Goal: Task Accomplishment & Management: Use online tool/utility

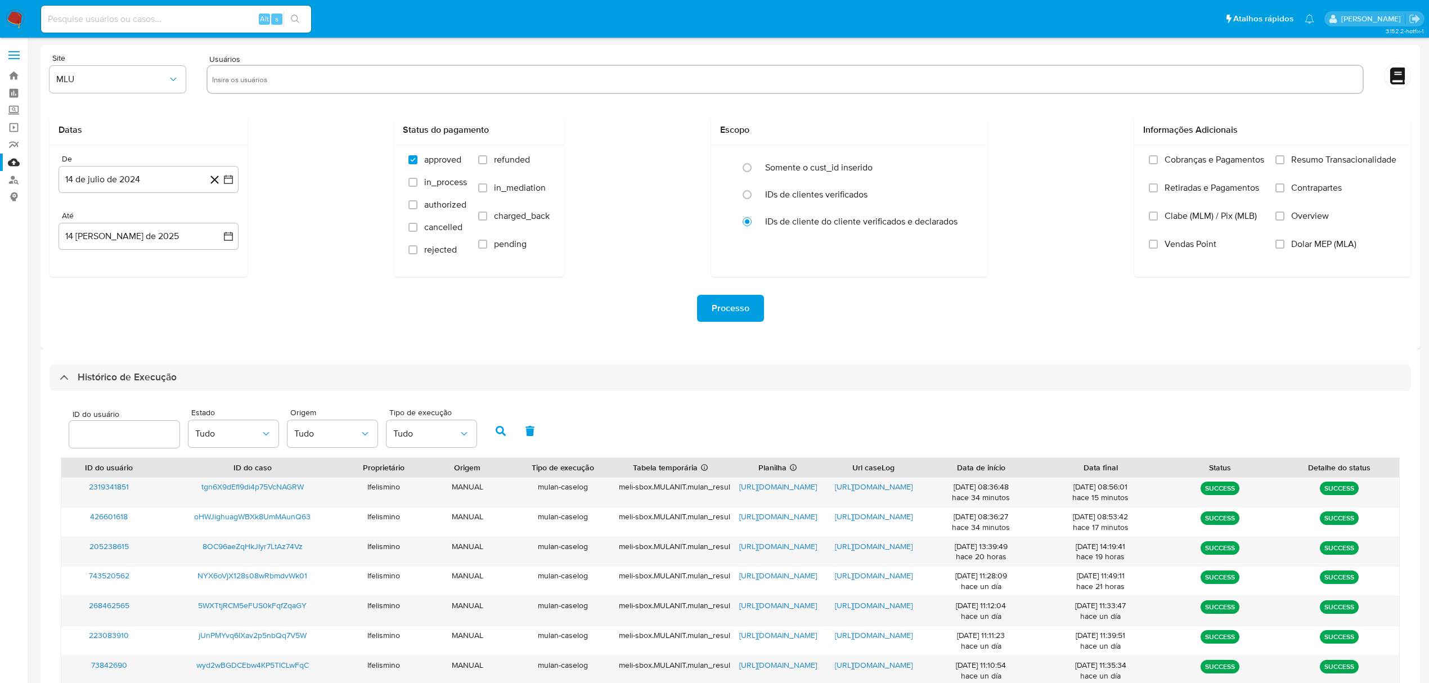
select select "100"
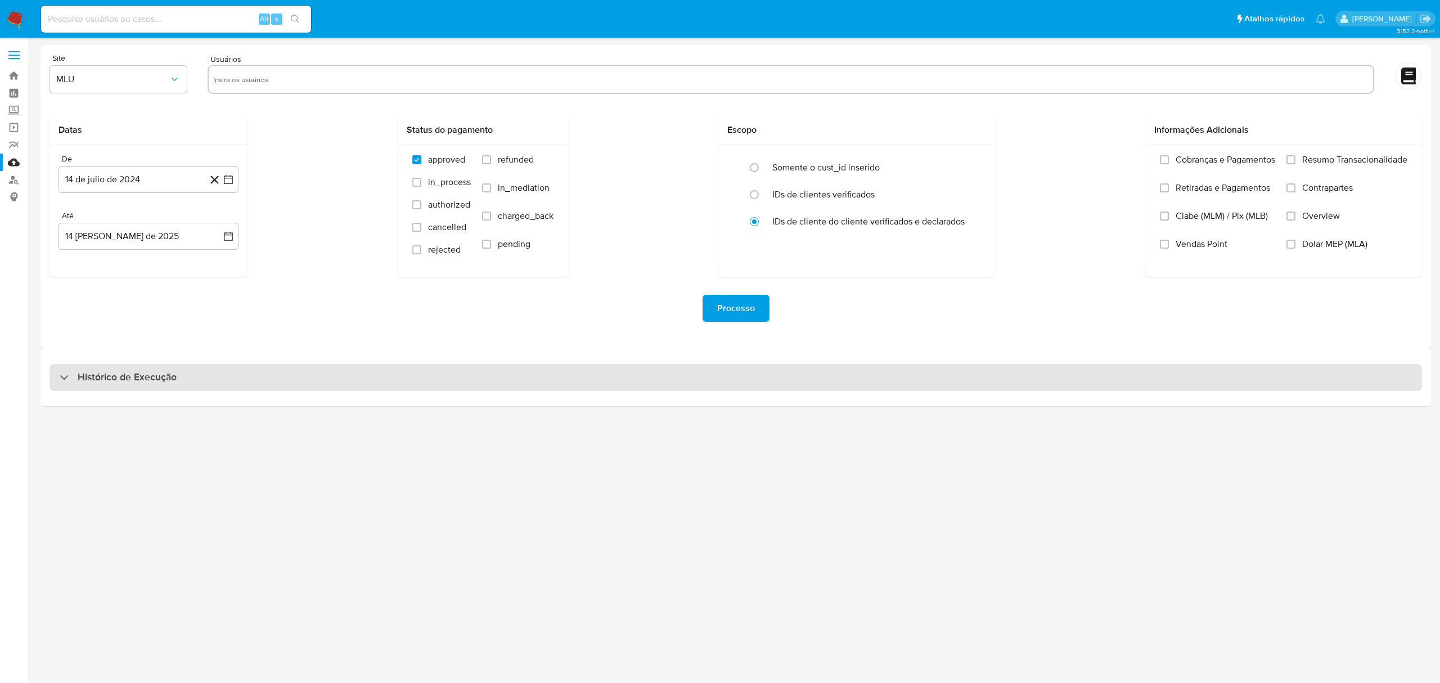
click at [368, 363] on div "Histórico de Execução" at bounding box center [736, 377] width 1391 height 57
click at [353, 371] on div "Histórico de Execução" at bounding box center [736, 377] width 1373 height 27
select select "10"
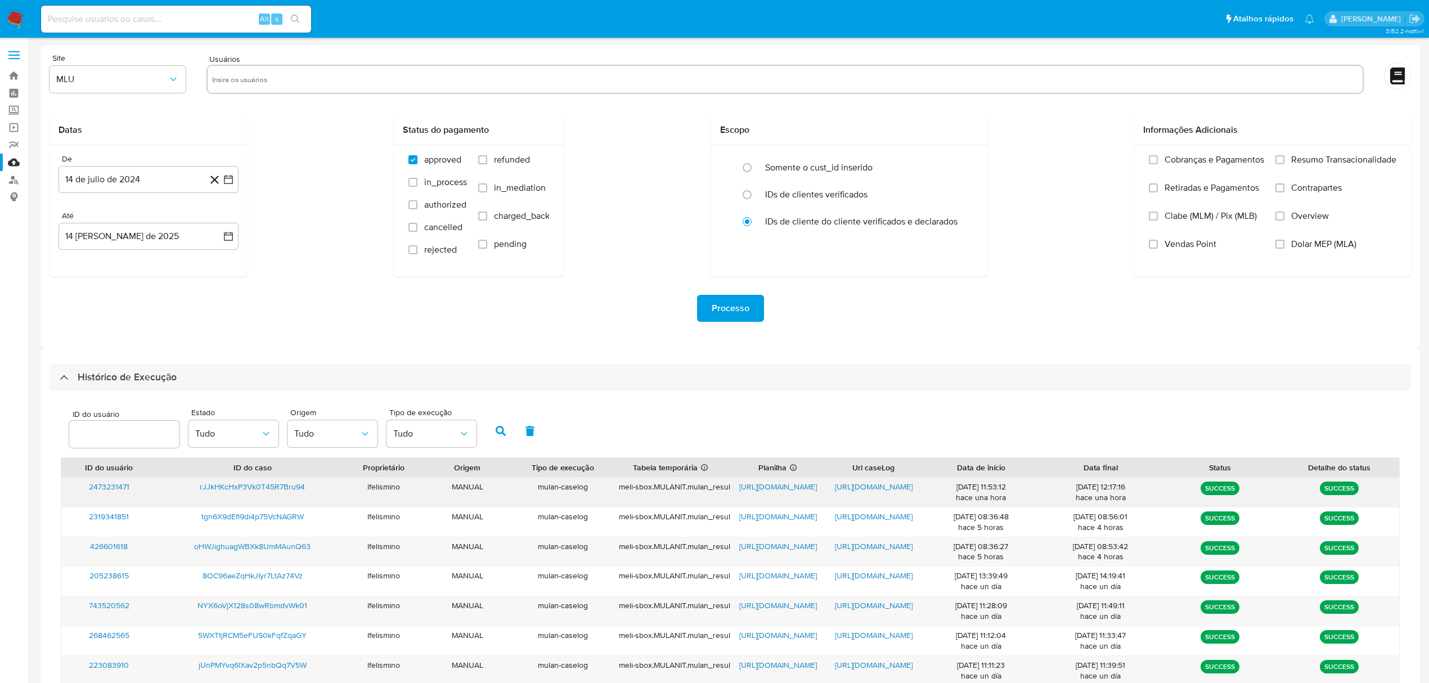
click at [898, 492] on span "[URL][DOMAIN_NAME]" at bounding box center [874, 486] width 78 height 11
click at [804, 487] on span "https://docs.google.com/spreadsheets/d/1GbNK6M9kA94apf2Dq9LrNg2VmeA2xFxOSw-PhAi…" at bounding box center [778, 486] width 78 height 11
paste input "ywTyiIFqSaXlCzEZj1lFRIeG"
type input "ywTyiIFqSaXlCzEZj1lFRIeG"
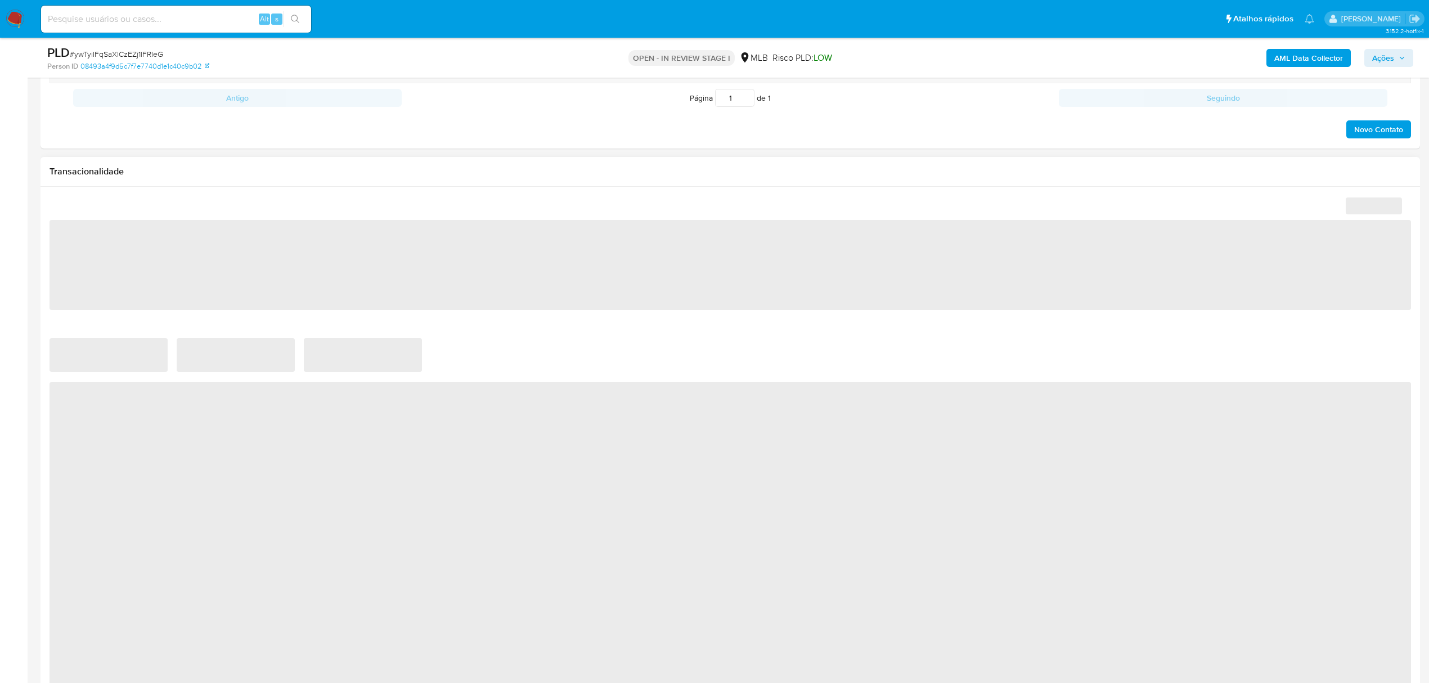
scroll to position [825, 0]
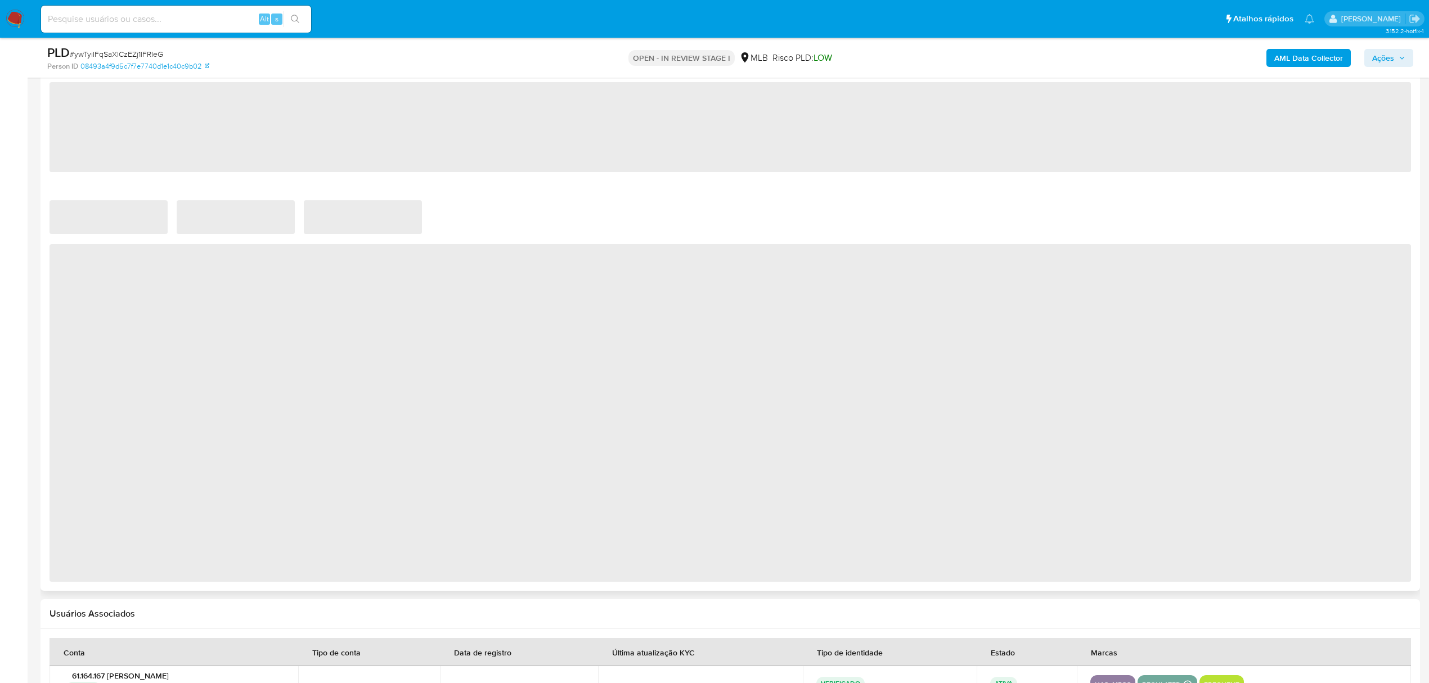
select select "10"
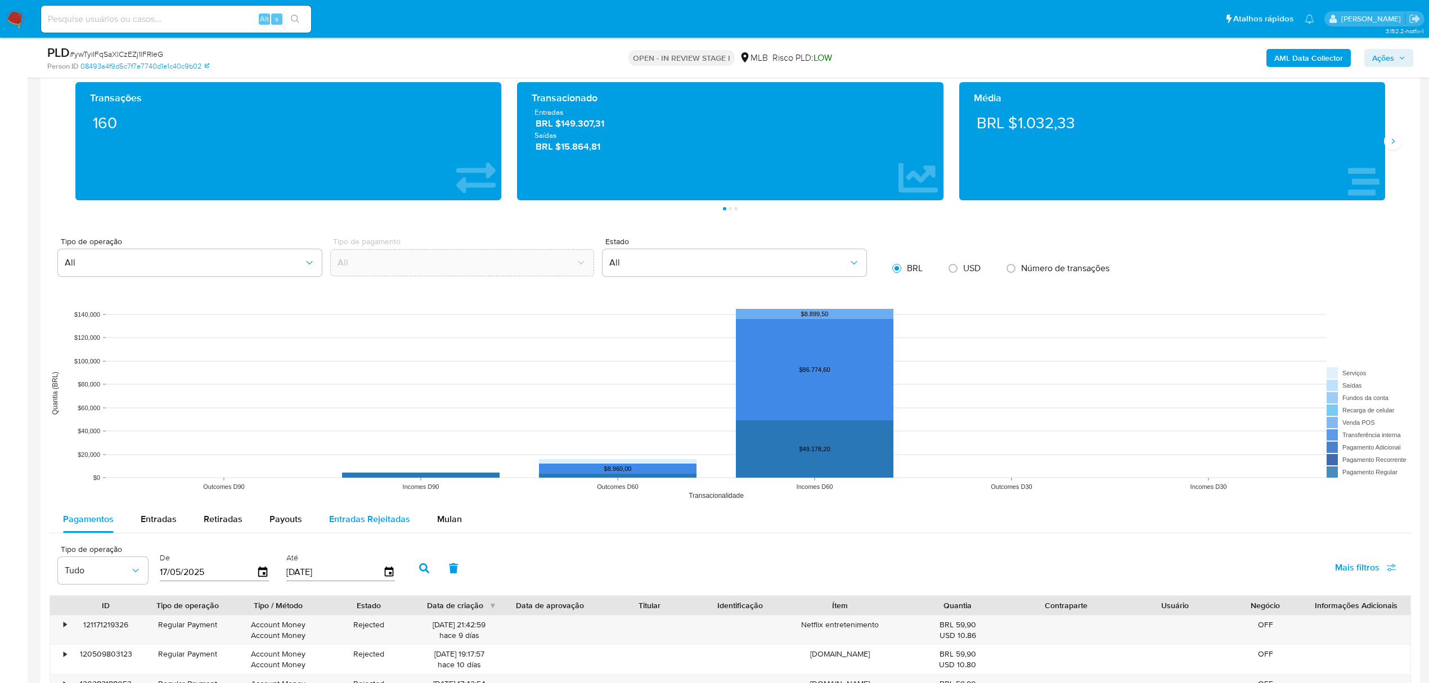
drag, startPoint x: 444, startPoint y: 516, endPoint x: 376, endPoint y: 532, distance: 70.3
click at [444, 518] on span "Mulan" at bounding box center [449, 518] width 25 height 13
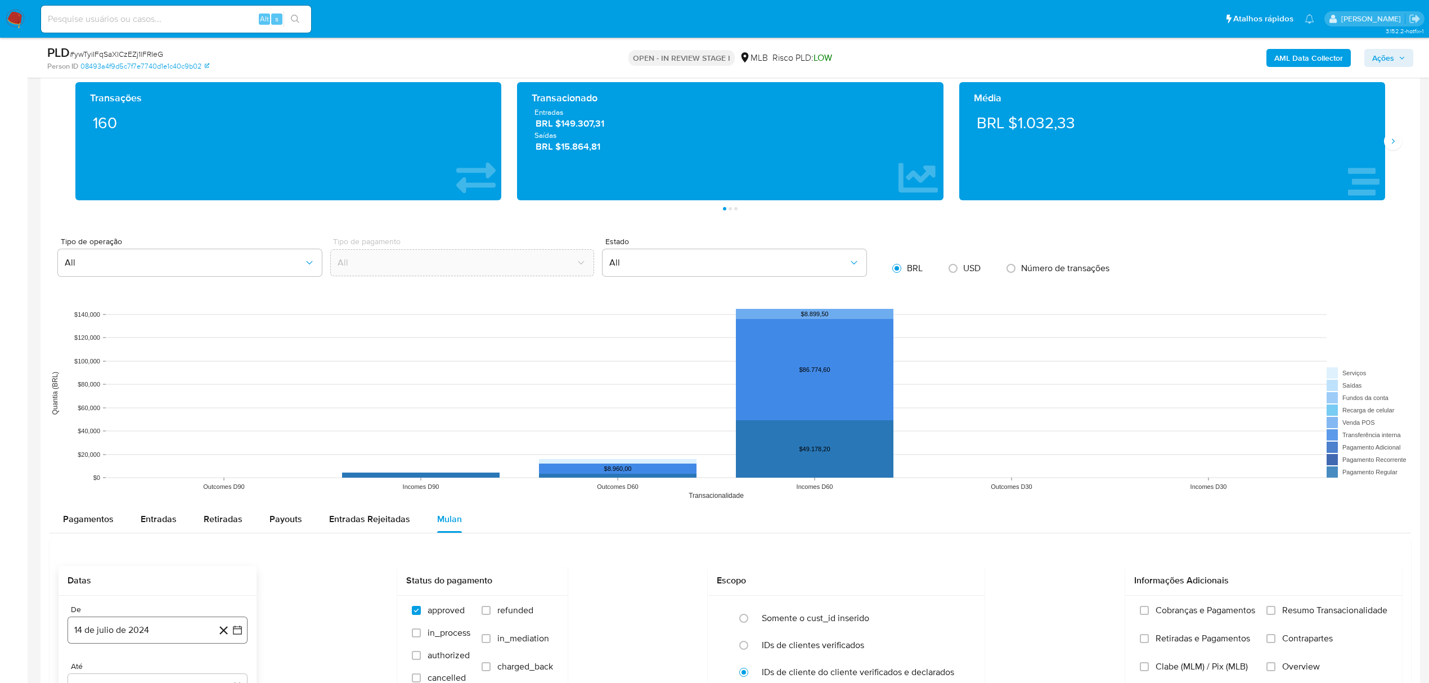
click at [136, 636] on button "14 de julio de 2024" at bounding box center [158, 630] width 180 height 27
click at [158, 473] on div "julio 2024 julio 2024 lun lunes mar martes mié miércoles jue jueves vie viernes…" at bounding box center [157, 525] width 153 height 147
click at [158, 461] on span "julio 2024" at bounding box center [152, 458] width 42 height 11
click at [218, 446] on icon "Año siguiente" at bounding box center [225, 446] width 14 height 14
click at [196, 523] on button "jun" at bounding box center [205, 519] width 32 height 18
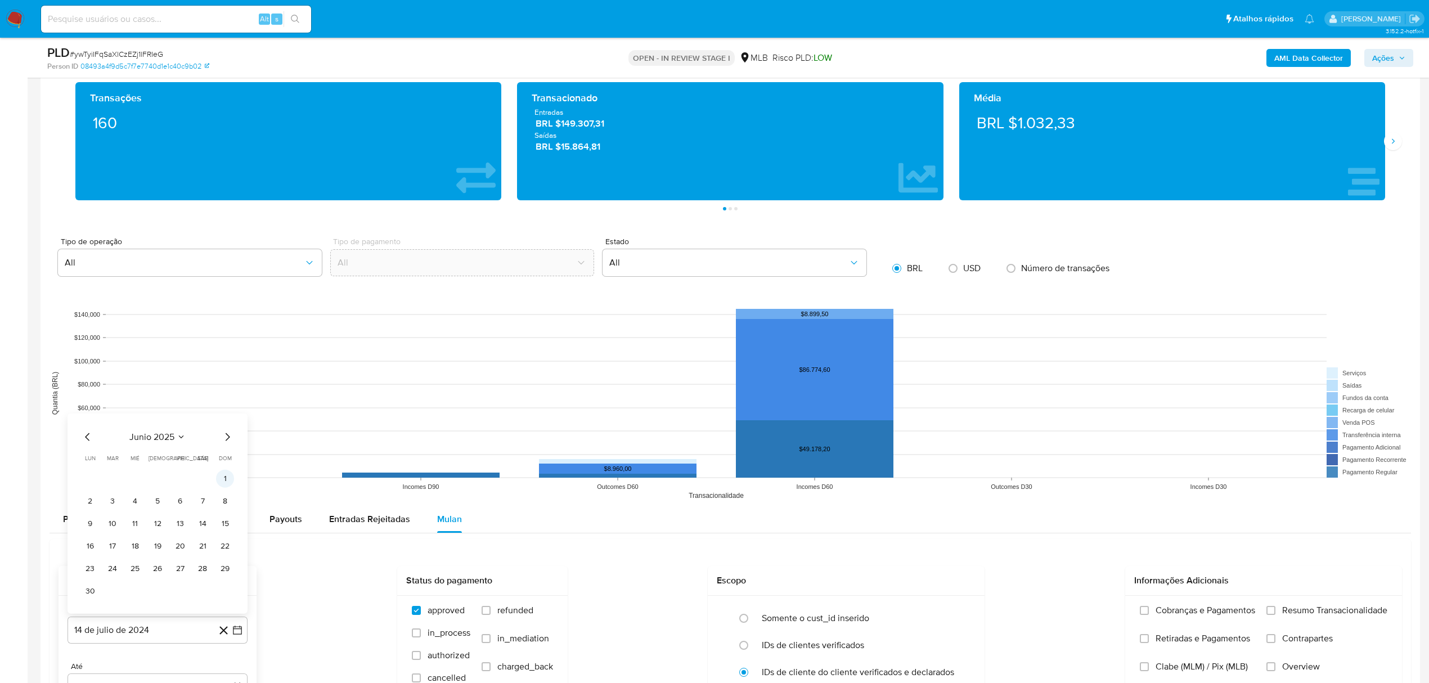
click at [216, 482] on button "1" at bounding box center [225, 478] width 18 height 18
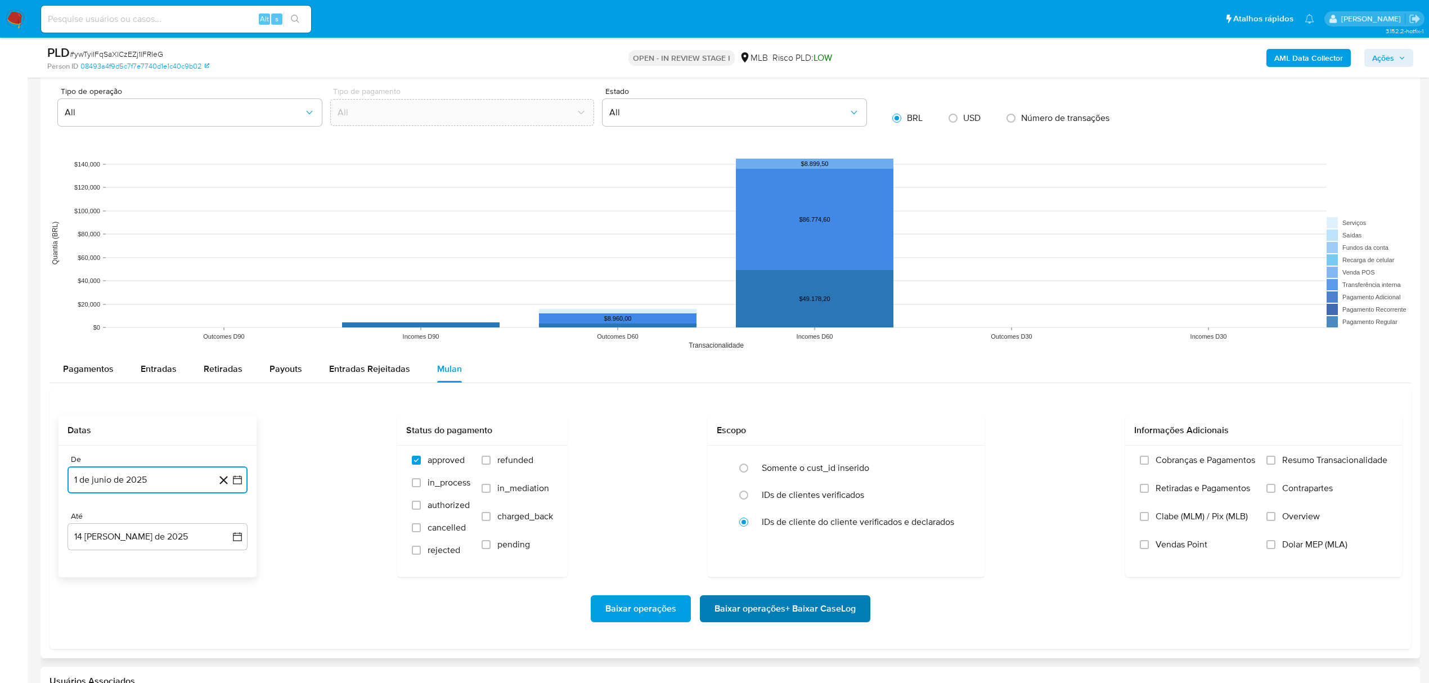
click at [736, 613] on span "Baixar operações + Baixar CaseLog" at bounding box center [784, 608] width 141 height 25
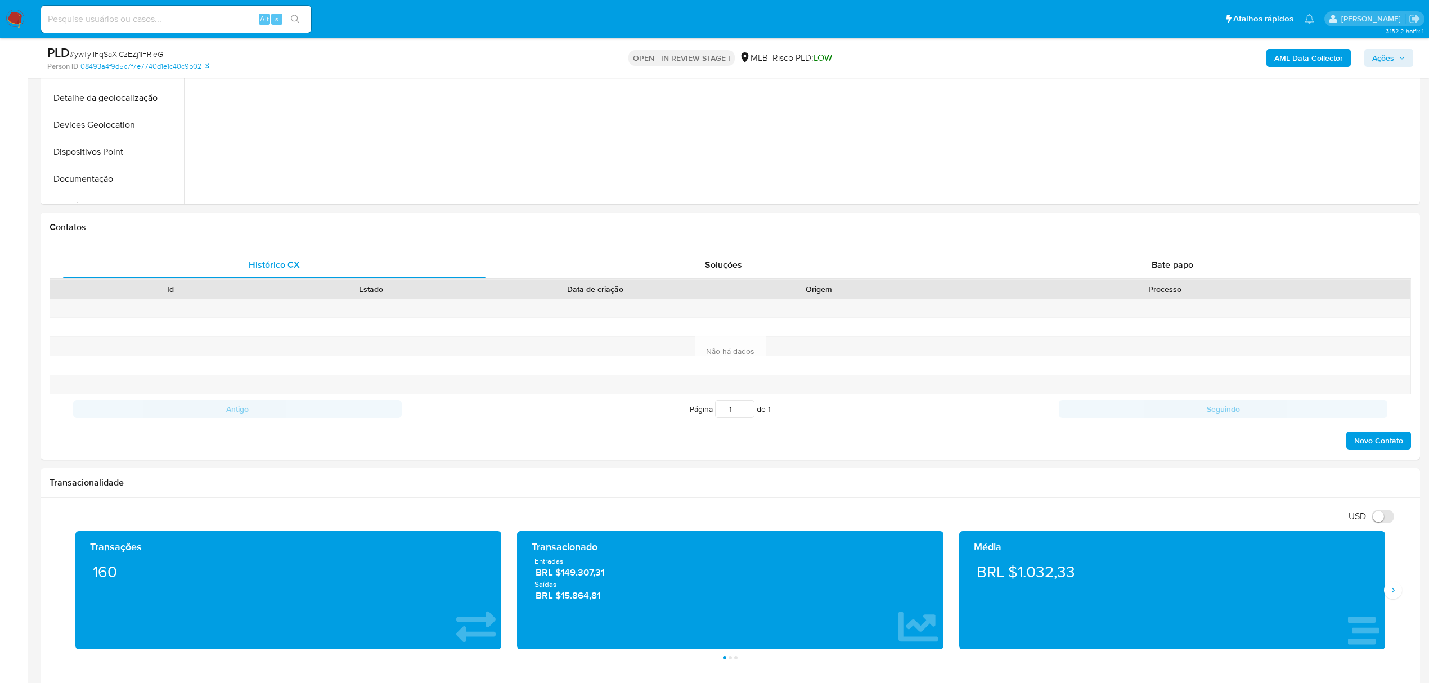
scroll to position [375, 0]
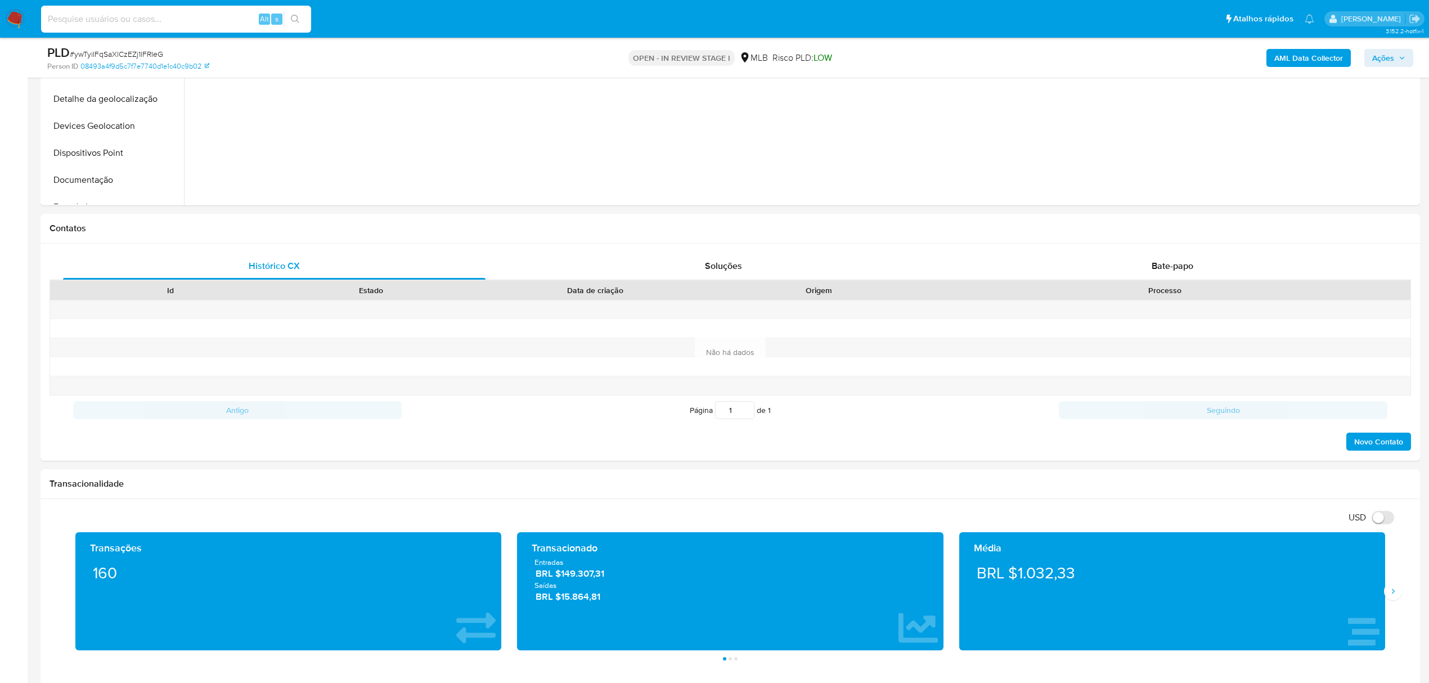
click at [93, 21] on input at bounding box center [176, 19] width 270 height 15
paste input "ouL3qvQkdhTTJTUjSQKBQny5"
type input "ouL3qvQkdhTTJTUjSQKBQny5"
click at [279, 10] on div "ouL3qvQkdhTTJTUjSQKBQny5 Alt s" at bounding box center [176, 19] width 270 height 27
click at [286, 11] on button "search-icon" at bounding box center [295, 19] width 23 height 16
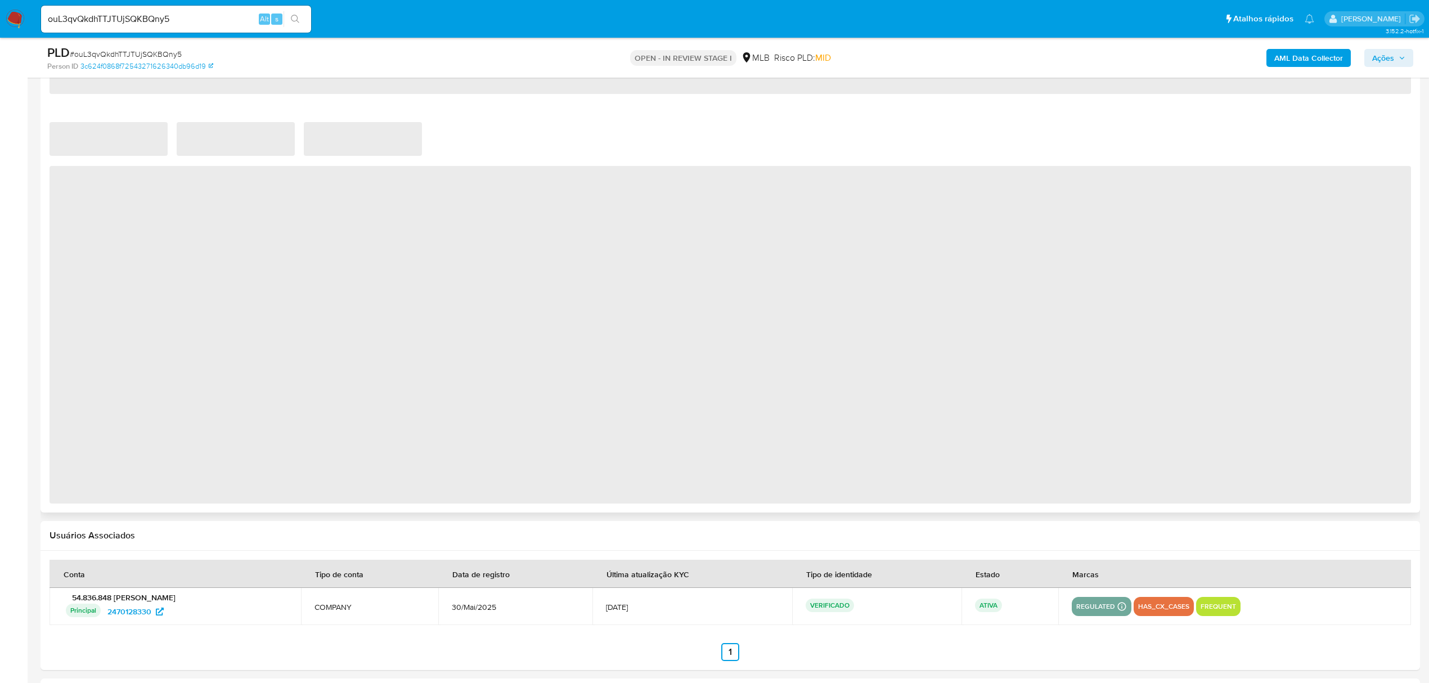
scroll to position [1050, 0]
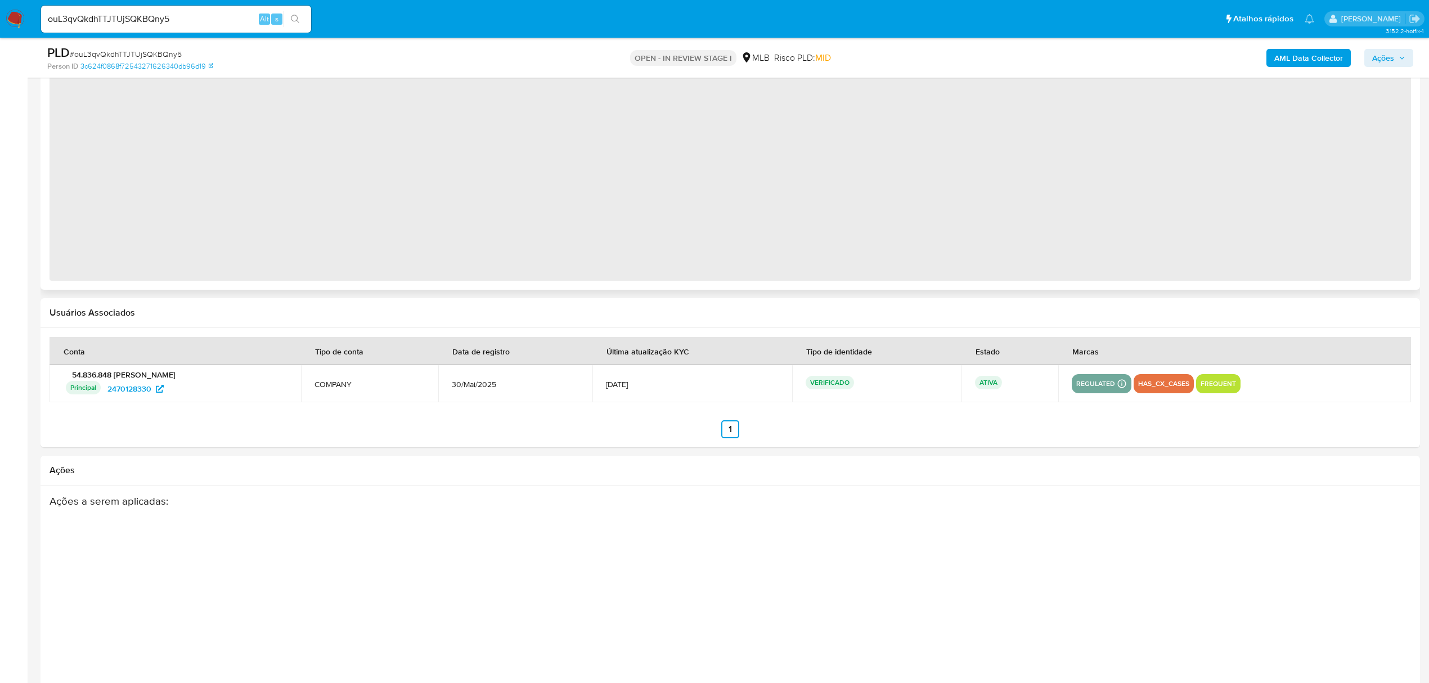
select select "10"
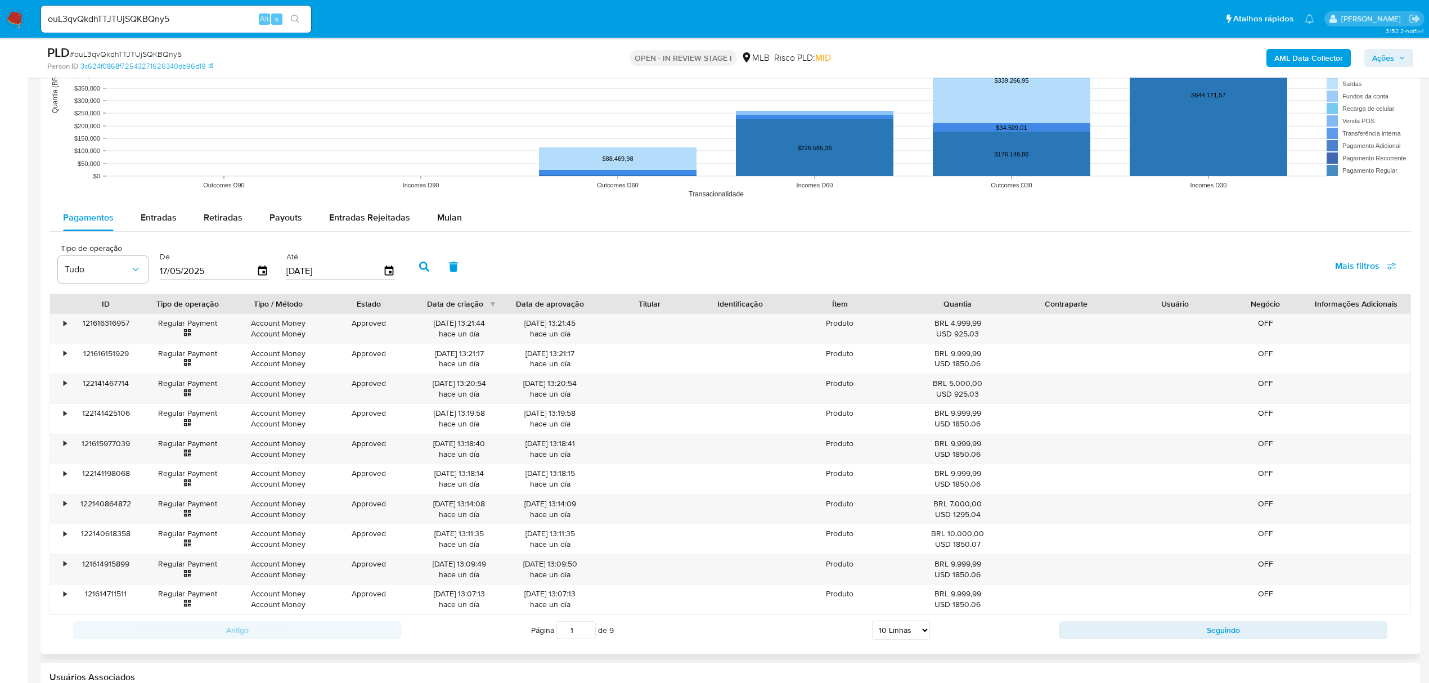
scroll to position [1125, 0]
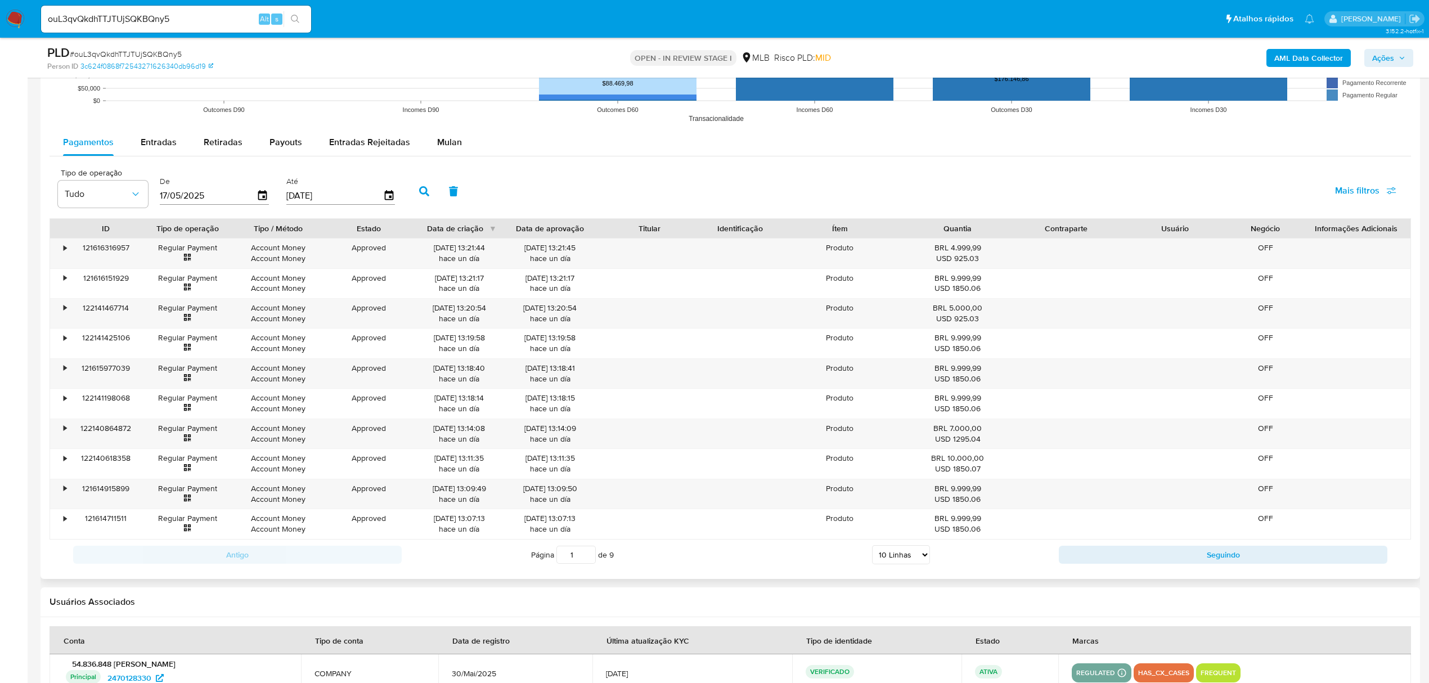
click at [450, 149] on span "Mulan" at bounding box center [449, 142] width 25 height 13
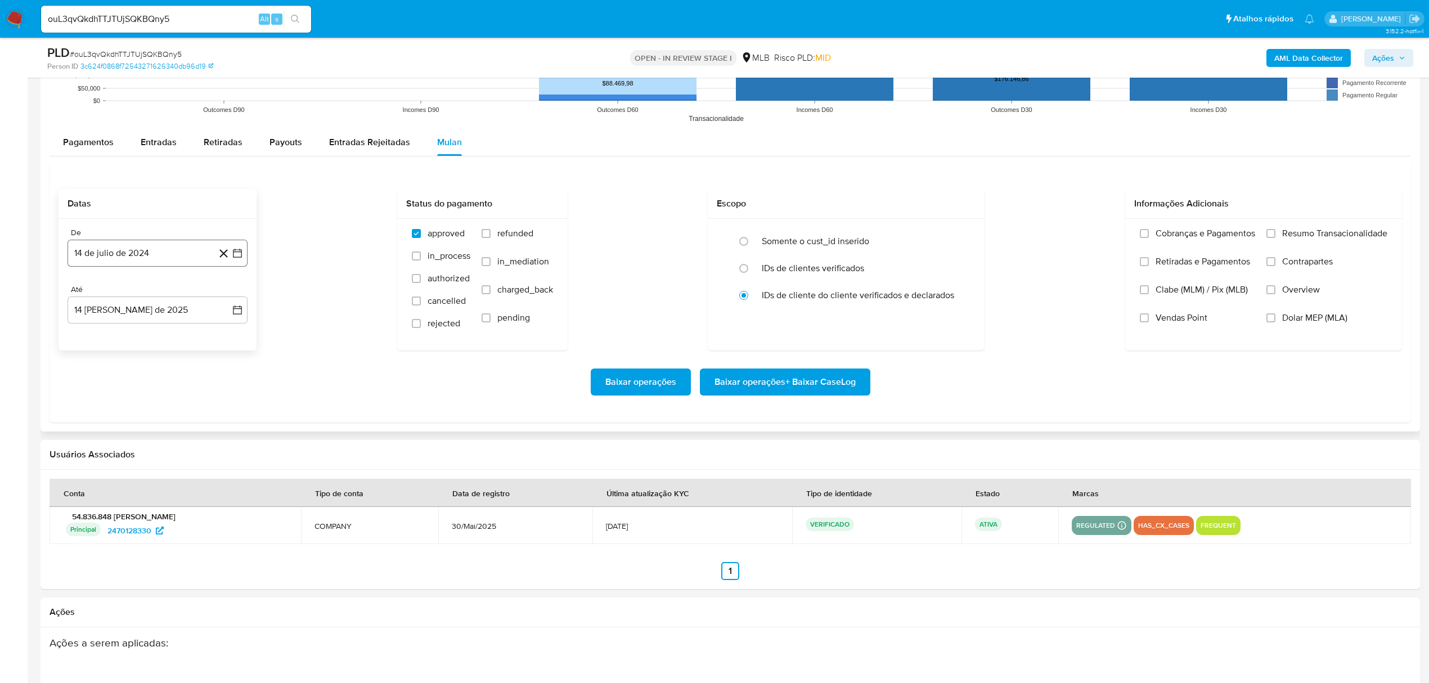
click at [169, 263] on button "14 de julio de 2024" at bounding box center [158, 253] width 180 height 27
drag, startPoint x: 137, startPoint y: 248, endPoint x: 151, endPoint y: 277, distance: 32.2
click at [140, 248] on button "14 de julio de 2024" at bounding box center [158, 253] width 180 height 27
click at [151, 259] on button "14 de julio de 2024" at bounding box center [158, 253] width 180 height 27
click at [158, 291] on span "julio 2024" at bounding box center [152, 294] width 42 height 11
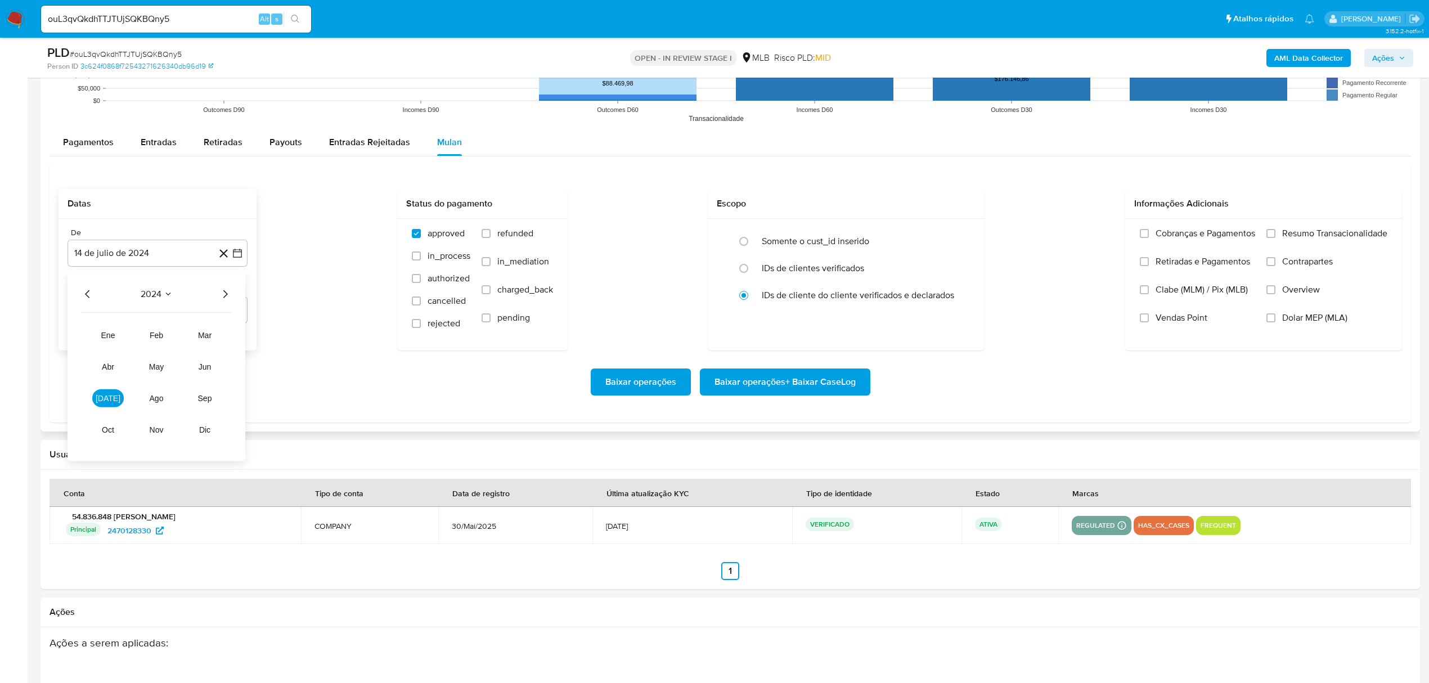
click at [223, 295] on icon "Año siguiente" at bounding box center [225, 294] width 14 height 14
click at [206, 366] on span "jun" at bounding box center [205, 366] width 13 height 9
click at [226, 340] on button "1" at bounding box center [225, 336] width 18 height 18
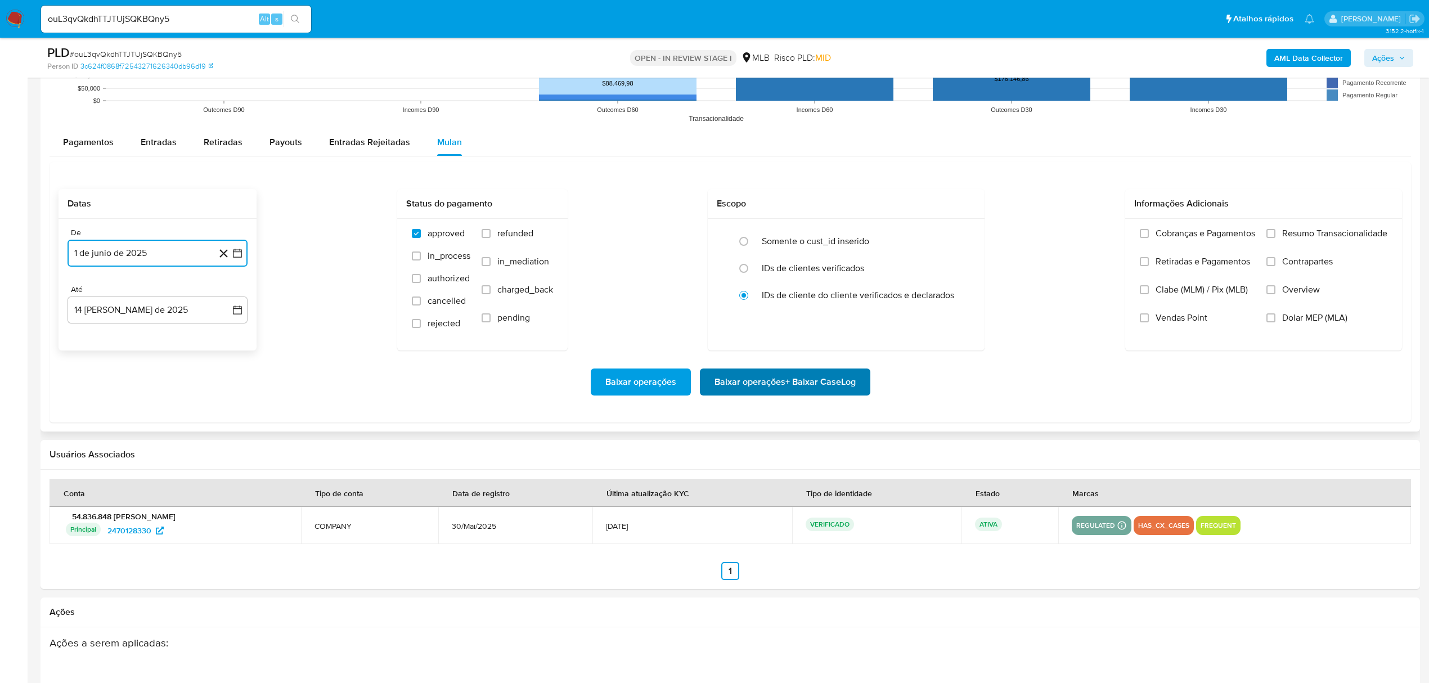
click at [730, 394] on span "Baixar operações + Baixar CaseLog" at bounding box center [784, 382] width 141 height 25
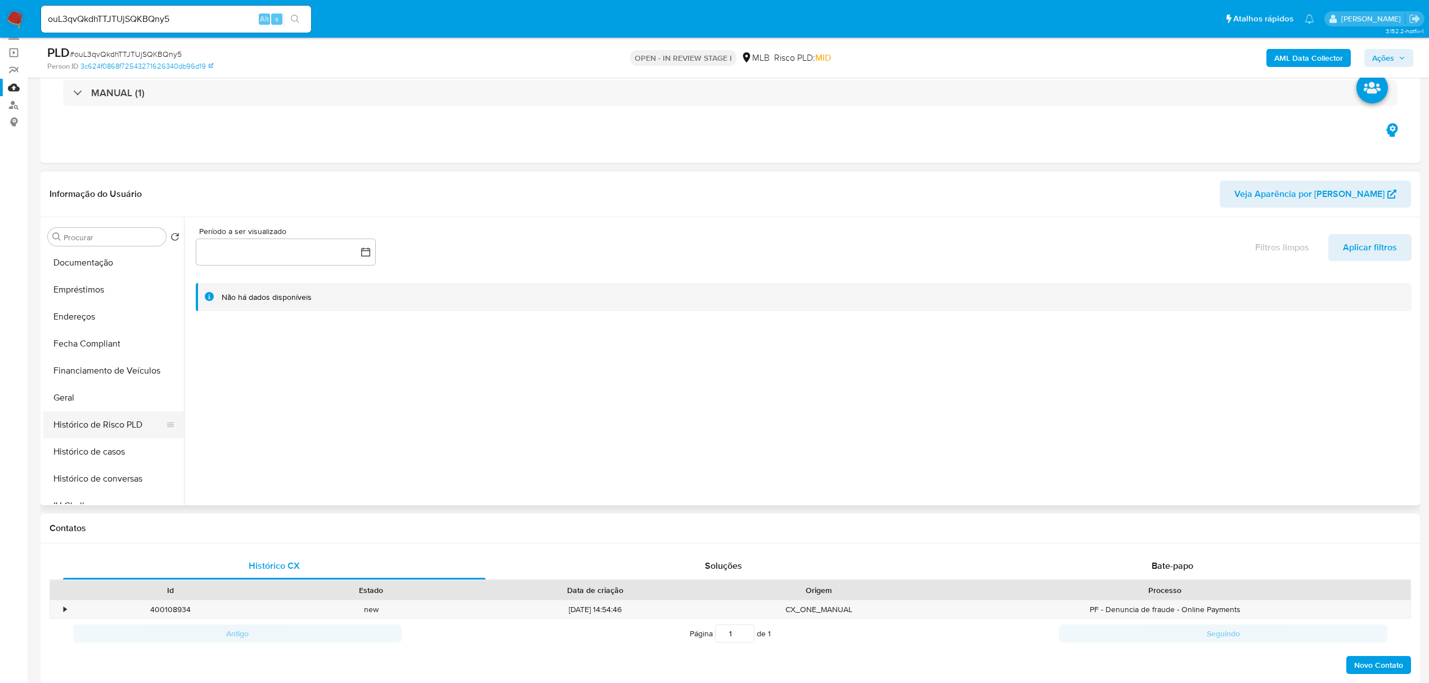
scroll to position [300, 0]
click at [125, 311] on button "Geral" at bounding box center [109, 315] width 132 height 27
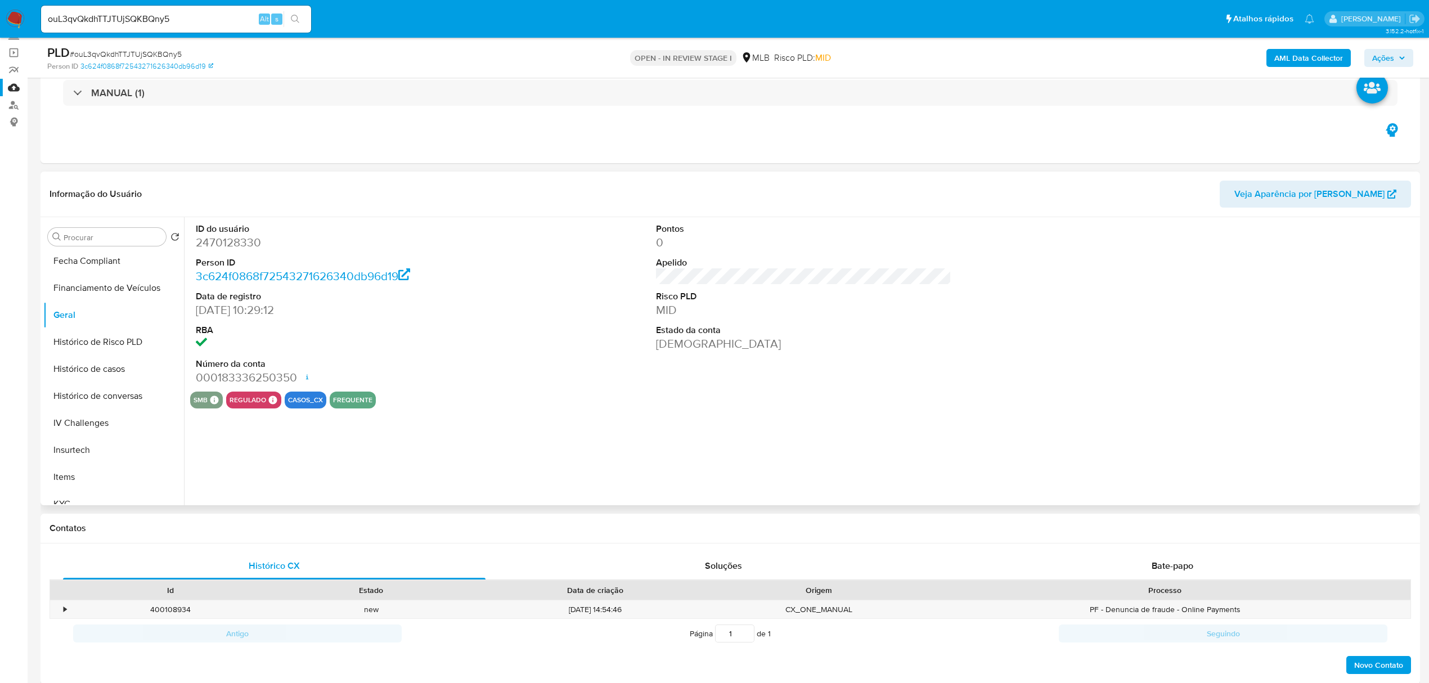
click at [244, 244] on dd "2470128330" at bounding box center [343, 243] width 295 height 16
copy dd "2470128330"
click at [174, 23] on input "ouL3qvQkdhTTJTUjSQKBQny5" at bounding box center [176, 19] width 270 height 15
click at [174, 21] on input "ouL3qvQkdhTTJTUjSQKBQny5" at bounding box center [176, 19] width 270 height 15
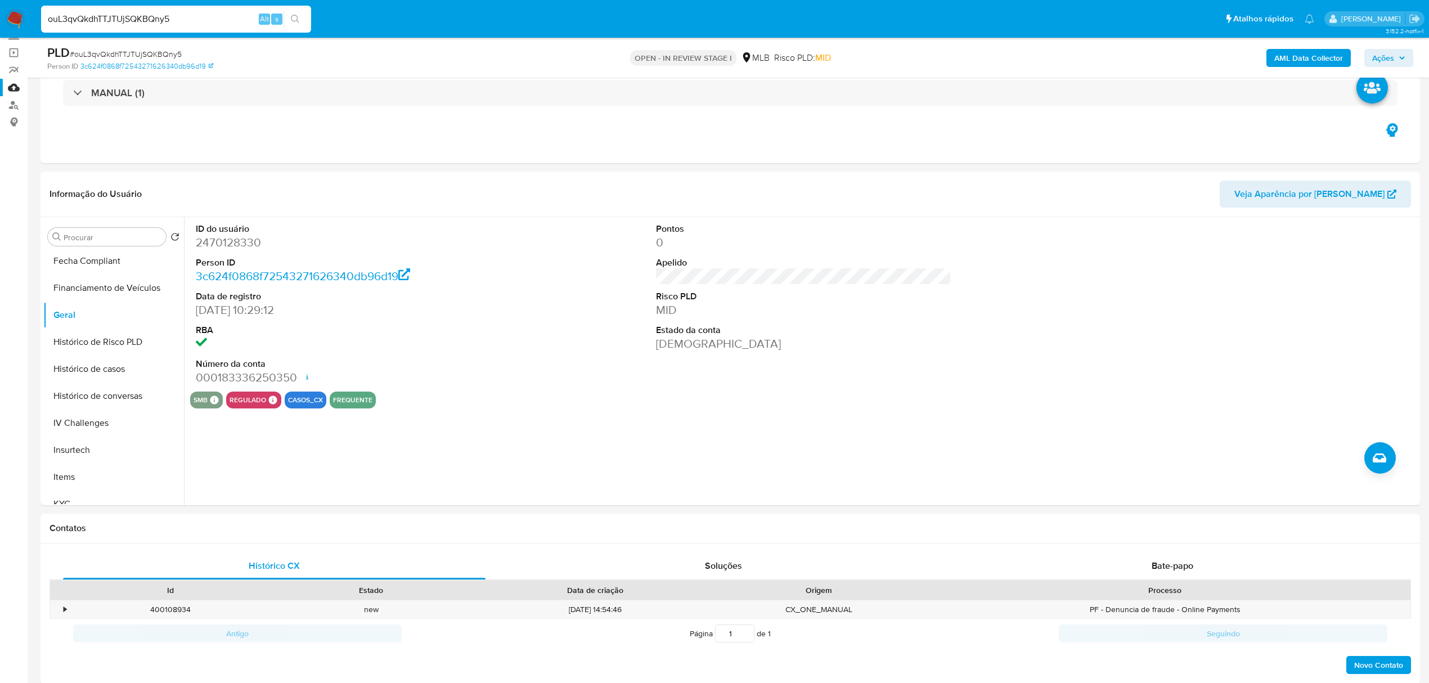
paste input "aU4PohcnEHkq6z3O7Vwmi4So"
type input "aU4PohcnEHkq6z3O7Vwmi4So"
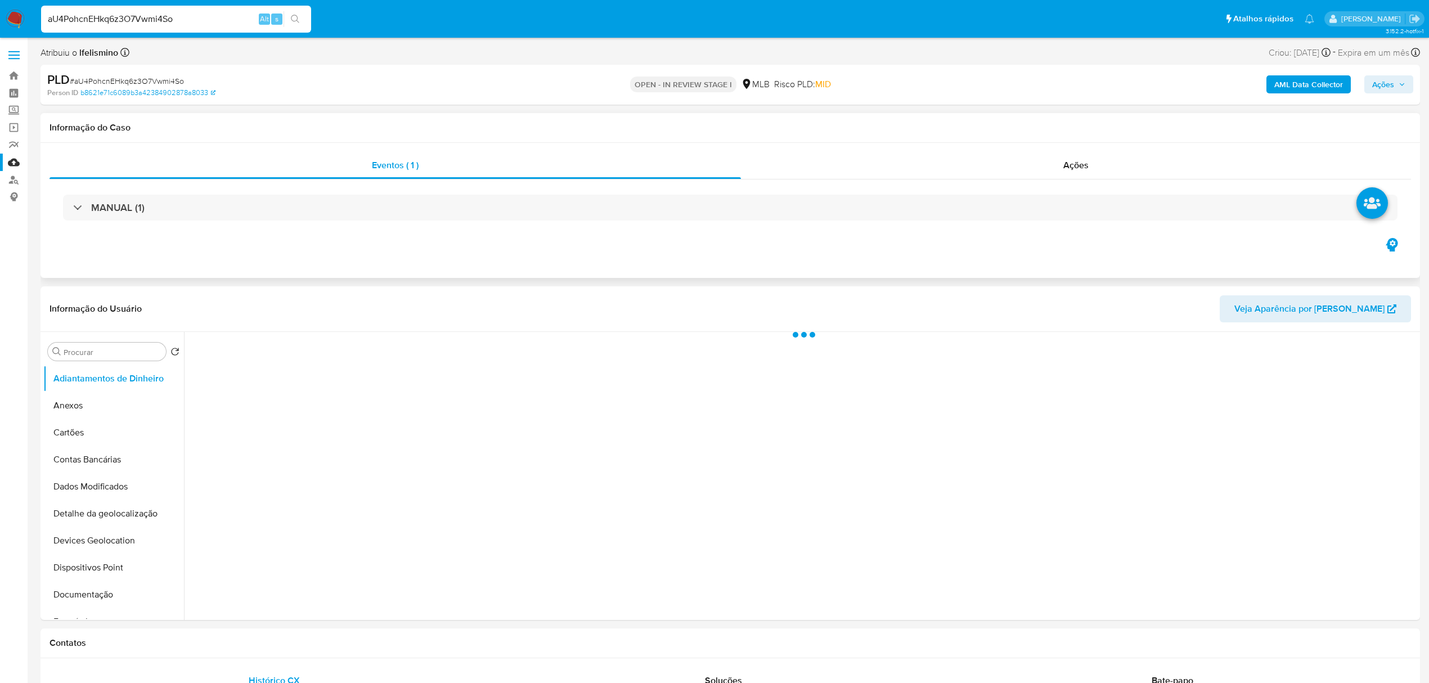
select select "10"
click at [14, 181] on link "Localizador de pessoas" at bounding box center [67, 179] width 134 height 17
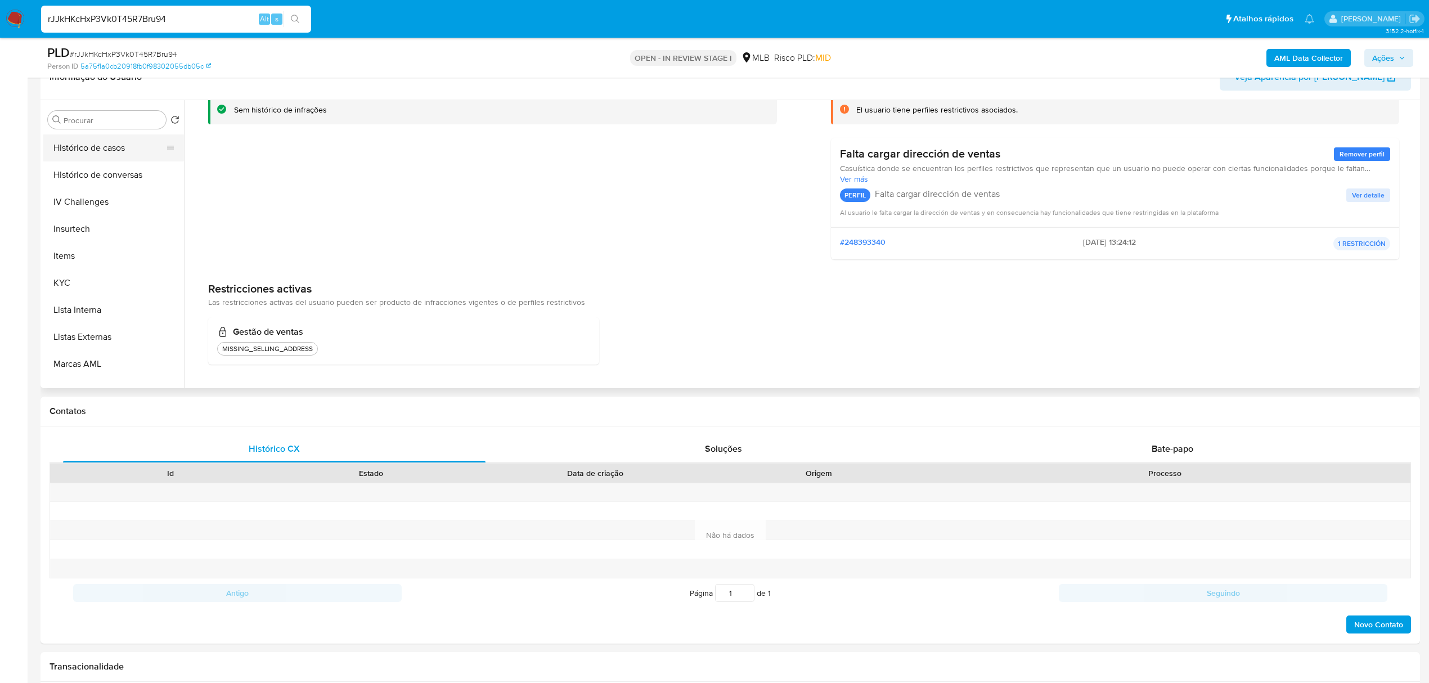
scroll to position [325, 0]
click at [99, 187] on button "Histórico de Risco PLD" at bounding box center [109, 199] width 132 height 27
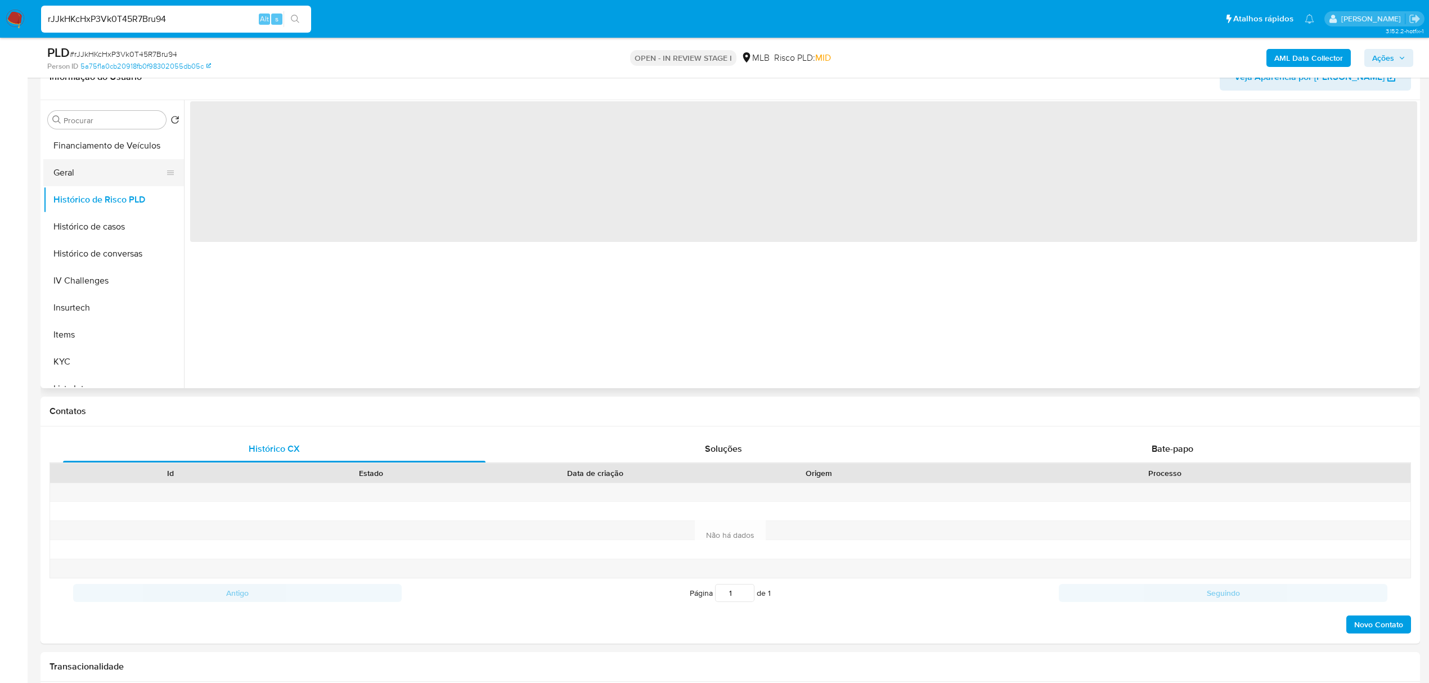
scroll to position [0, 0]
click at [109, 170] on button "Geral" at bounding box center [109, 172] width 132 height 27
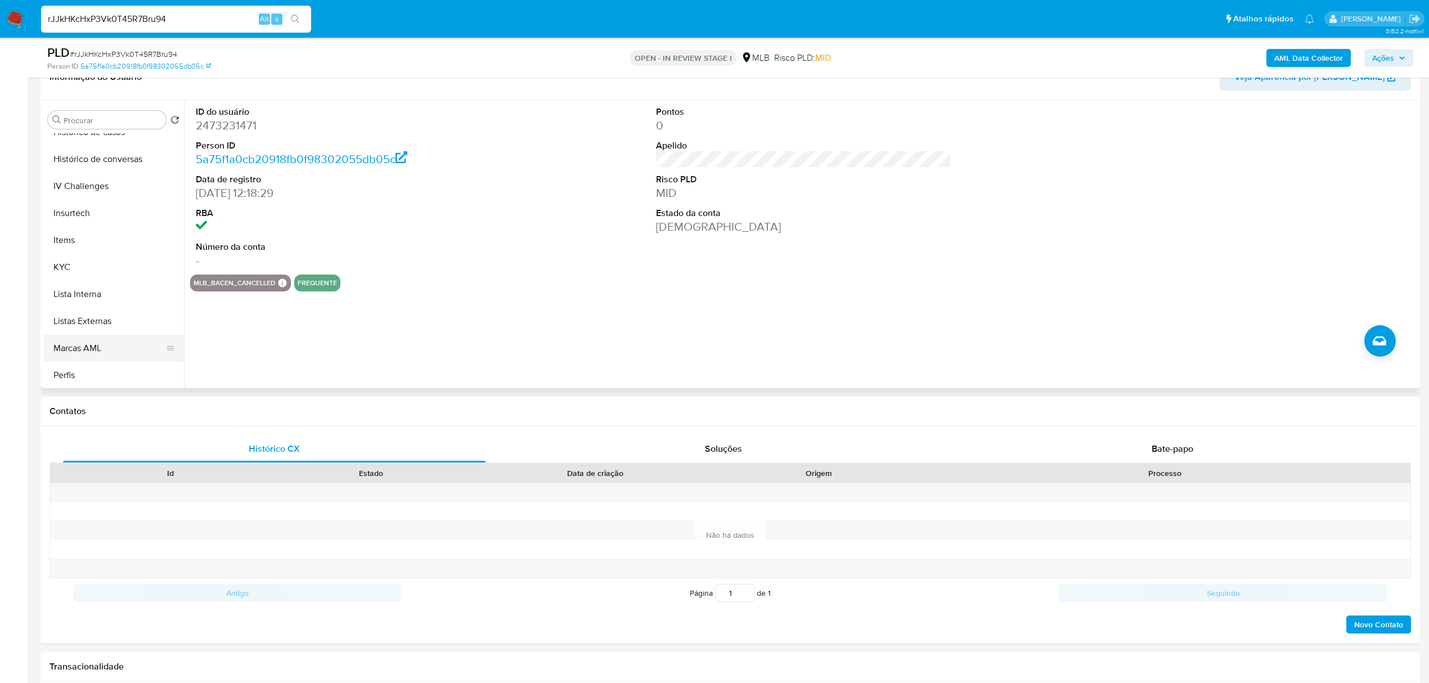
scroll to position [475, 0]
click at [137, 221] on button "KYC" at bounding box center [109, 211] width 132 height 27
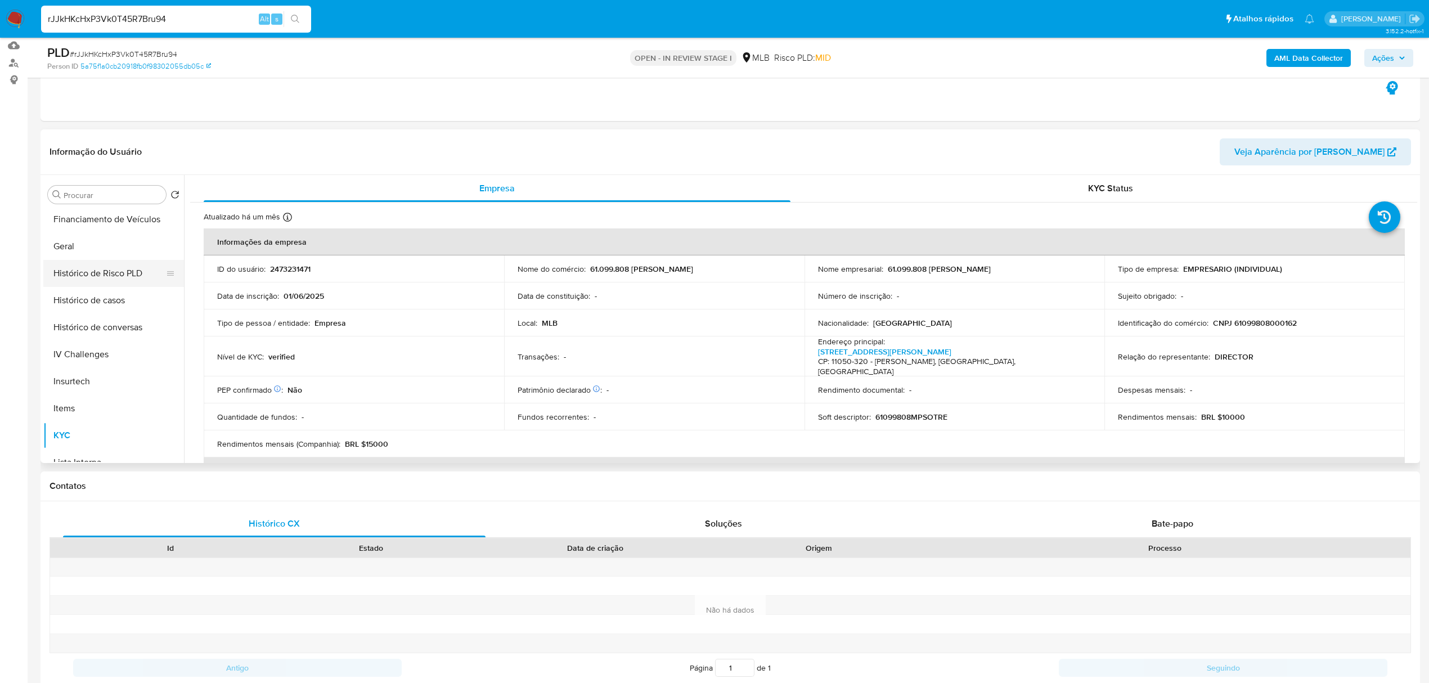
scroll to position [325, 0]
drag, startPoint x: 80, startPoint y: 245, endPoint x: 98, endPoint y: 286, distance: 44.8
click at [80, 244] on button "Geral" at bounding box center [113, 247] width 141 height 27
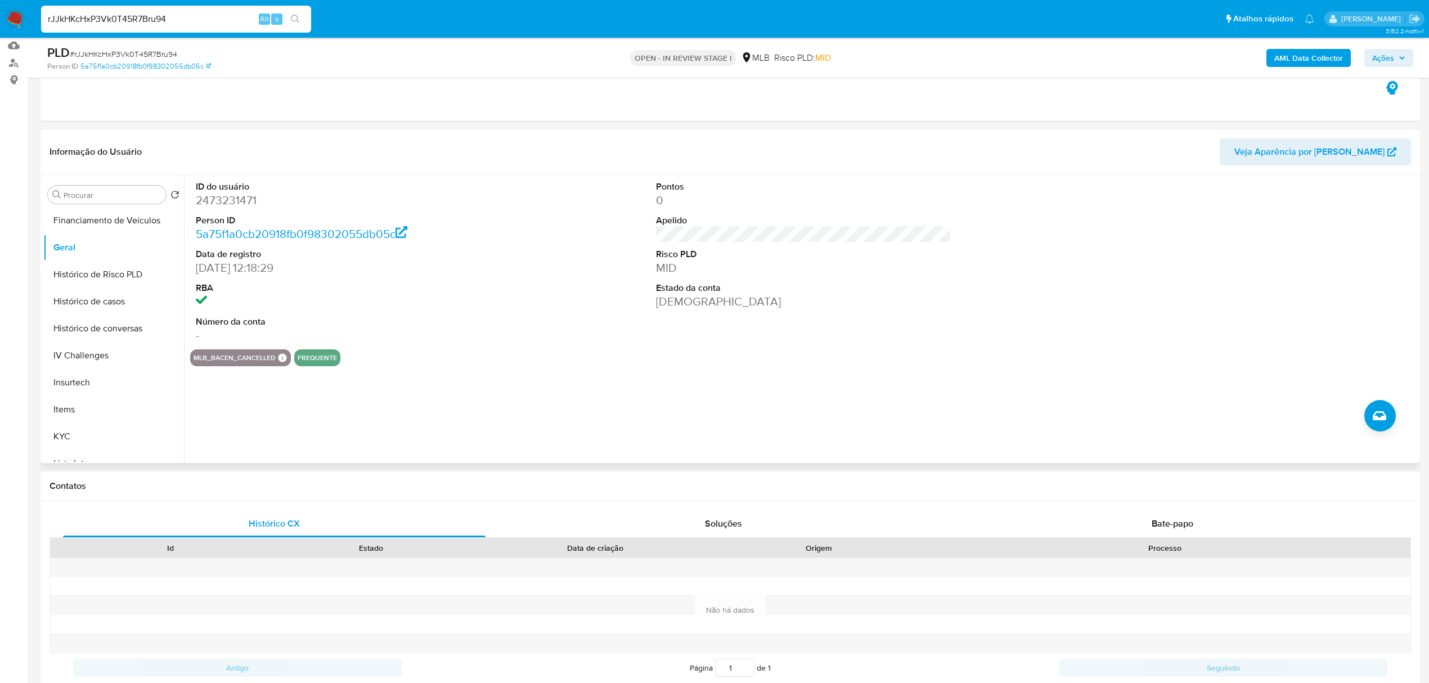
scroll to position [475, 0]
click at [108, 438] on button "Restrições Novo Mundo" at bounding box center [109, 448] width 132 height 27
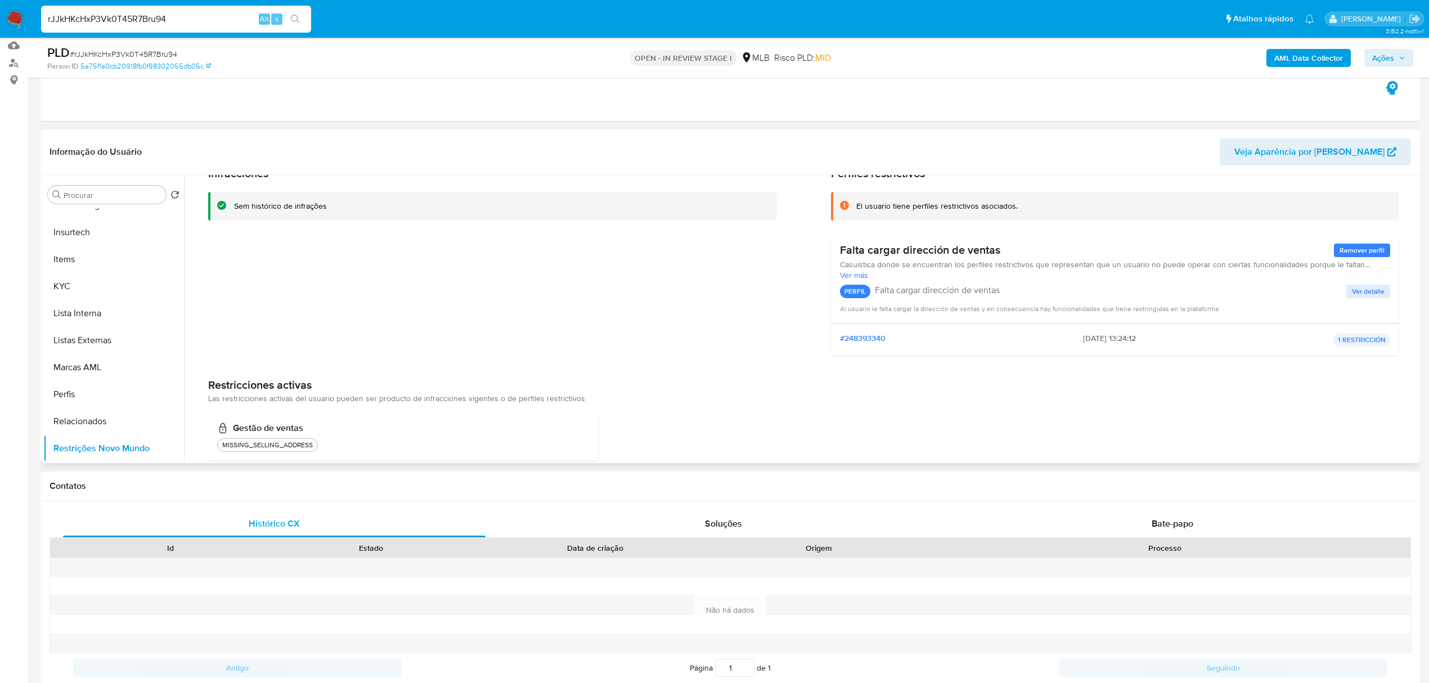
scroll to position [78, 0]
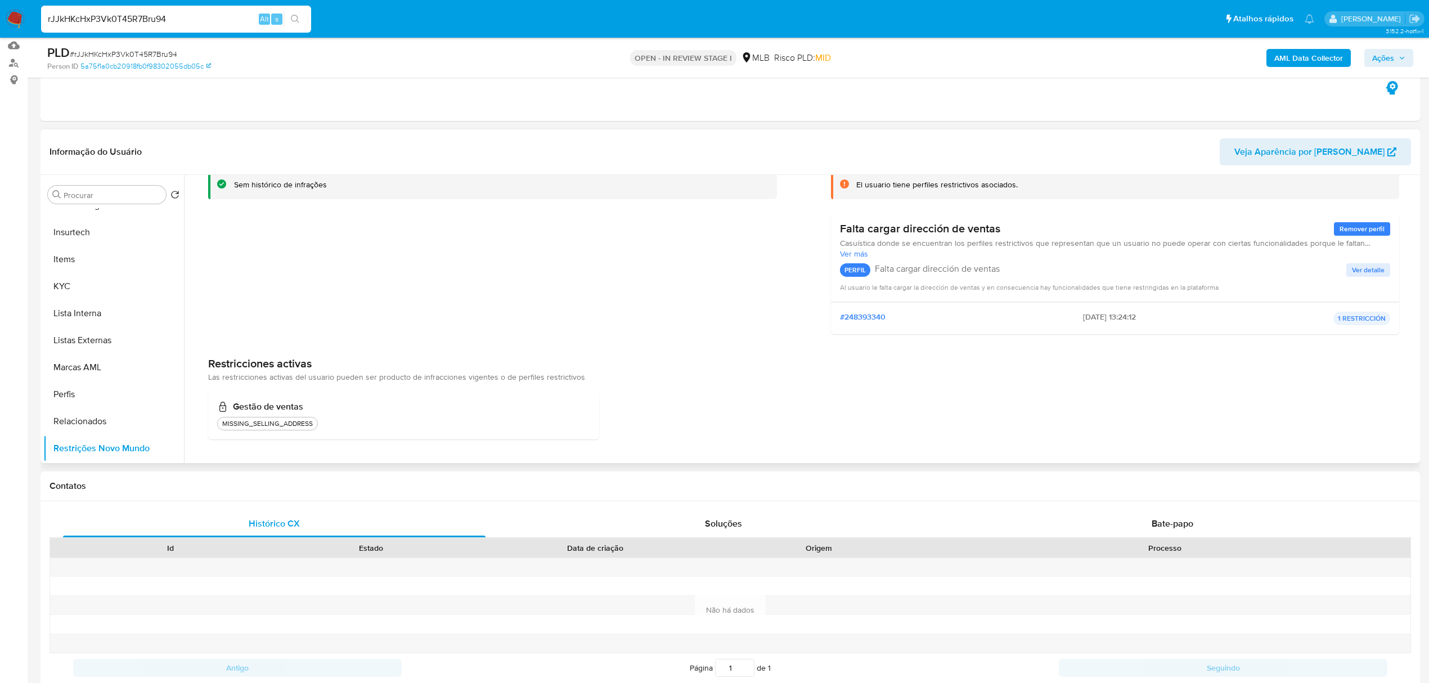
click at [1356, 276] on span "Ver detalle" at bounding box center [1368, 269] width 33 height 11
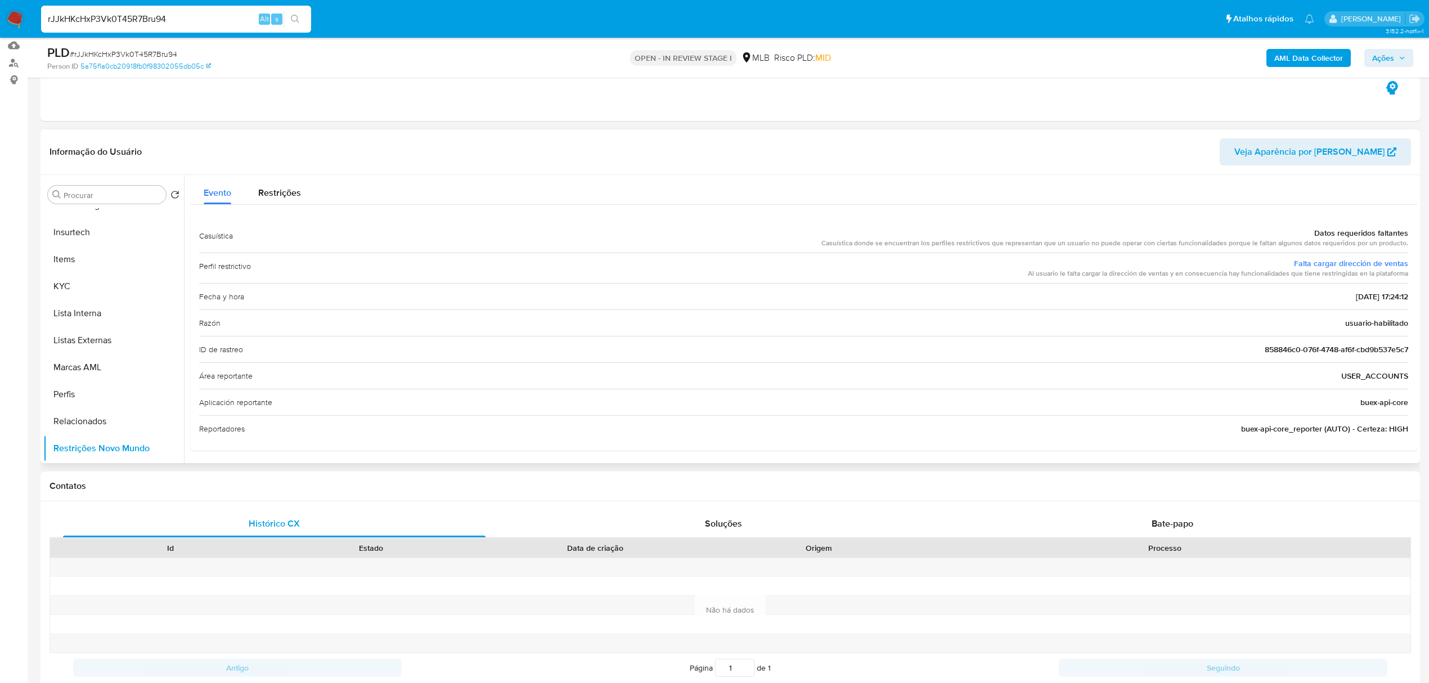
scroll to position [21, 0]
click at [261, 195] on span "Restrições" at bounding box center [279, 190] width 43 height 13
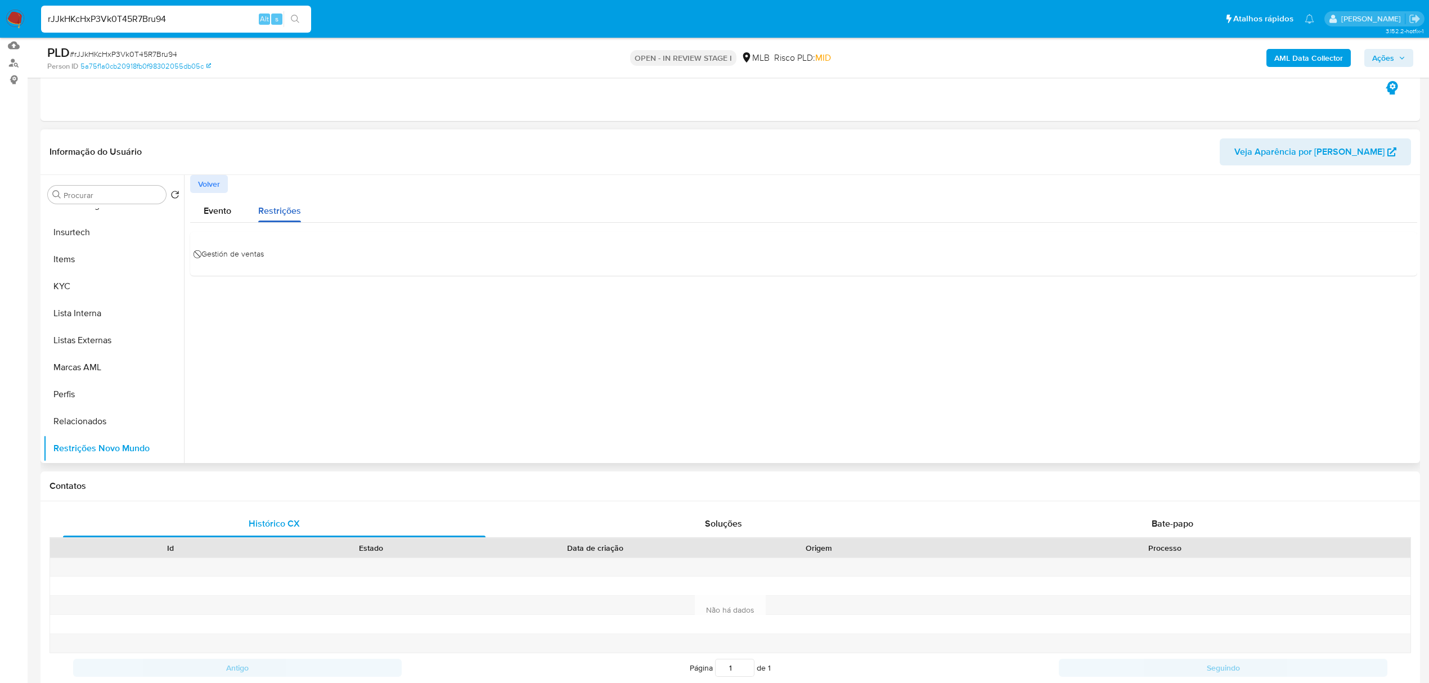
scroll to position [0, 0]
click at [237, 252] on span "⃠ Gestión de ventas" at bounding box center [231, 253] width 65 height 17
click at [219, 251] on span "⃠ Gestión de ventas" at bounding box center [231, 253] width 65 height 17
click at [214, 206] on span "Evento" at bounding box center [218, 210] width 28 height 13
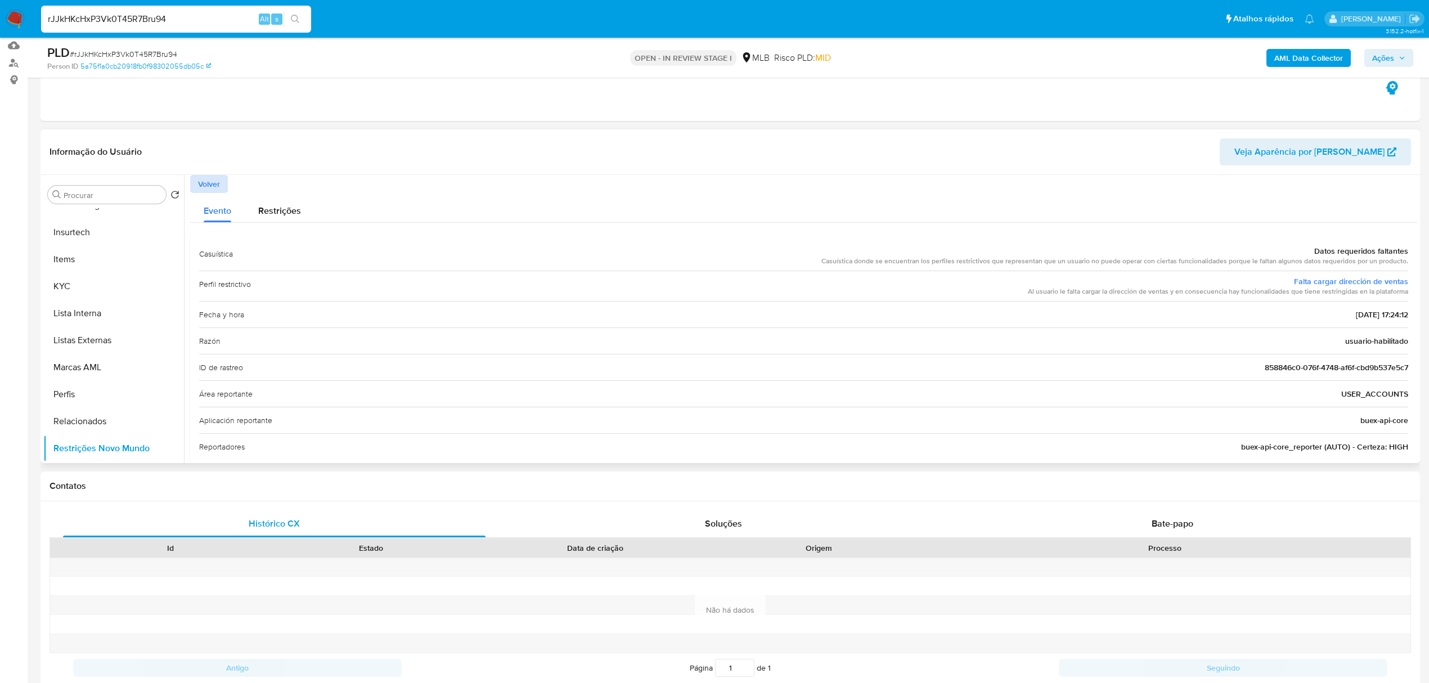
click at [218, 178] on span "Volver" at bounding box center [209, 184] width 22 height 16
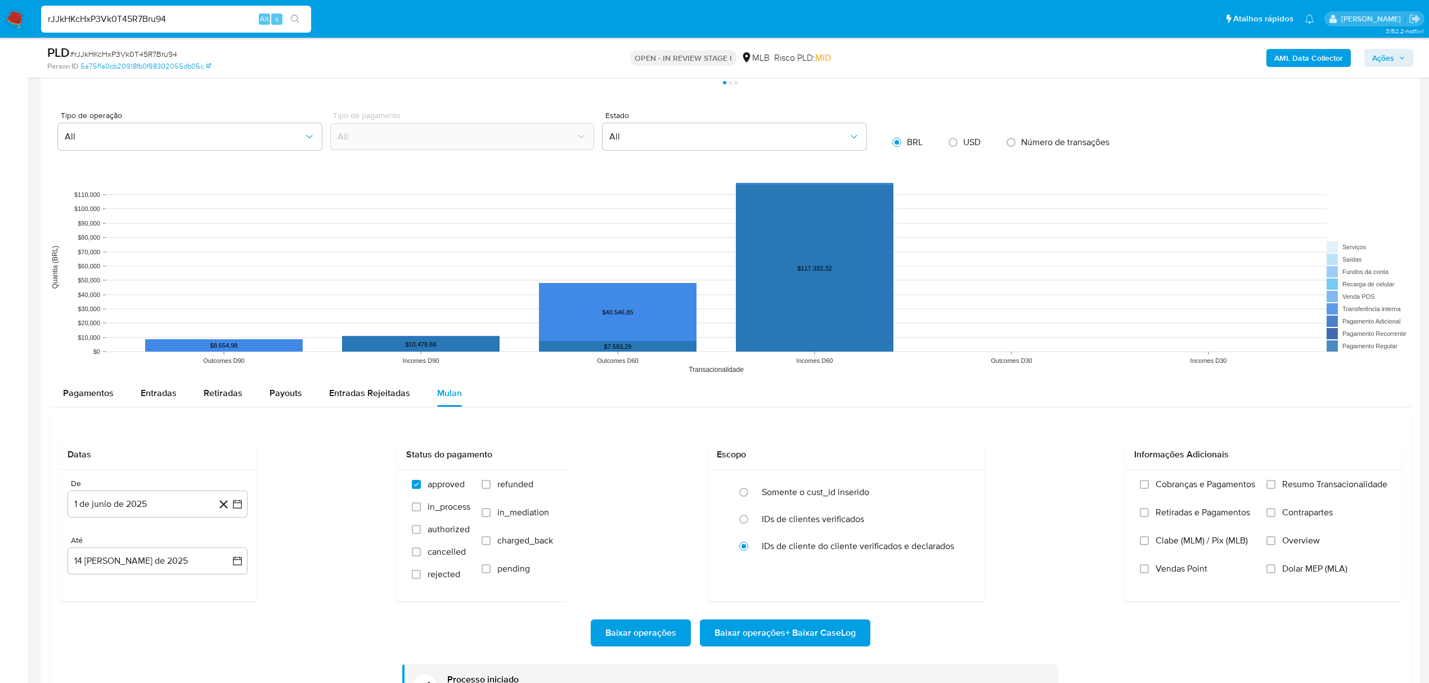
scroll to position [942, 0]
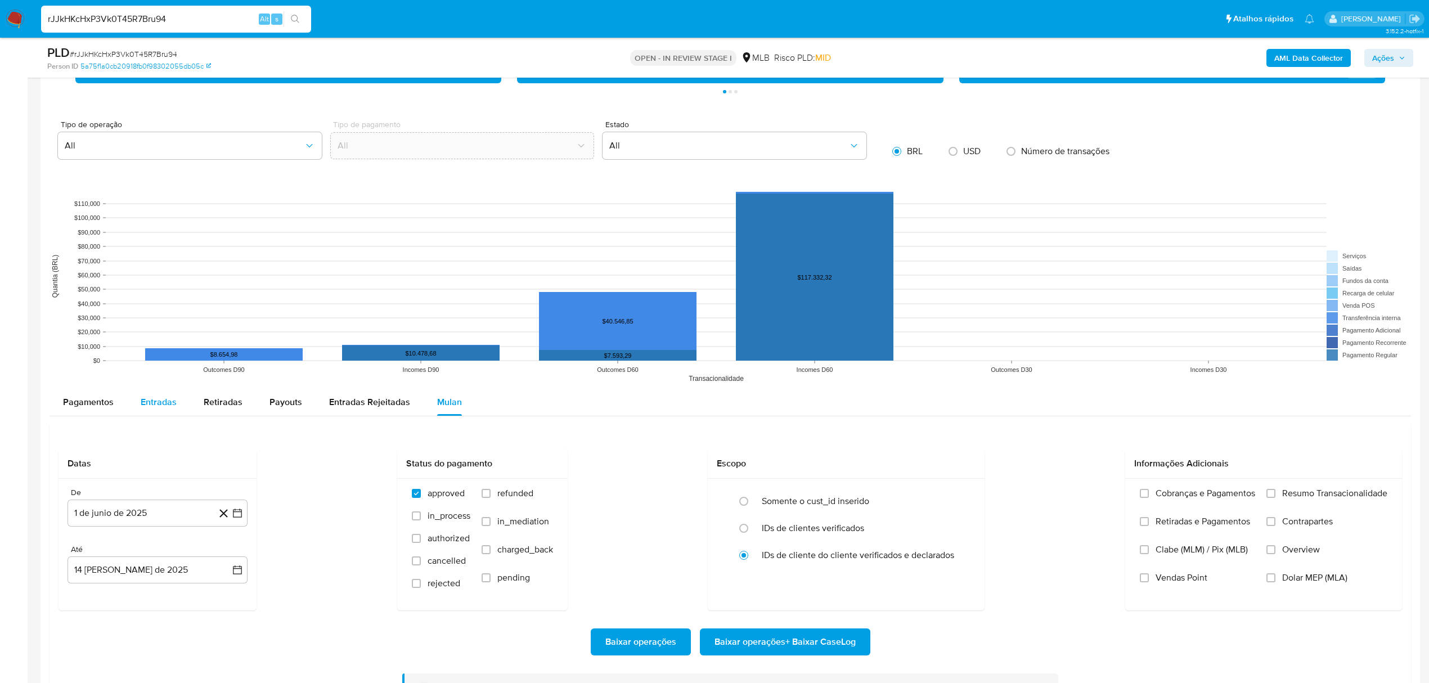
drag, startPoint x: 191, startPoint y: 403, endPoint x: 160, endPoint y: 410, distance: 32.2
click at [192, 406] on button "Retiradas" at bounding box center [223, 402] width 66 height 27
select select "10"
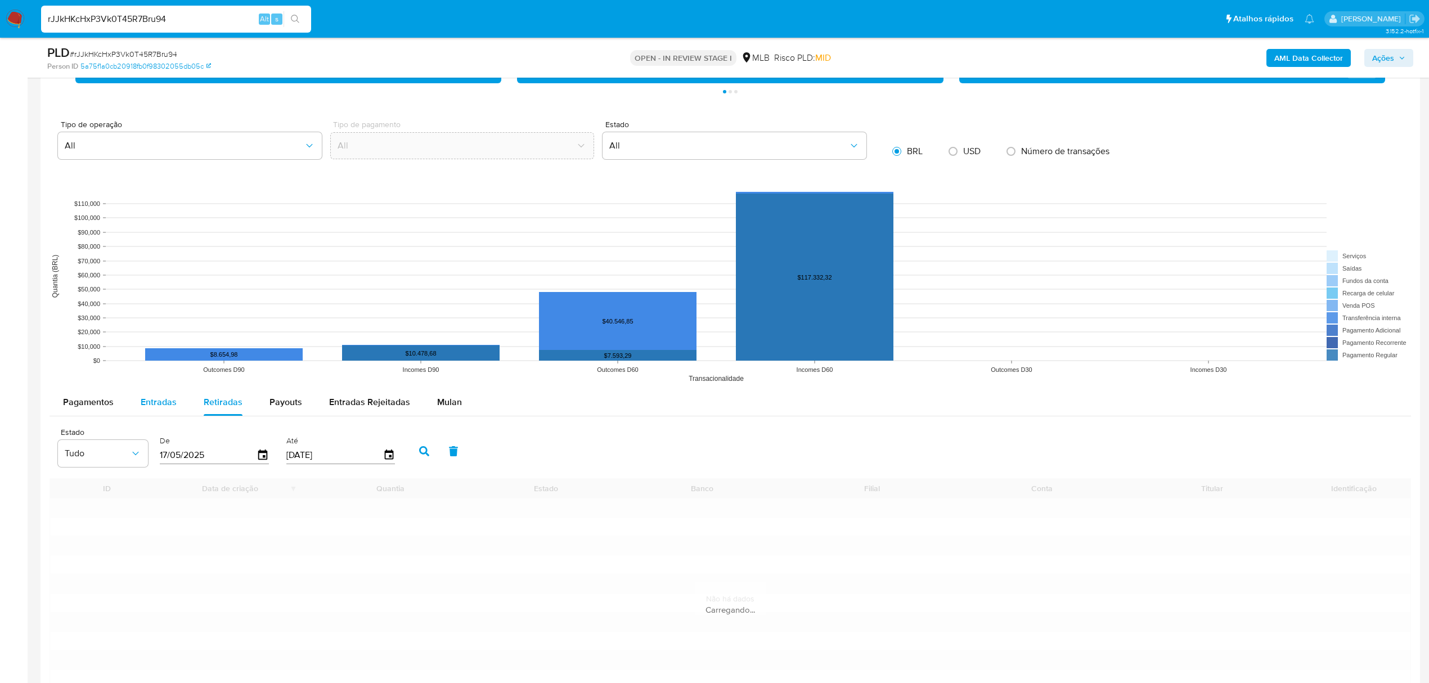
click at [160, 408] on span "Entradas" at bounding box center [159, 401] width 36 height 13
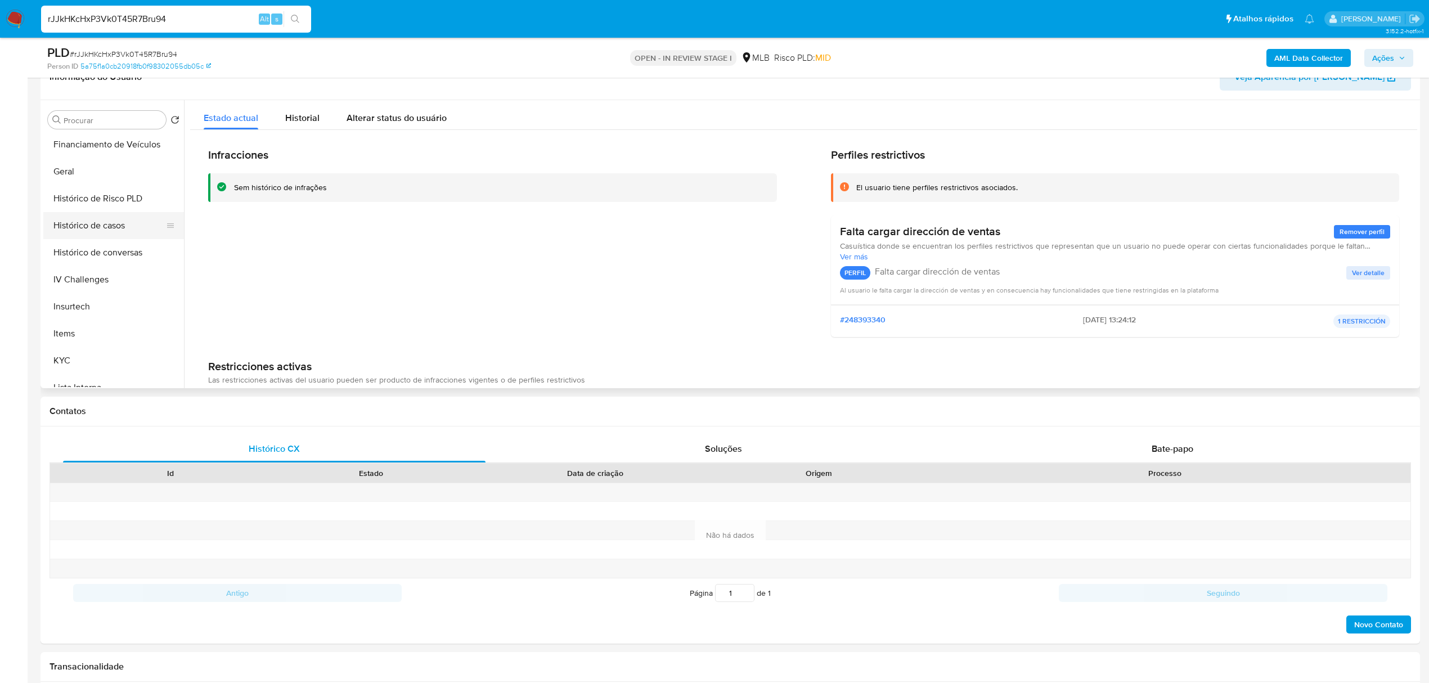
scroll to position [325, 0]
click at [93, 159] on button "Geral" at bounding box center [109, 172] width 132 height 27
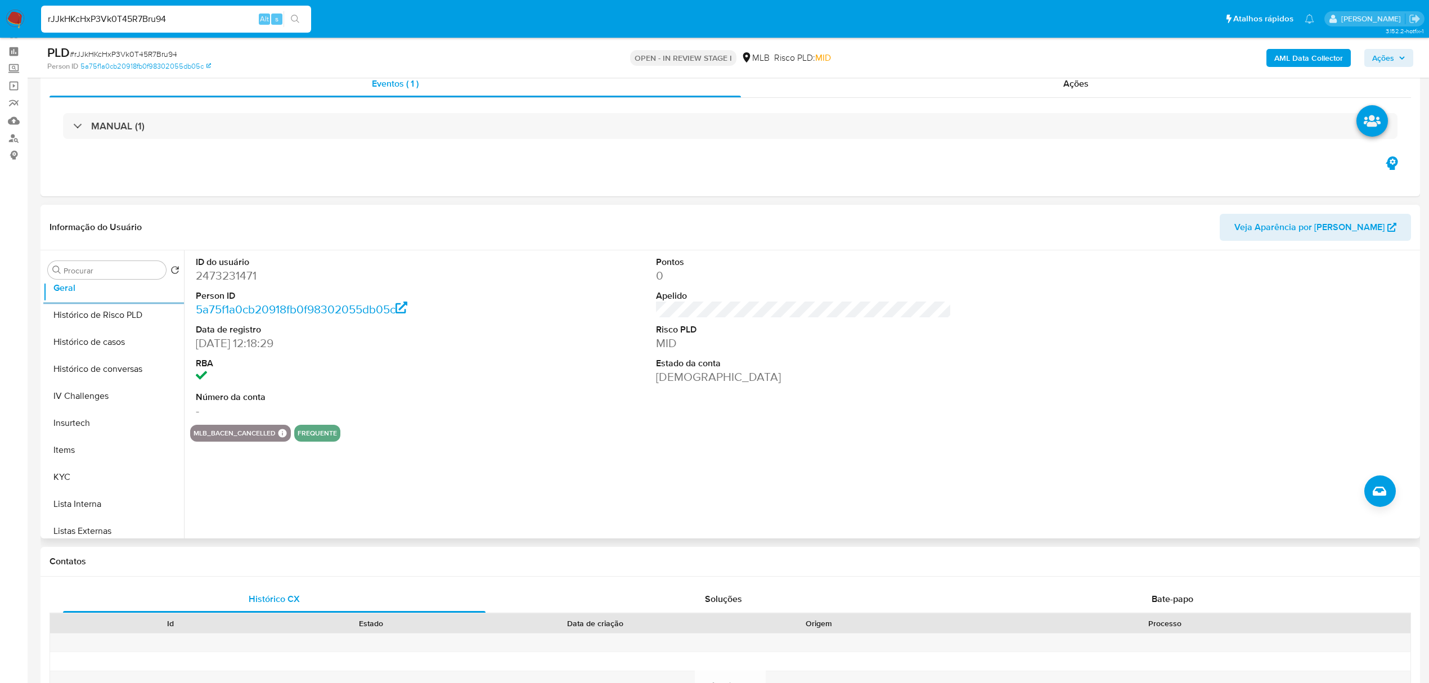
scroll to position [475, 0]
click at [88, 360] on button "KYC" at bounding box center [109, 361] width 132 height 27
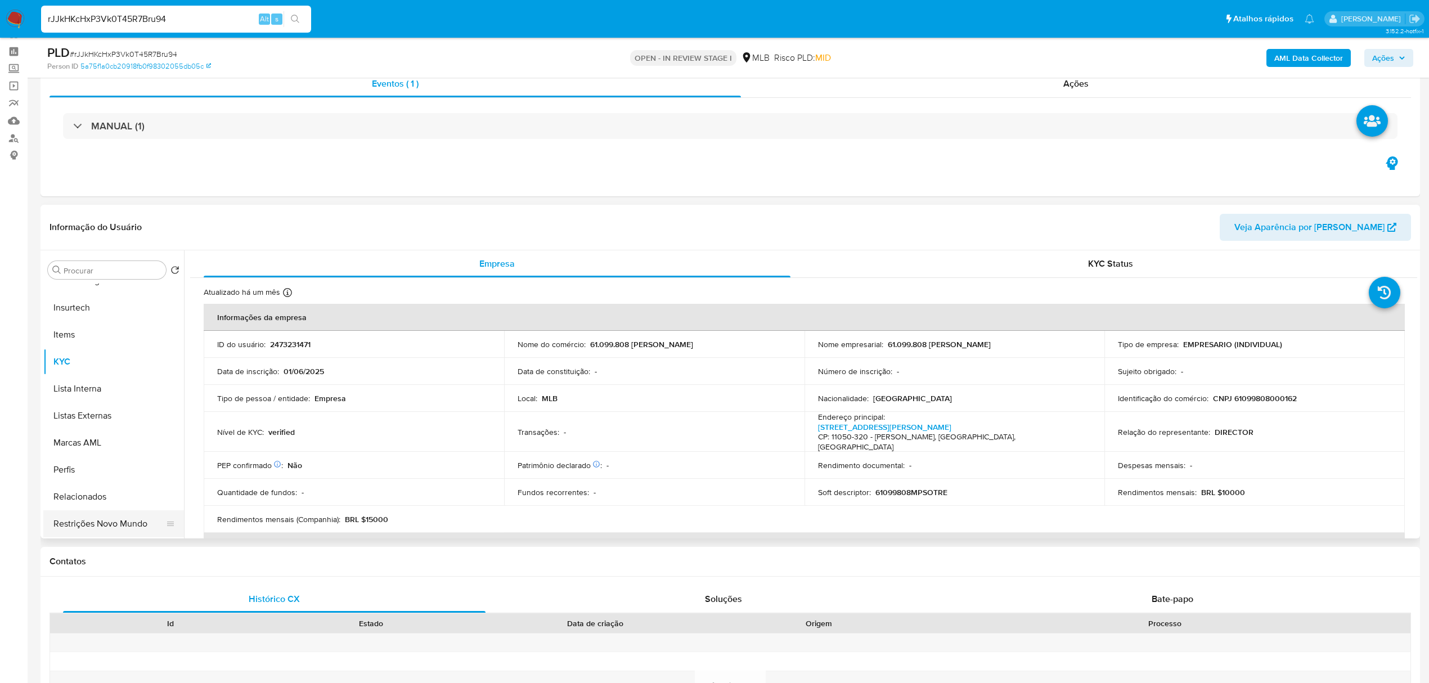
click at [88, 533] on button "Restrições Novo Mundo" at bounding box center [109, 523] width 132 height 27
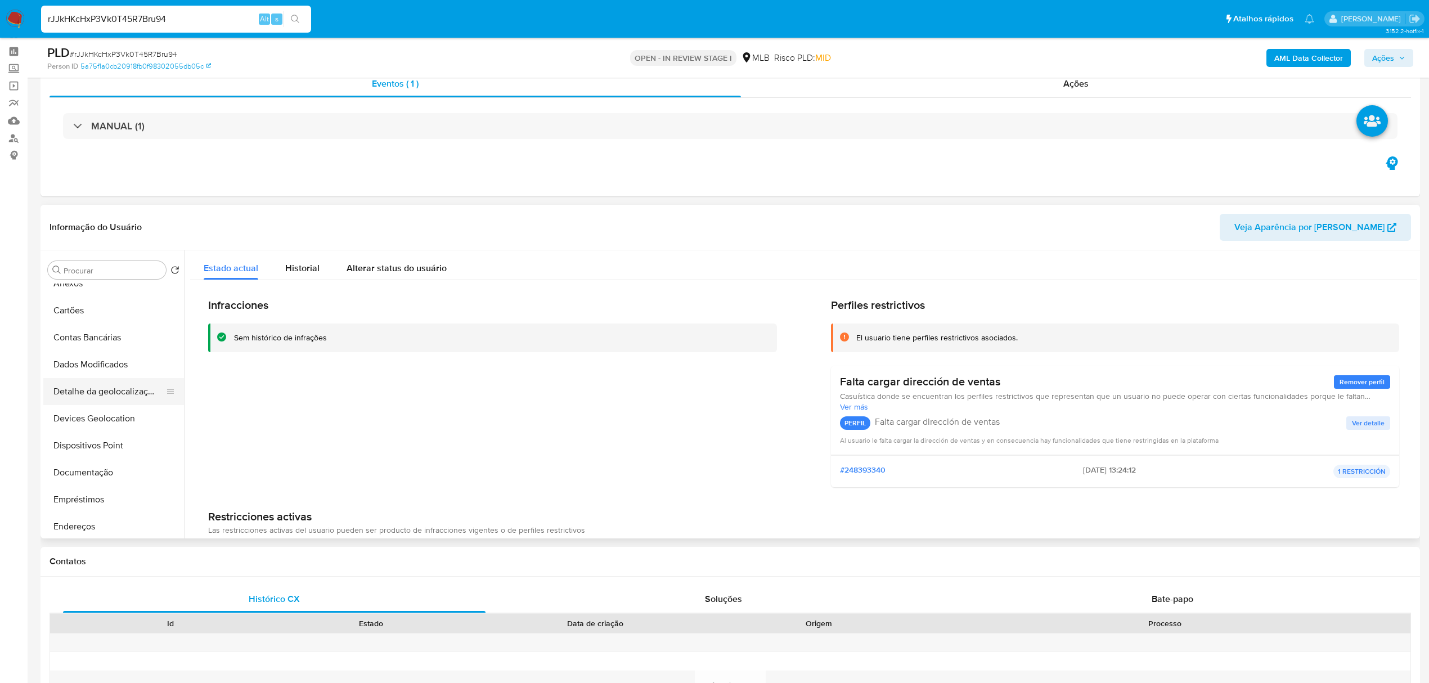
scroll to position [0, 0]
click at [114, 477] on button "Dispositivos Point" at bounding box center [109, 486] width 132 height 27
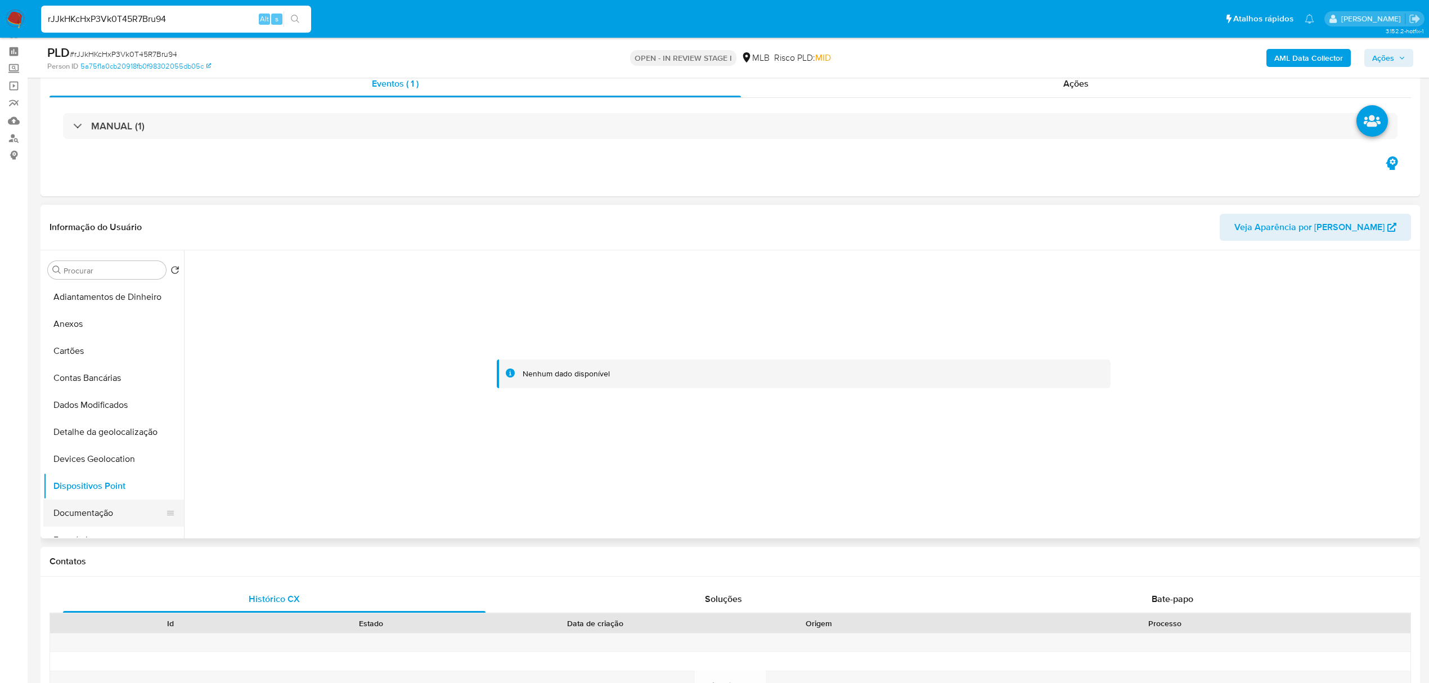
click at [111, 520] on button "Documentação" at bounding box center [109, 513] width 132 height 27
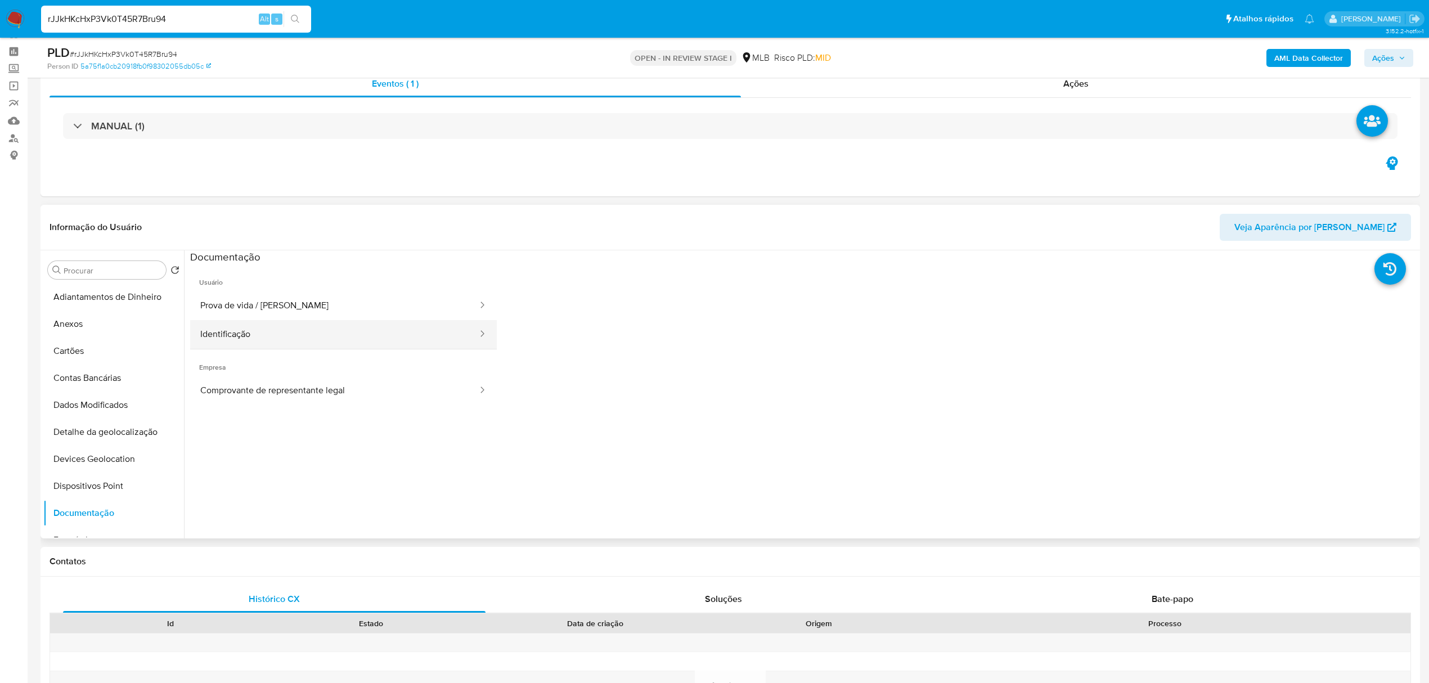
click at [313, 331] on button "Identificação" at bounding box center [334, 334] width 289 height 29
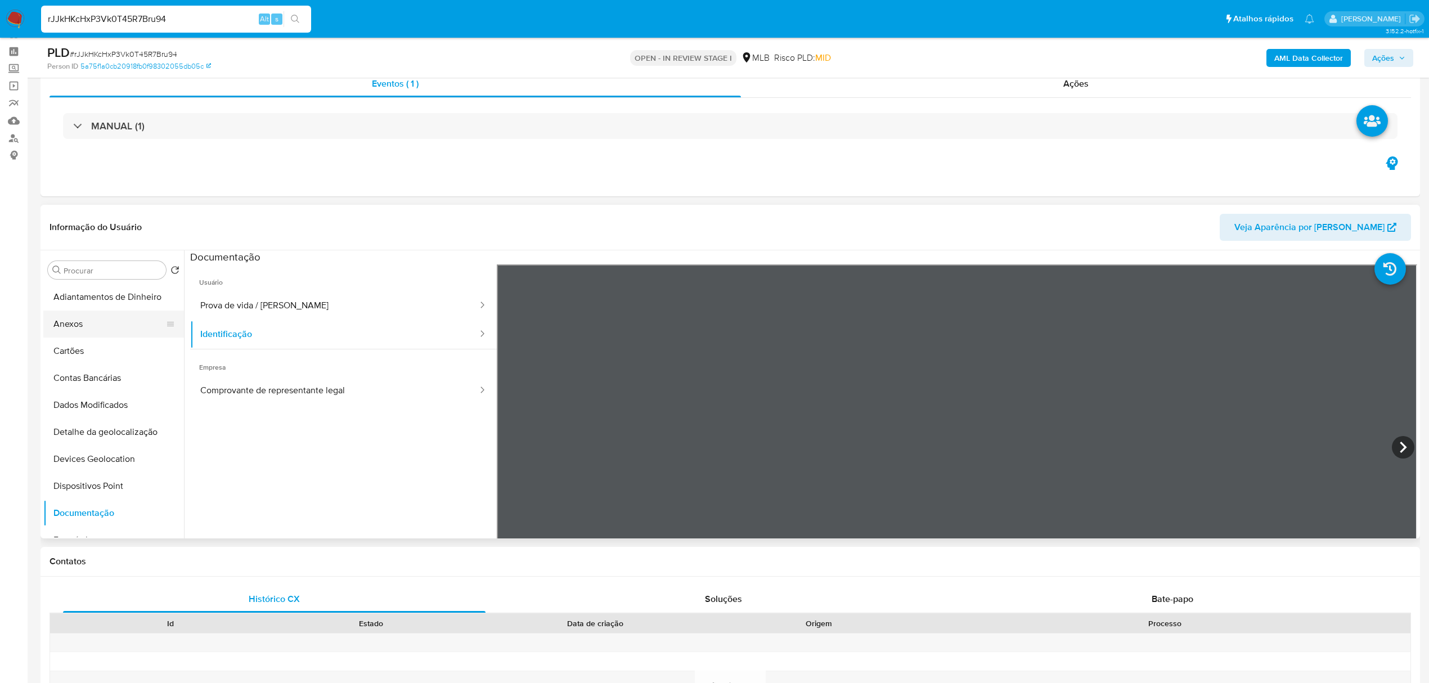
drag, startPoint x: 302, startPoint y: 307, endPoint x: 57, endPoint y: 321, distance: 245.7
click at [302, 308] on button "Prova de vida / Selfie" at bounding box center [334, 305] width 289 height 29
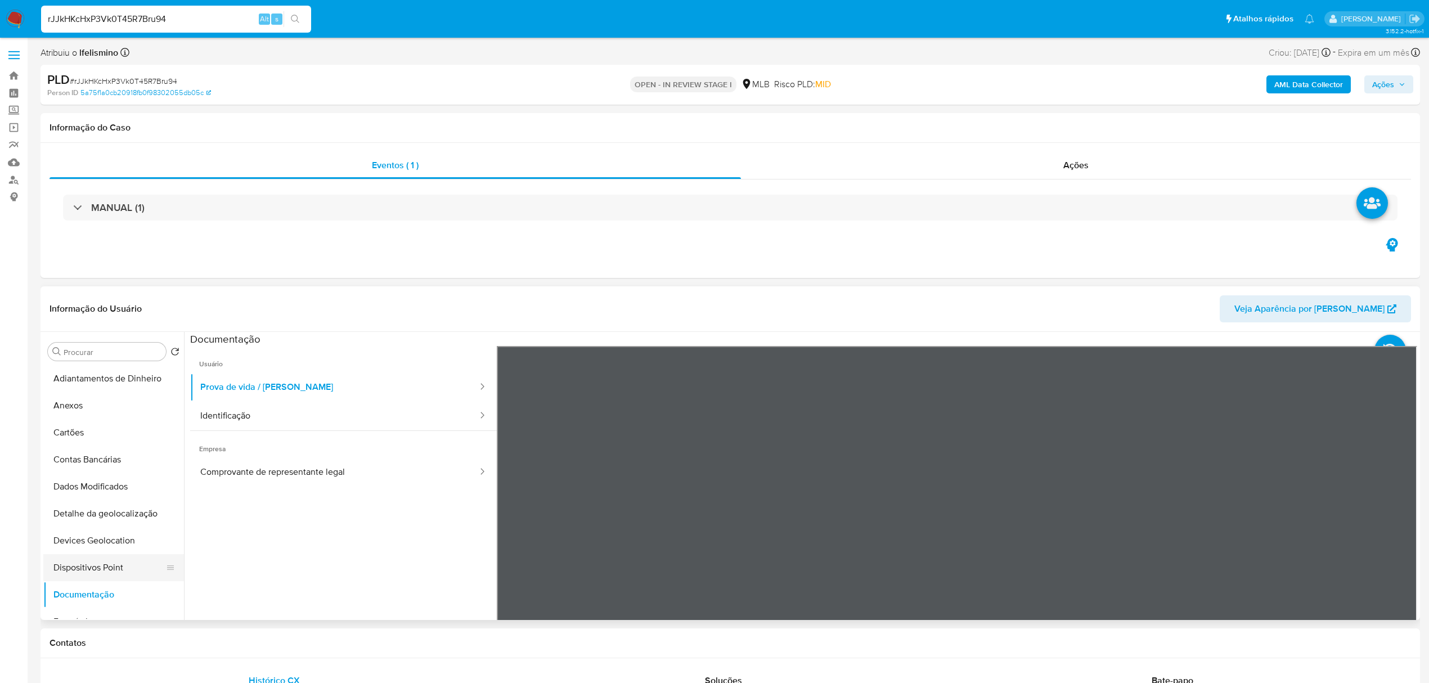
click at [71, 563] on button "Dispositivos Point" at bounding box center [109, 567] width 132 height 27
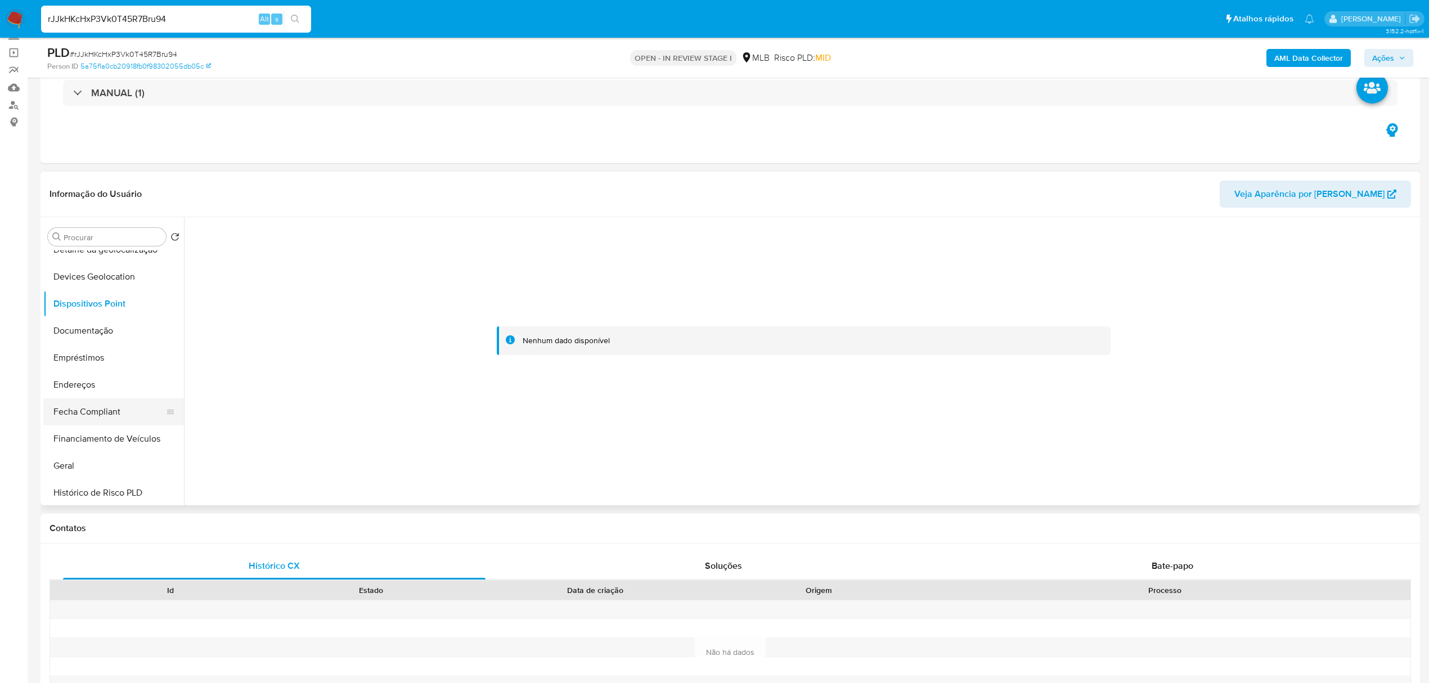
scroll to position [150, 0]
click at [71, 452] on button "Geral" at bounding box center [109, 465] width 132 height 27
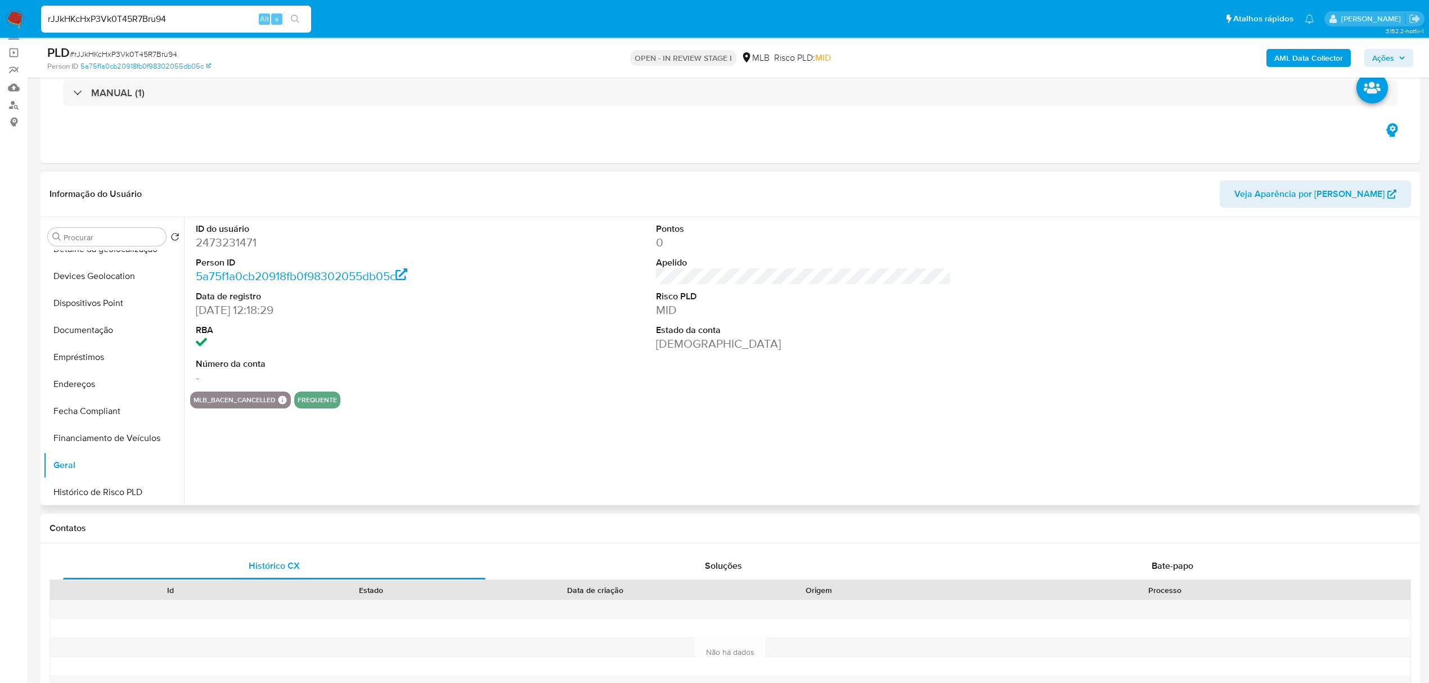
click at [237, 244] on dd "2473231471" at bounding box center [343, 243] width 295 height 16
copy dd "2473231471"
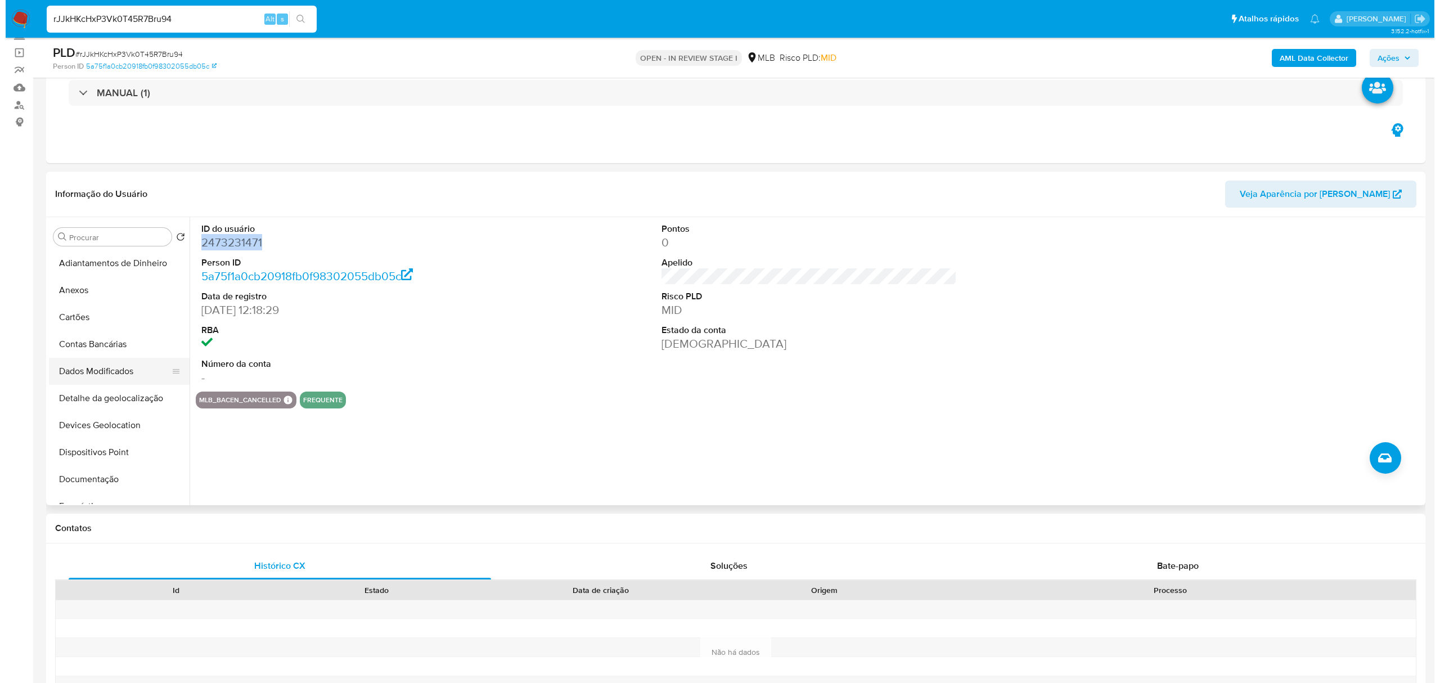
scroll to position [0, 0]
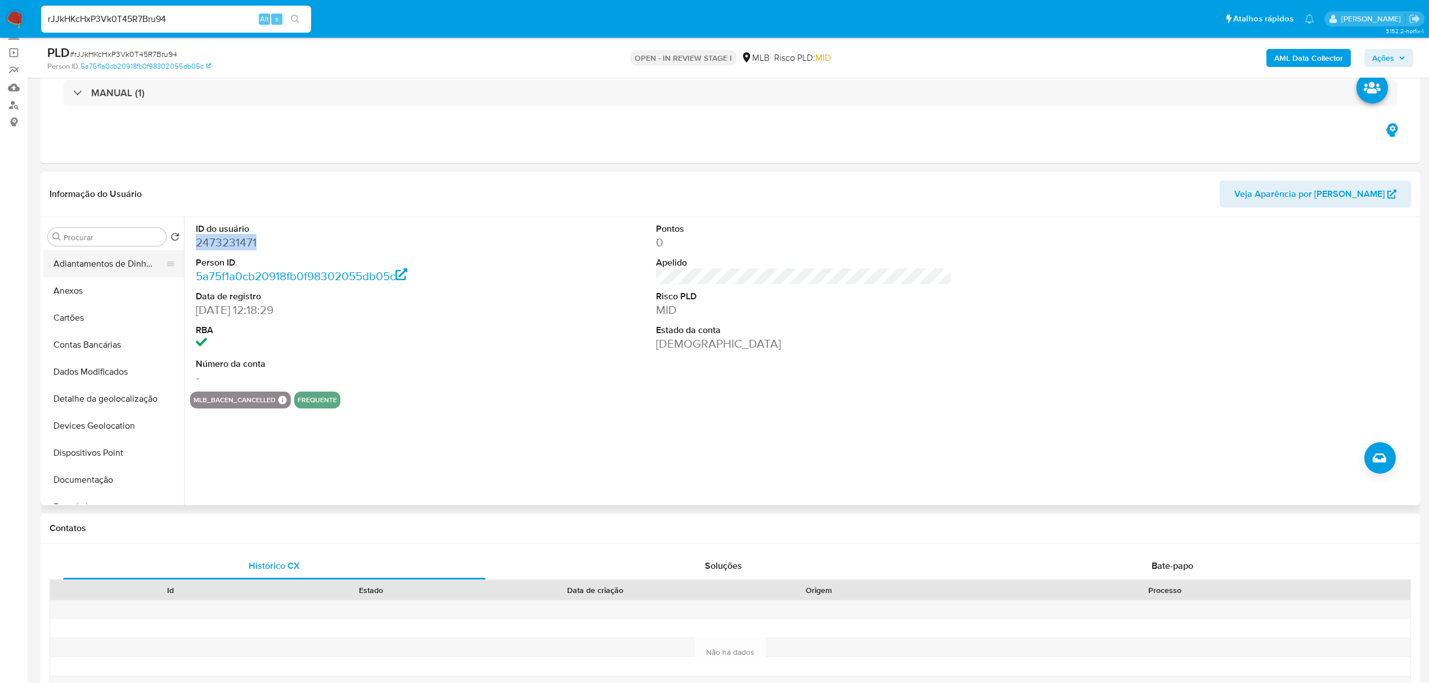
click at [124, 282] on button "Anexos" at bounding box center [113, 290] width 141 height 27
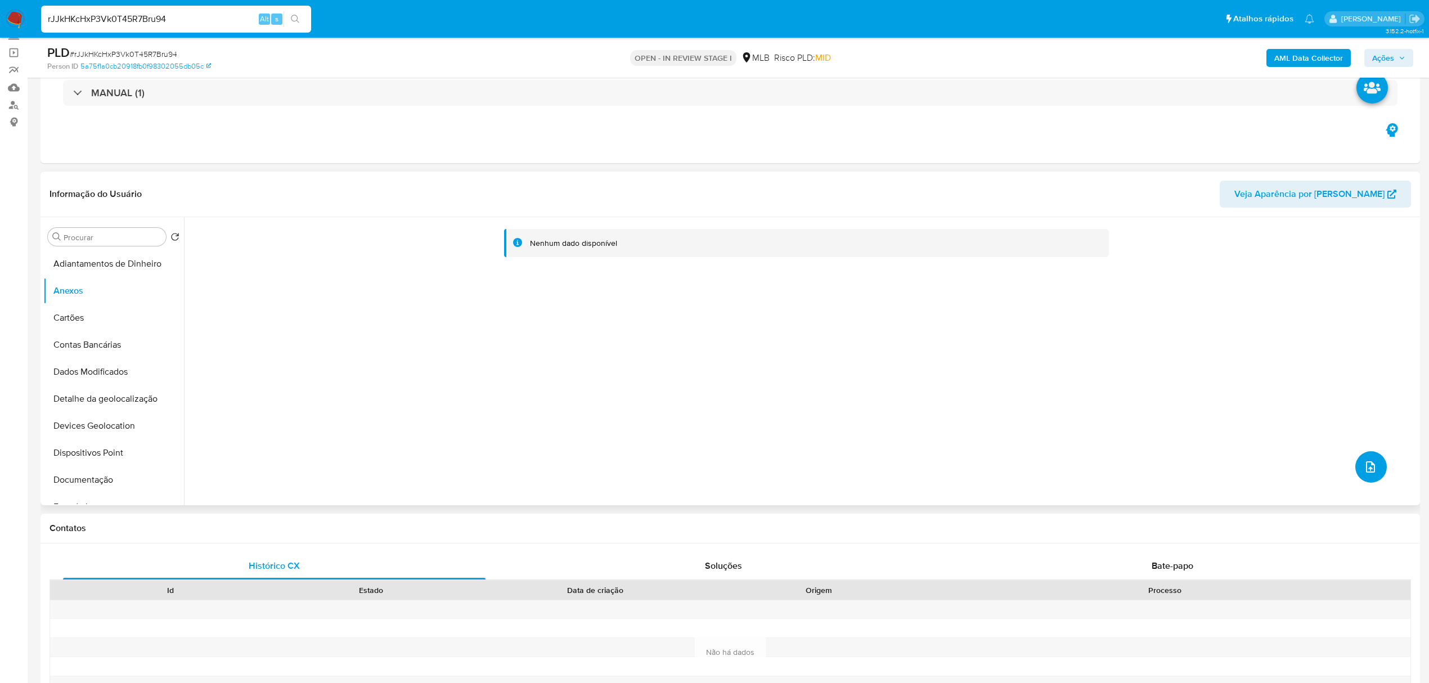
click at [1368, 477] on button "upload-file" at bounding box center [1371, 467] width 32 height 32
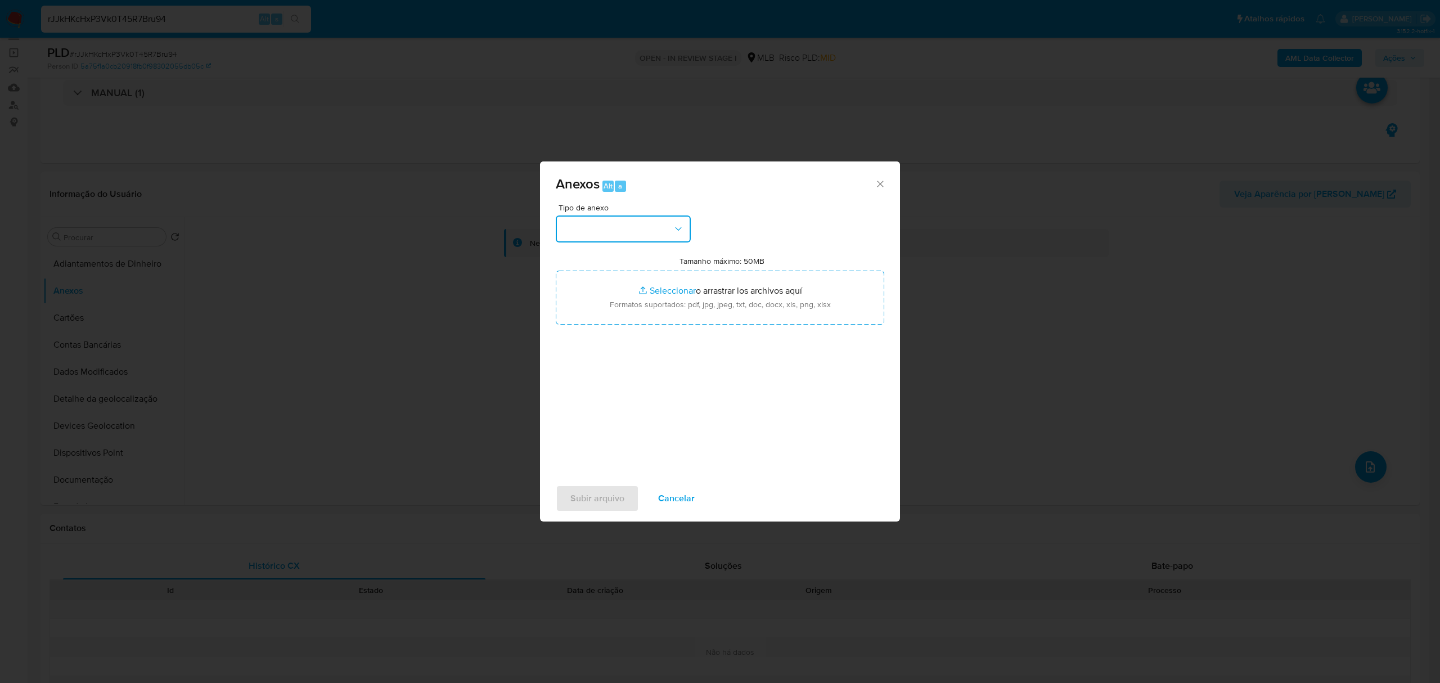
click at [637, 221] on button "button" at bounding box center [623, 228] width 135 height 27
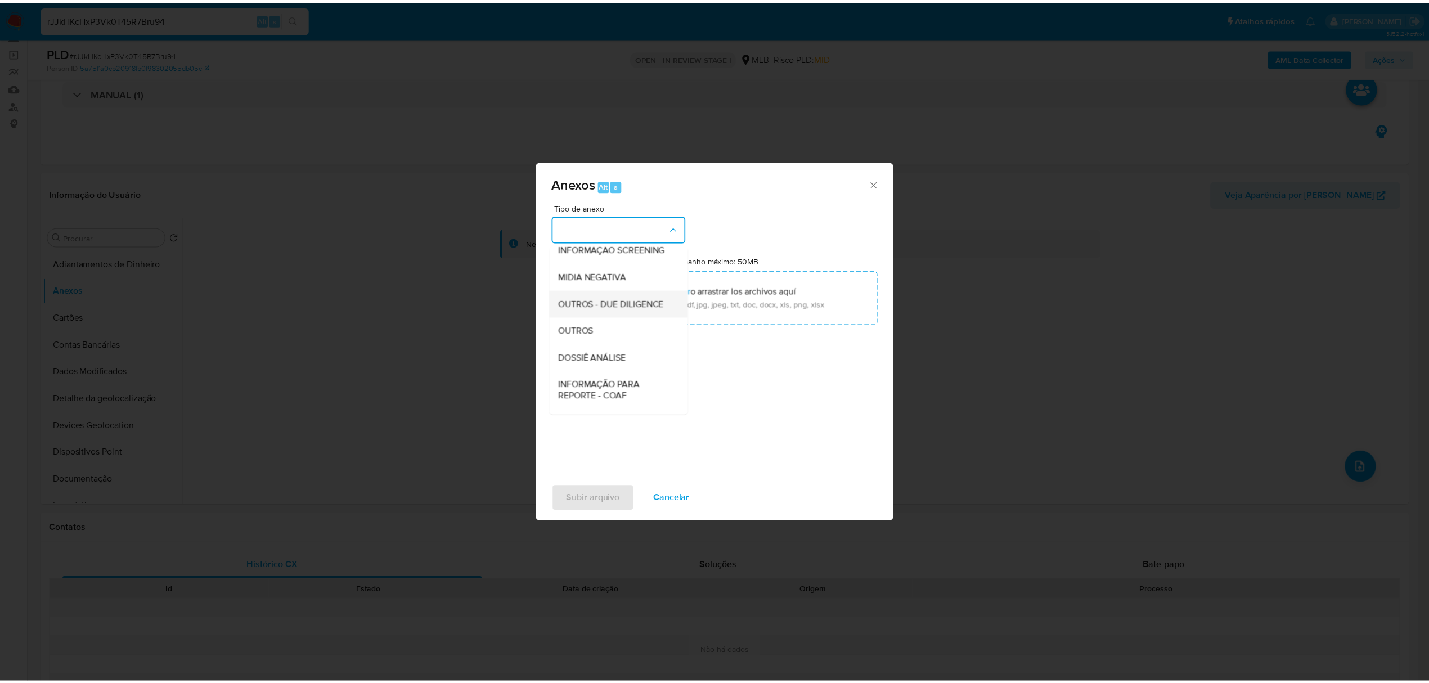
scroll to position [150, 0]
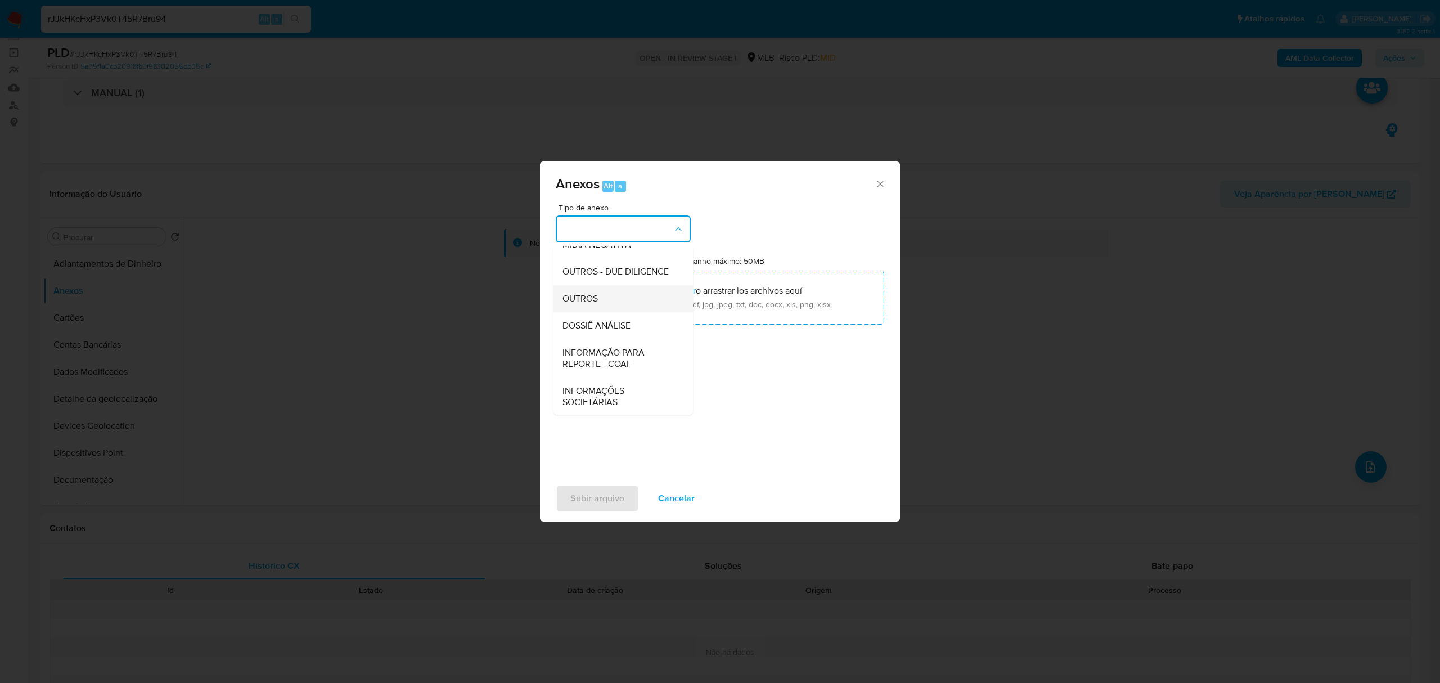
click at [595, 304] on span "OUTROS" at bounding box center [580, 298] width 35 height 11
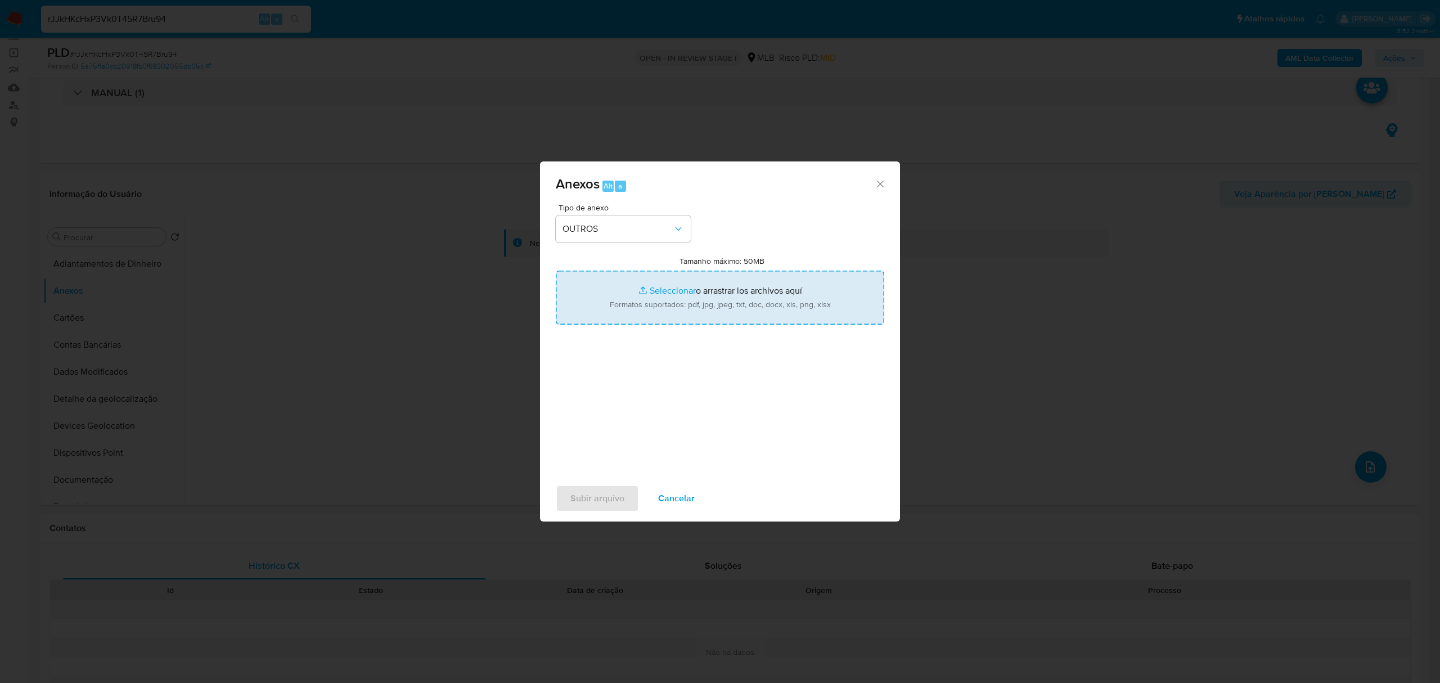
type input "C:\fakepath\Mulan 2473231471_2025_08_14_11_12_27 61.099.808 MARCELO PATRICK AZE…"
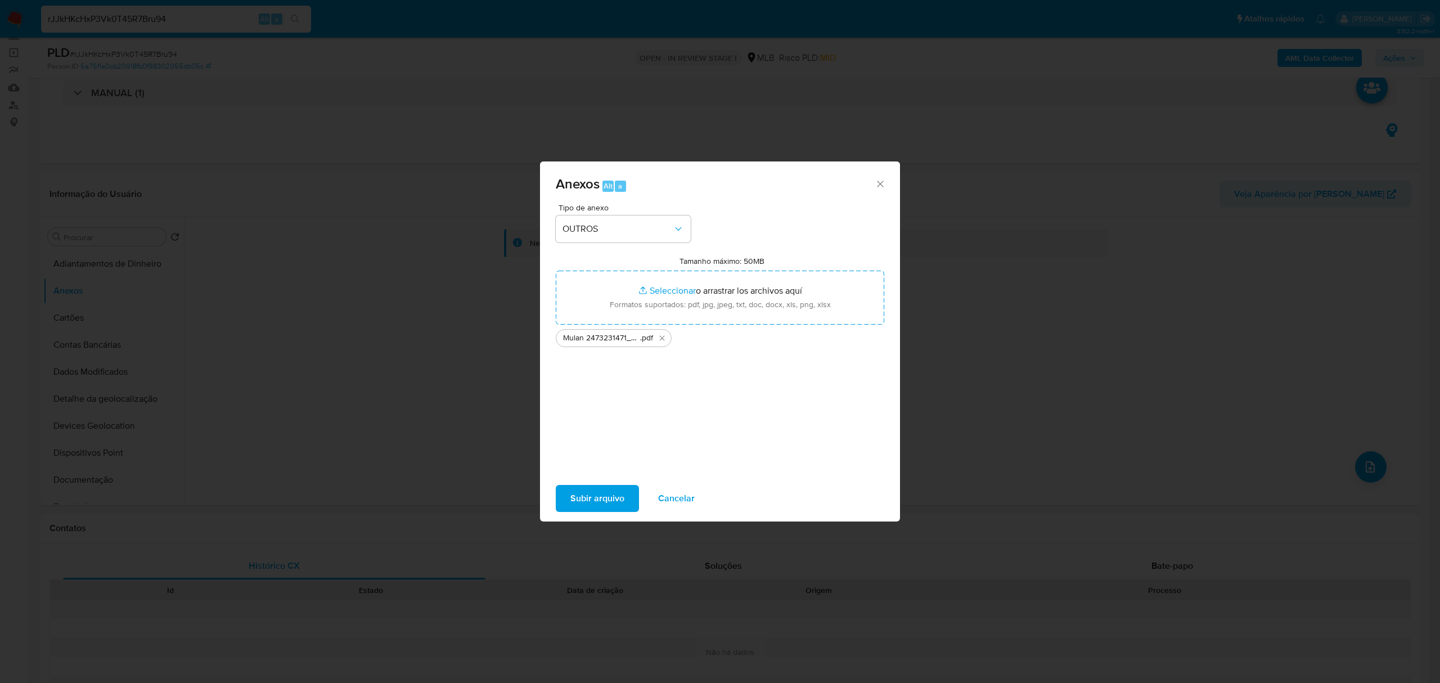
click at [610, 497] on span "Subir arquivo" at bounding box center [597, 498] width 54 height 25
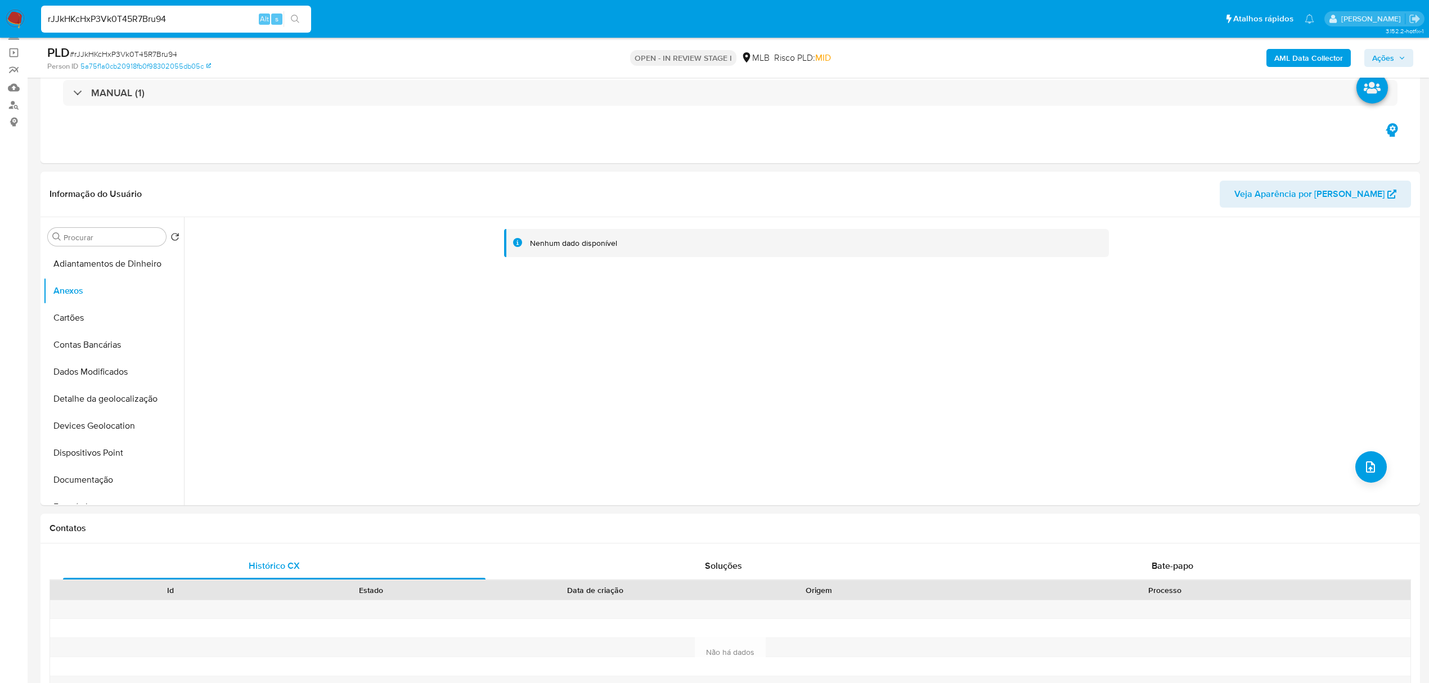
click at [136, 55] on span "# rJJkHKcHxP3Vk0T45R7Bru94" at bounding box center [123, 53] width 107 height 11
copy span "rJJkHKcHxP3Vk0T45R7Bru94"
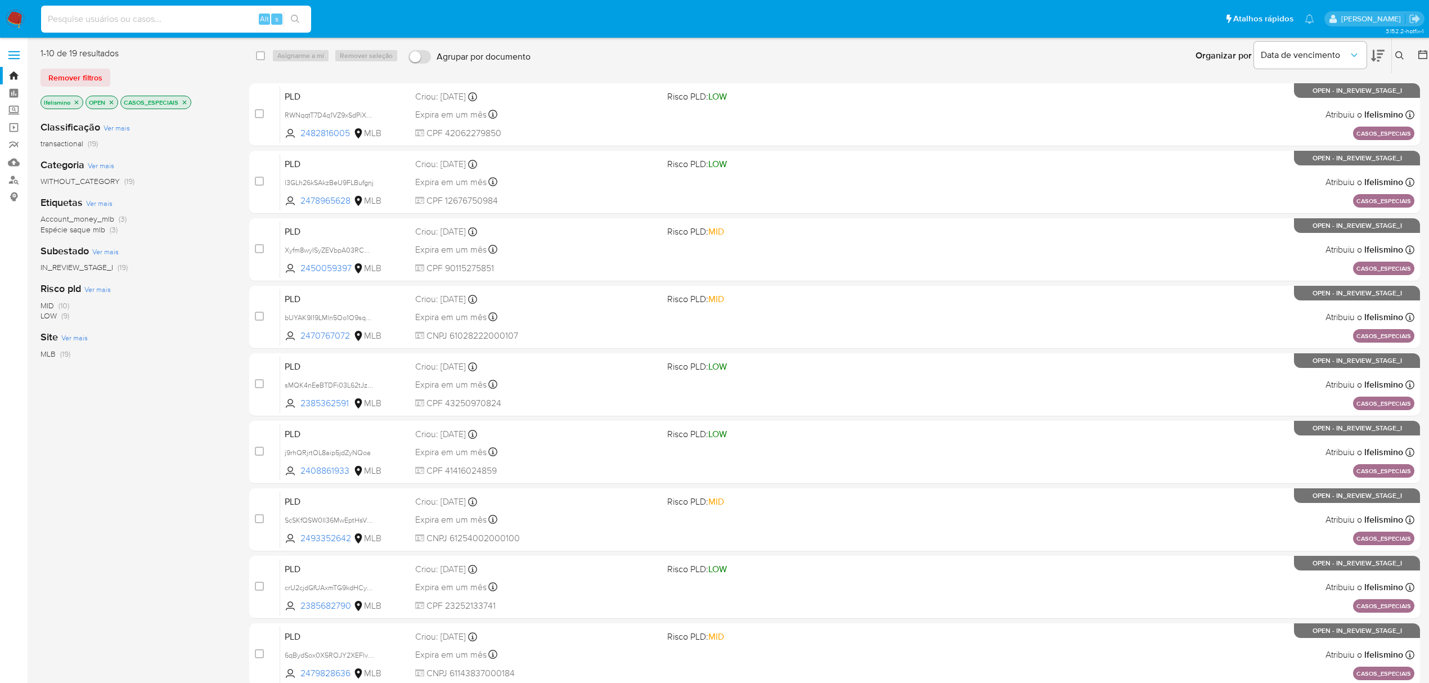
click at [217, 15] on input at bounding box center [176, 19] width 270 height 15
type input "aU4PohcnEHkq6z3O7Vwmi4So"
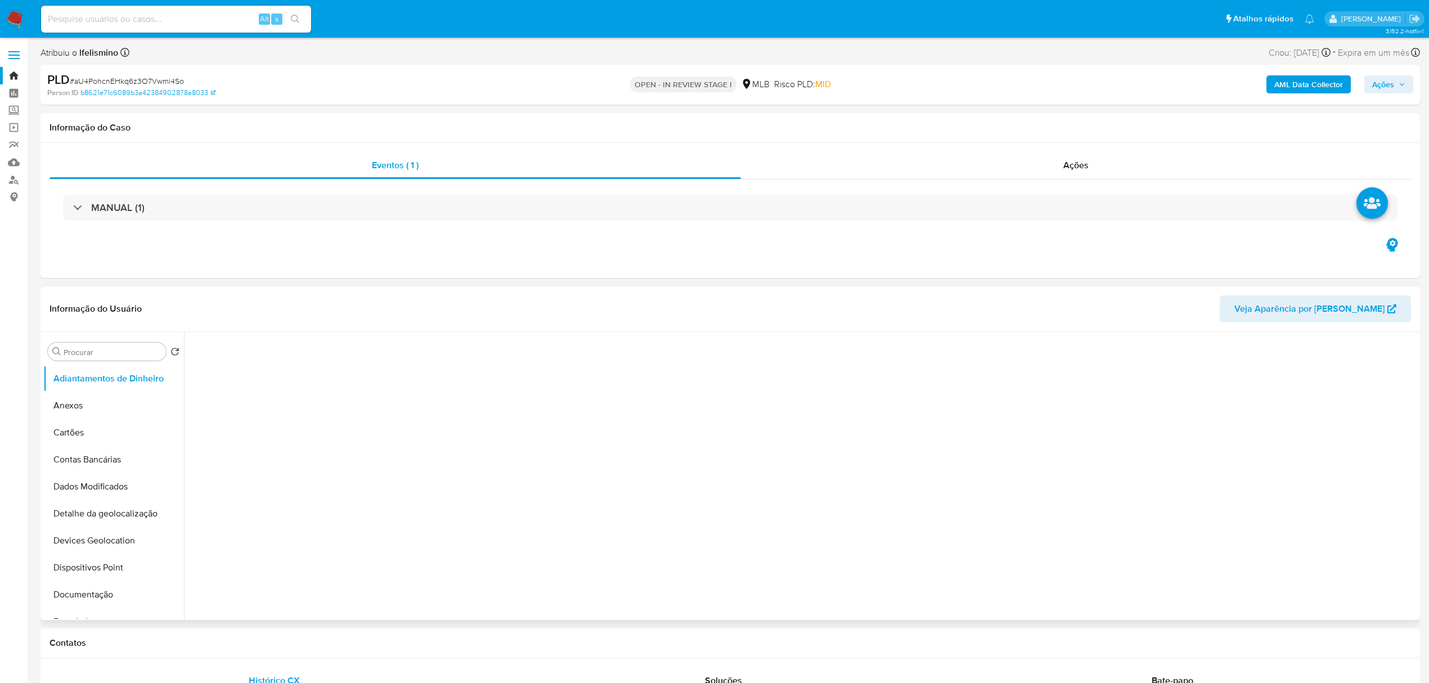
select select "10"
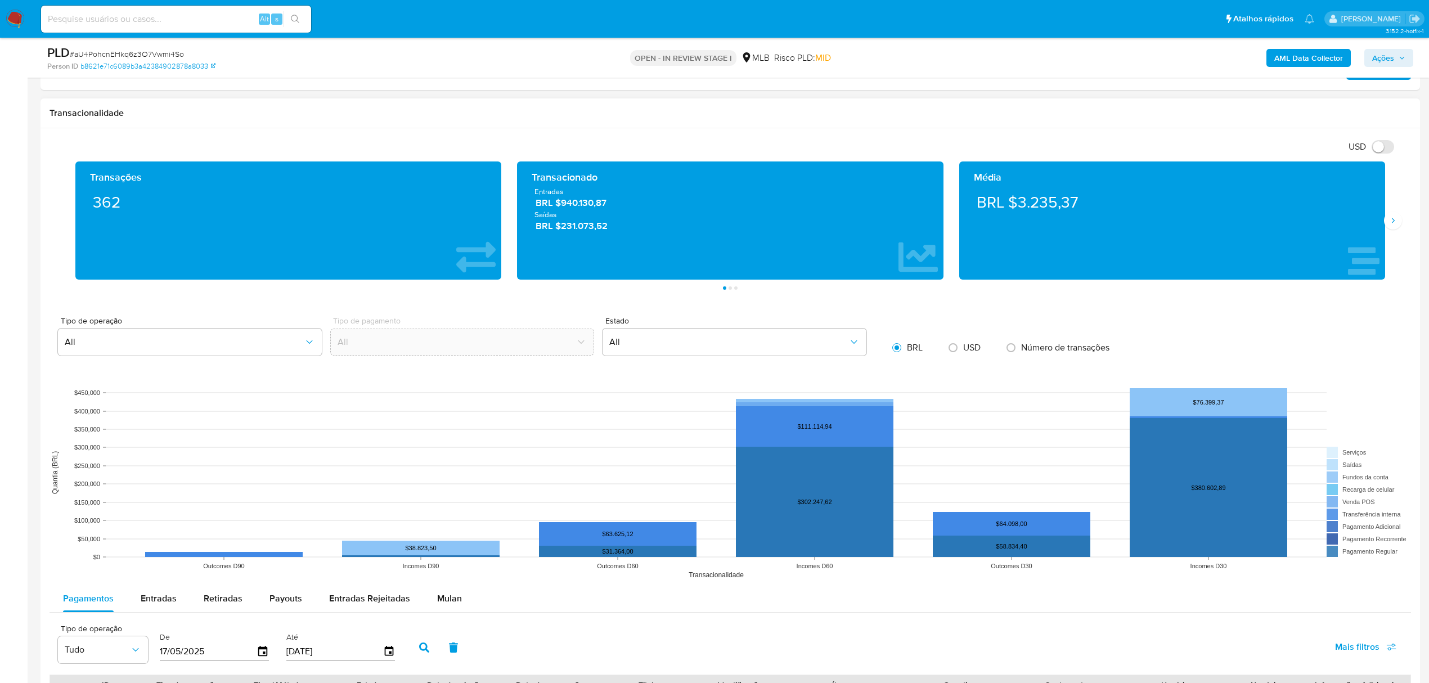
scroll to position [975, 0]
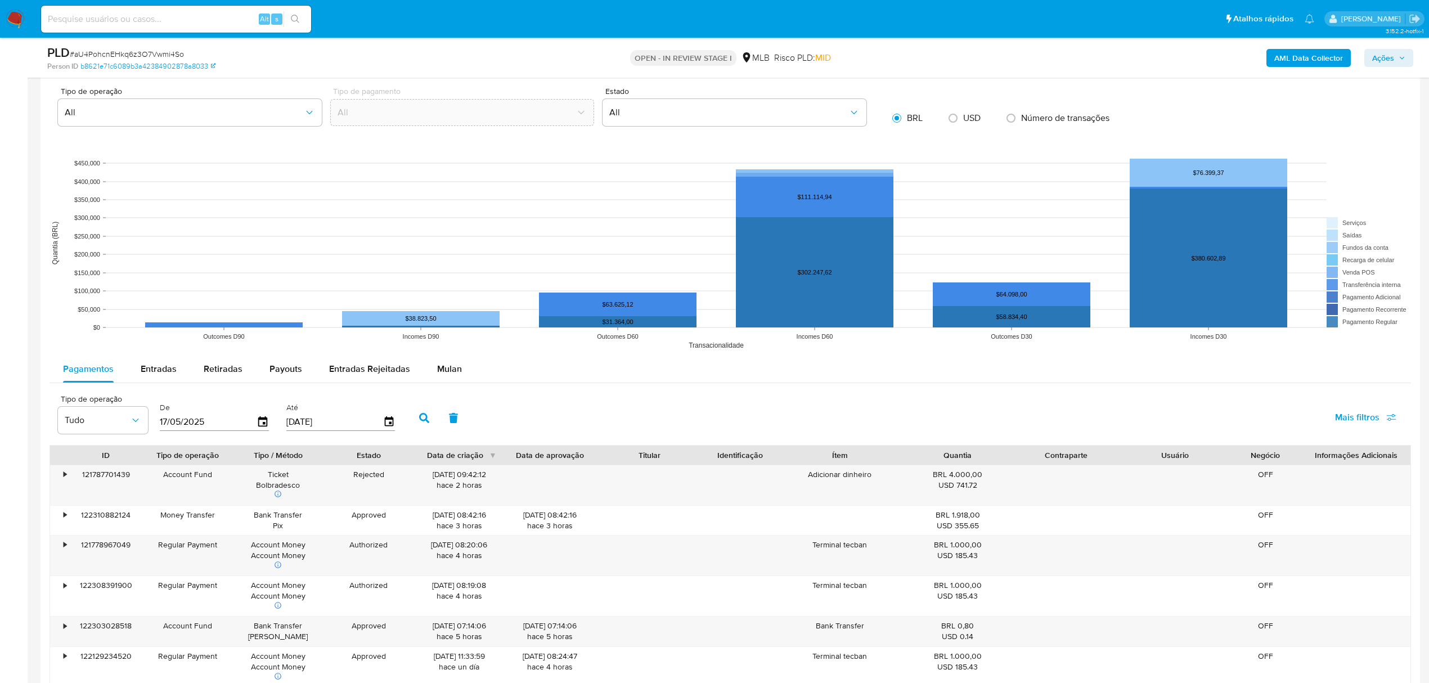
click at [448, 363] on div "Mulan" at bounding box center [449, 369] width 25 height 27
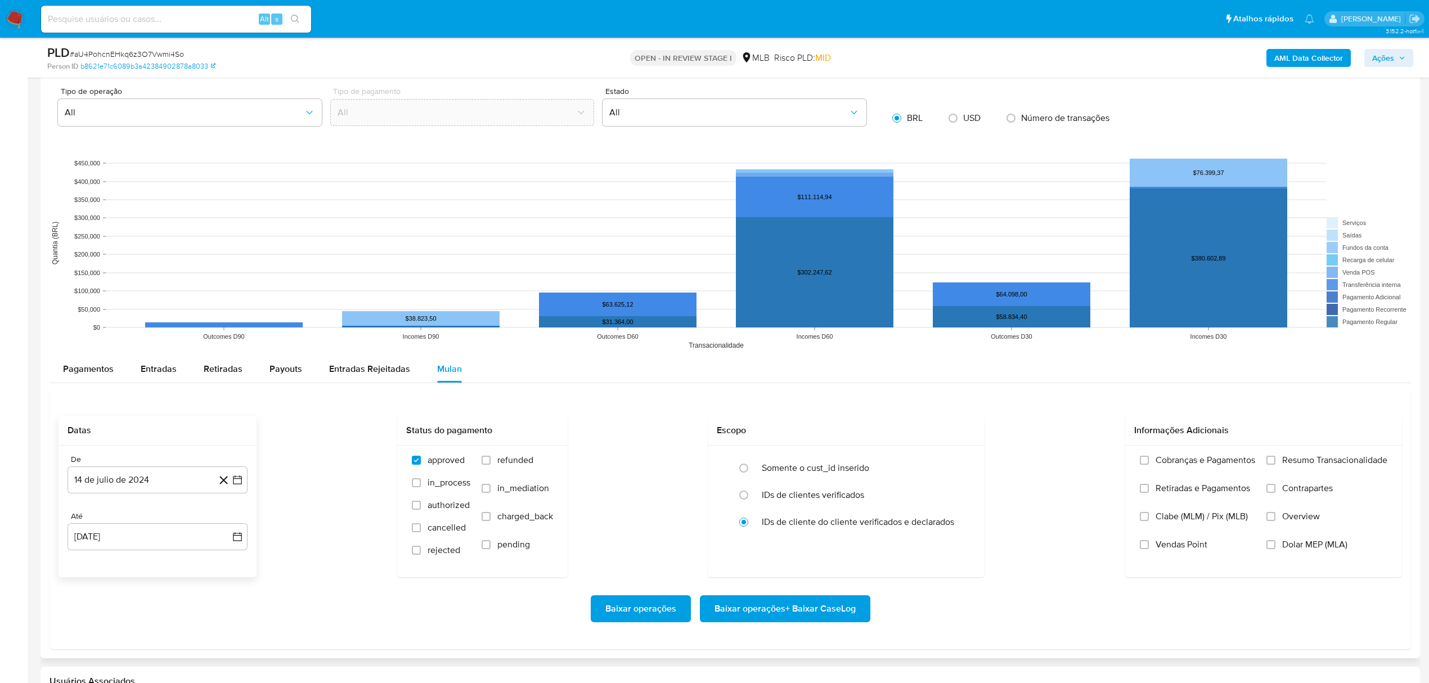
drag, startPoint x: 141, startPoint y: 473, endPoint x: 168, endPoint y: 457, distance: 31.5
click at [145, 474] on button "14 de julio de 2024" at bounding box center [158, 479] width 180 height 27
click at [149, 516] on div "julio 2024 julio 2024 lun lunes mar martes mié miércoles jue jueves vie viernes…" at bounding box center [158, 586] width 180 height 178
click at [170, 524] on span "julio 2024" at bounding box center [152, 520] width 42 height 11
click at [228, 521] on icon "Año siguiente" at bounding box center [225, 521] width 14 height 14
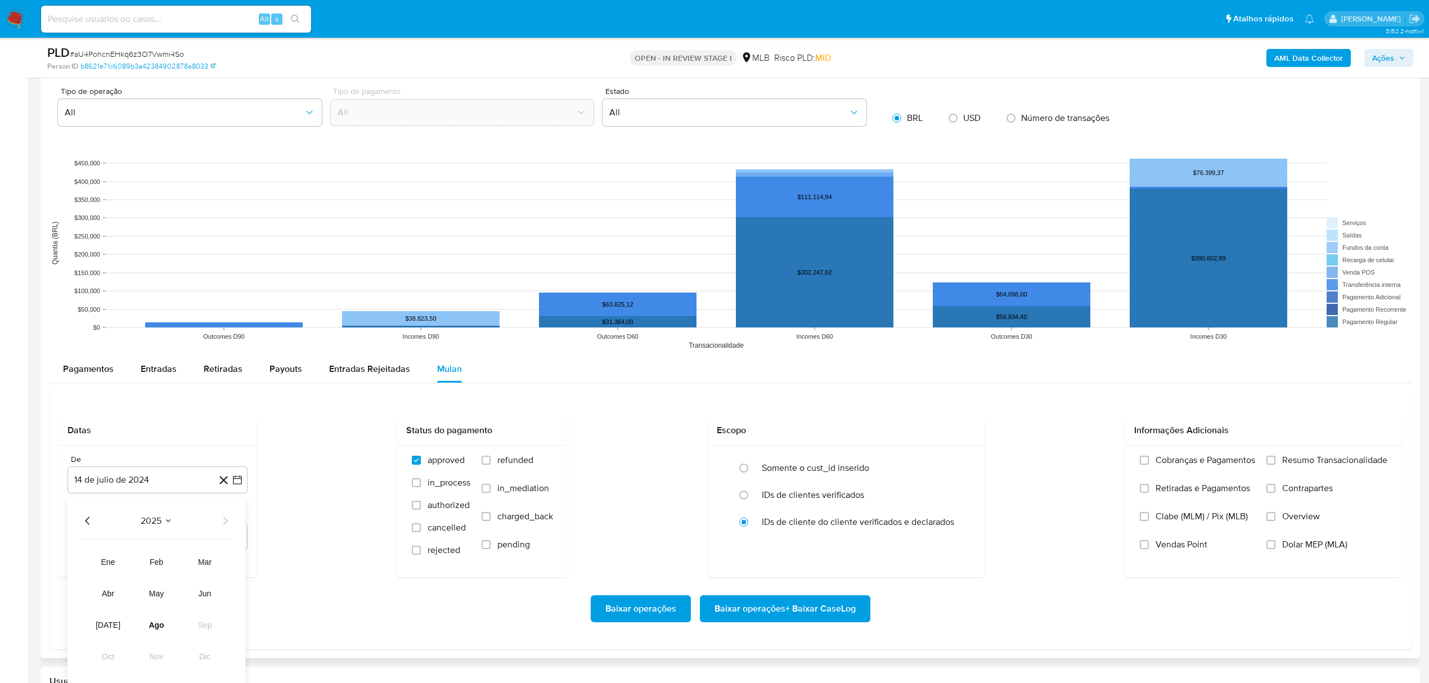
click at [201, 592] on button "jun" at bounding box center [205, 593] width 32 height 18
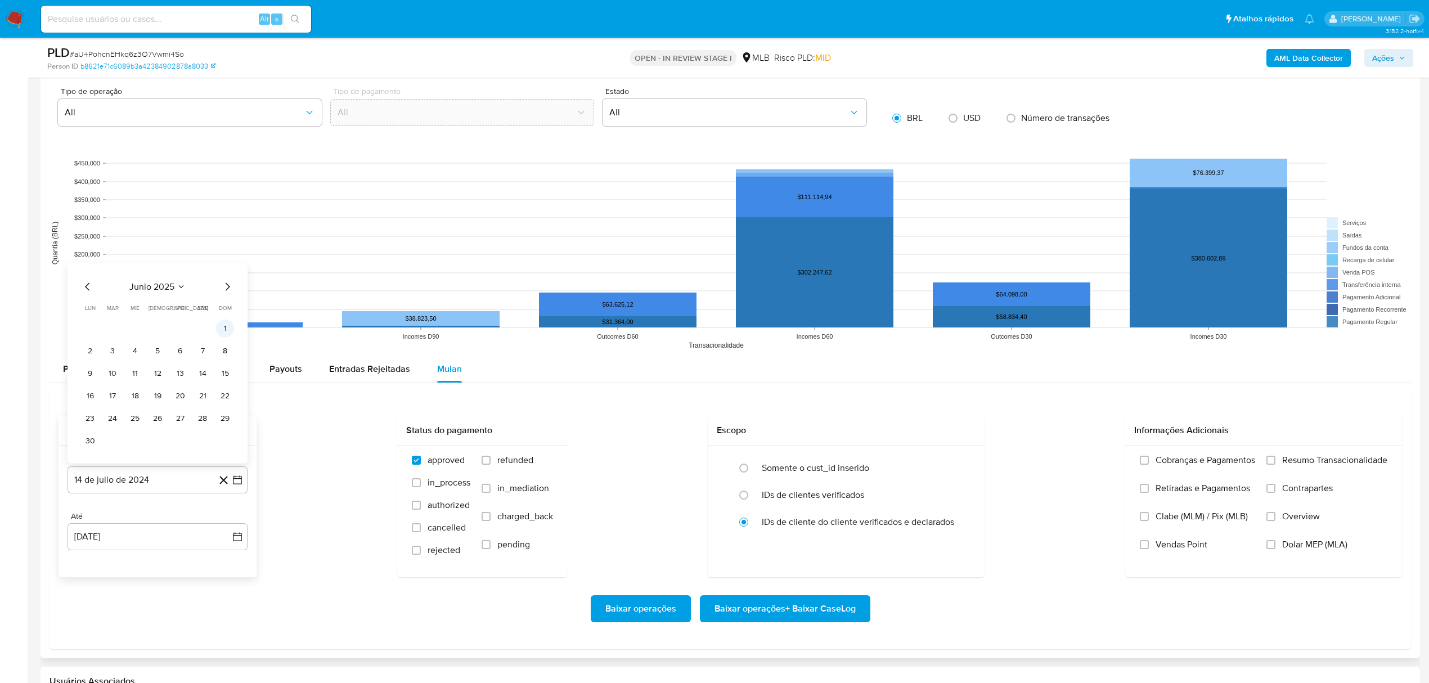
click at [233, 334] on button "1" at bounding box center [225, 328] width 18 height 18
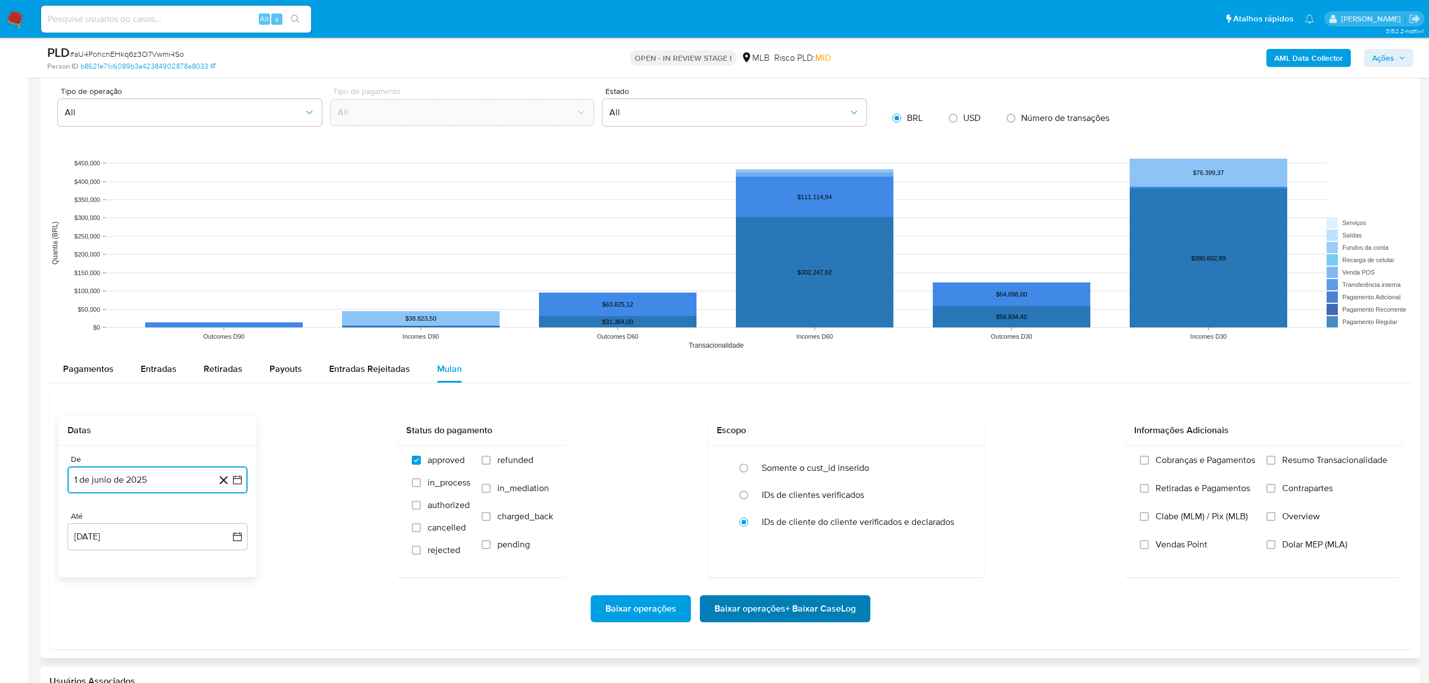
click at [735, 612] on span "Baixar operações + Baixar CaseLog" at bounding box center [784, 608] width 141 height 25
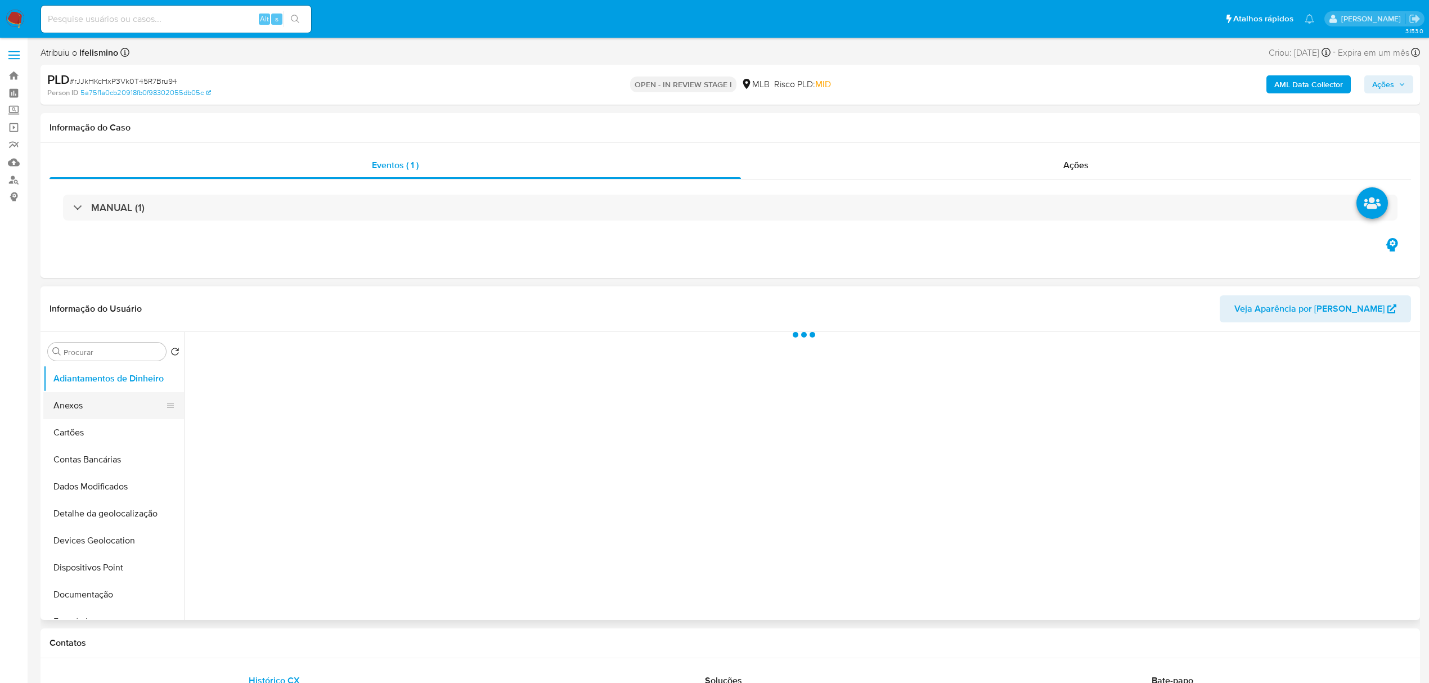
click at [141, 411] on button "Anexos" at bounding box center [109, 405] width 132 height 27
select select "10"
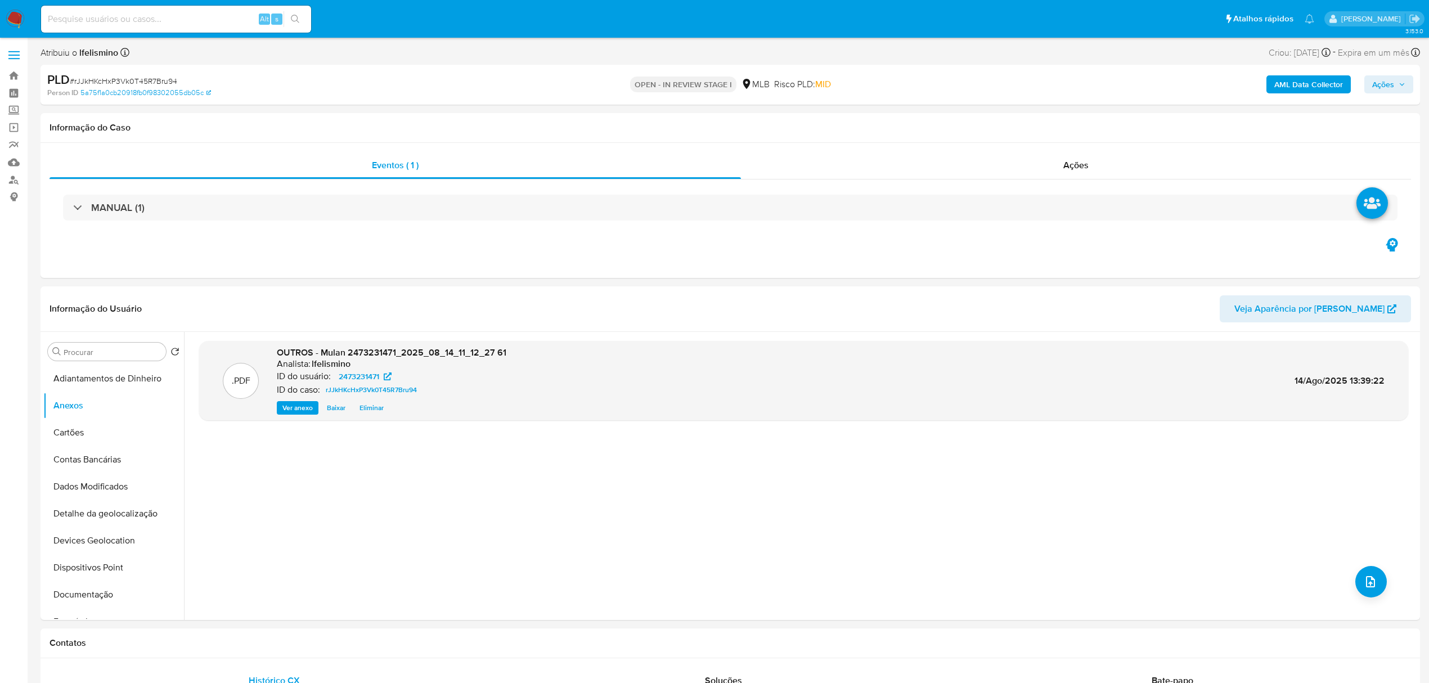
click at [1325, 78] on b "AML Data Collector" at bounding box center [1308, 84] width 69 height 18
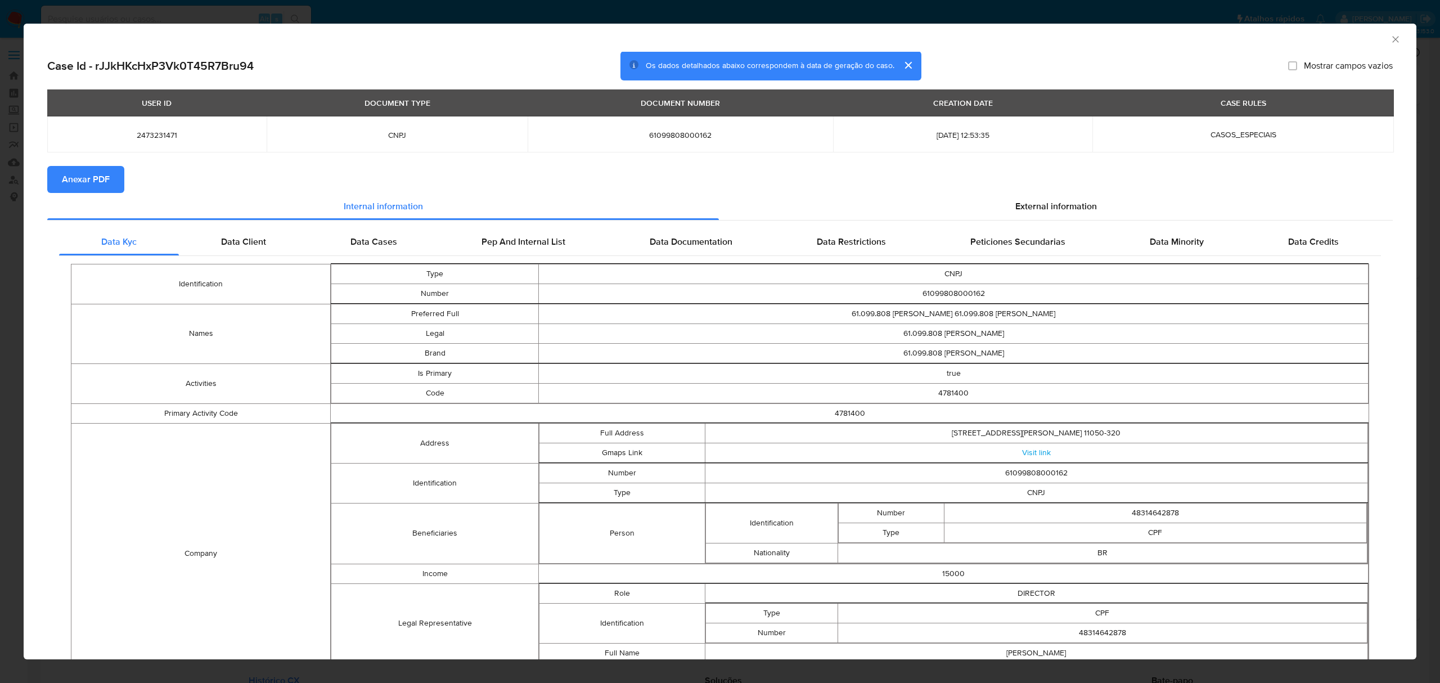
click at [83, 181] on span "Anexar PDF" at bounding box center [86, 179] width 48 height 25
click at [1391, 39] on div "AML Data Collector" at bounding box center [720, 38] width 1393 height 28
click at [1392, 39] on icon "Fechar a janela" at bounding box center [1395, 39] width 6 height 6
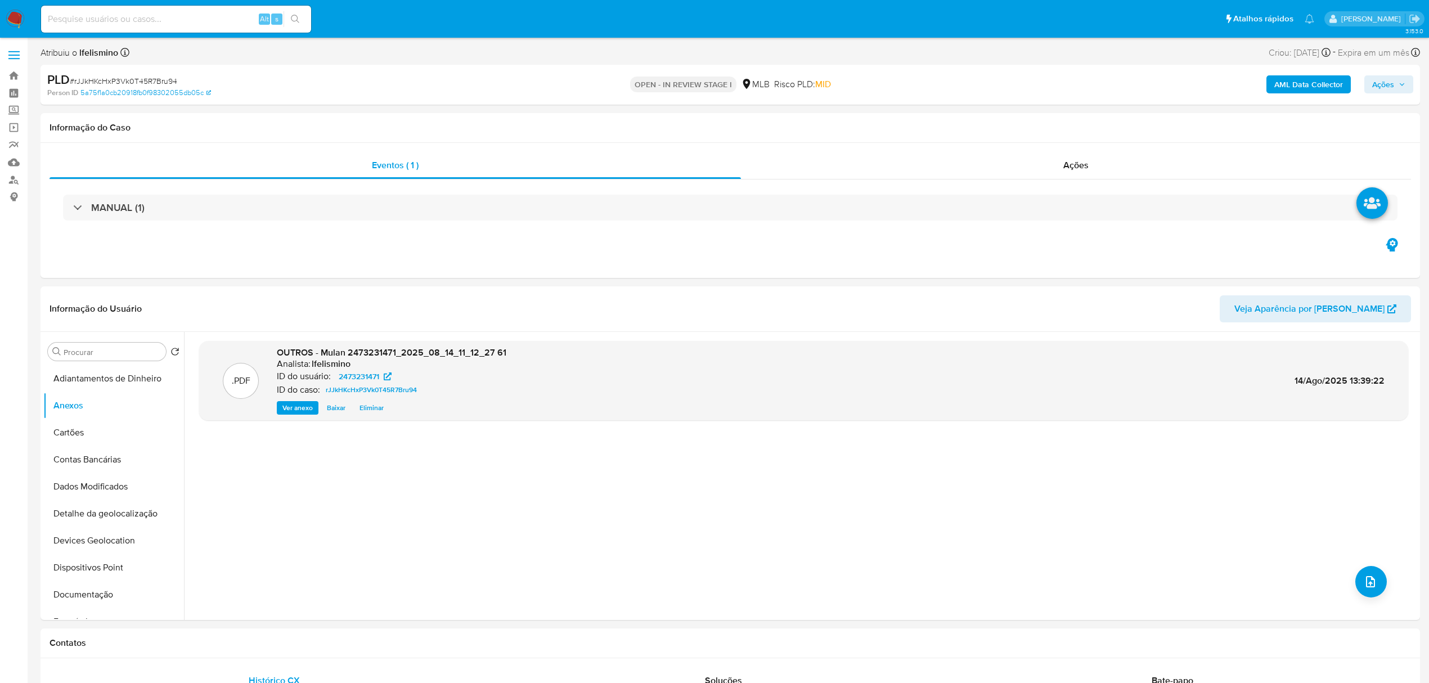
click at [146, 79] on span "# rJJkHKcHxP3Vk0T45R7Bru94" at bounding box center [123, 80] width 107 height 11
drag, startPoint x: 146, startPoint y: 79, endPoint x: 125, endPoint y: 82, distance: 21.5
click at [125, 82] on span "# rJJkHKcHxP3Vk0T45R7Bru94" at bounding box center [123, 80] width 107 height 11
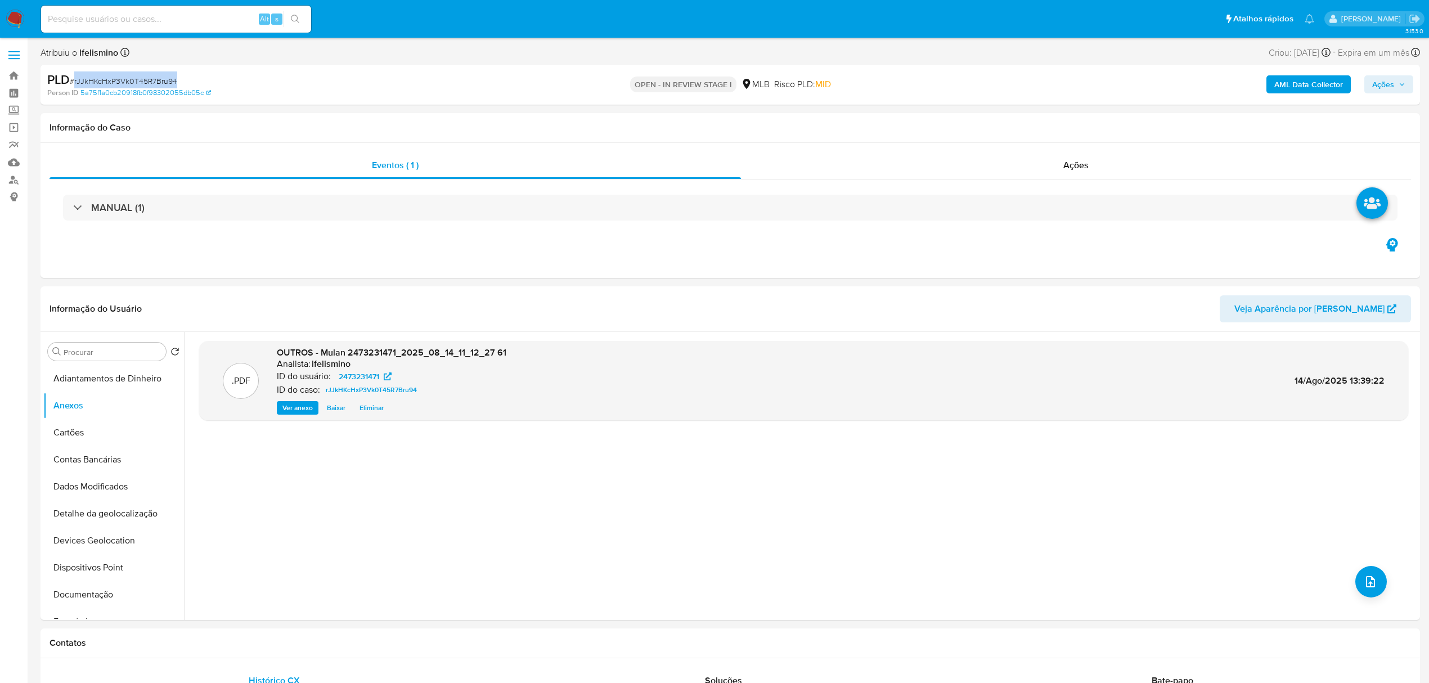
copy span "rJJkHKcHxP3Vk0T45R7Bru94"
click at [102, 18] on input at bounding box center [176, 19] width 270 height 15
paste input "aU4PohcnEHkq6z3O7Vwmi4So"
type input "aU4PohcnEHkq6z3O7Vwmi4So"
click at [295, 20] on icon "search-icon" at bounding box center [295, 19] width 9 height 9
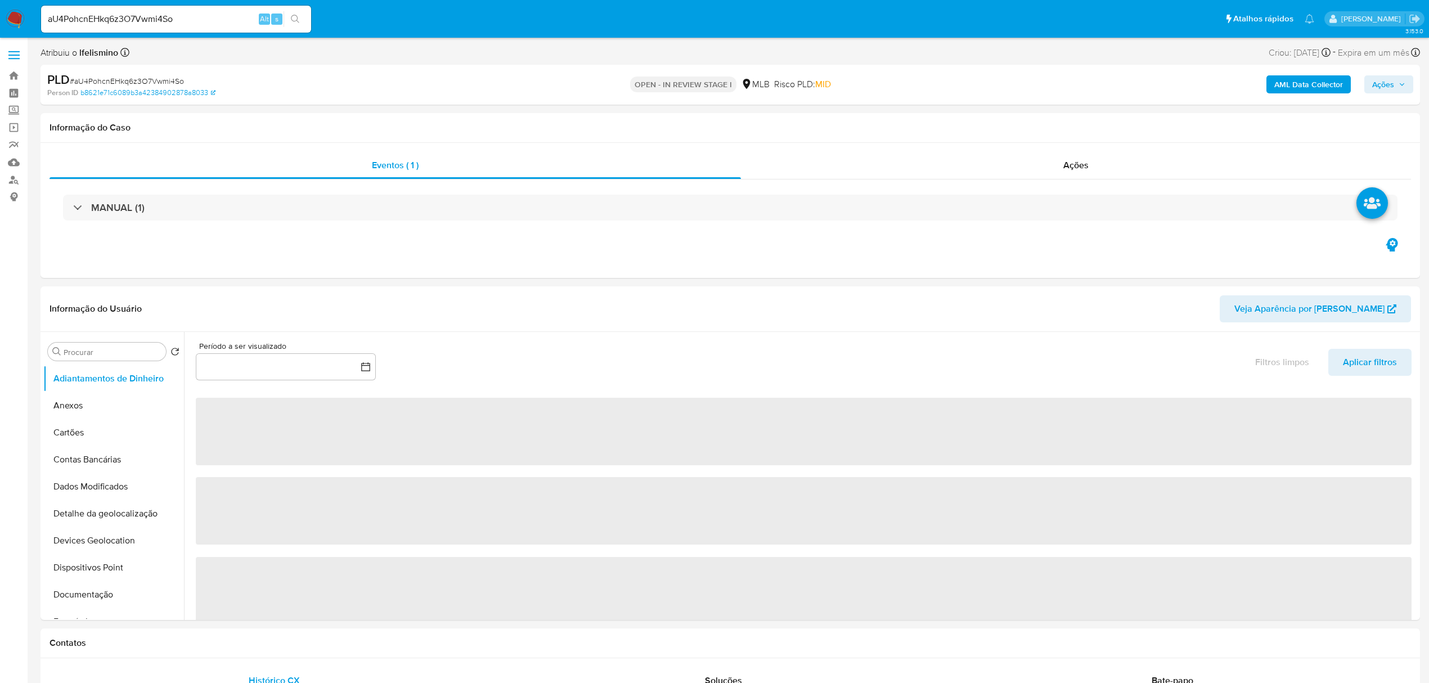
select select "10"
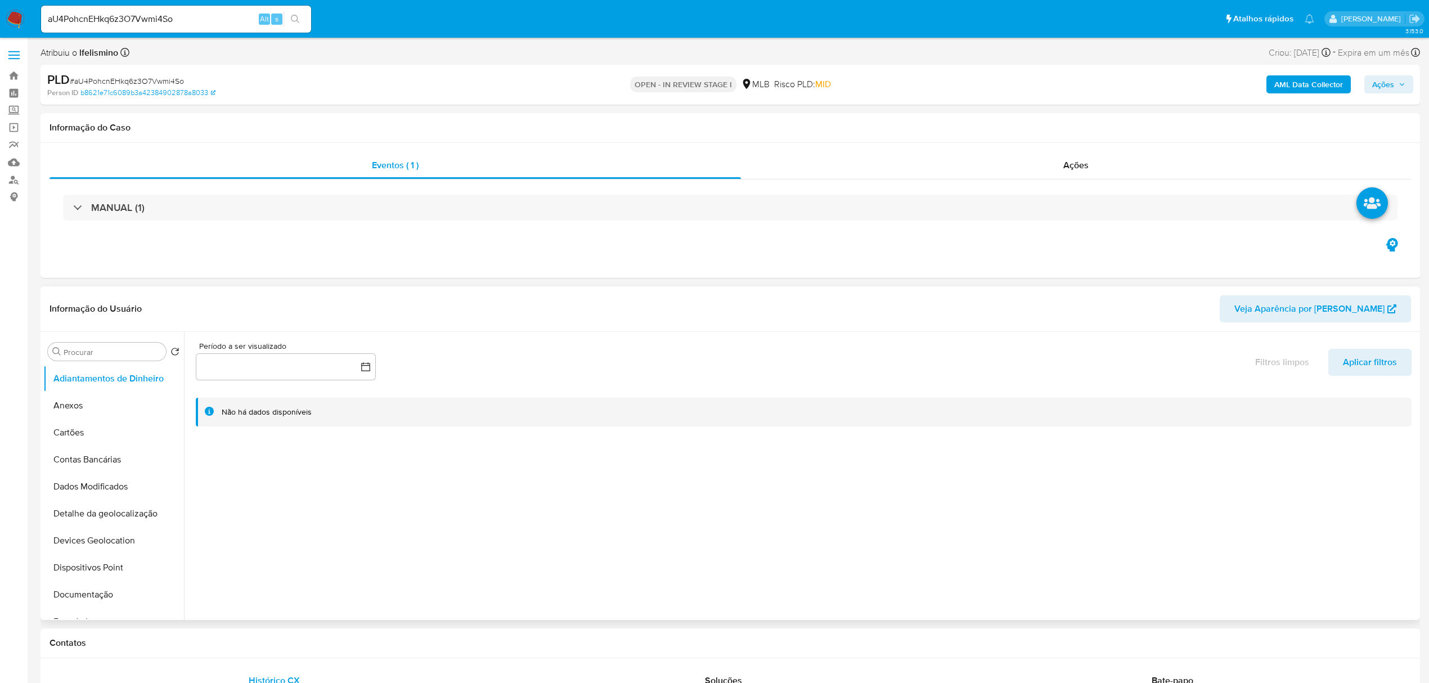
scroll to position [502, 0]
click at [114, 583] on button "Restrições Novo Mundo" at bounding box center [109, 578] width 132 height 27
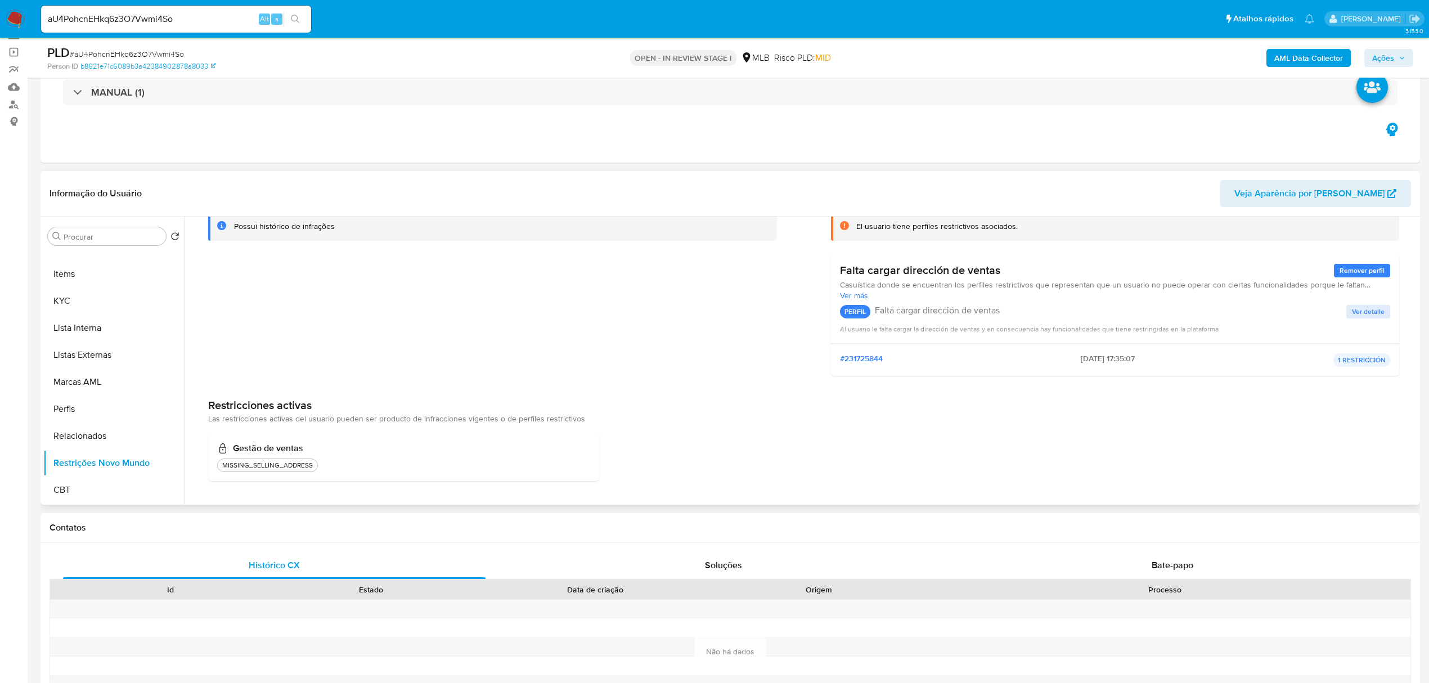
scroll to position [75, 0]
click at [854, 295] on span "Ver más" at bounding box center [1115, 296] width 551 height 10
click at [1359, 326] on span "Ver detalle" at bounding box center [1368, 322] width 33 height 11
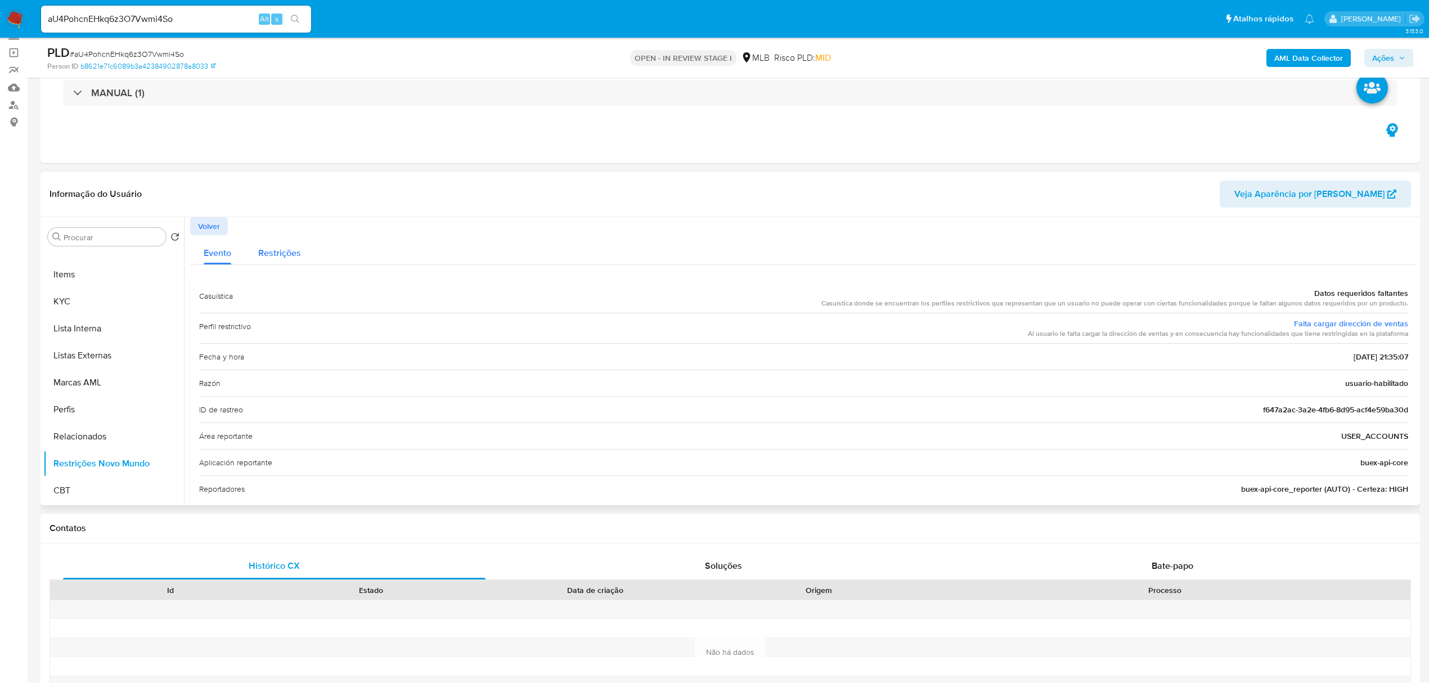
click at [307, 248] on button "Restrições" at bounding box center [280, 250] width 70 height 30
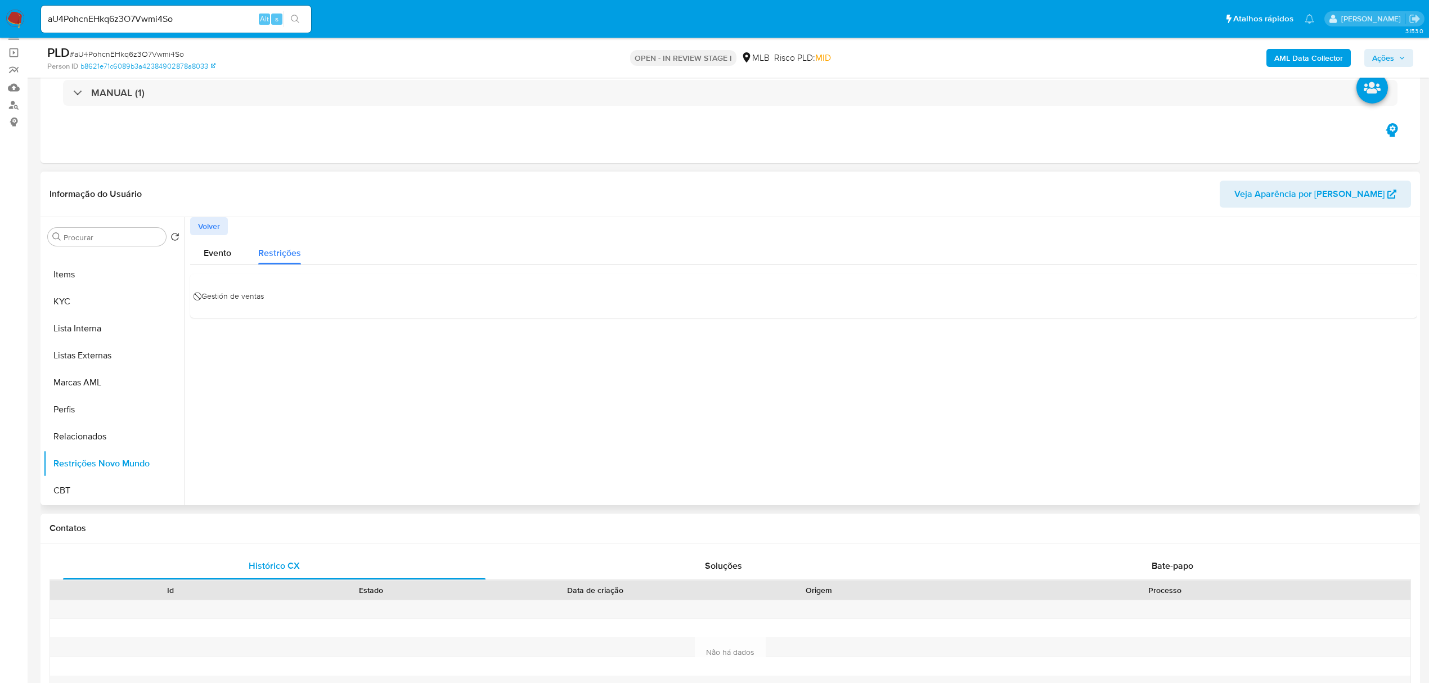
click at [218, 216] on div "Informação do Usuário Veja Aparência por Pessoa" at bounding box center [730, 195] width 1379 height 46
click at [208, 224] on span "Volver" at bounding box center [209, 226] width 22 height 16
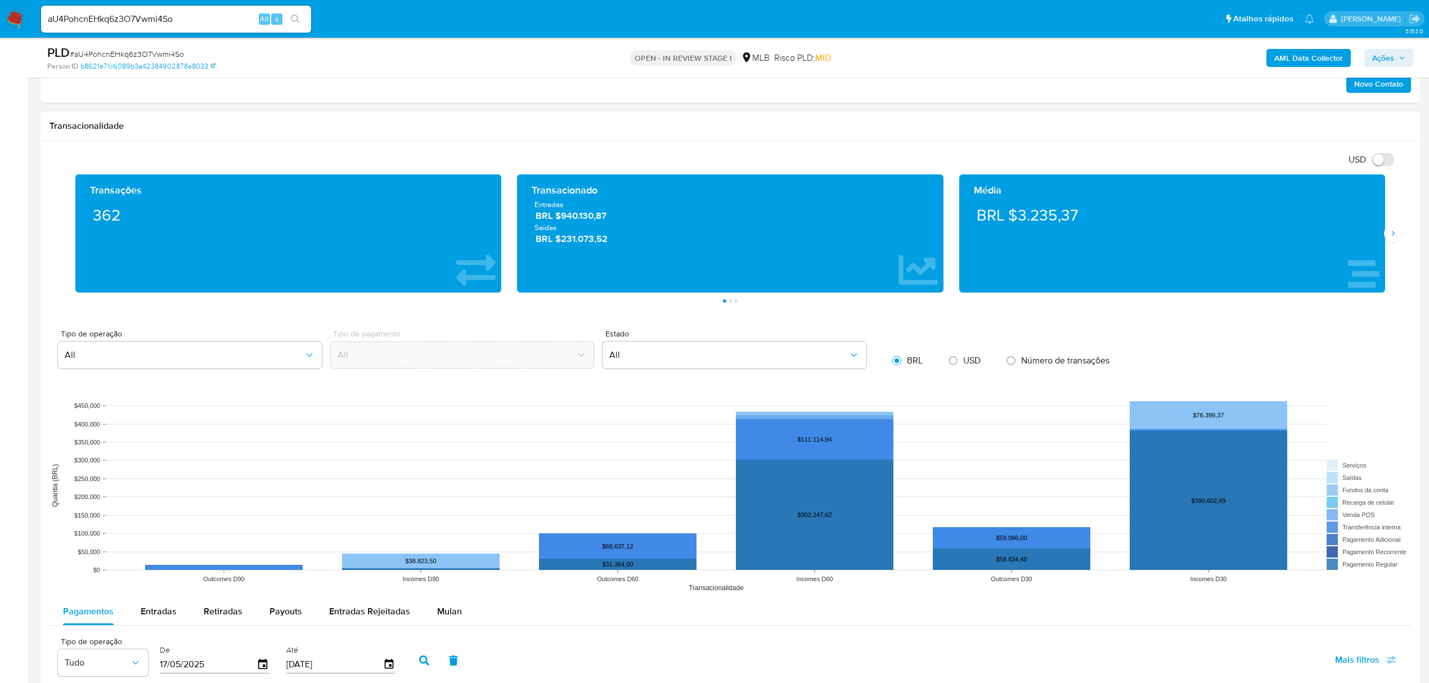
scroll to position [975, 0]
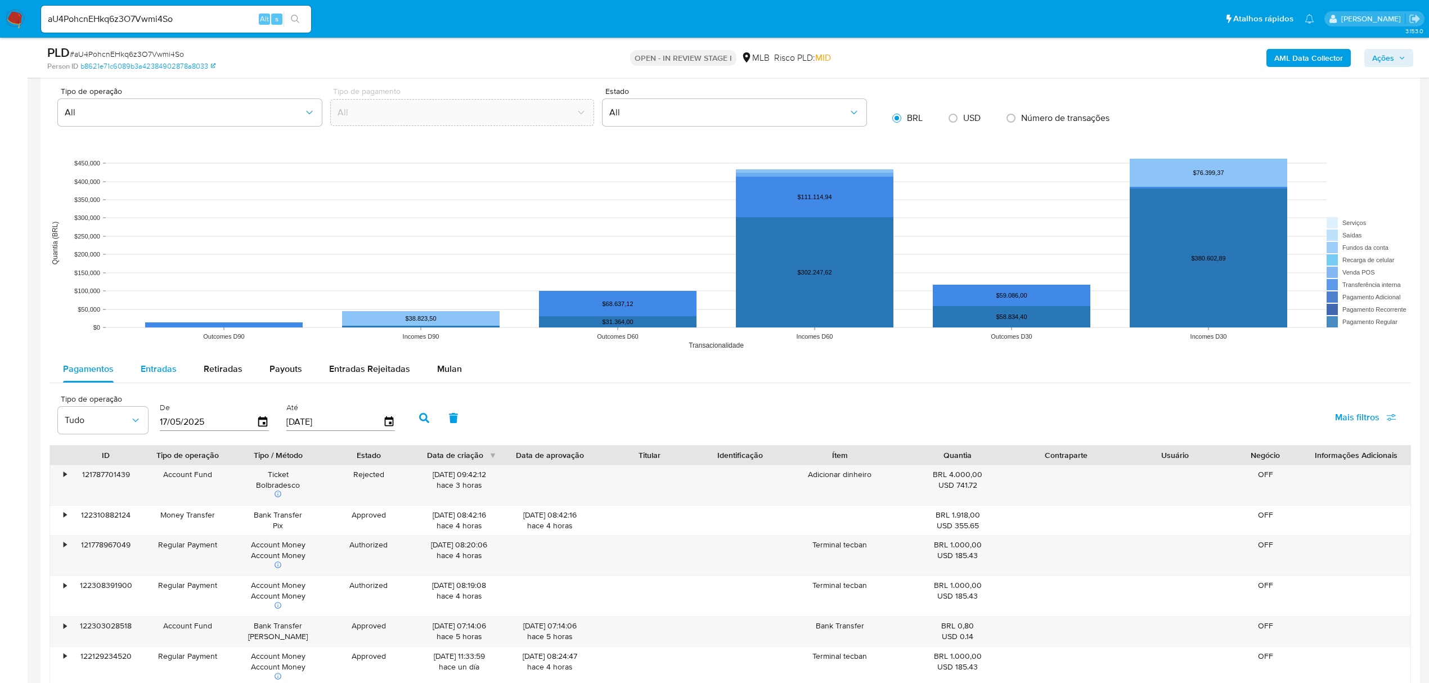
click at [167, 366] on span "Entradas" at bounding box center [159, 368] width 36 height 13
select select "10"
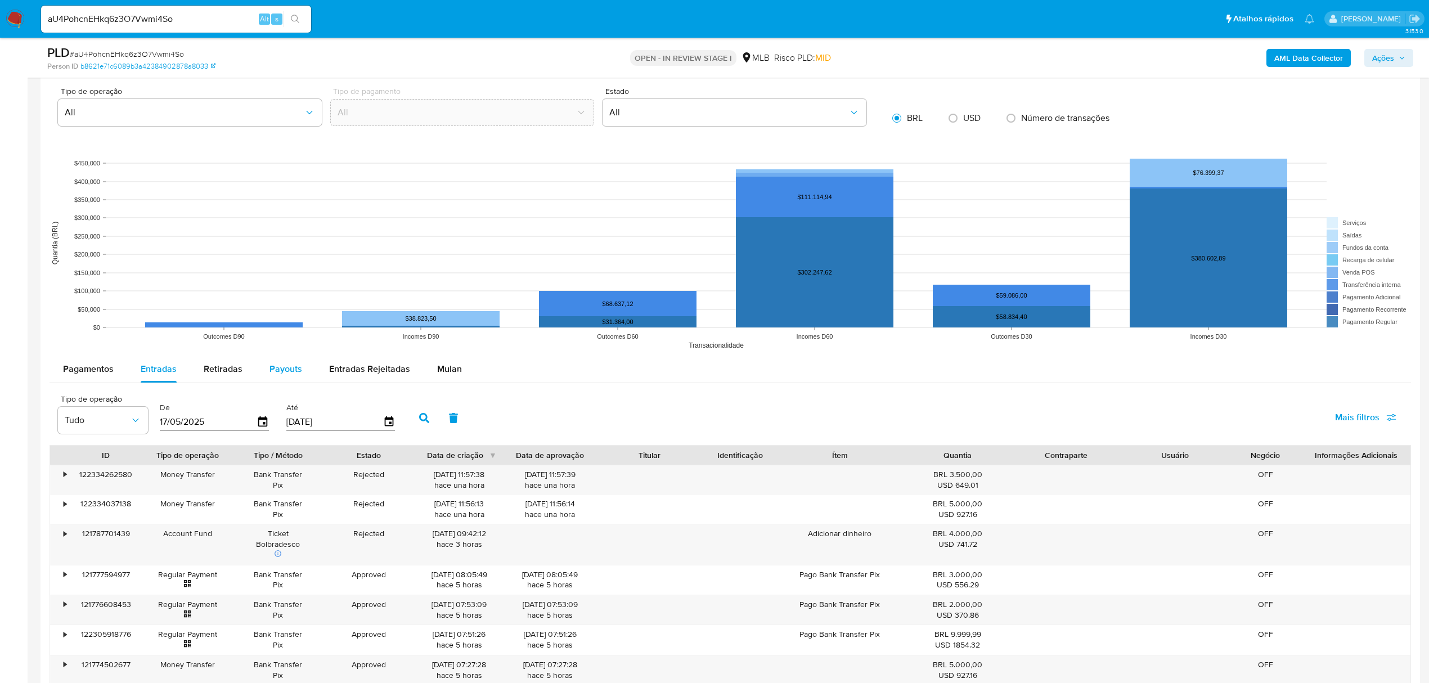
click at [269, 374] on span "Payouts" at bounding box center [285, 368] width 33 height 13
select select "10"
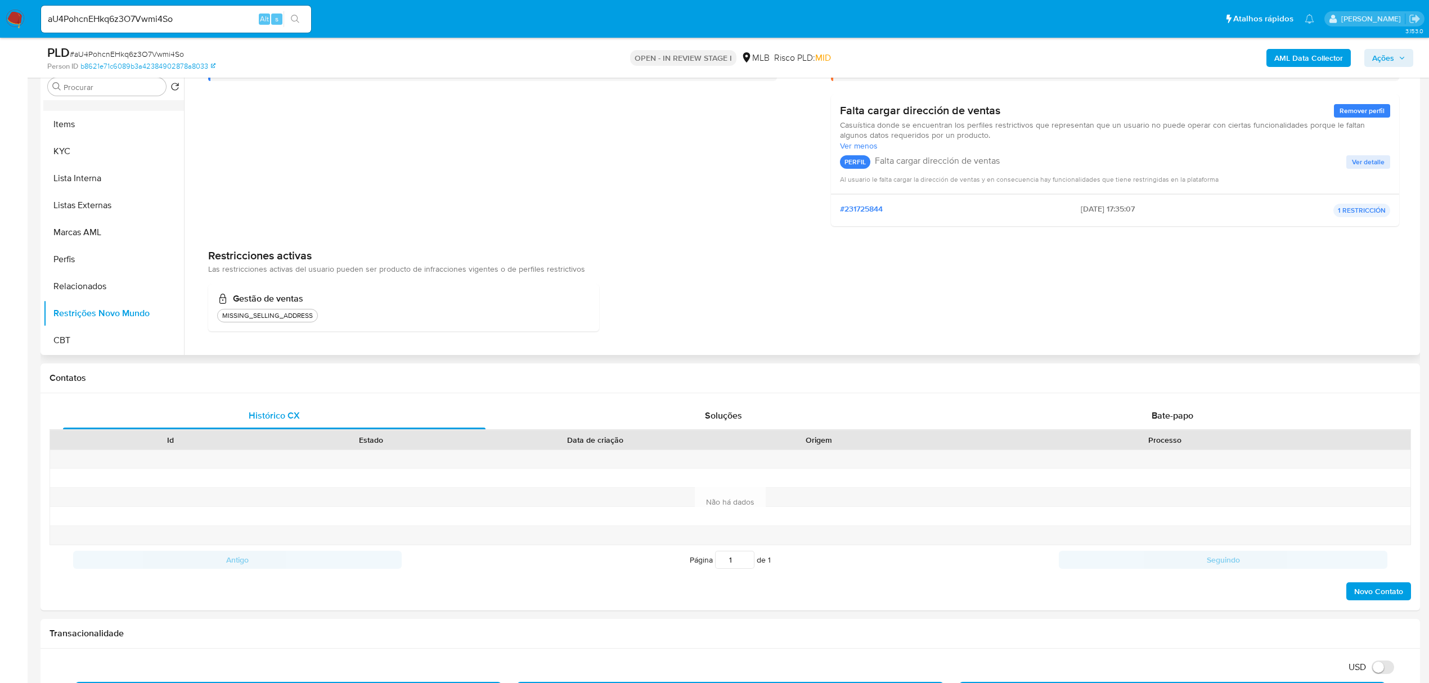
scroll to position [352, 0]
click at [118, 126] on button "Histórico de Risco PLD" at bounding box center [109, 139] width 132 height 27
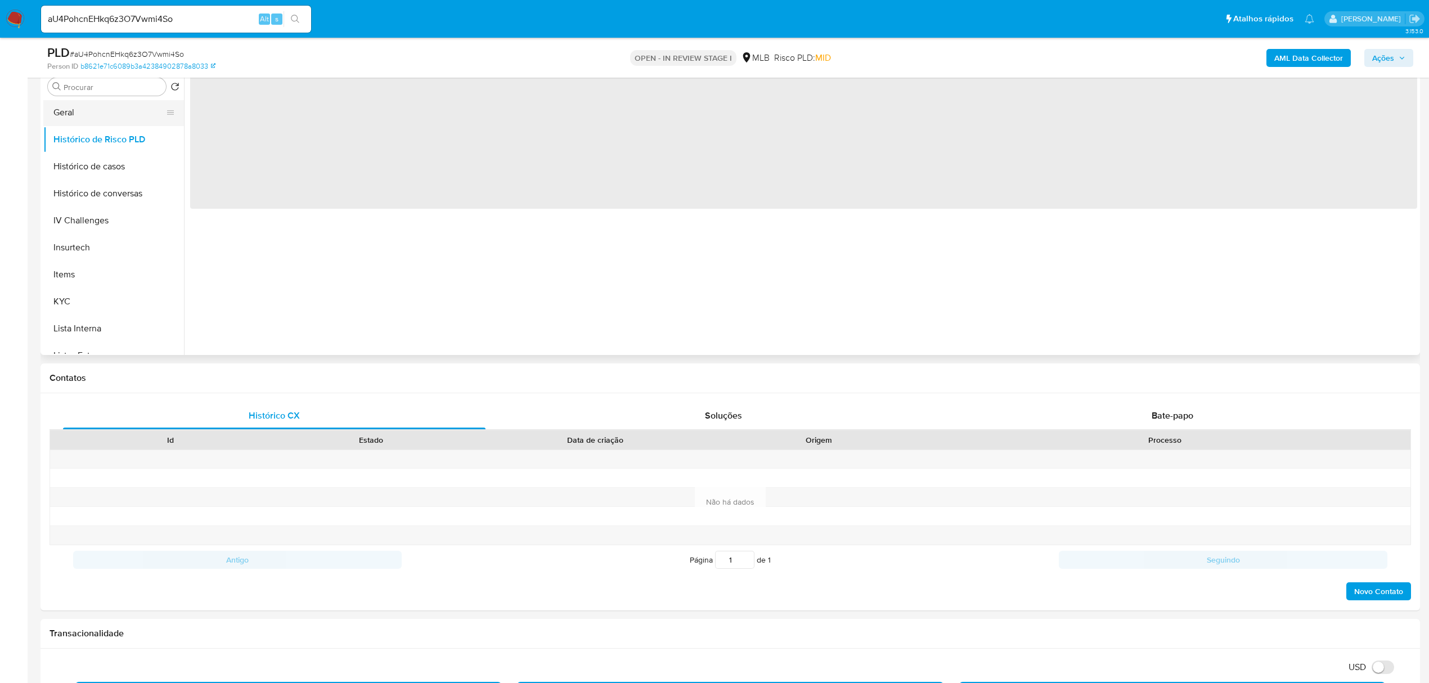
click at [117, 110] on button "Geral" at bounding box center [109, 112] width 132 height 27
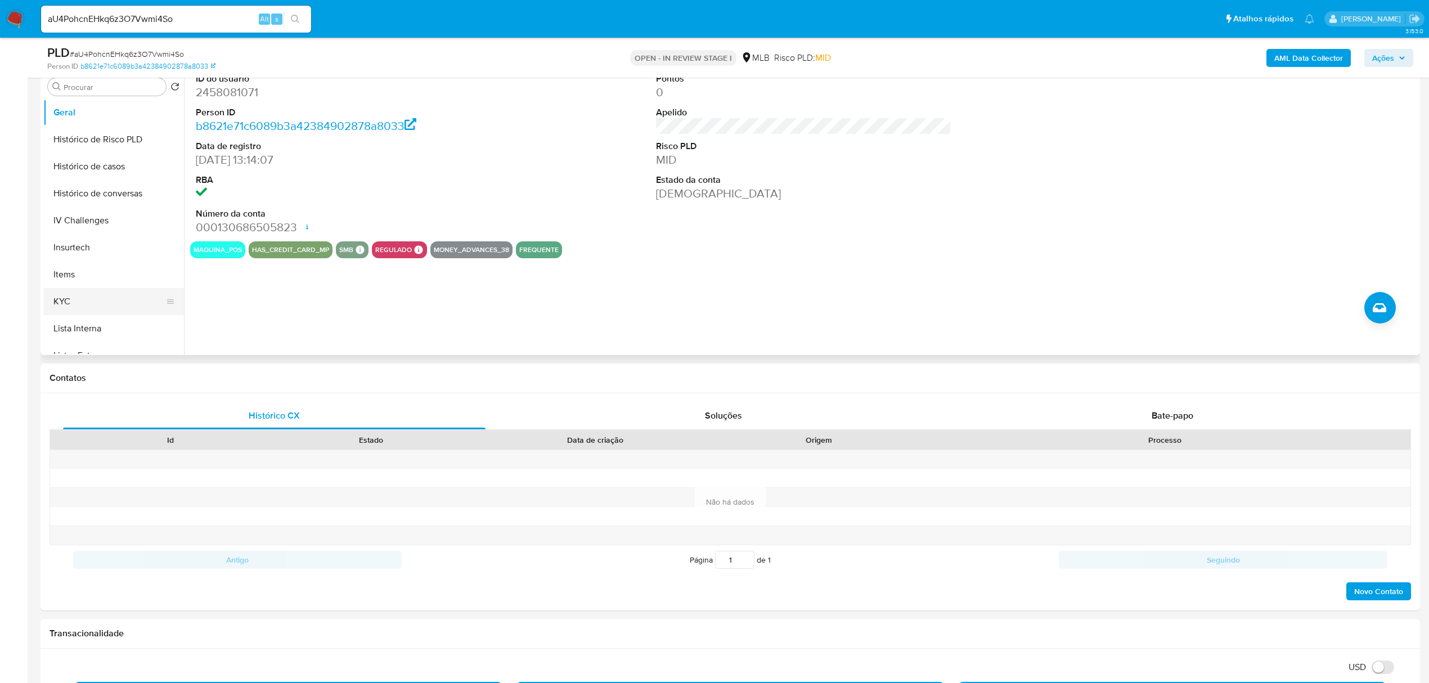
click at [97, 306] on button "KYC" at bounding box center [109, 301] width 132 height 27
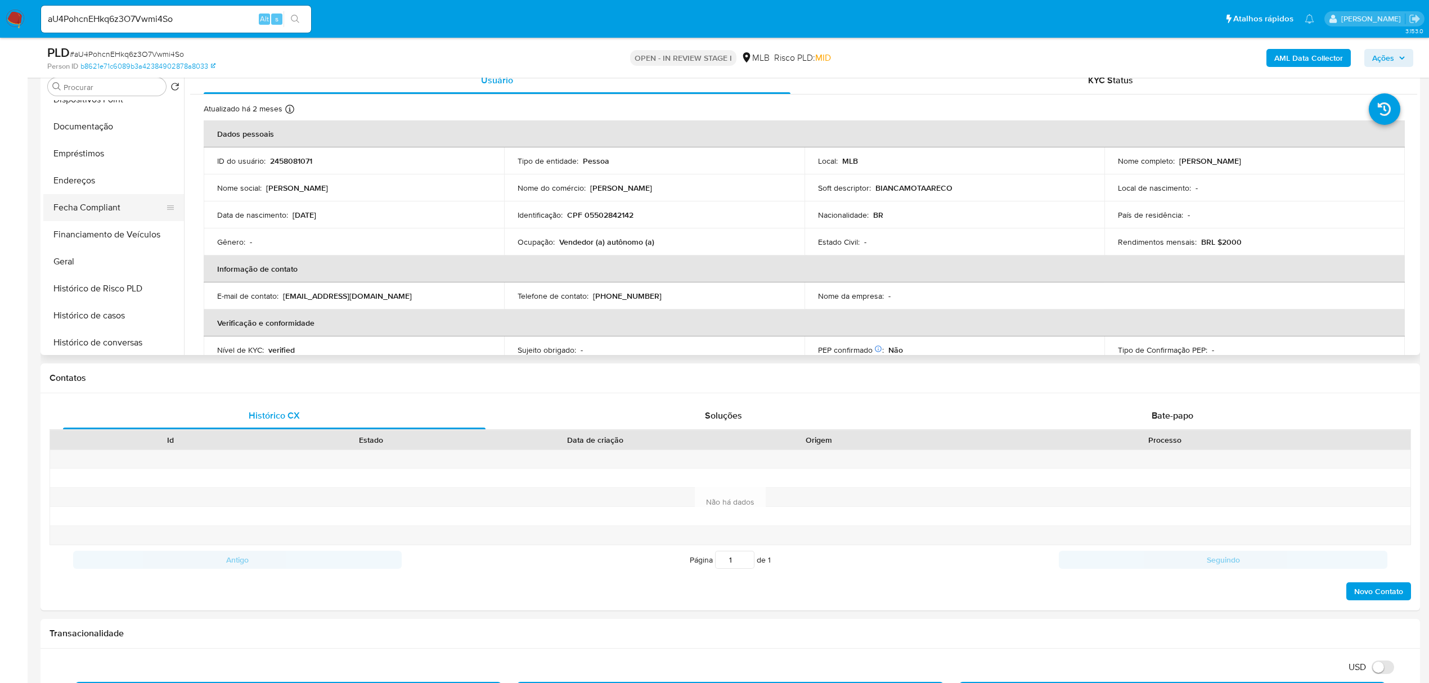
scroll to position [203, 0]
click at [61, 268] on button "Geral" at bounding box center [109, 262] width 132 height 27
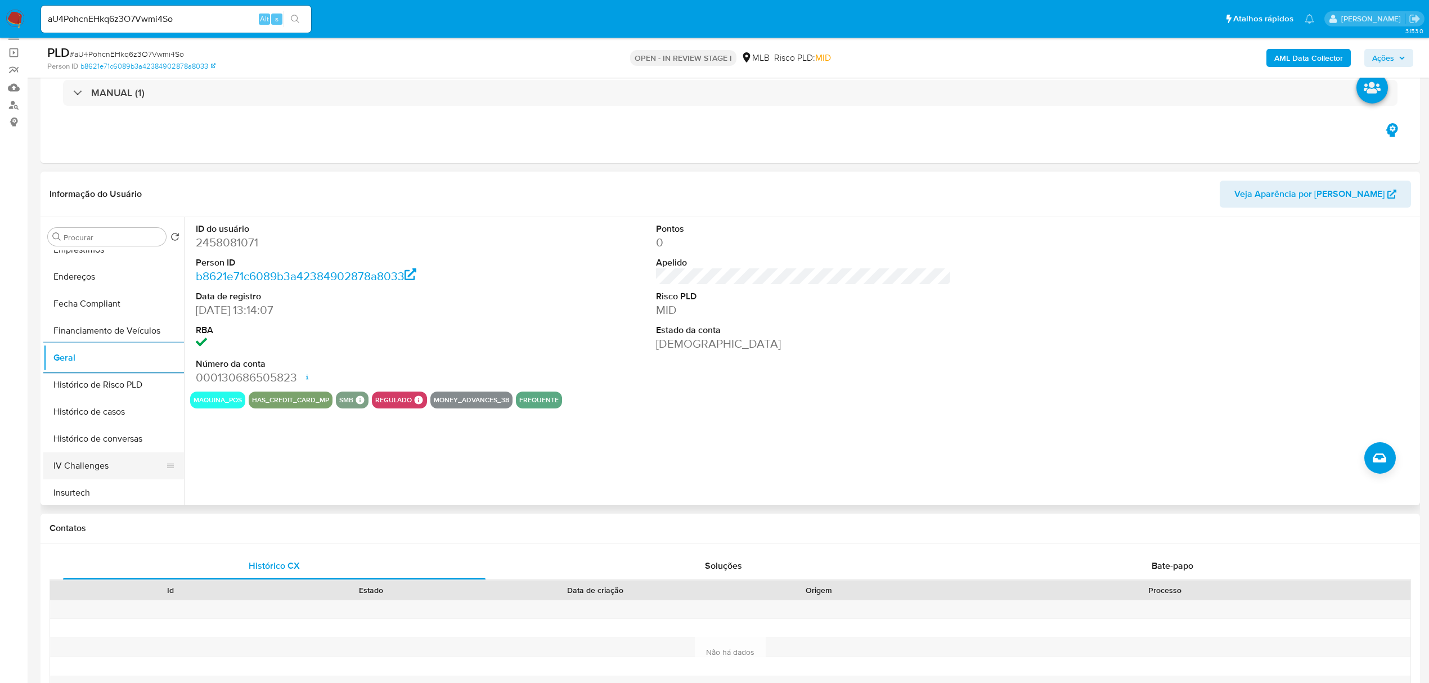
scroll to position [352, 0]
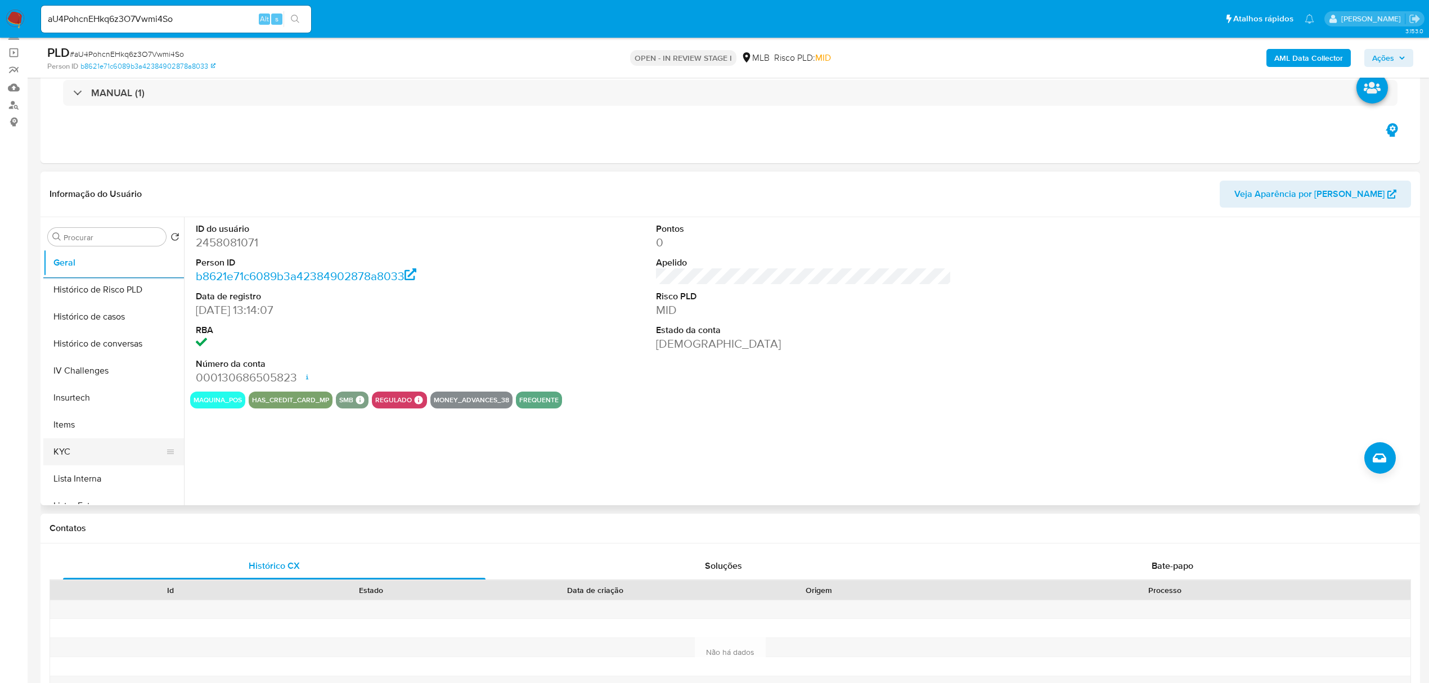
click at [75, 449] on button "KYC" at bounding box center [109, 451] width 132 height 27
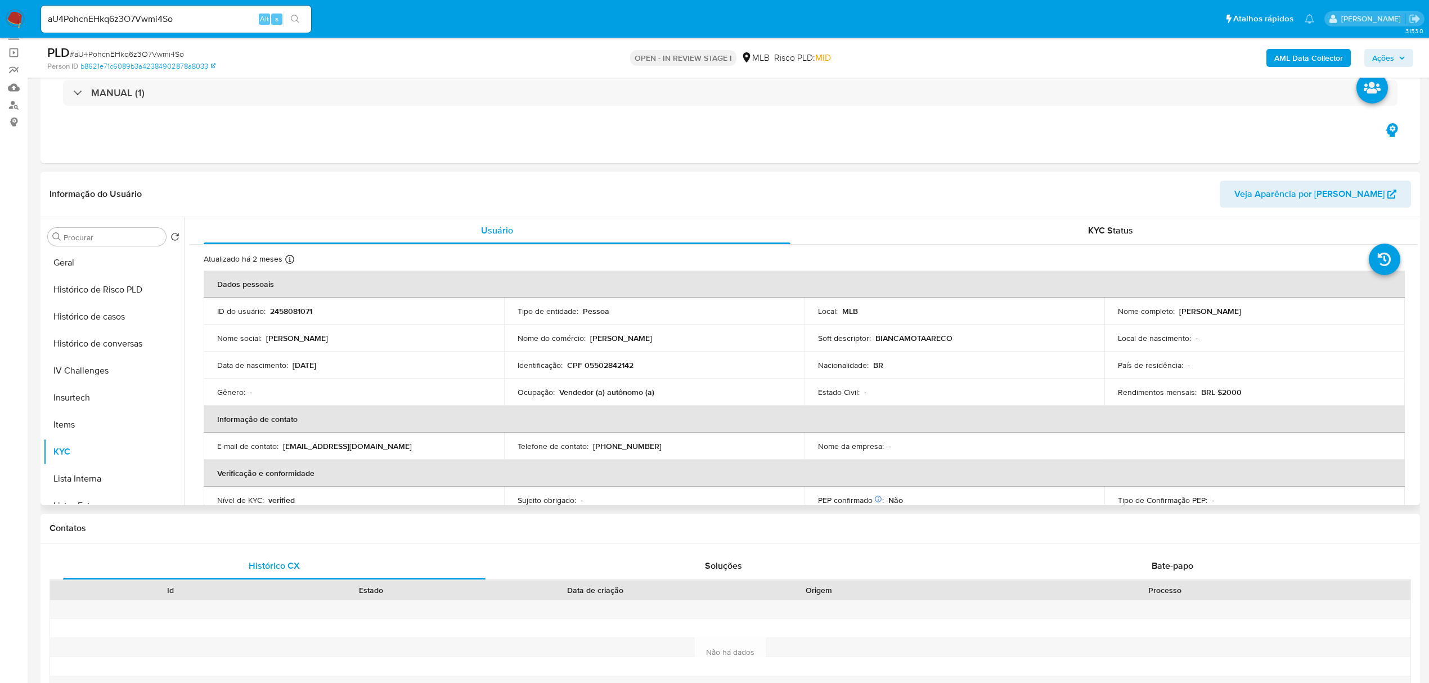
scroll to position [502, 0]
click at [80, 486] on button "CBT" at bounding box center [109, 490] width 132 height 27
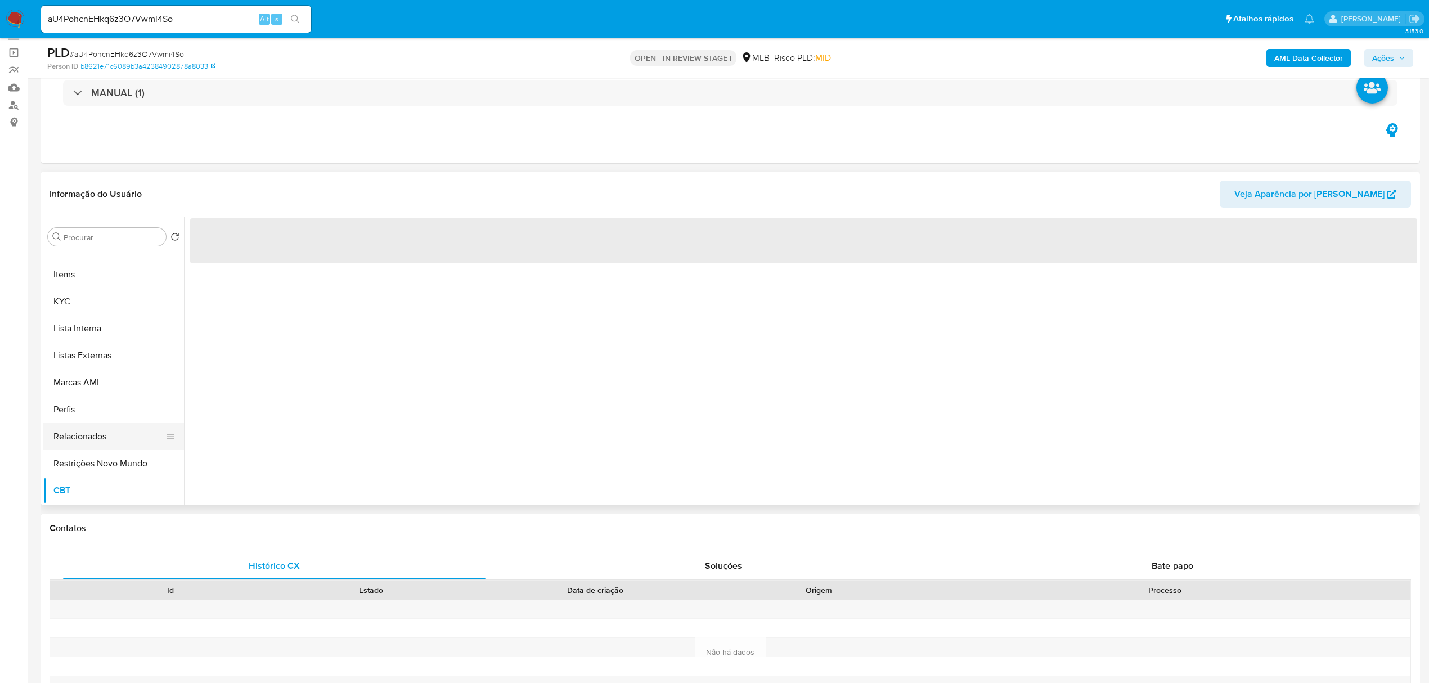
click at [91, 442] on button "Relacionados" at bounding box center [109, 436] width 132 height 27
click at [89, 459] on button "Restrições Novo Mundo" at bounding box center [109, 463] width 132 height 27
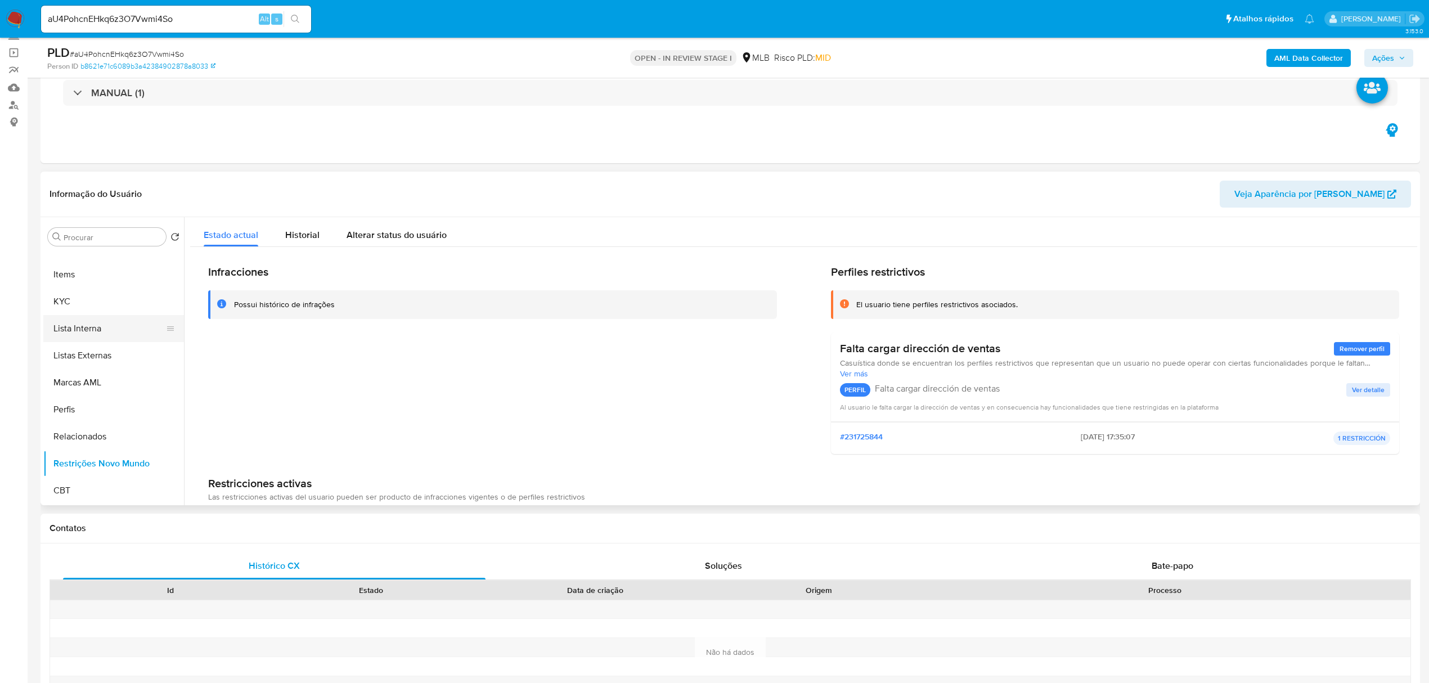
scroll to position [52, 0]
drag, startPoint x: 136, startPoint y: 451, endPoint x: 136, endPoint y: 442, distance: 8.5
click at [136, 451] on button "Empréstimos" at bounding box center [109, 454] width 132 height 27
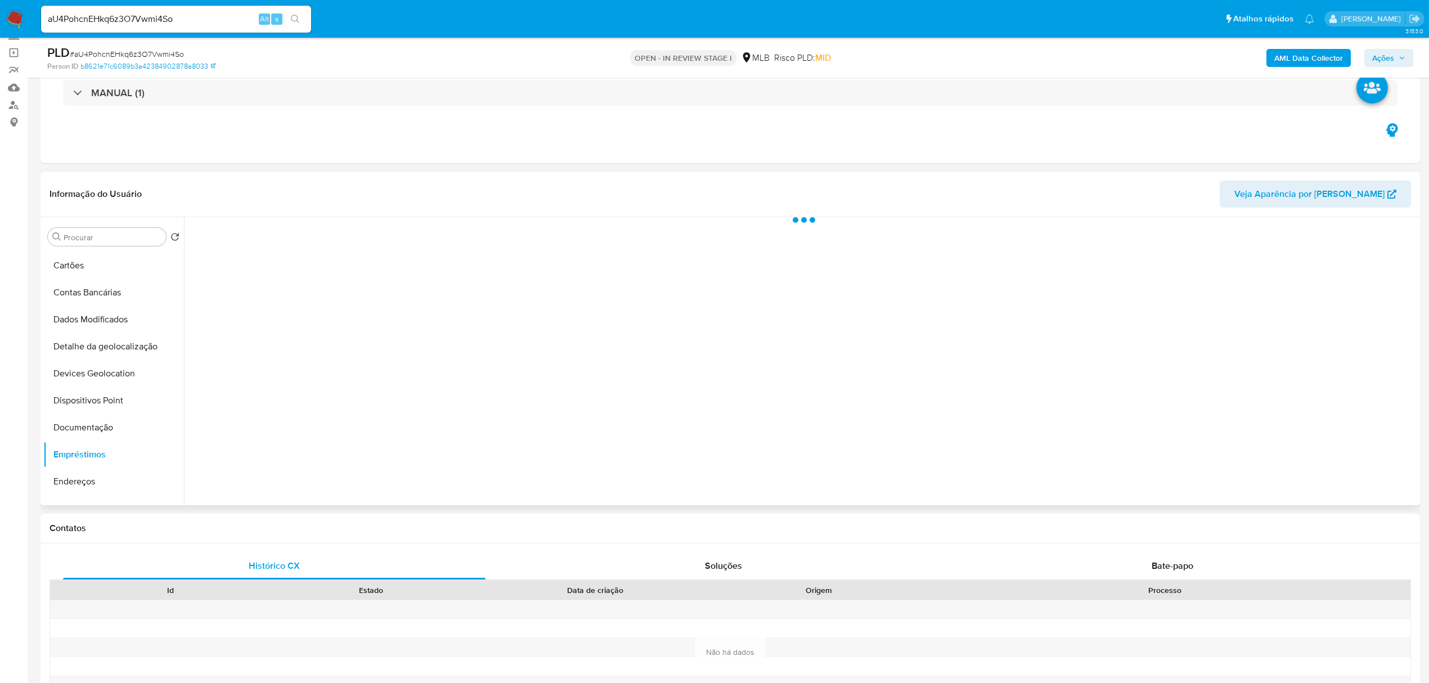
drag, startPoint x: 141, startPoint y: 434, endPoint x: 195, endPoint y: 390, distance: 69.9
click at [141, 433] on button "Documentação" at bounding box center [113, 427] width 141 height 27
click at [300, 266] on div at bounding box center [800, 361] width 1233 height 288
click at [280, 277] on button "Identificação" at bounding box center [334, 272] width 289 height 29
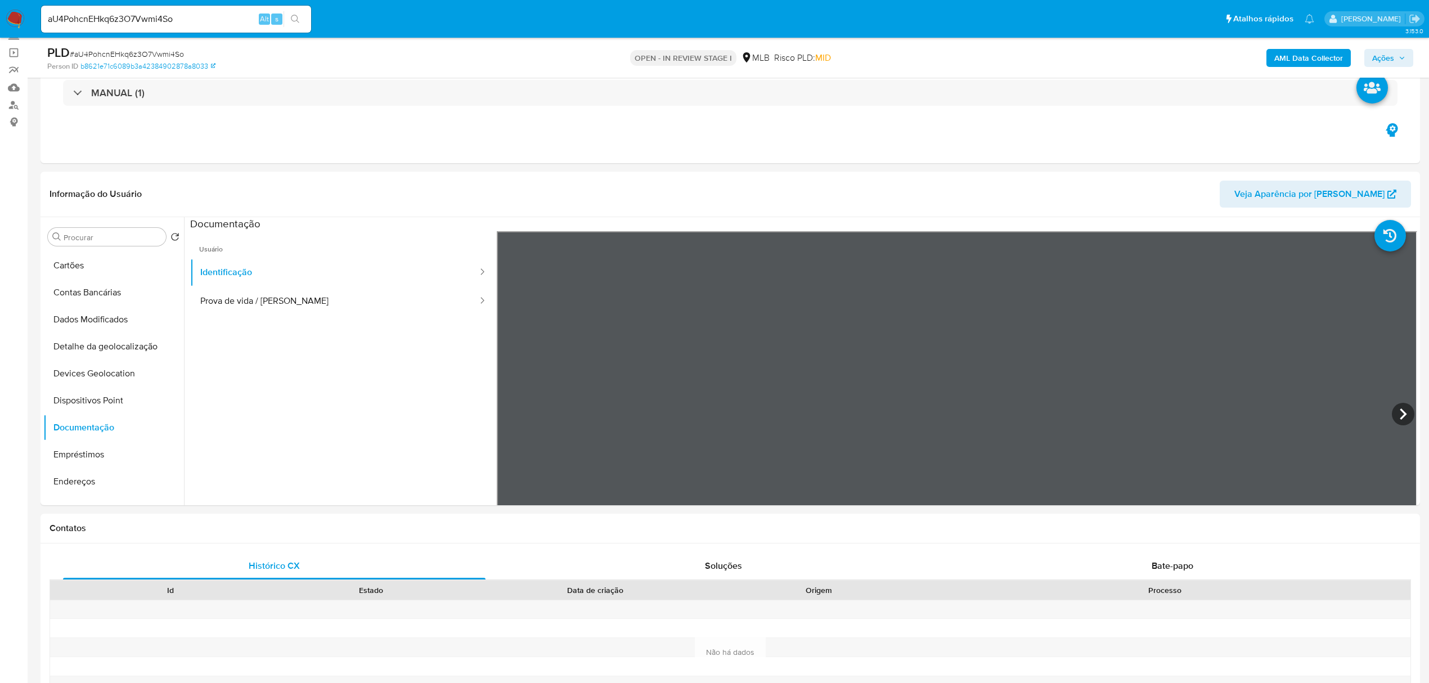
drag, startPoint x: 223, startPoint y: 293, endPoint x: 12, endPoint y: 309, distance: 211.6
click at [221, 293] on button "Prova de vida / [PERSON_NAME]" at bounding box center [334, 301] width 289 height 29
click at [89, 388] on button "Dispositivos Point" at bounding box center [109, 400] width 132 height 27
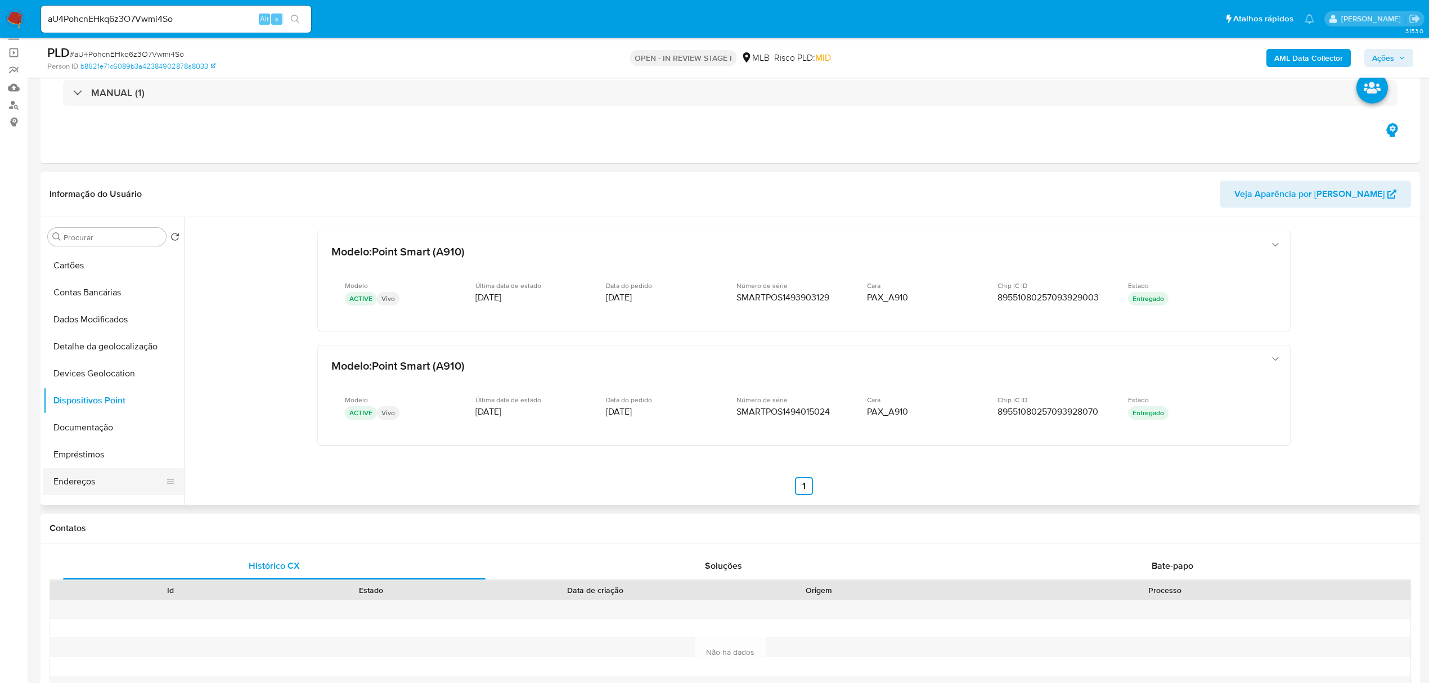
click at [97, 483] on button "Endereços" at bounding box center [109, 481] width 132 height 27
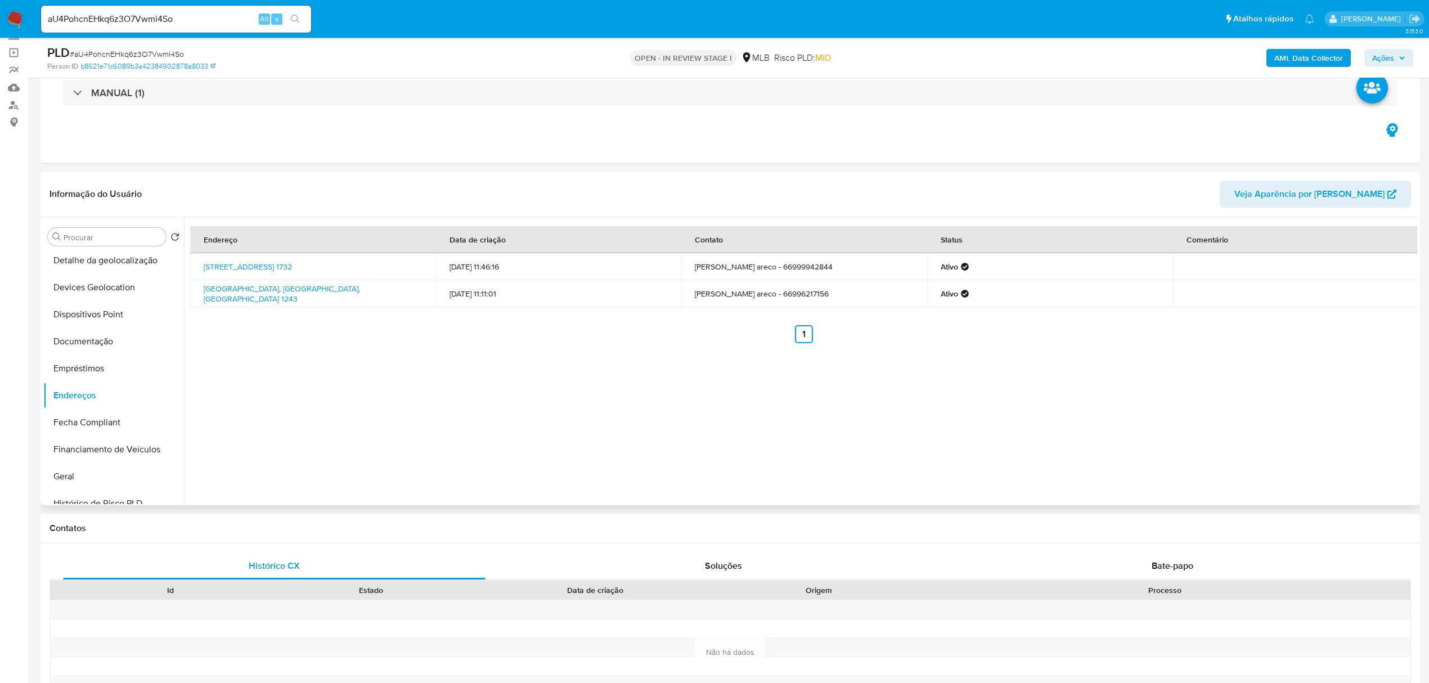
scroll to position [277, 0]
drag, startPoint x: 66, startPoint y: 430, endPoint x: 66, endPoint y: 410, distance: 20.8
click at [66, 430] on button "Histórico de conversas" at bounding box center [109, 418] width 132 height 27
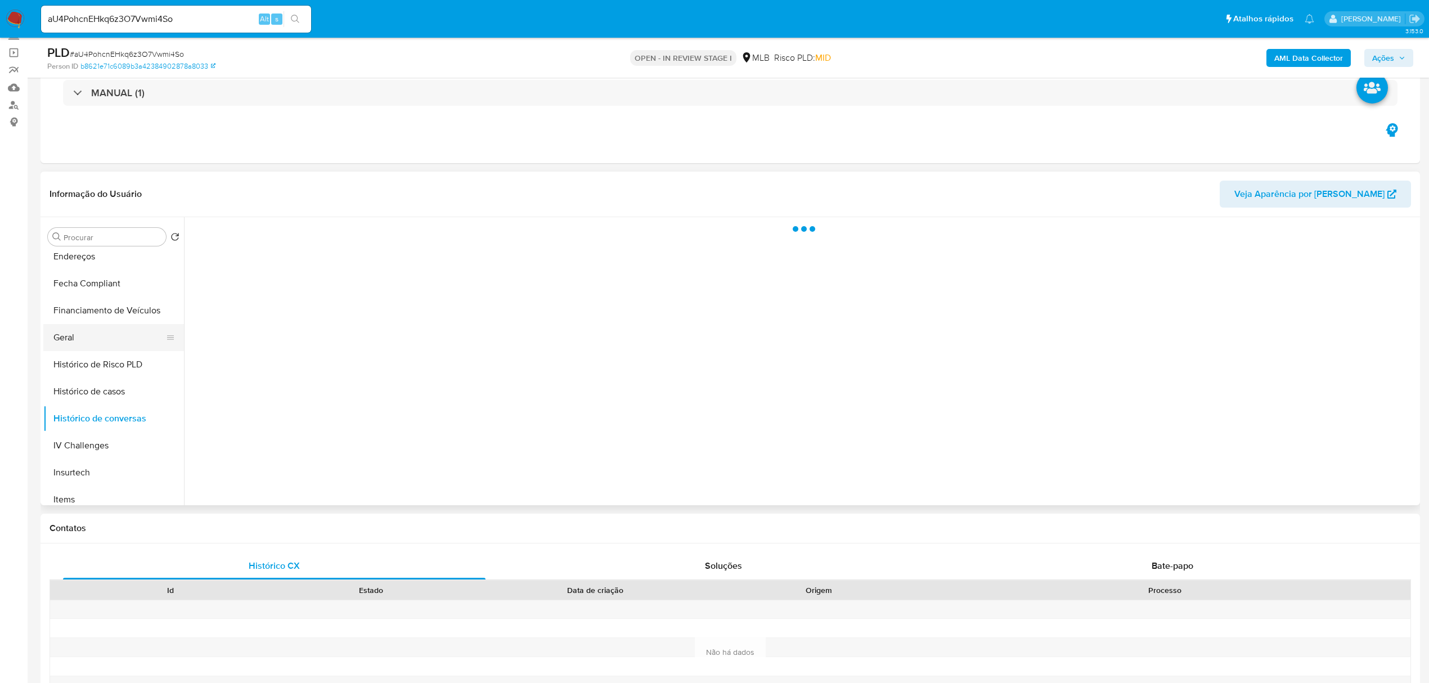
click at [73, 340] on button "Geral" at bounding box center [109, 337] width 132 height 27
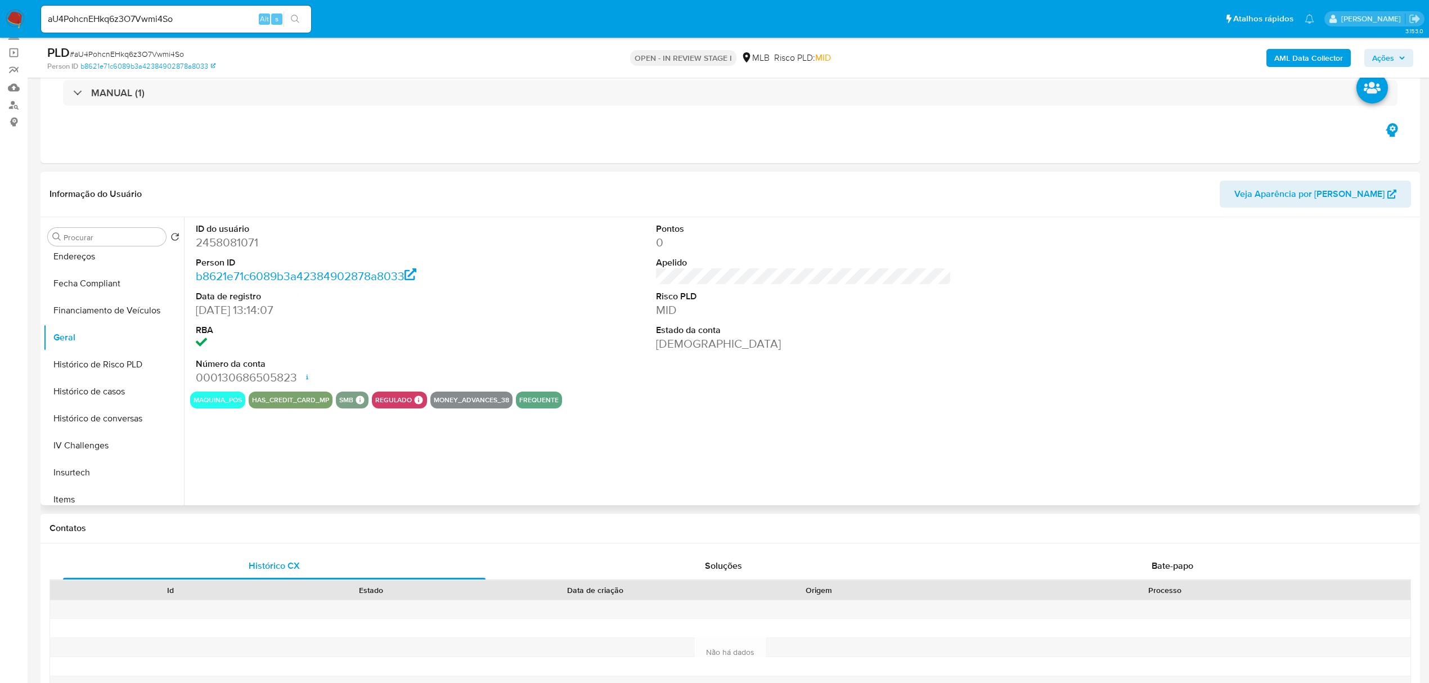
click at [243, 239] on dd "2458081071" at bounding box center [343, 243] width 295 height 16
copy dd "2458081071"
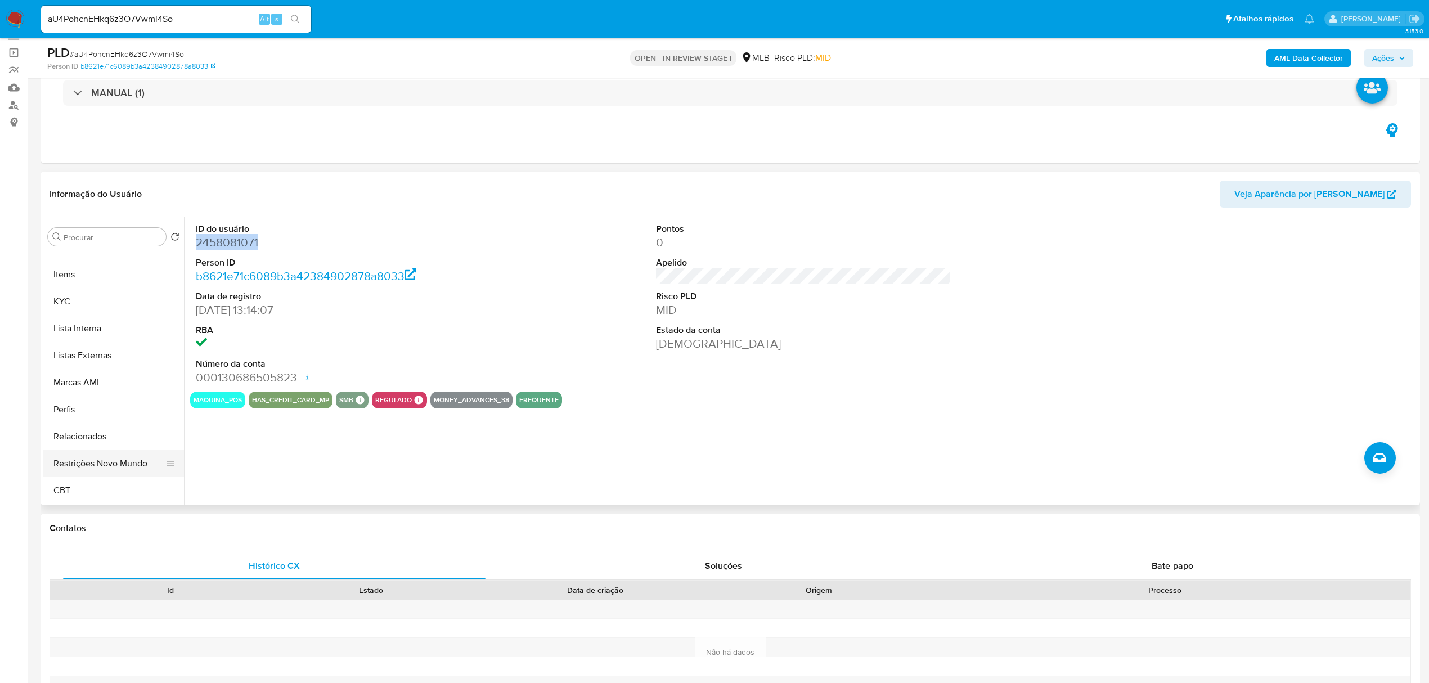
click at [66, 461] on button "Restrições Novo Mundo" at bounding box center [109, 463] width 132 height 27
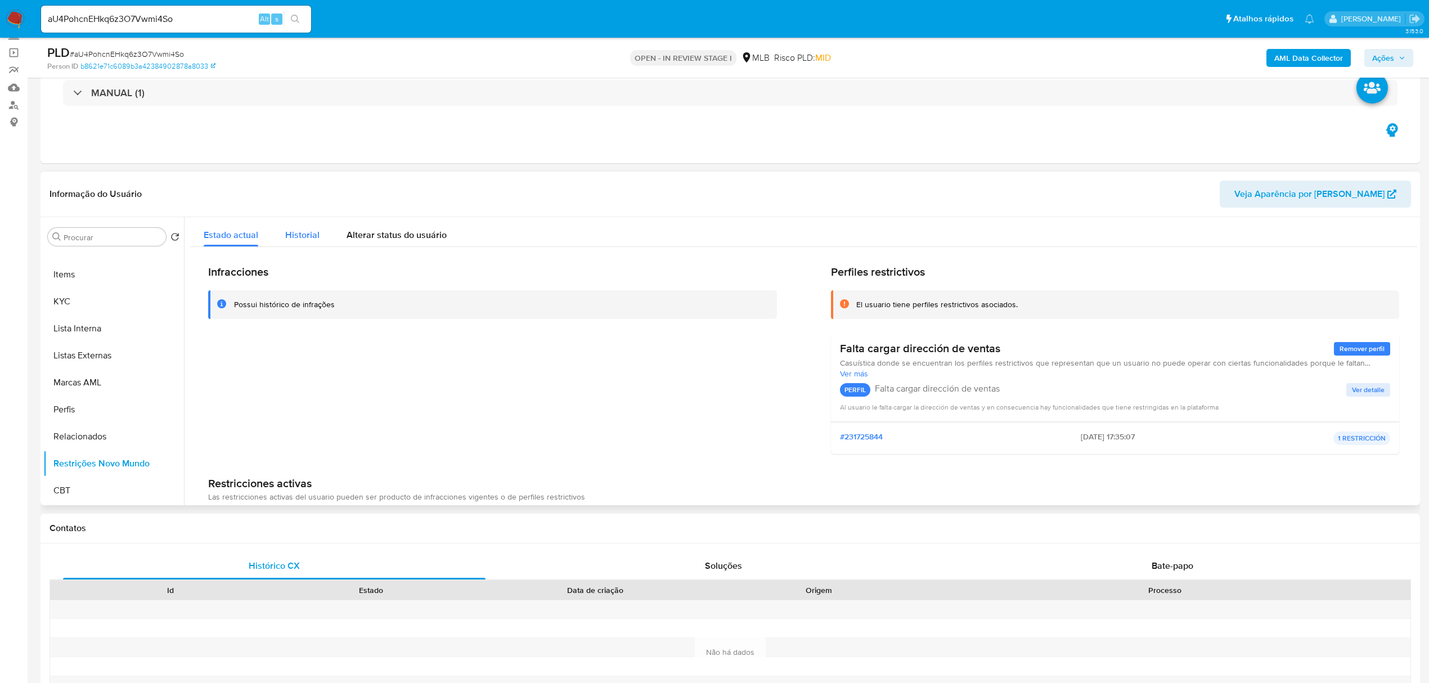
click at [298, 239] on span "Historial" at bounding box center [302, 234] width 34 height 13
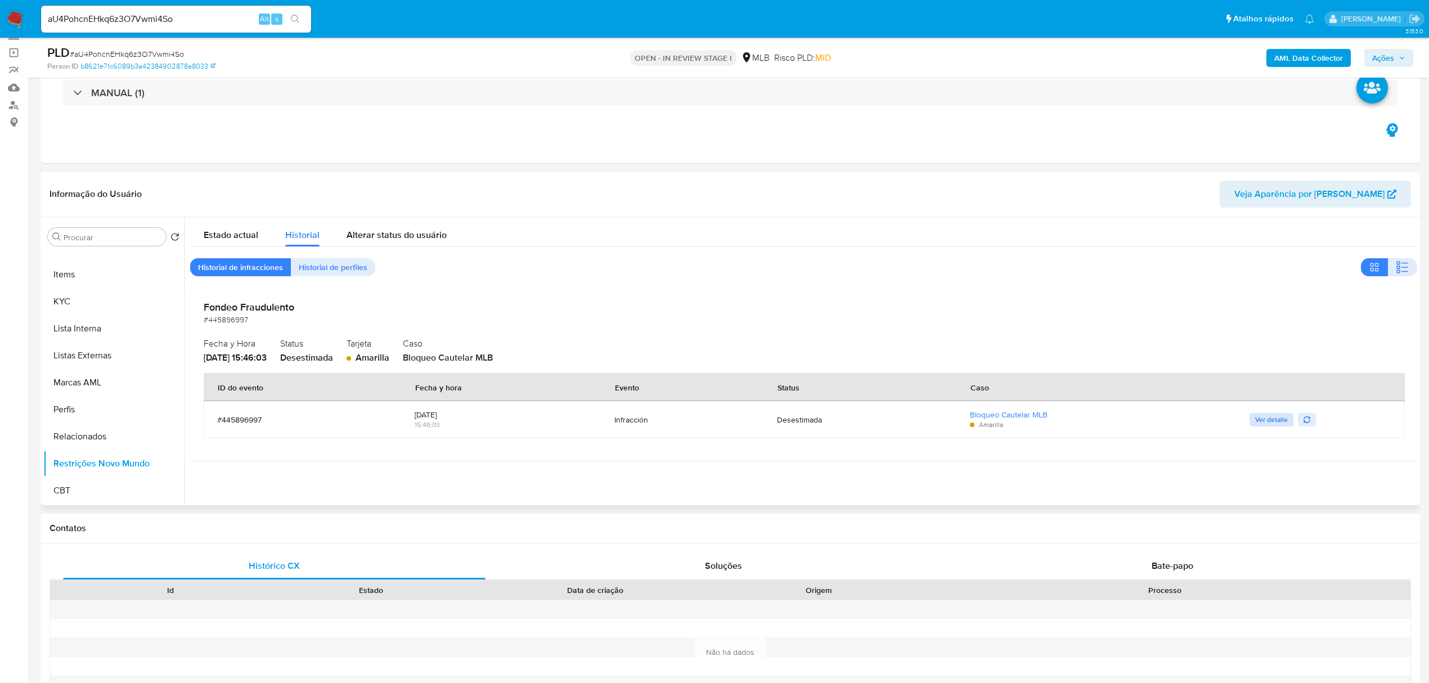
click at [1268, 422] on span "Ver detalle" at bounding box center [1271, 419] width 33 height 11
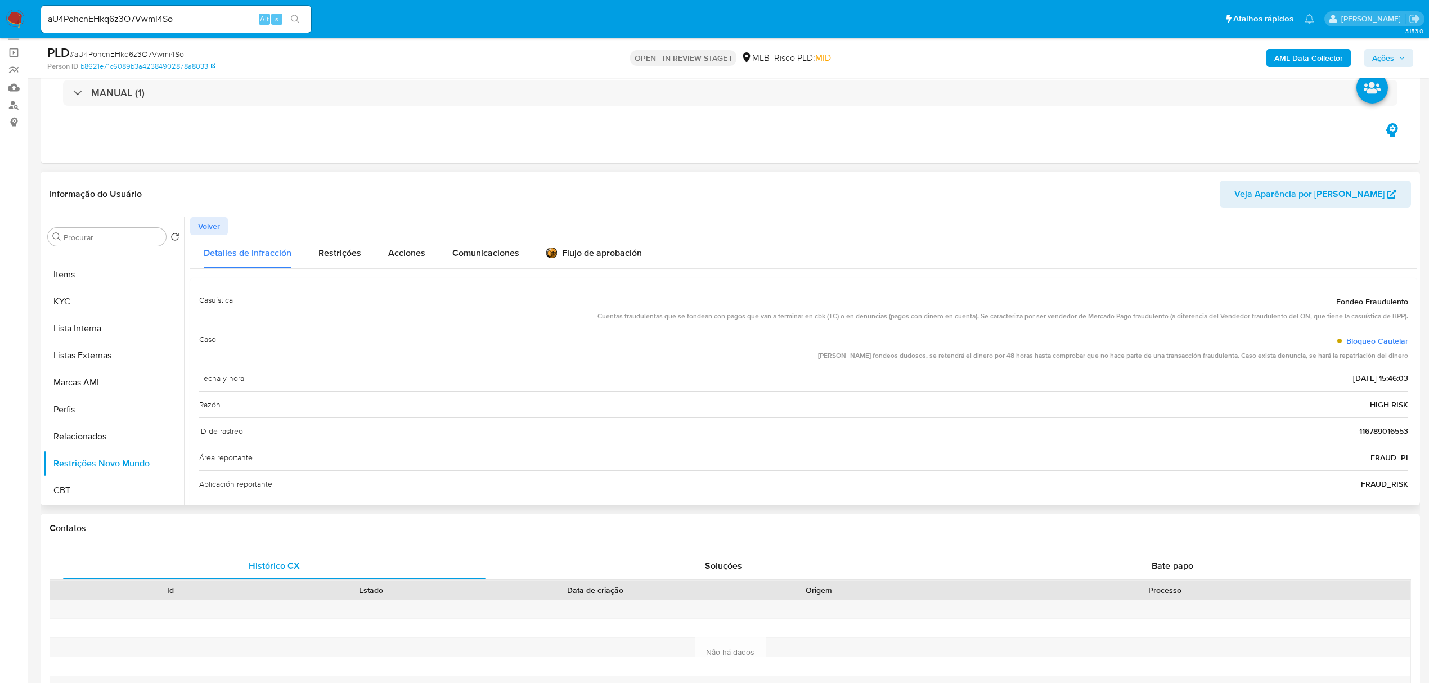
click at [588, 276] on div "Detalles de Infracción Restrições Acciones Comunicaciones Flujo de aprobación C…" at bounding box center [803, 410] width 1227 height 350
click at [599, 253] on div "Flujo de aprobación" at bounding box center [594, 255] width 96 height 12
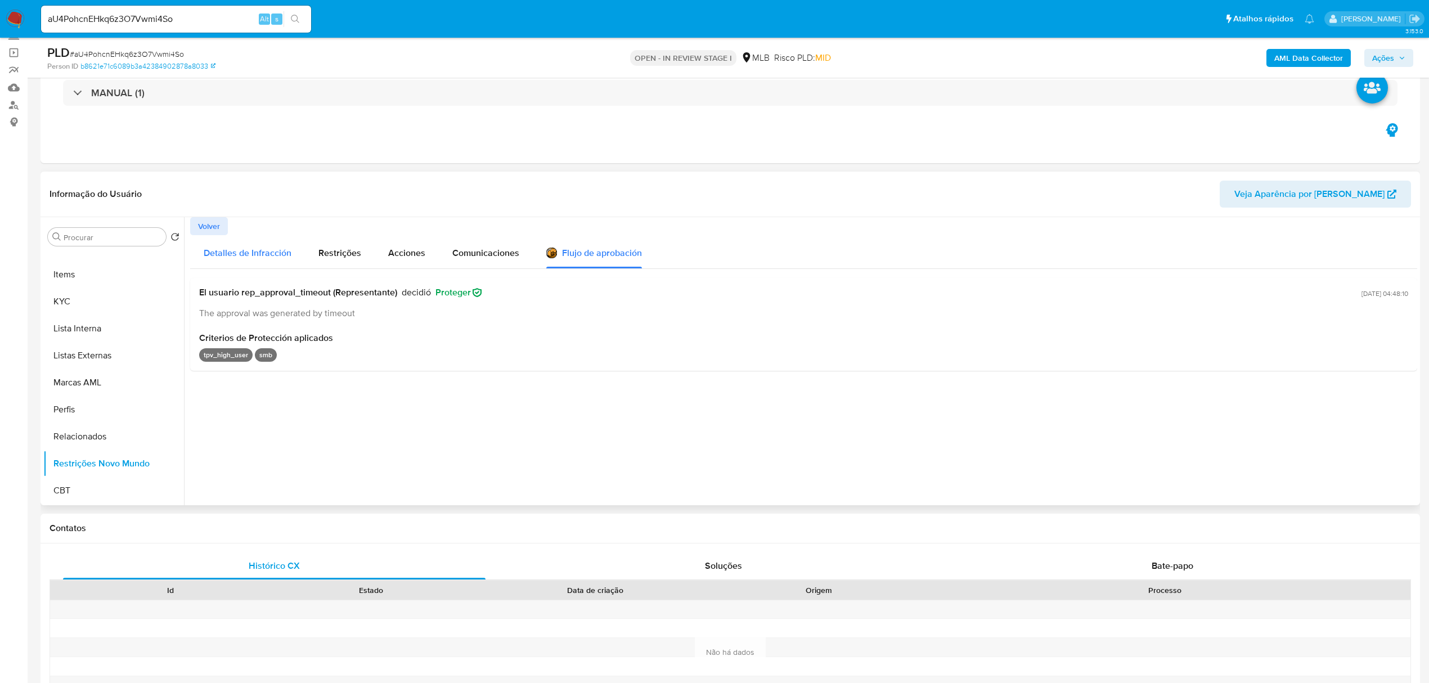
click at [297, 253] on button "Detalles de Infracción" at bounding box center [247, 251] width 115 height 33
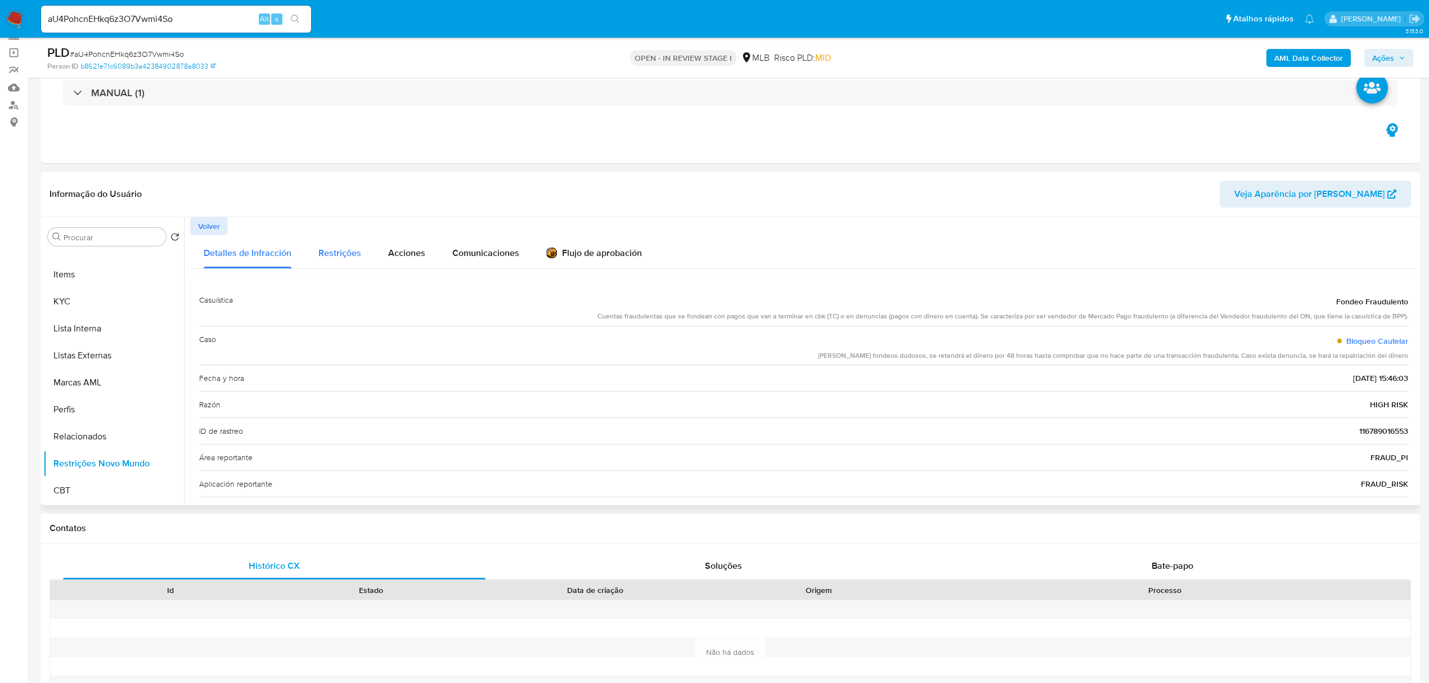
click at [334, 264] on div "Restrições" at bounding box center [339, 251] width 43 height 33
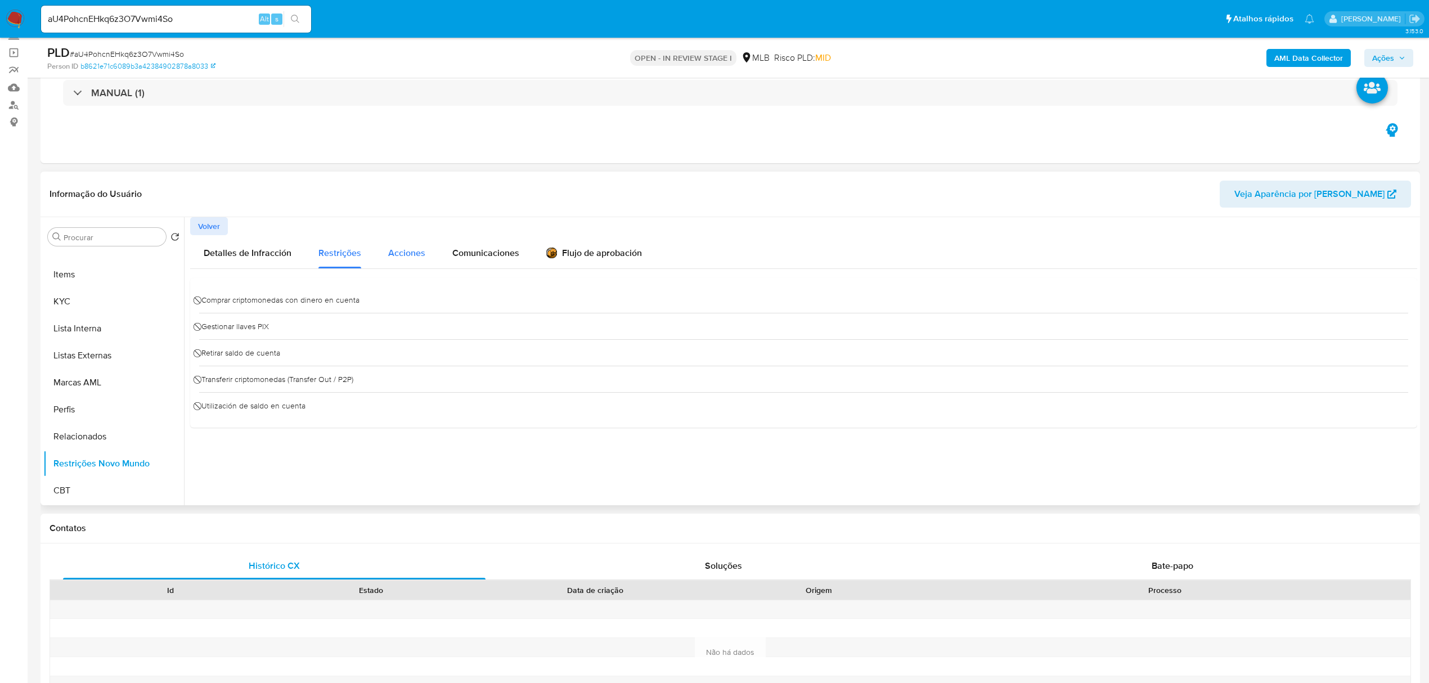
click at [392, 250] on span "Acciones" at bounding box center [406, 252] width 37 height 13
click at [343, 262] on div "Restrições" at bounding box center [339, 251] width 43 height 33
click at [318, 304] on span "⃠ Comprar criptomonedas con dinero en cuenta" at bounding box center [279, 299] width 160 height 17
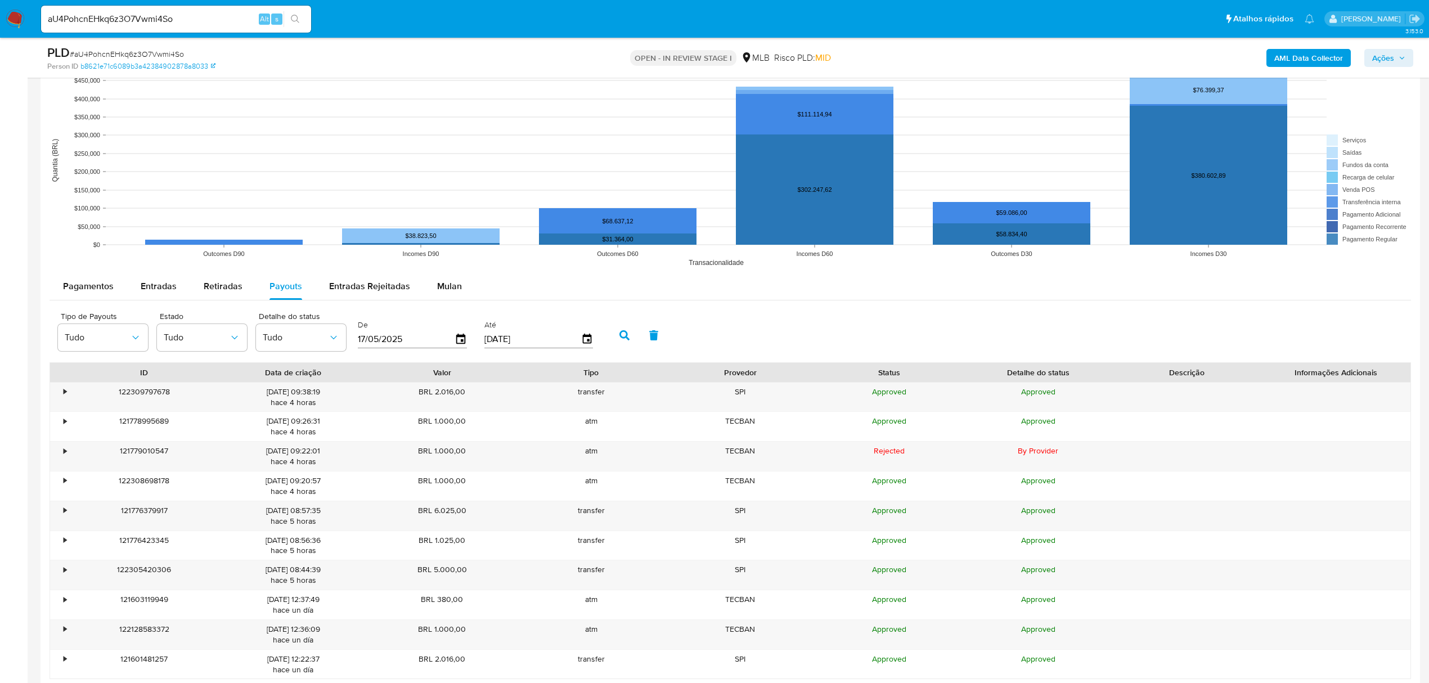
scroll to position [1050, 0]
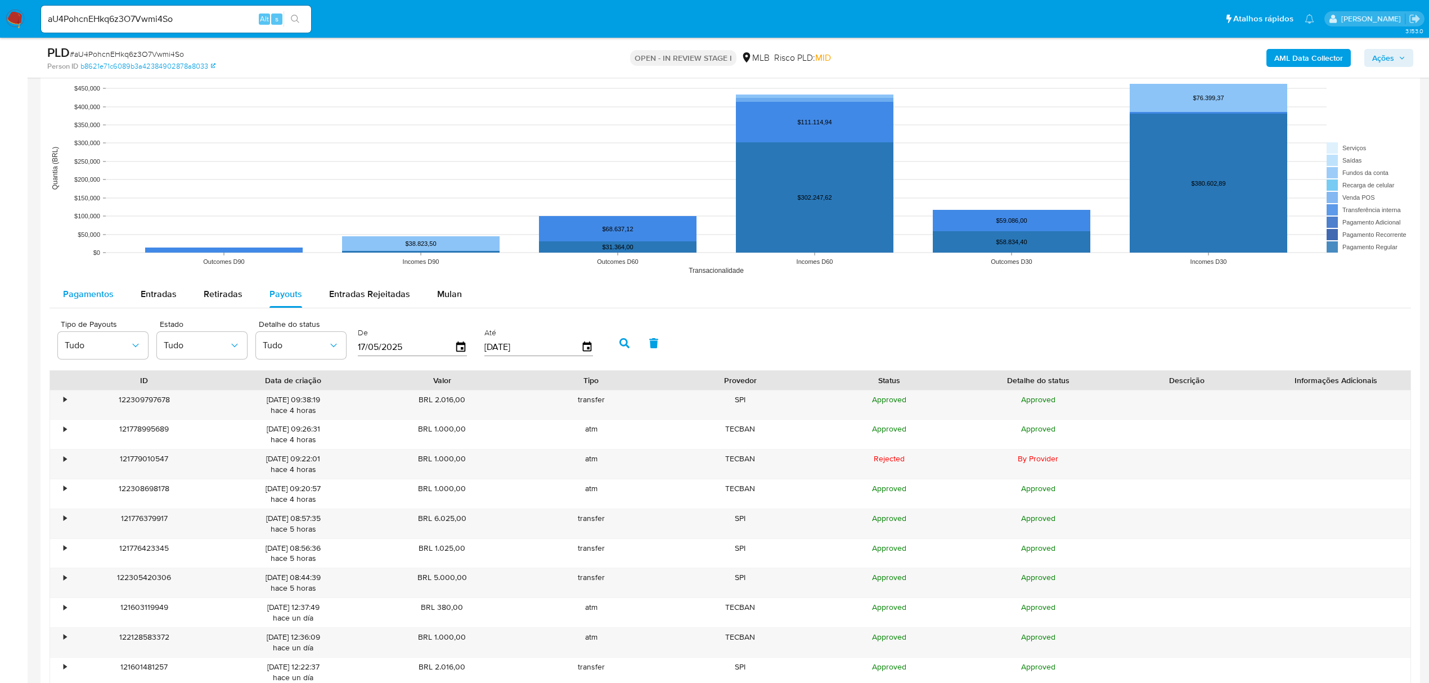
click at [119, 284] on button "Pagamentos" at bounding box center [89, 294] width 78 height 27
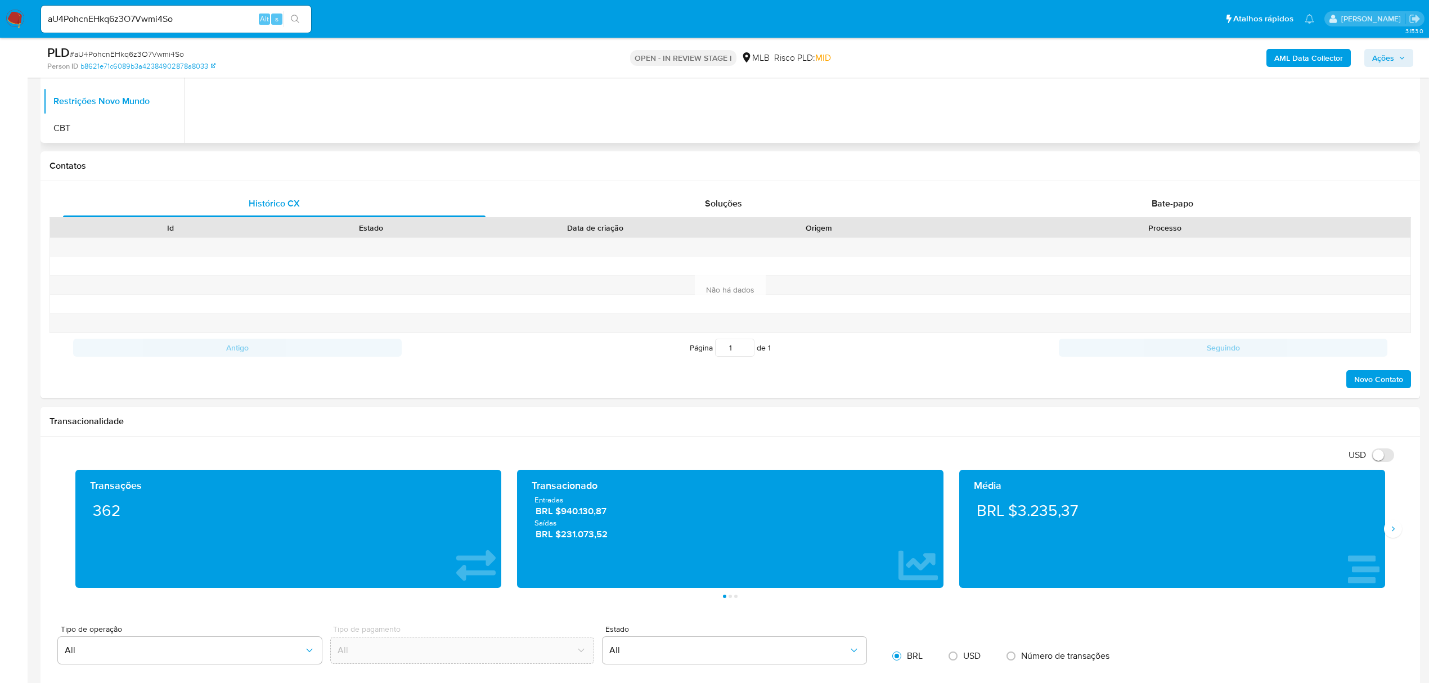
scroll to position [0, 0]
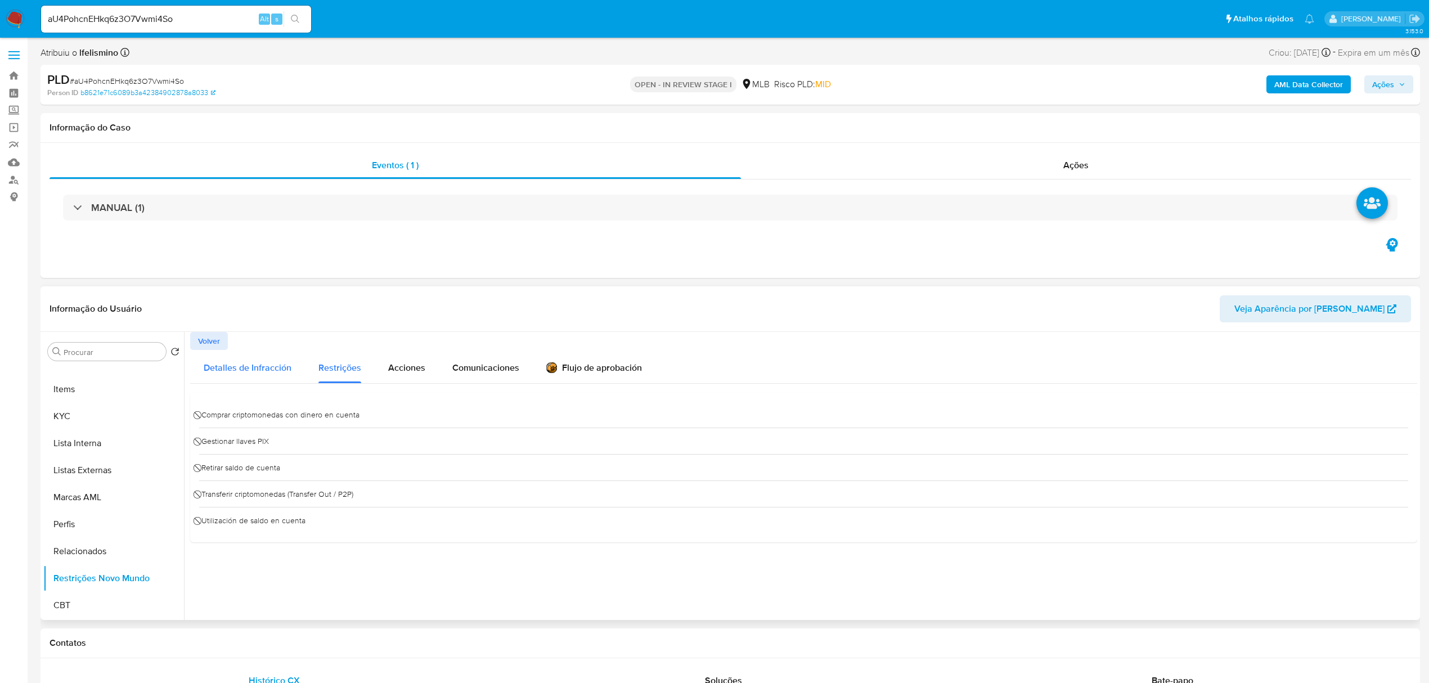
click at [257, 365] on span "Detalles de Infracción" at bounding box center [248, 367] width 88 height 13
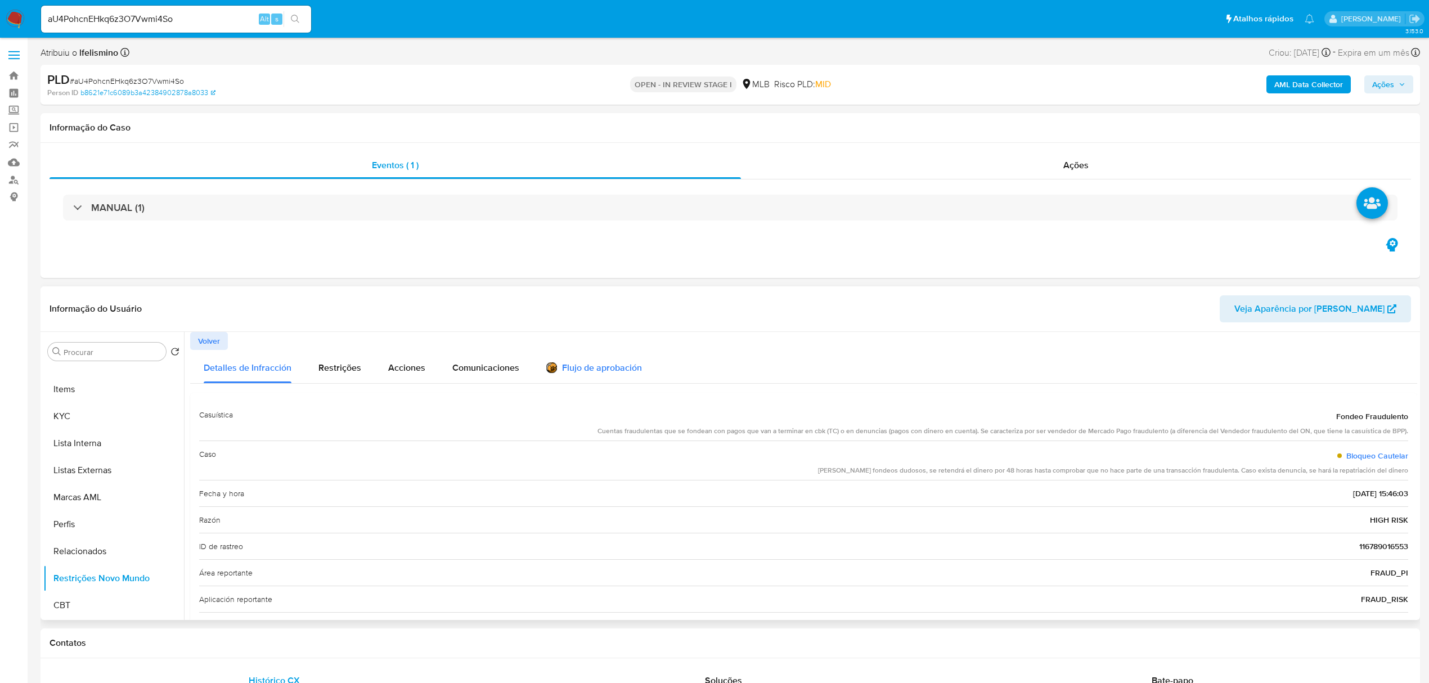
click at [550, 357] on div "Flujo de aprobación" at bounding box center [594, 366] width 96 height 33
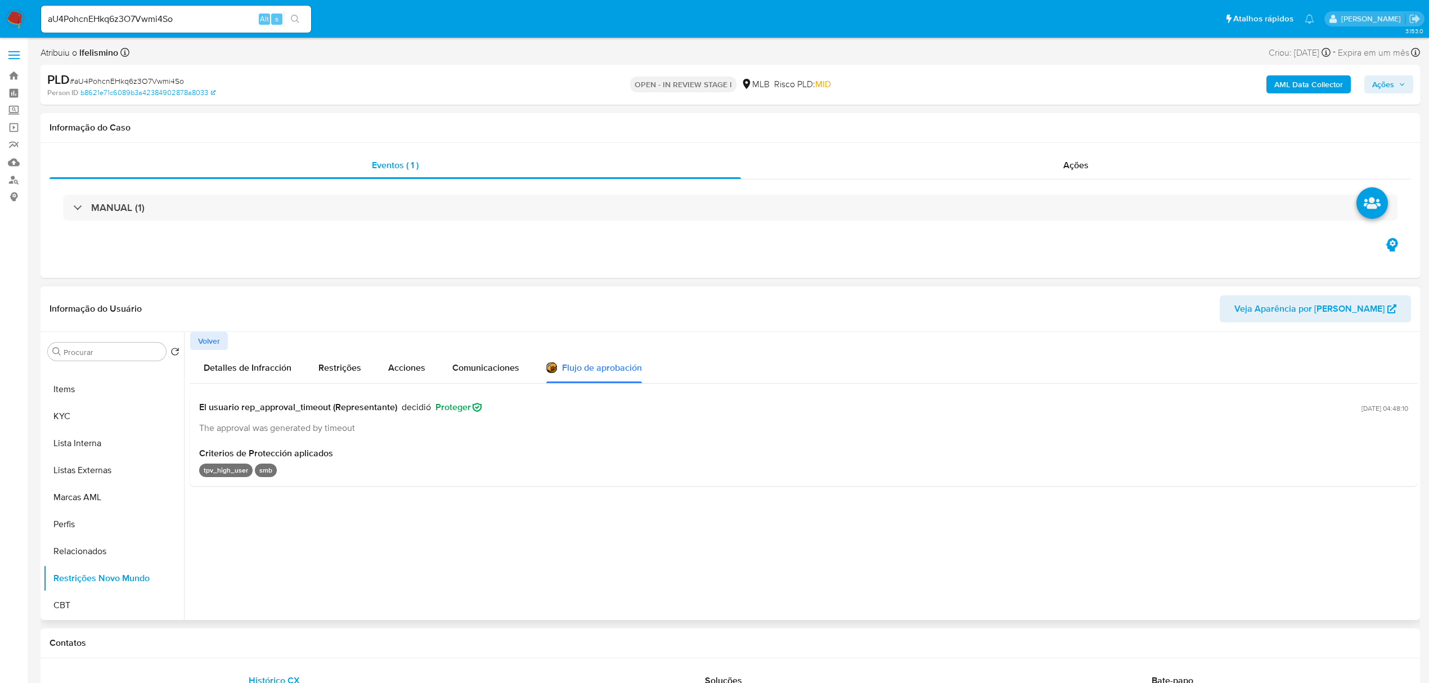
drag, startPoint x: 435, startPoint y: 413, endPoint x: 545, endPoint y: 413, distance: 109.7
click at [545, 413] on div "El usuario rep_approval_timeout (Representante) decidió Proteger The approval w…" at bounding box center [778, 418] width 1158 height 33
click at [492, 448] on span "Criterios de Protección aplicados" at bounding box center [803, 453] width 1209 height 11
click at [259, 360] on div "Detalles de Infracción" at bounding box center [248, 366] width 88 height 33
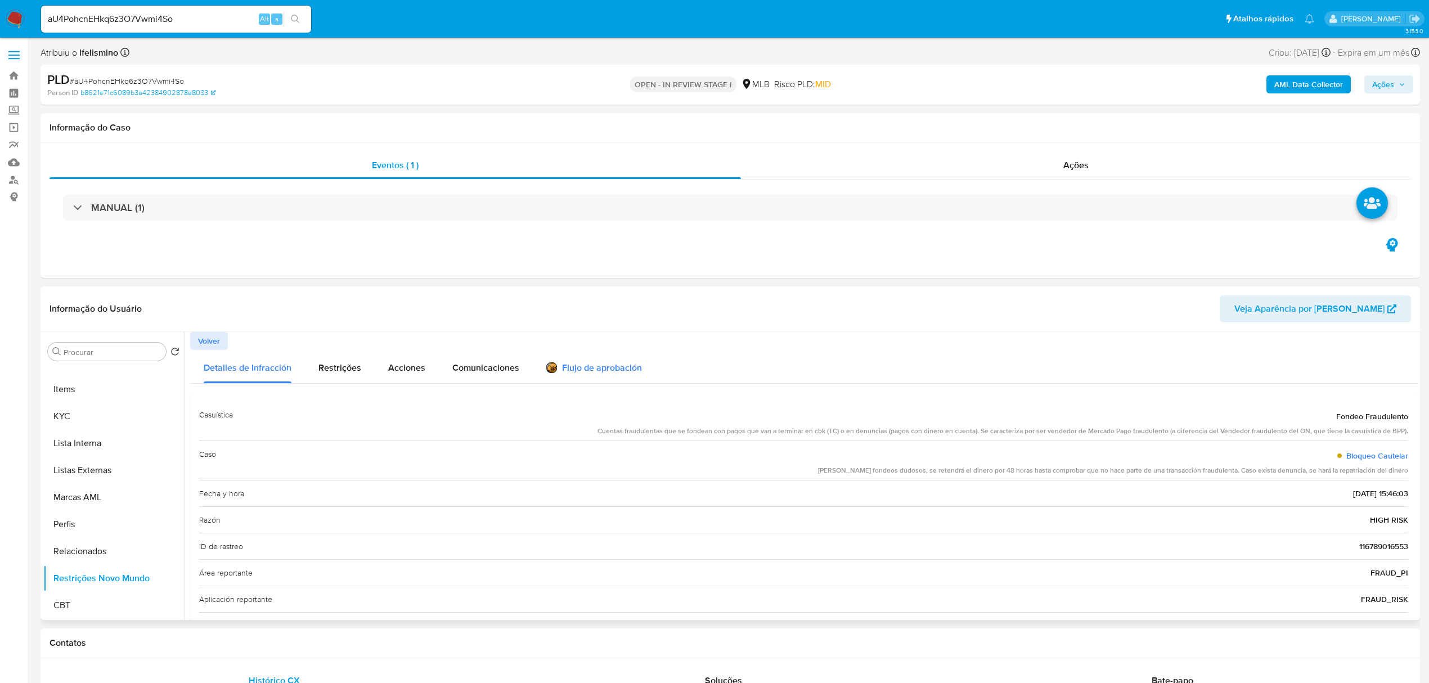
click at [550, 363] on icon at bounding box center [551, 367] width 11 height 11
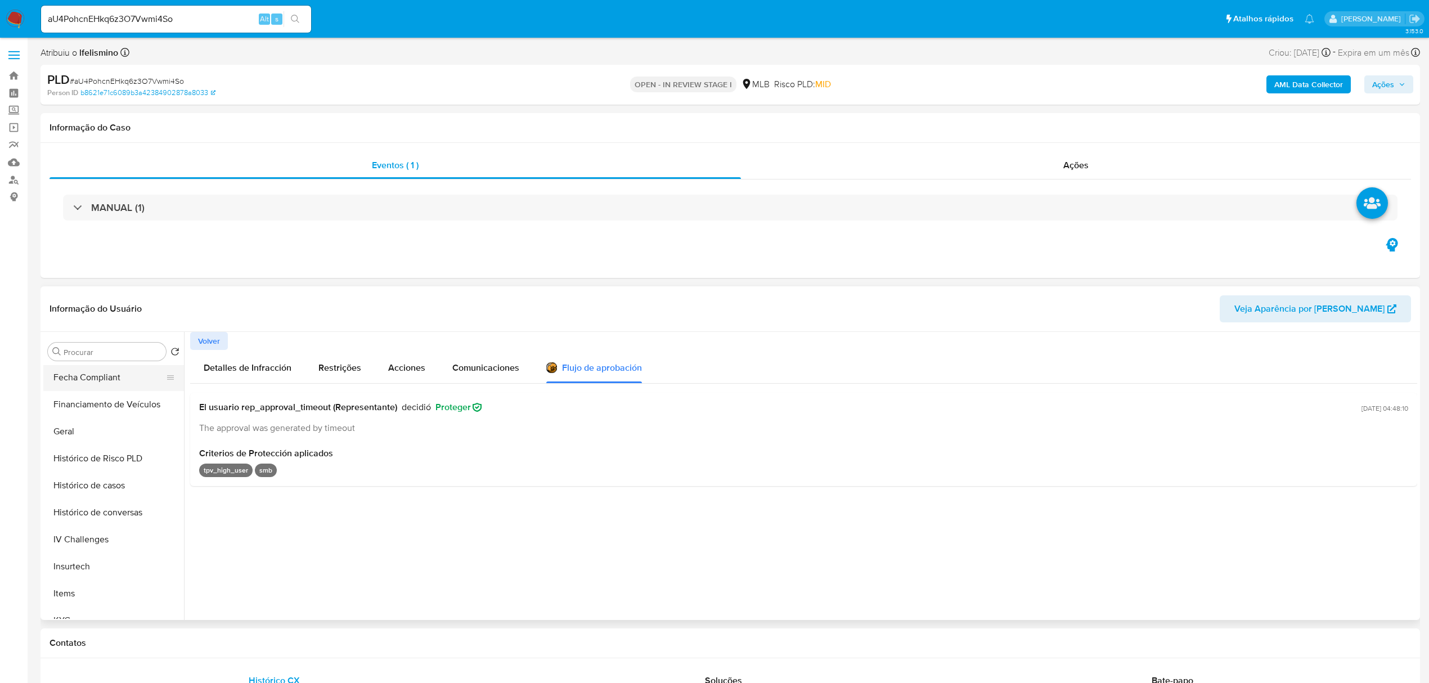
scroll to position [277, 0]
click at [53, 464] on button "Geral" at bounding box center [109, 452] width 132 height 27
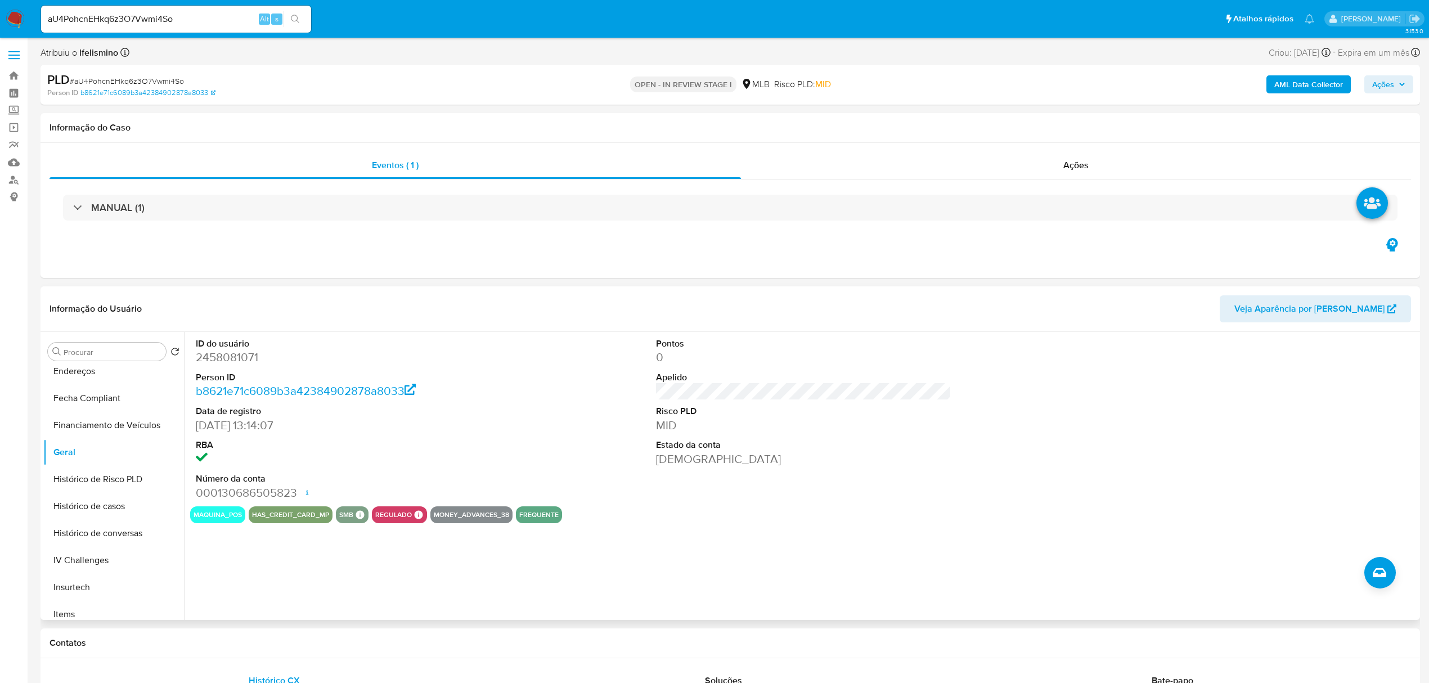
click at [232, 356] on dd "2458081071" at bounding box center [343, 357] width 295 height 16
copy dd "2458081071"
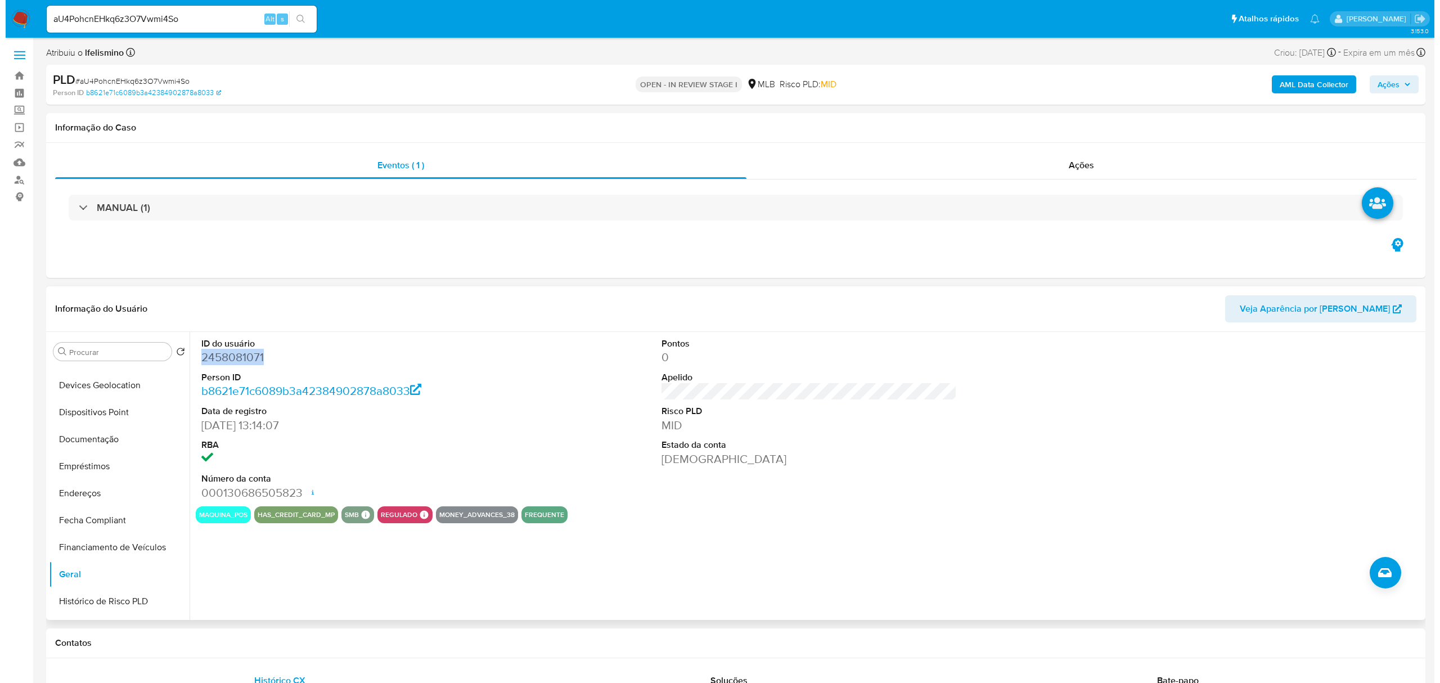
scroll to position [0, 0]
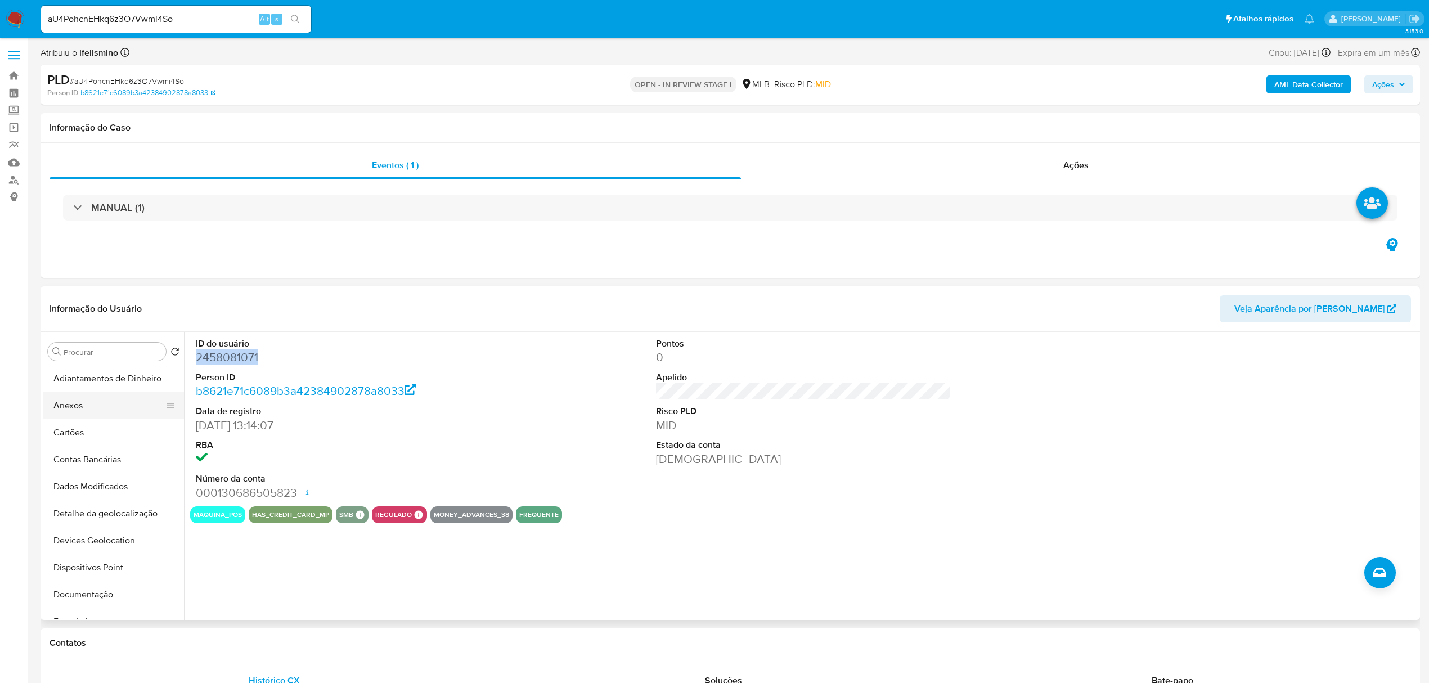
click at [102, 410] on button "Anexos" at bounding box center [109, 405] width 132 height 27
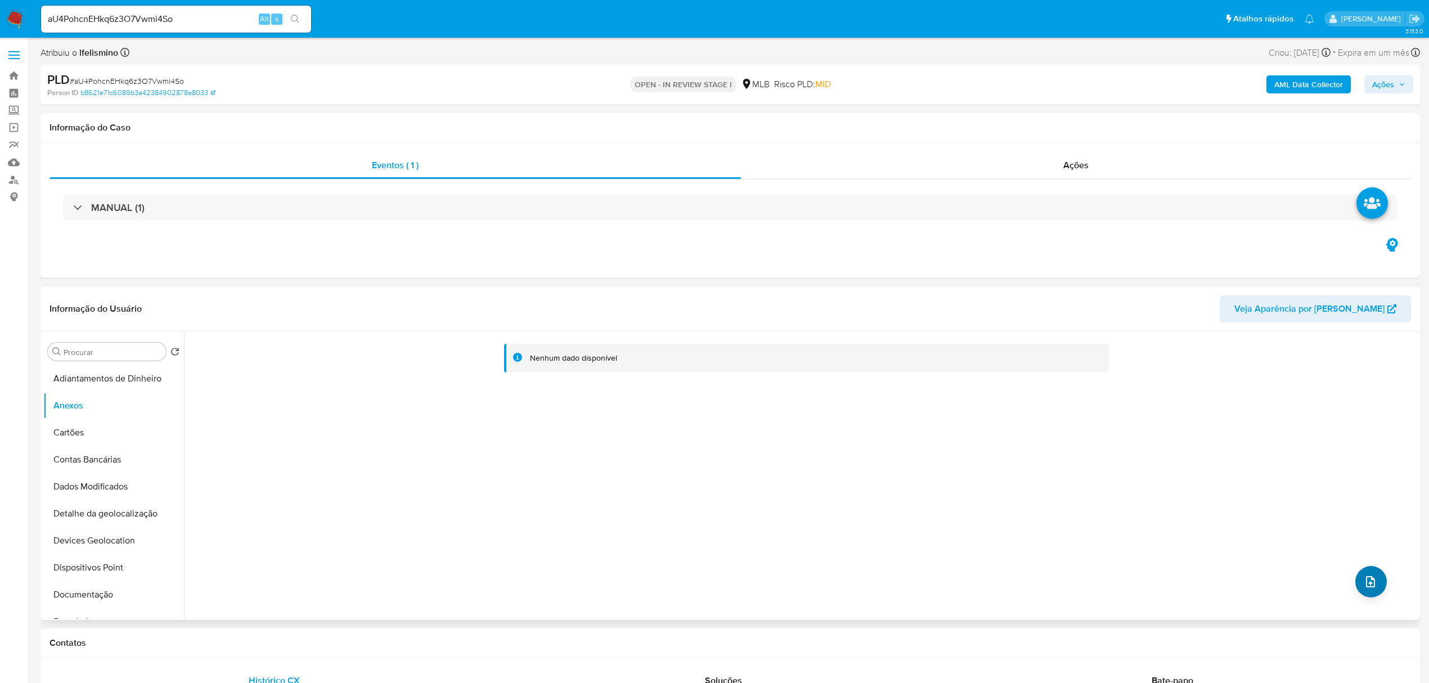
click at [1380, 581] on div "Nenhum dado disponível" at bounding box center [800, 476] width 1233 height 288
click at [1365, 578] on icon "upload-file" at bounding box center [1371, 582] width 14 height 14
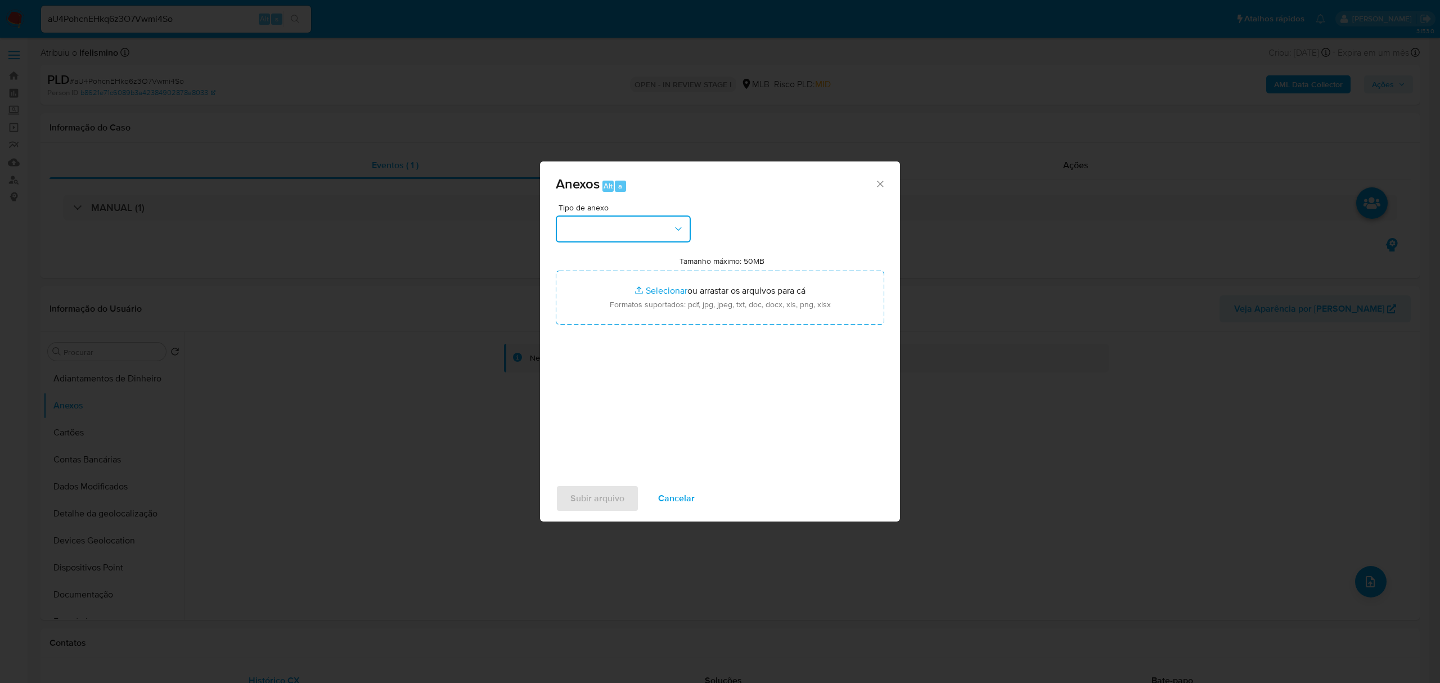
click at [621, 235] on button "button" at bounding box center [623, 228] width 135 height 27
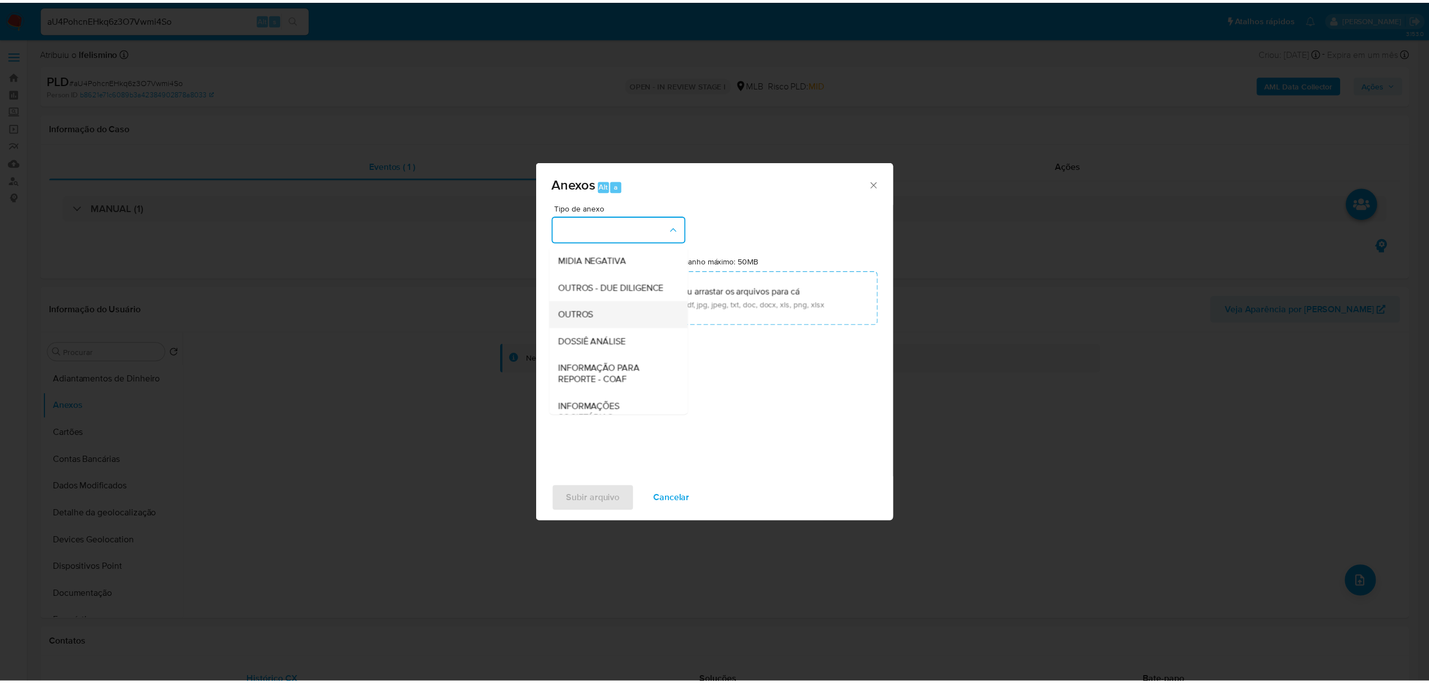
scroll to position [173, 0]
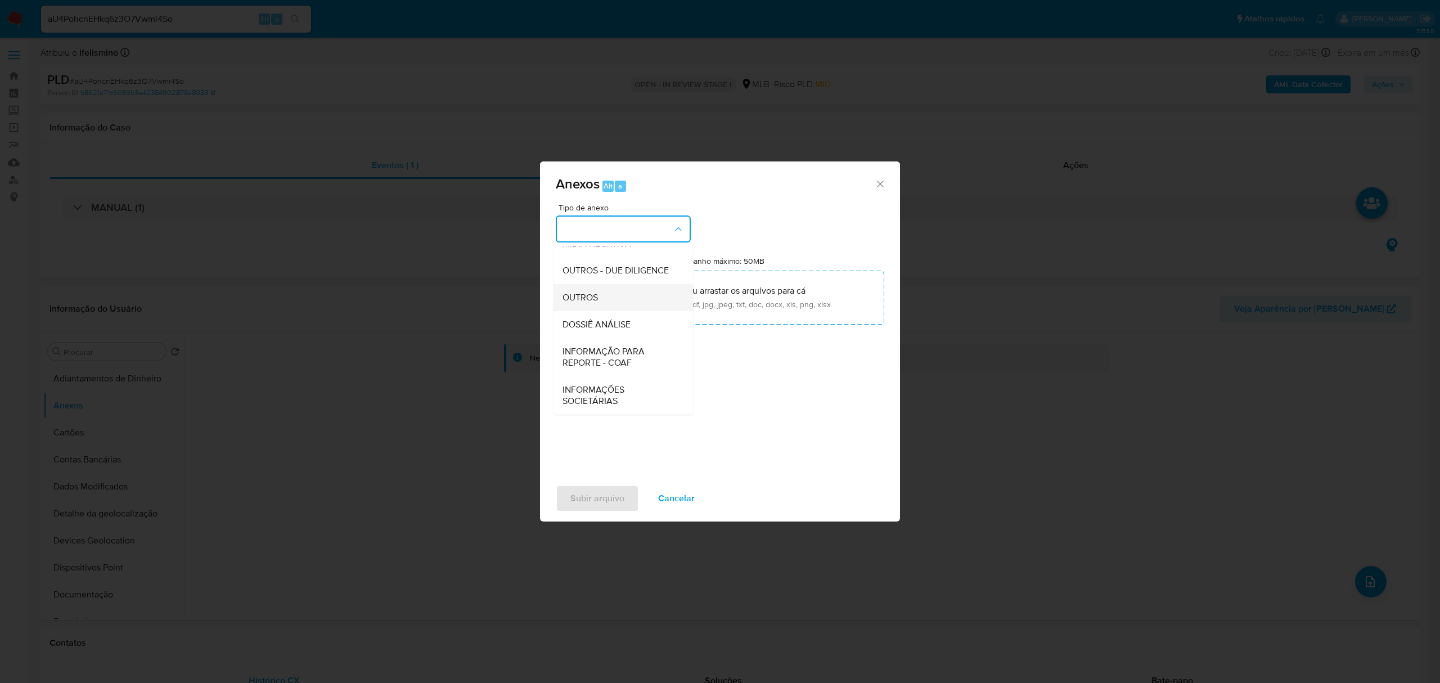
click at [626, 307] on div "OUTROS" at bounding box center [620, 297] width 115 height 27
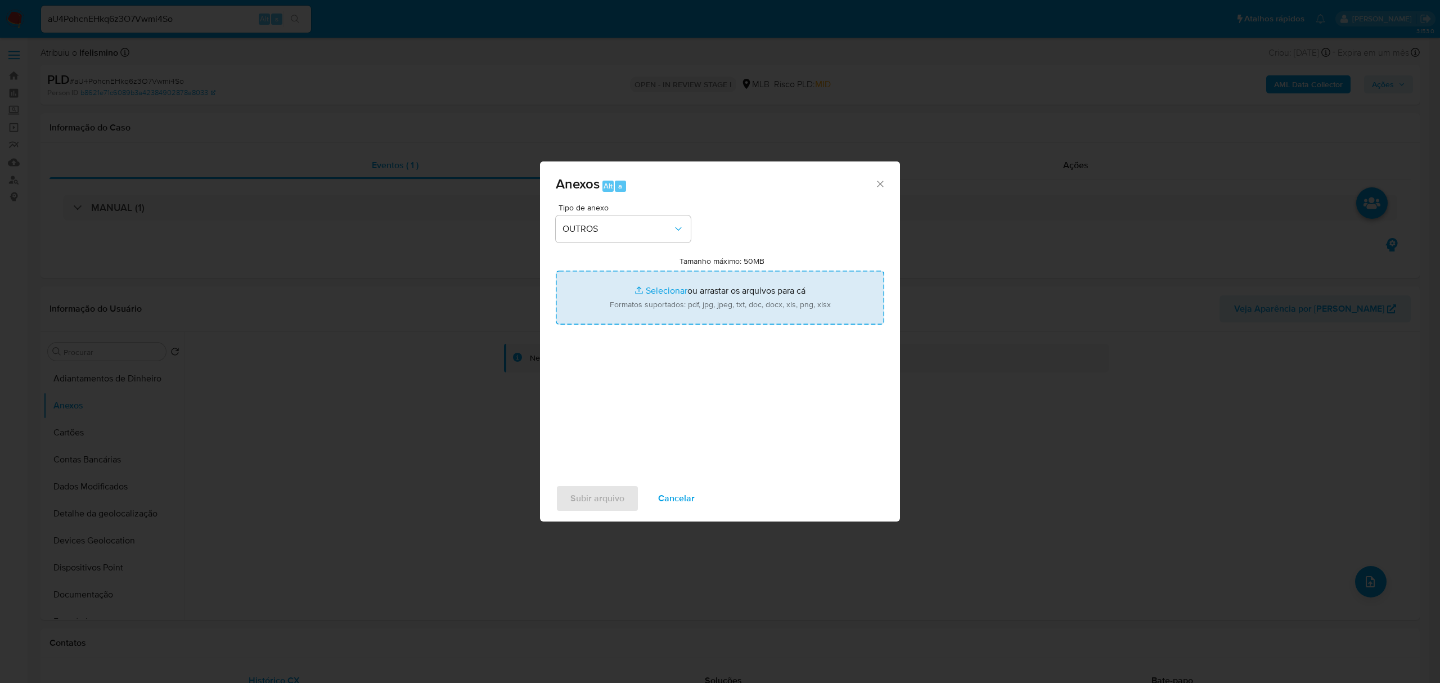
type input "C:\fakepath\Mulan 2458081071_2025_08_14_12_24_43 Bianca Mota Areco .pdf"
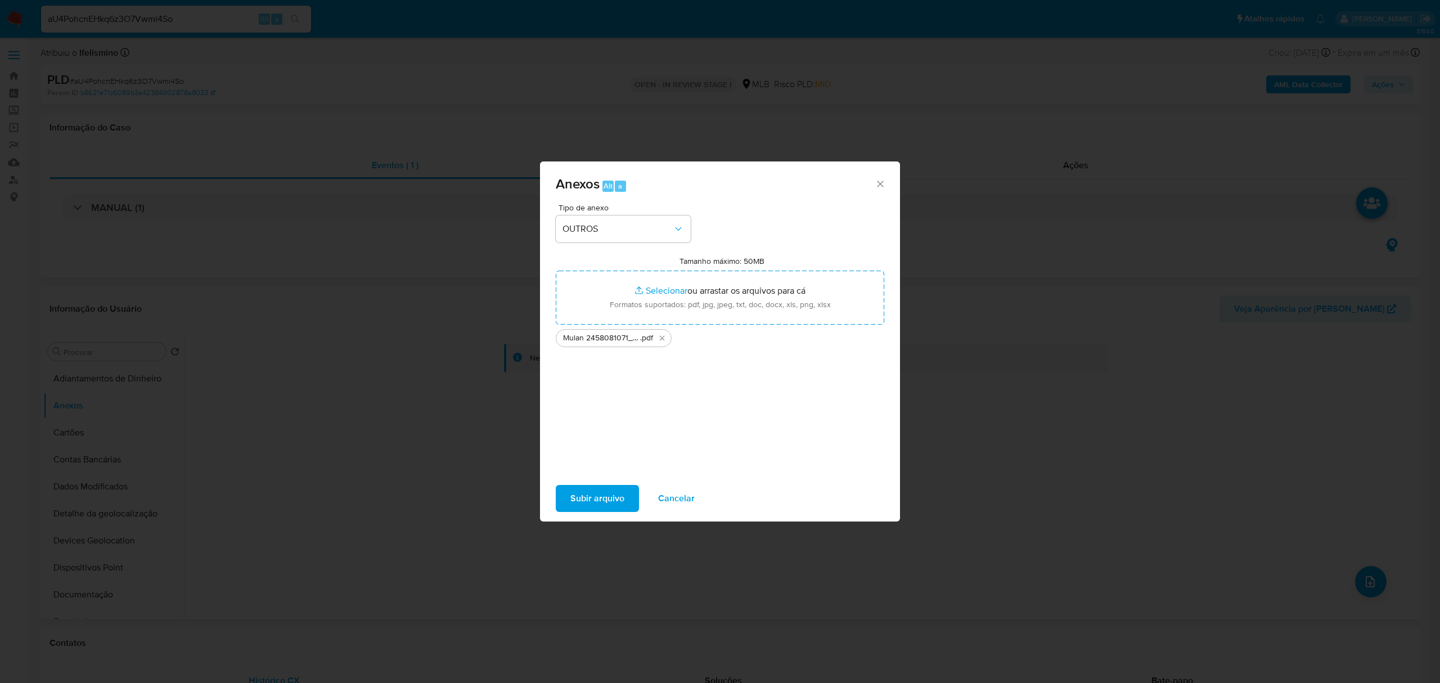
click at [622, 495] on button "Subir arquivo" at bounding box center [597, 498] width 83 height 27
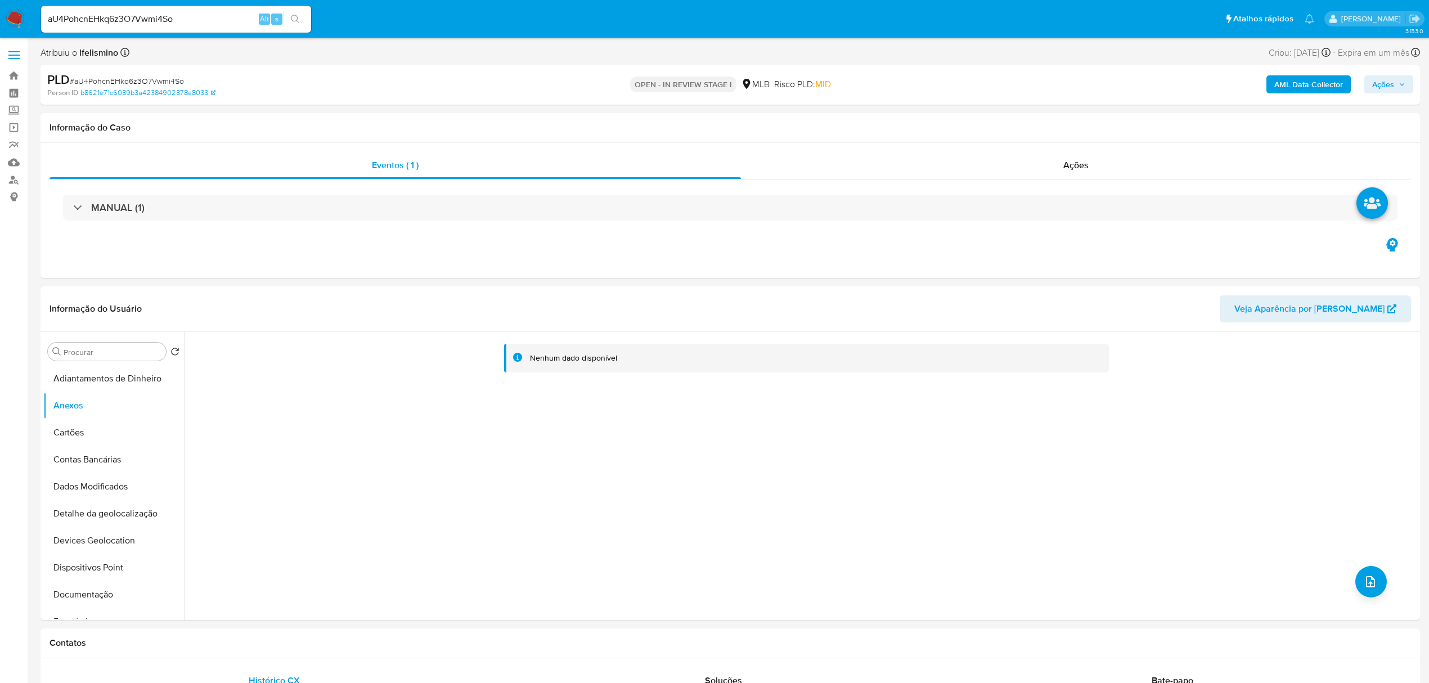
click at [1308, 82] on b "AML Data Collector" at bounding box center [1308, 84] width 69 height 18
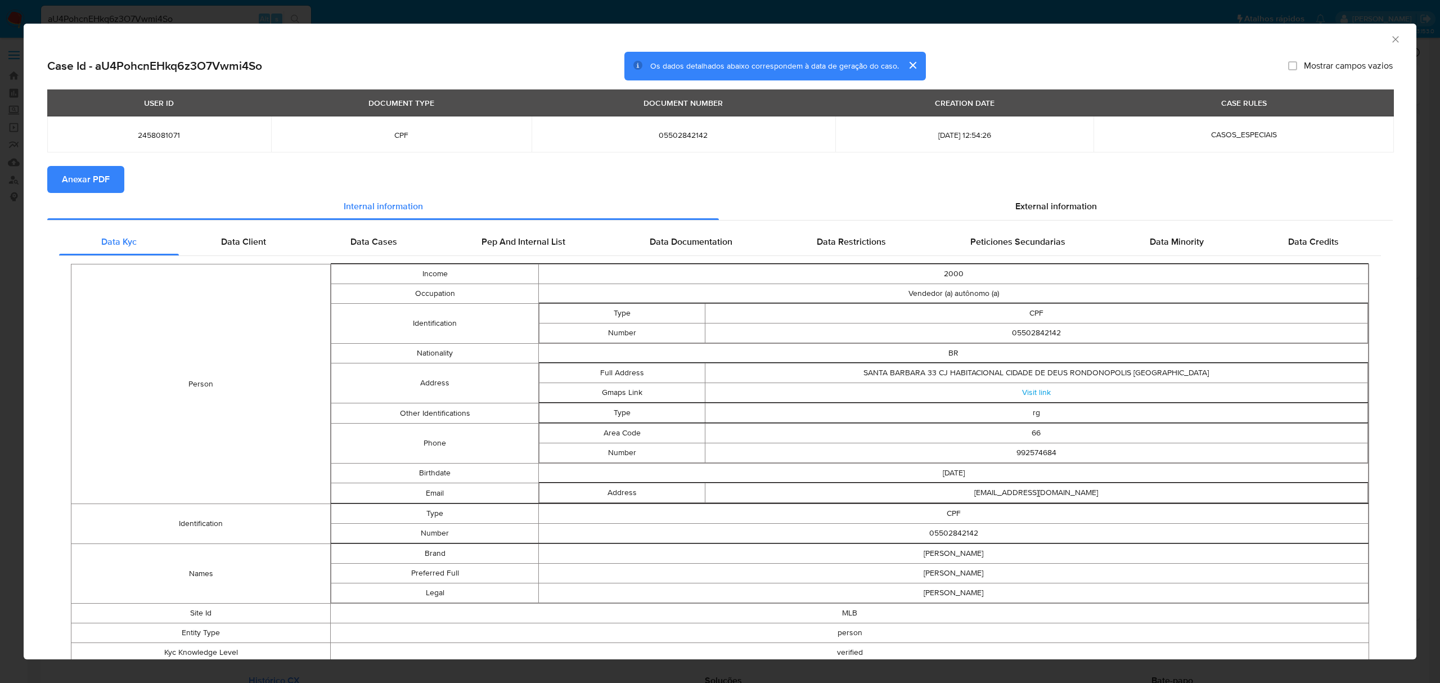
click at [68, 168] on span "Anexar PDF" at bounding box center [86, 179] width 48 height 25
click at [241, 14] on div "AML Data Collector Case Id - aU4PohcnEHkq6z3O7Vwmi4So Os dados detalhados abaix…" at bounding box center [720, 341] width 1440 height 683
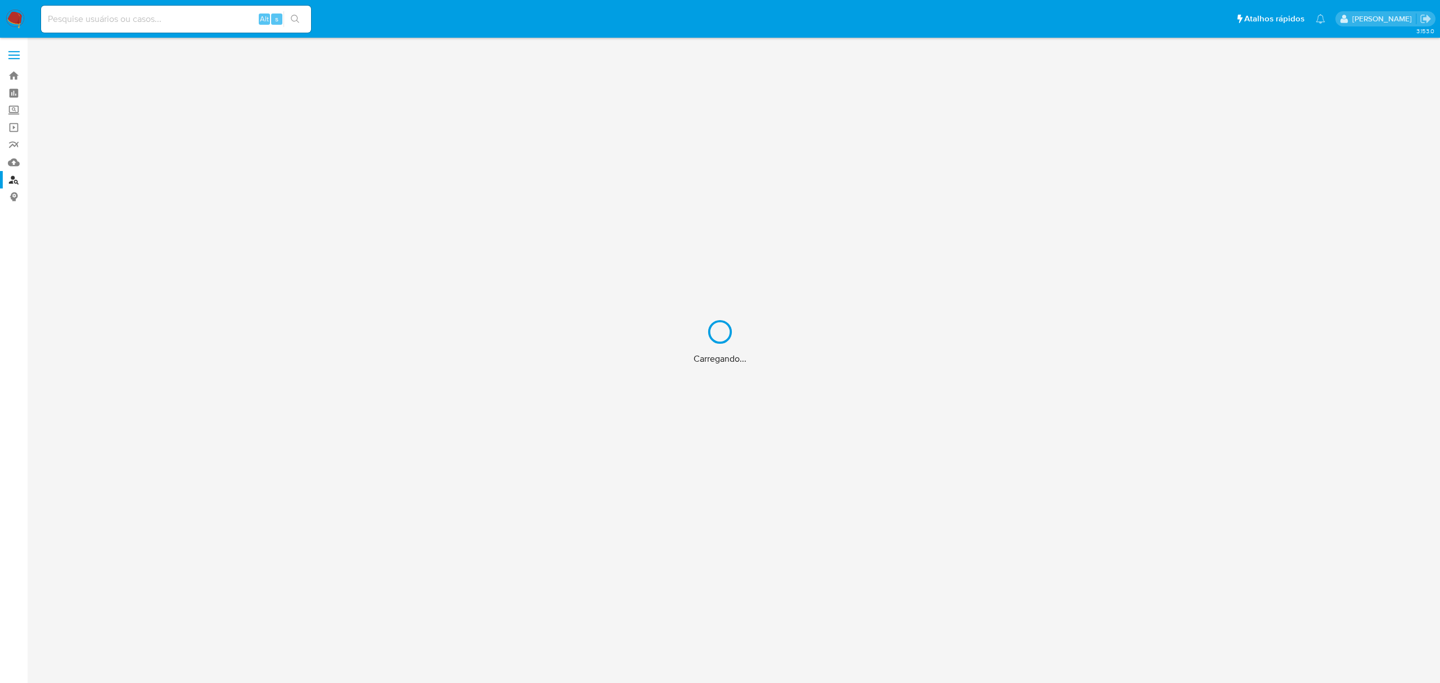
click at [12, 160] on div "Carregando..." at bounding box center [720, 341] width 1440 height 683
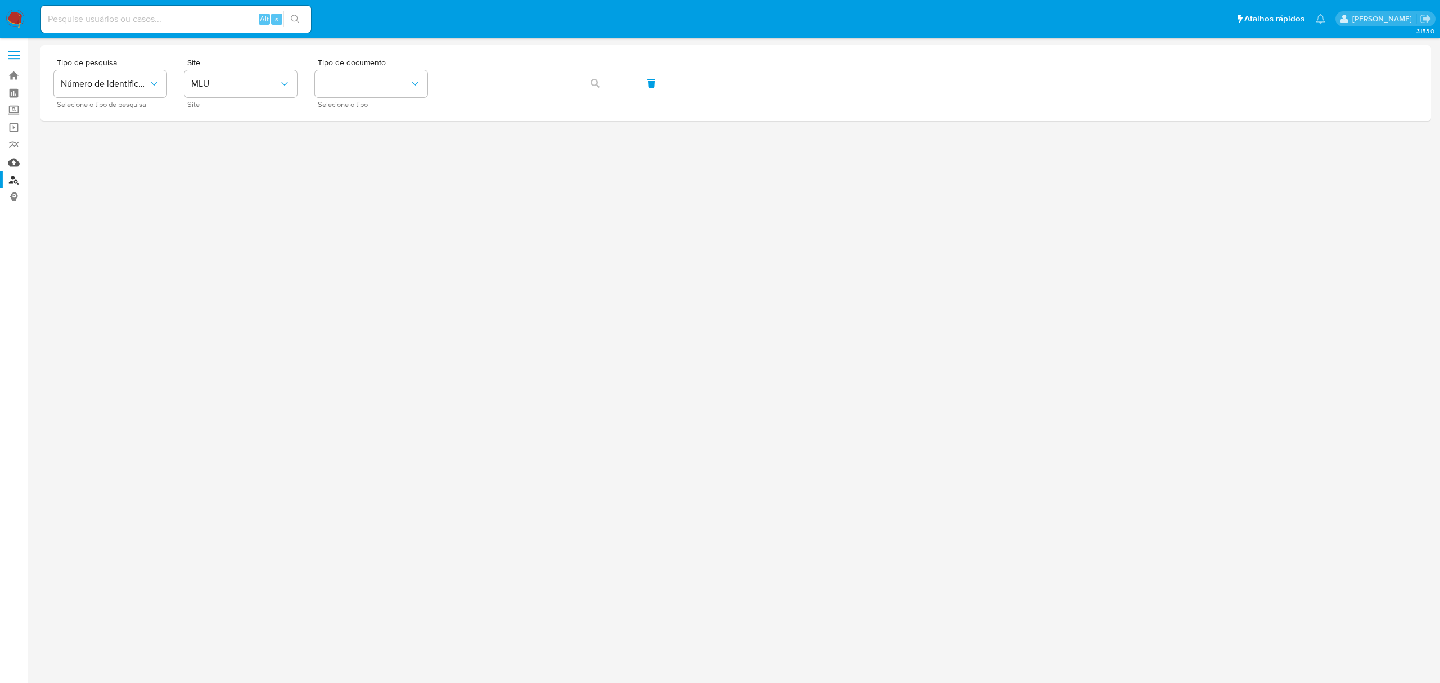
click at [14, 159] on link "Mulan" at bounding box center [67, 162] width 134 height 17
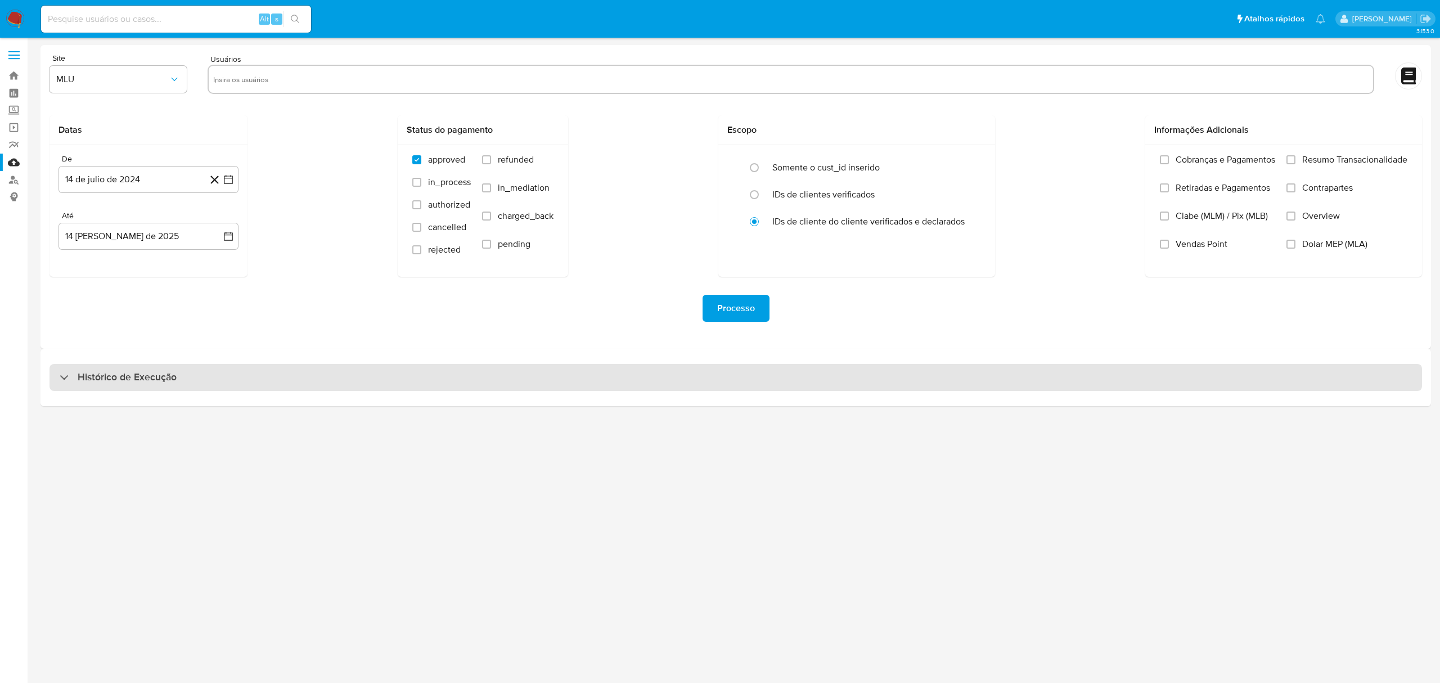
click at [412, 385] on div "Histórico de Execução" at bounding box center [736, 377] width 1373 height 27
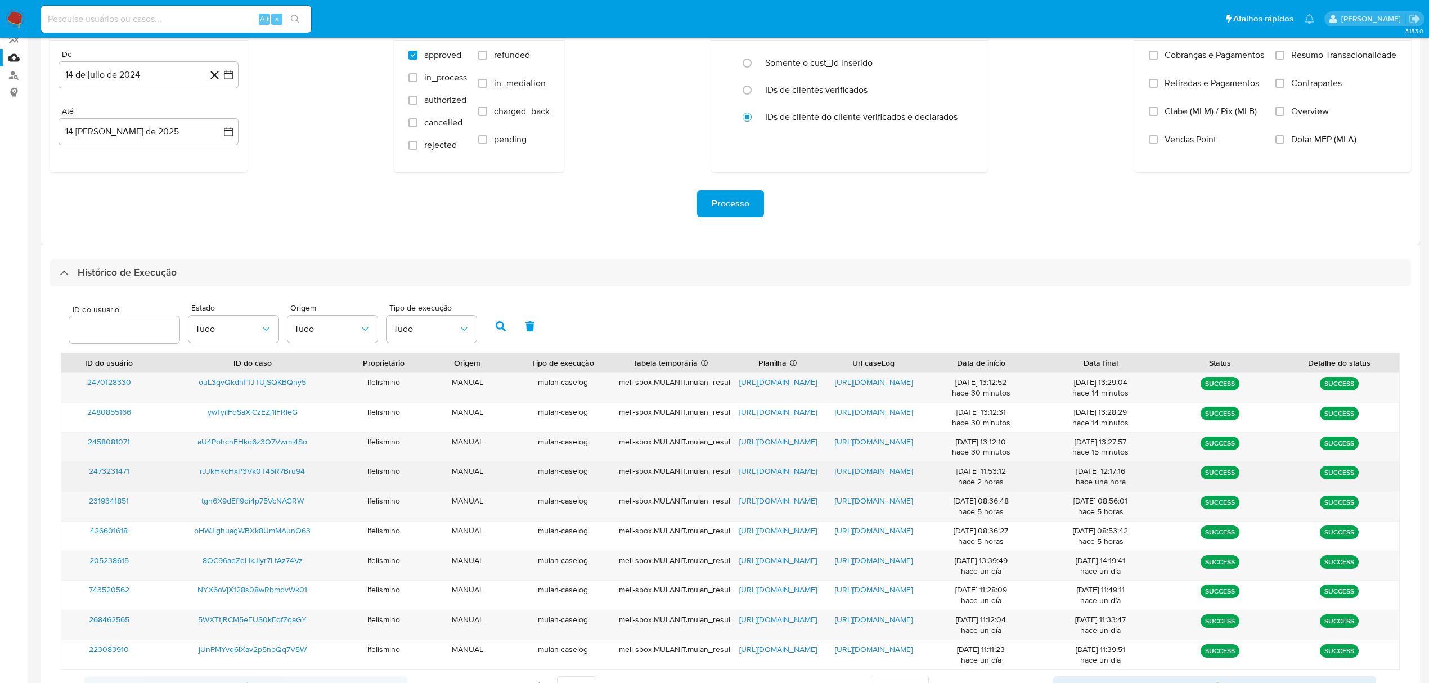
scroll to position [156, 0]
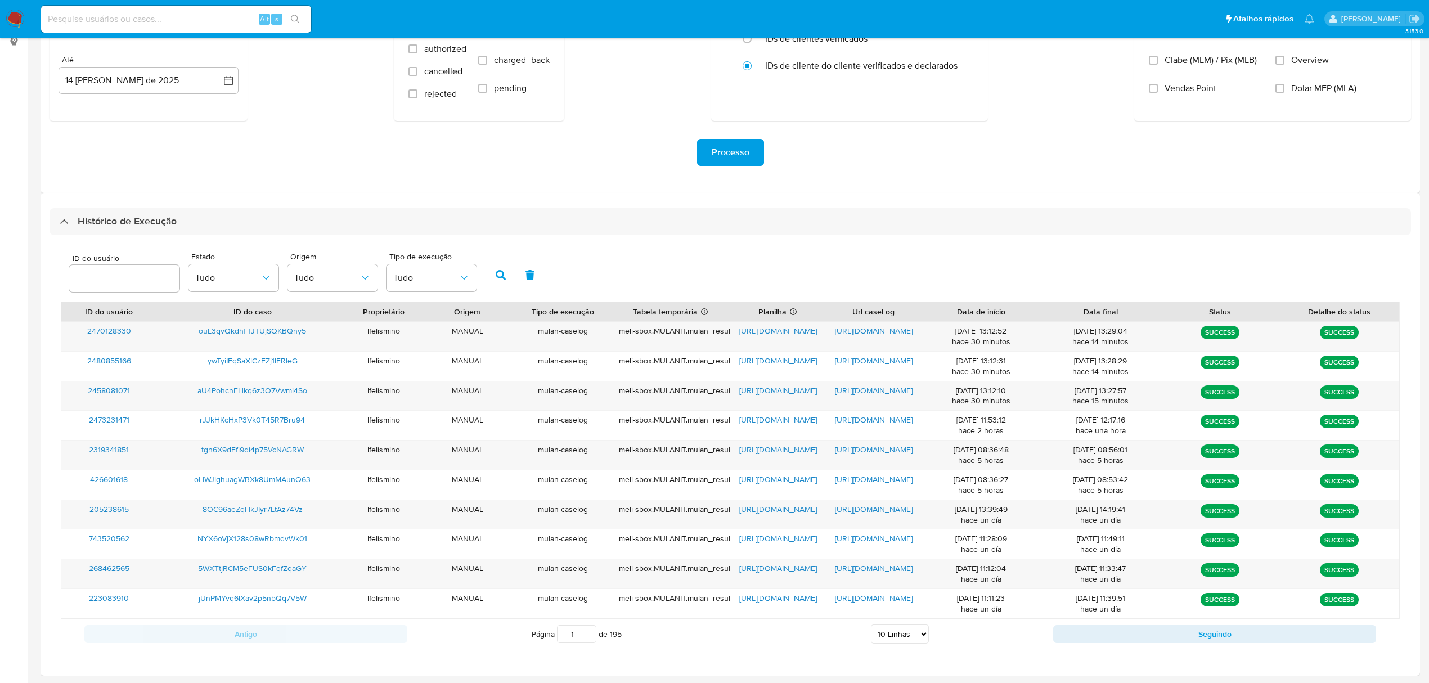
drag, startPoint x: 879, startPoint y: 639, endPoint x: 894, endPoint y: 631, distance: 17.6
click at [880, 639] on select "5 Linhas 10 Linhas 20 Linhas 25 Linhas 50 Linhas 100 Linhas" at bounding box center [900, 633] width 58 height 19
select select "100"
click at [871, 626] on select "5 Linhas 10 Linhas 20 Linhas 25 Linhas 50 Linhas 100 Linhas" at bounding box center [900, 633] width 58 height 19
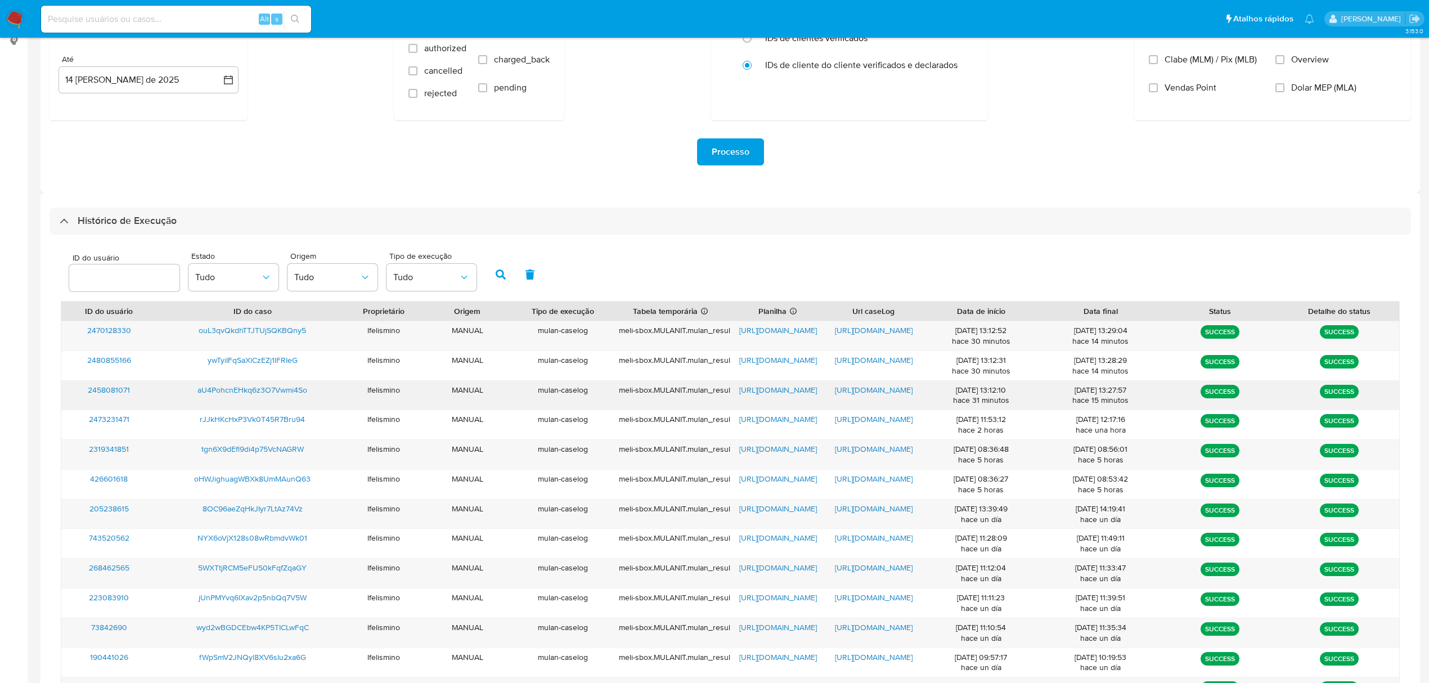
click at [884, 389] on span "https://docs.google.com/document/d/1Bx8n88PUP4V2h_vULL3cpPCdlPT732E_xHc8SUmNNco…" at bounding box center [874, 389] width 78 height 11
click at [755, 389] on span "https://docs.google.com/spreadsheets/d/1t_rCLepIwJEKaoGXc5A4Isr4Q2v5b6_Vk8Yw7UC…" at bounding box center [778, 389] width 78 height 11
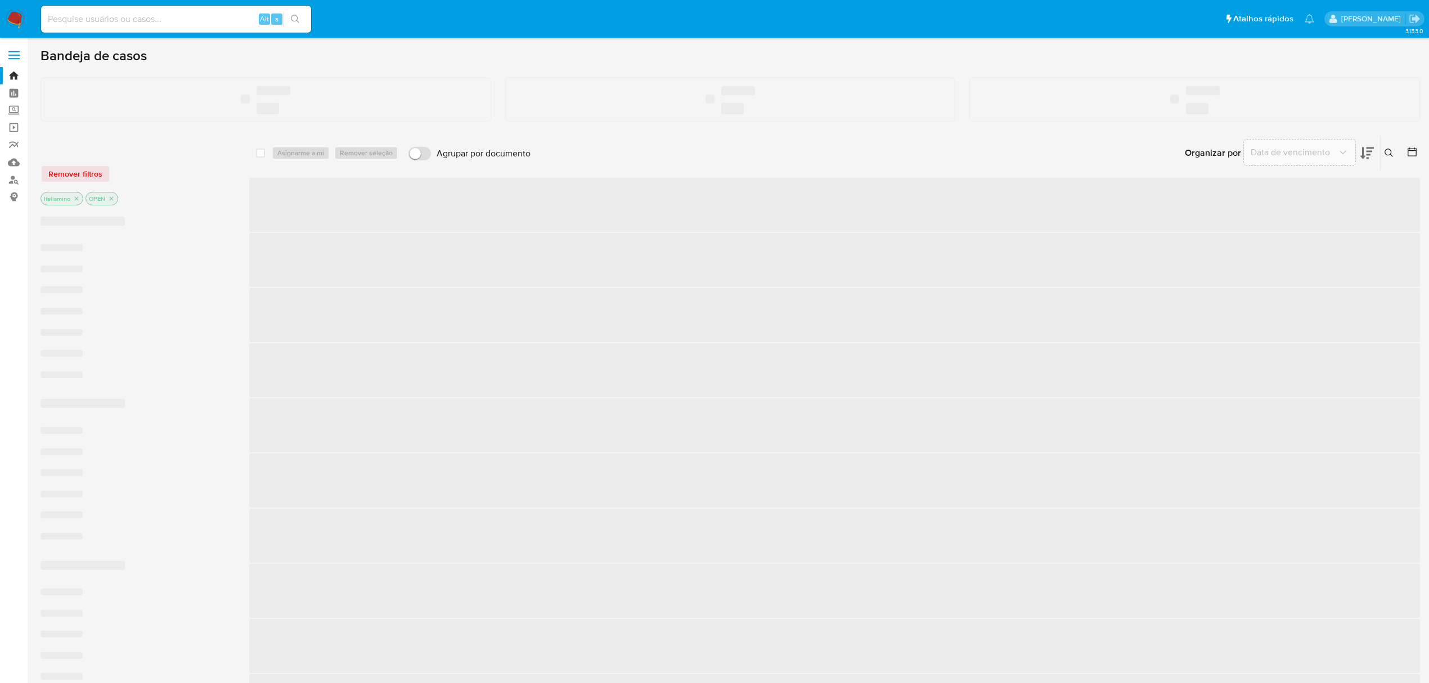
click at [110, 12] on input at bounding box center [176, 19] width 270 height 15
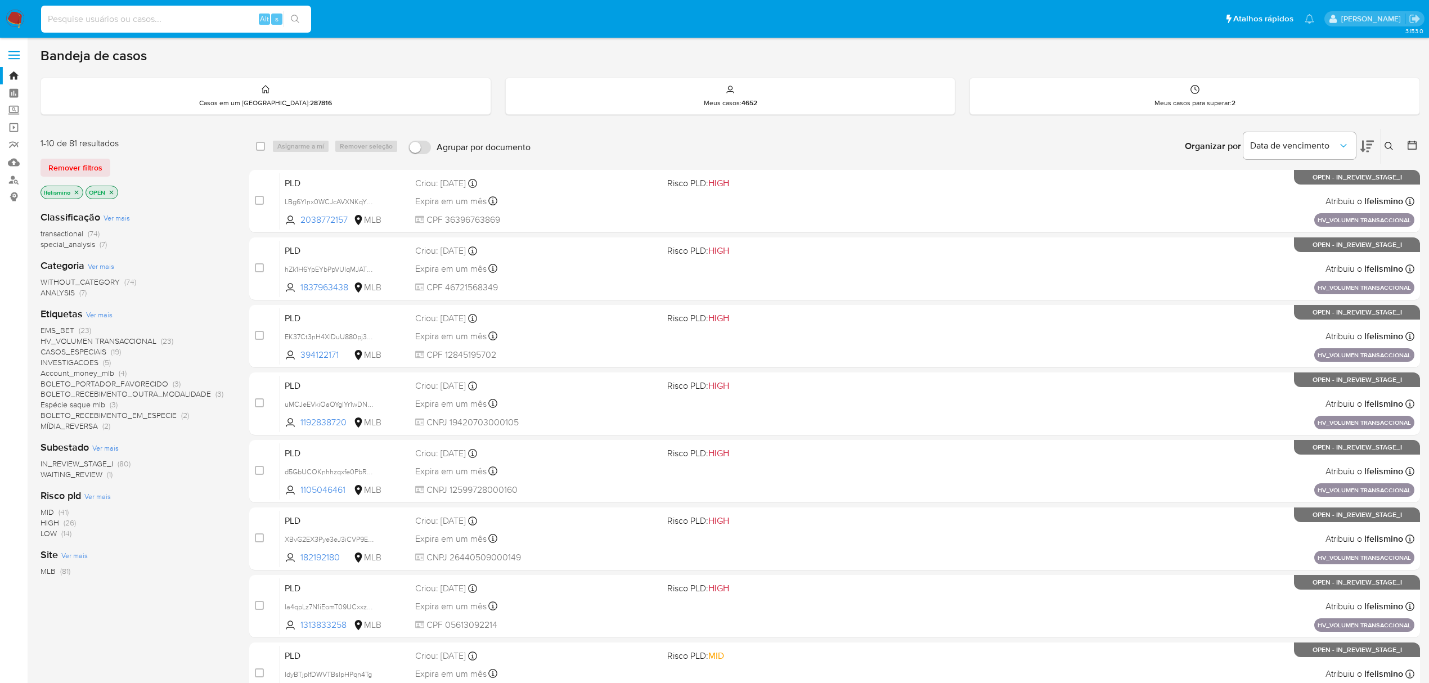
paste input "9794003174"
type input "9794003174"
click at [300, 17] on button "search-icon" at bounding box center [295, 19] width 23 height 16
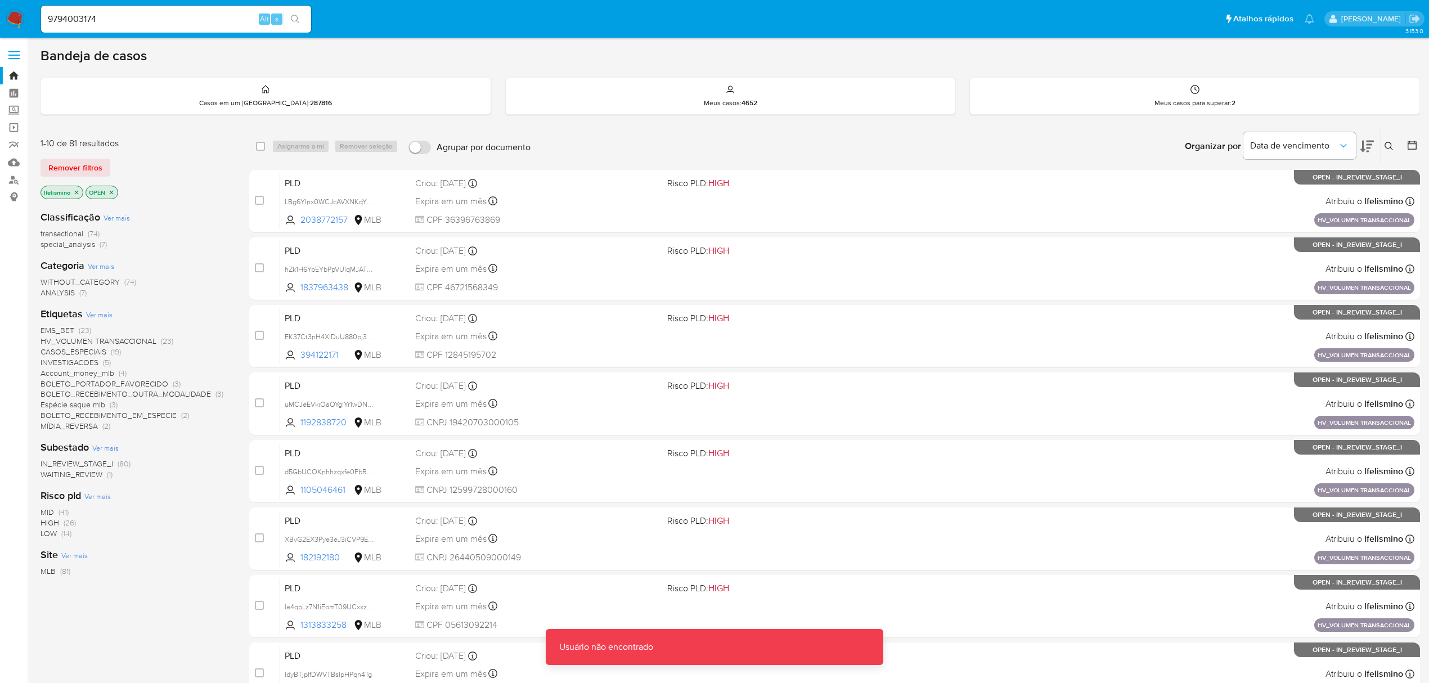
click at [164, 14] on input "9794003174" at bounding box center [176, 19] width 270 height 15
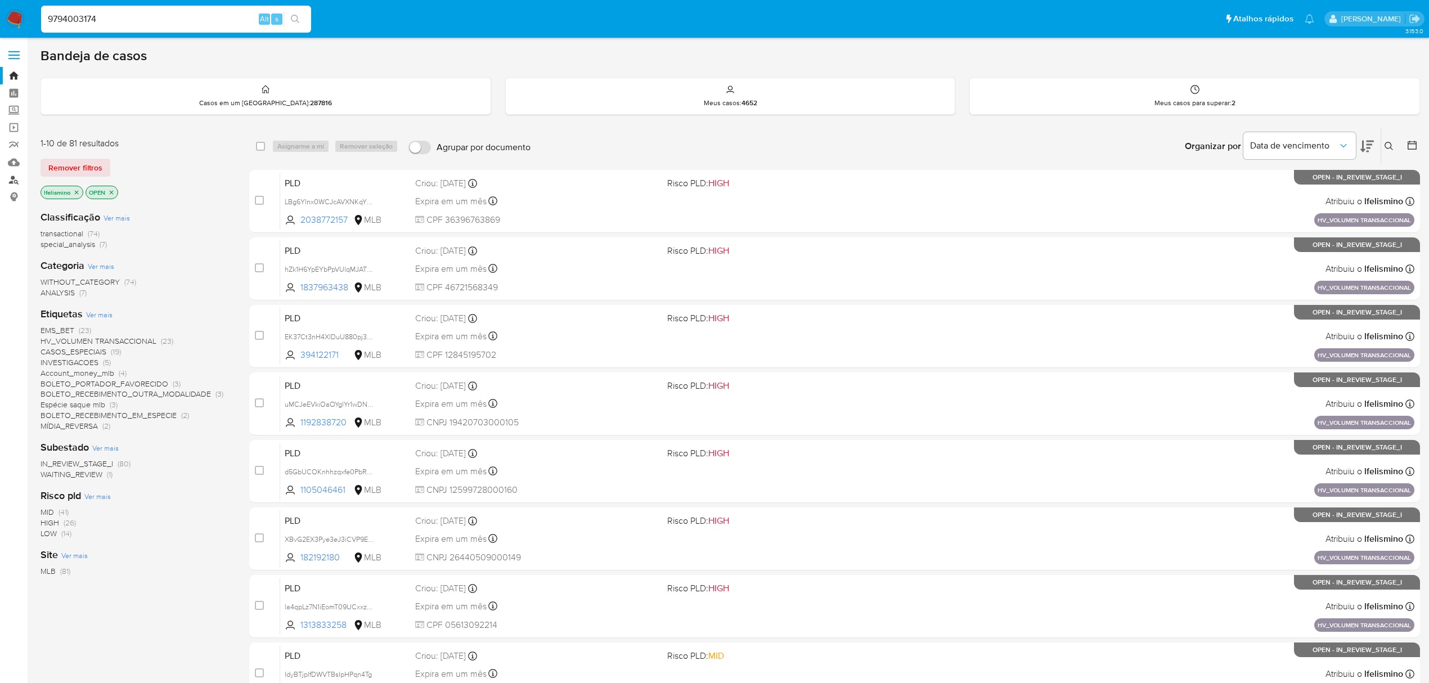
click at [17, 185] on link "Localizador de pessoas" at bounding box center [67, 179] width 134 height 17
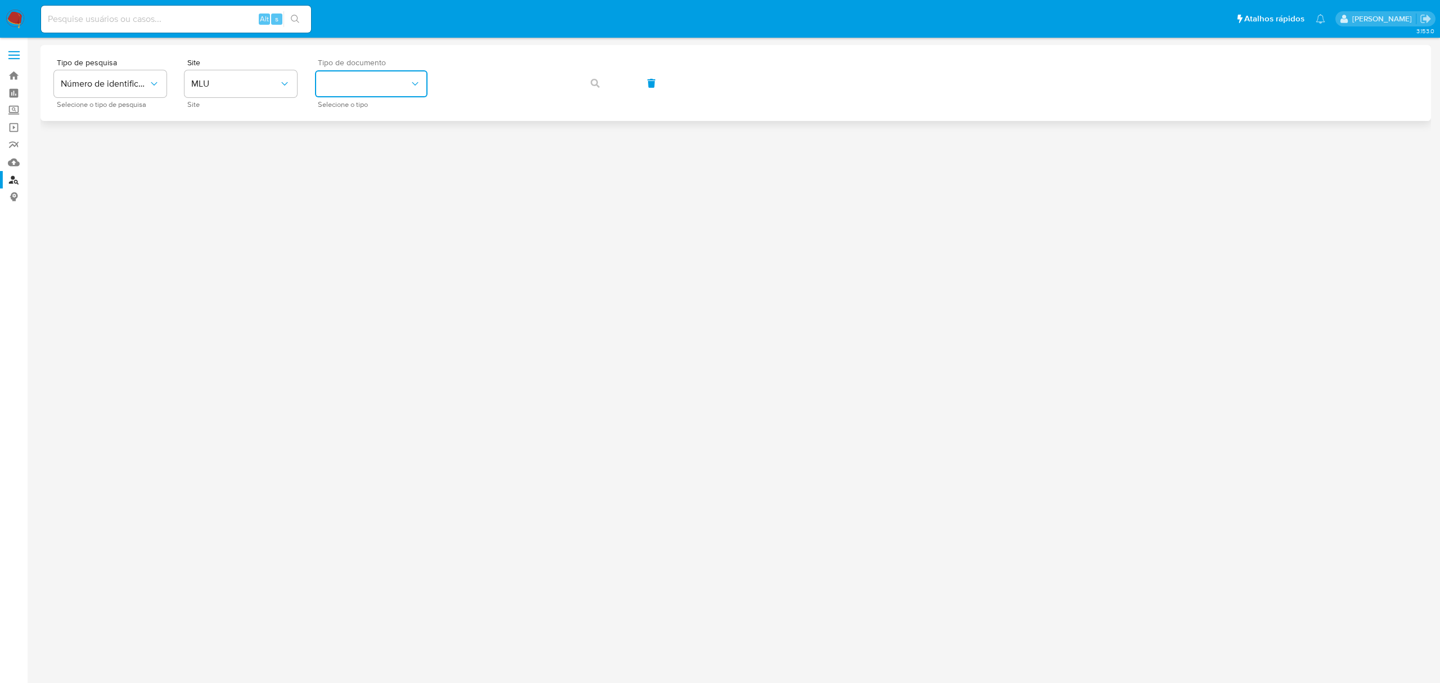
click at [368, 93] on button "identificationType" at bounding box center [371, 83] width 113 height 27
drag, startPoint x: 339, startPoint y: 156, endPoint x: 349, endPoint y: 151, distance: 11.8
click at [340, 156] on div "RUT RUT" at bounding box center [368, 158] width 92 height 38
click at [153, 84] on icon "typeSearch" at bounding box center [154, 83] width 11 height 11
click at [219, 87] on span "MLU" at bounding box center [235, 83] width 88 height 11
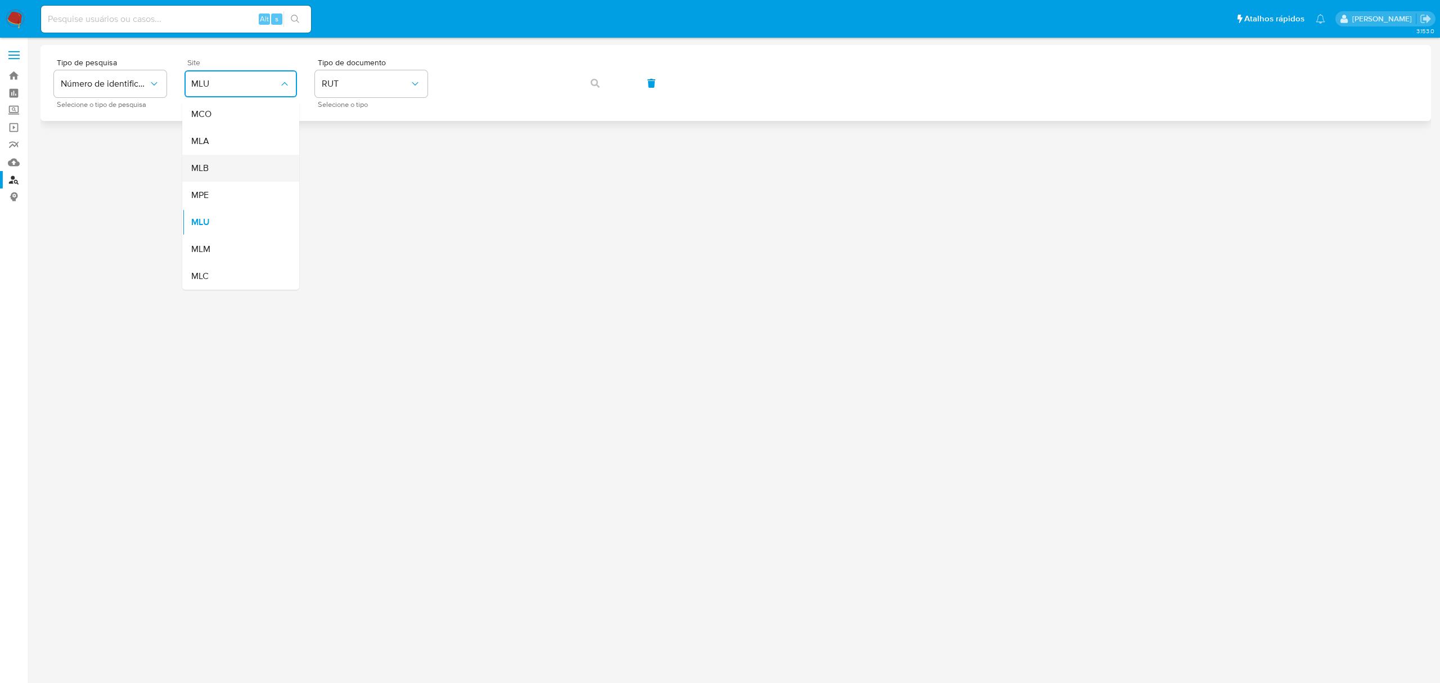
drag, startPoint x: 221, startPoint y: 155, endPoint x: 221, endPoint y: 163, distance: 7.9
click at [221, 163] on div "MLB" at bounding box center [237, 168] width 92 height 27
drag, startPoint x: 368, startPoint y: 84, endPoint x: 367, endPoint y: 96, distance: 11.3
click at [367, 86] on button "identificationType" at bounding box center [371, 83] width 113 height 27
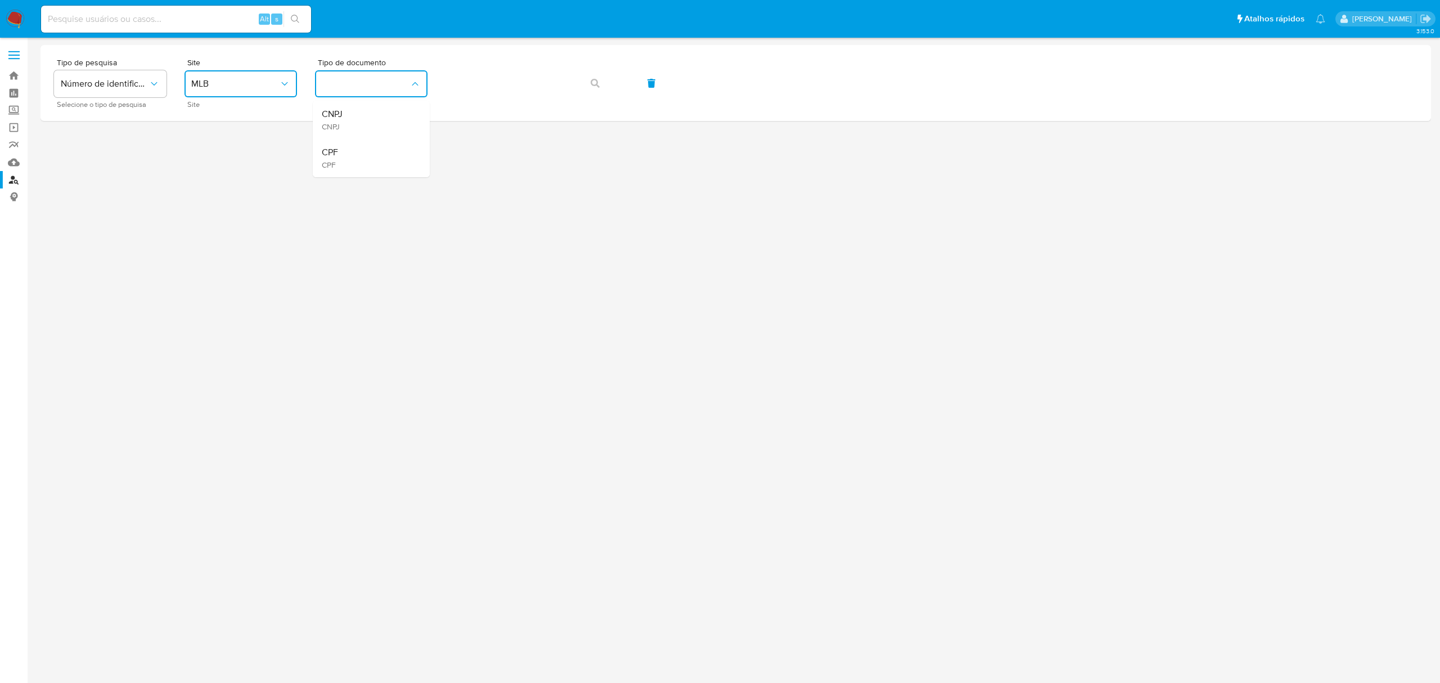
click at [370, 149] on div "CPF CPF" at bounding box center [368, 158] width 92 height 38
click at [612, 87] on button "button" at bounding box center [595, 83] width 38 height 27
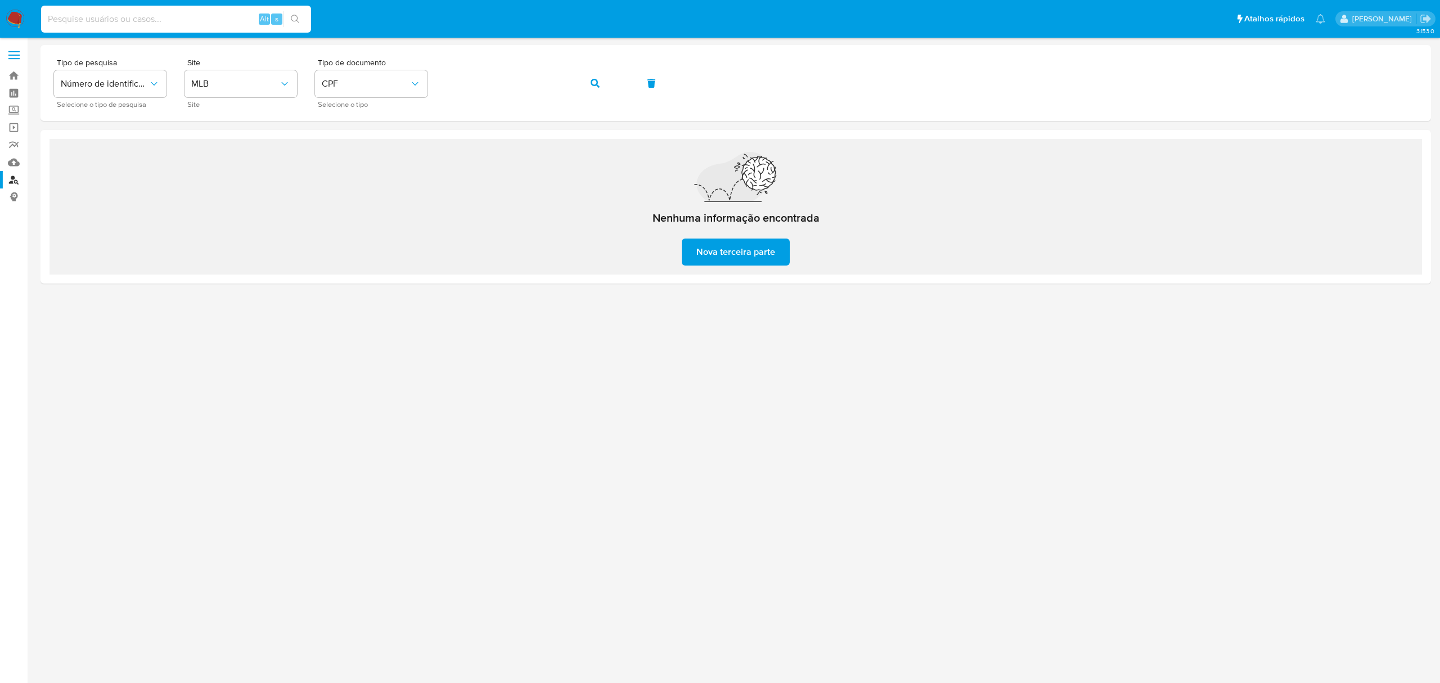
paste input "2397460600"
type input "2397460600"
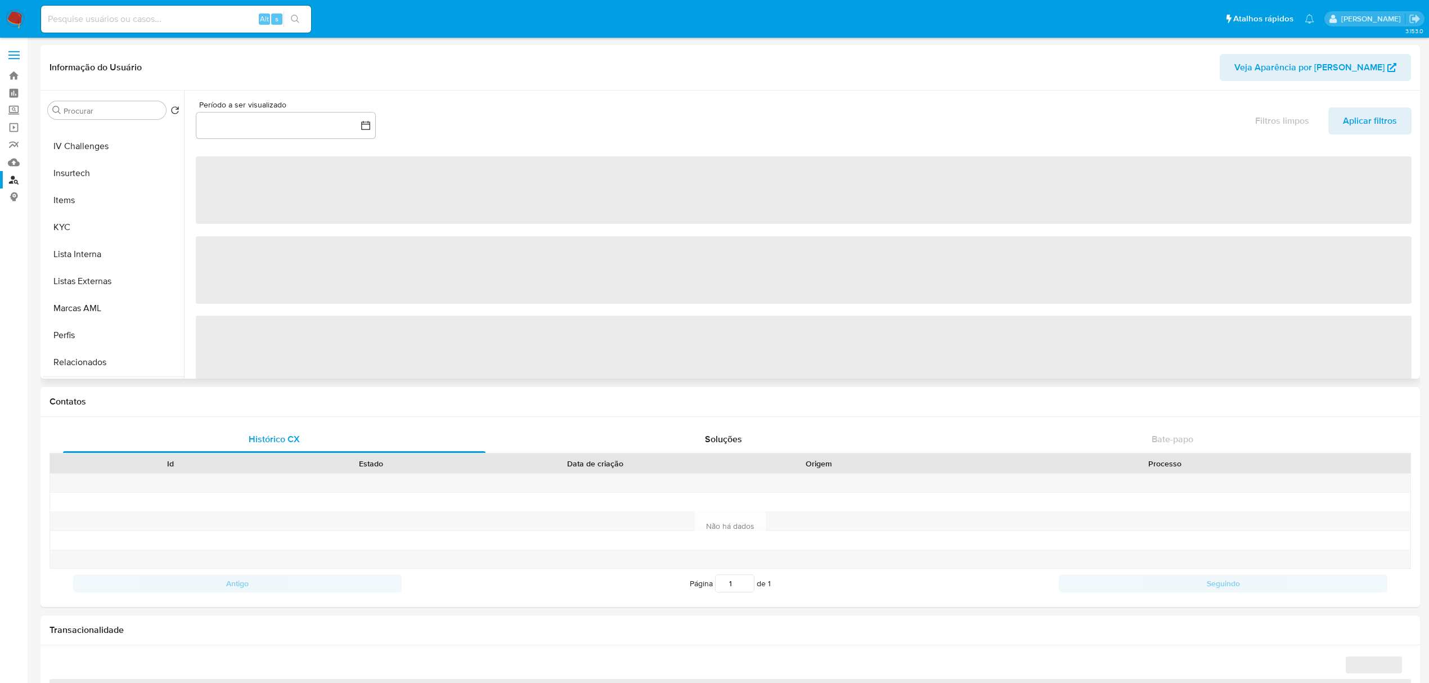
select select "10"
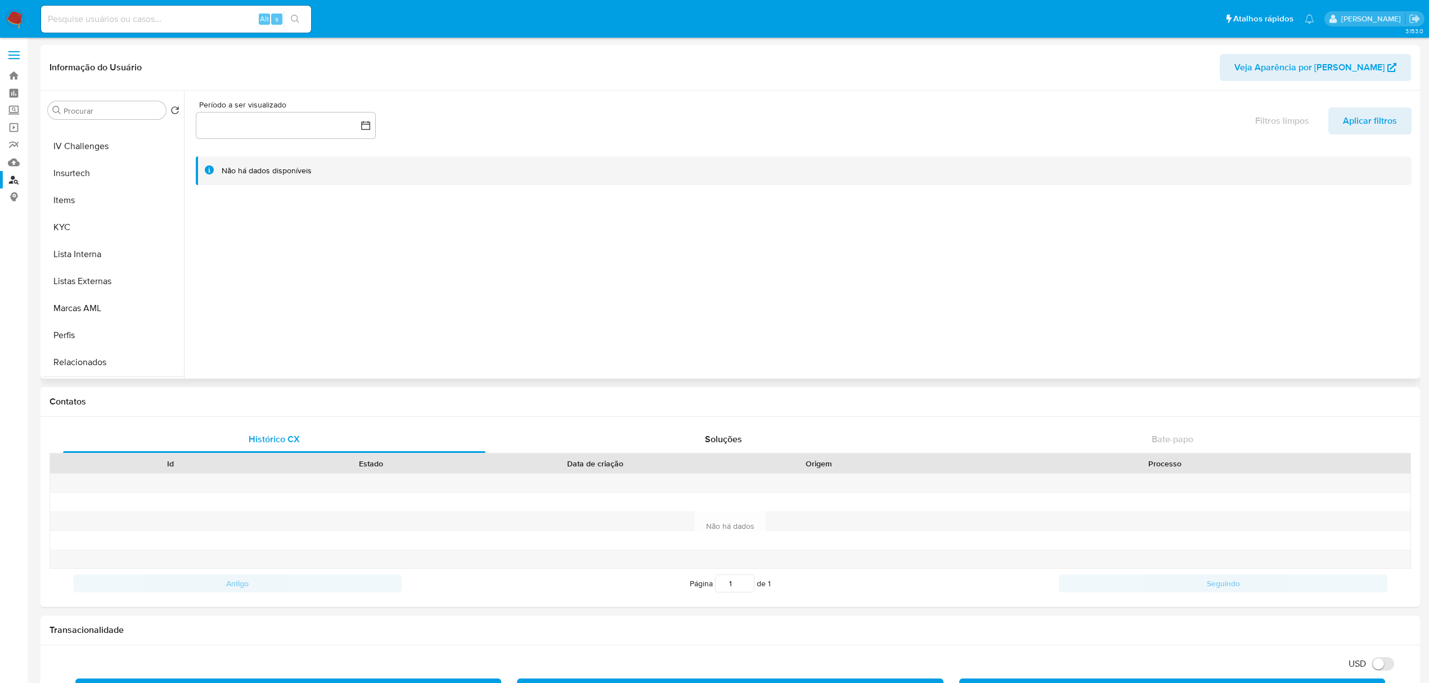
scroll to position [502, 0]
click at [106, 359] on button "CBT" at bounding box center [109, 364] width 132 height 27
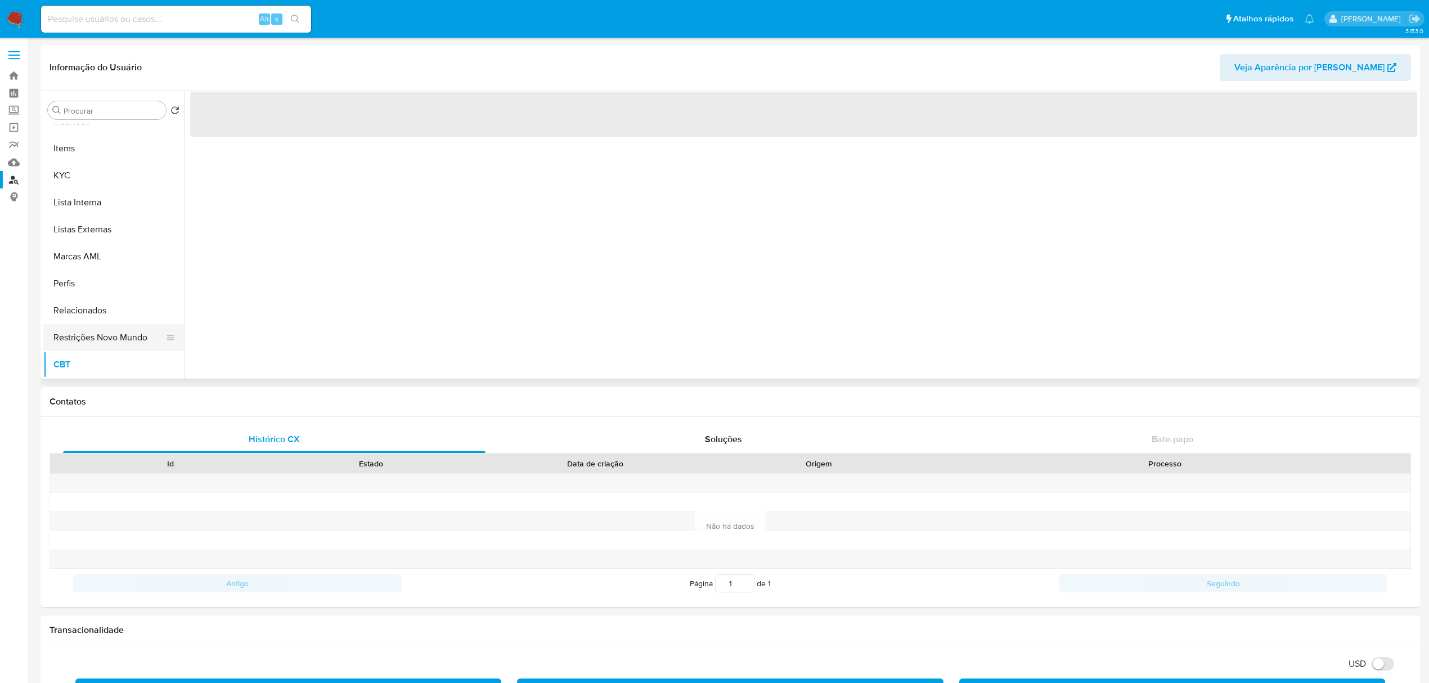
click at [117, 344] on button "Restrições Novo Mundo" at bounding box center [109, 337] width 132 height 27
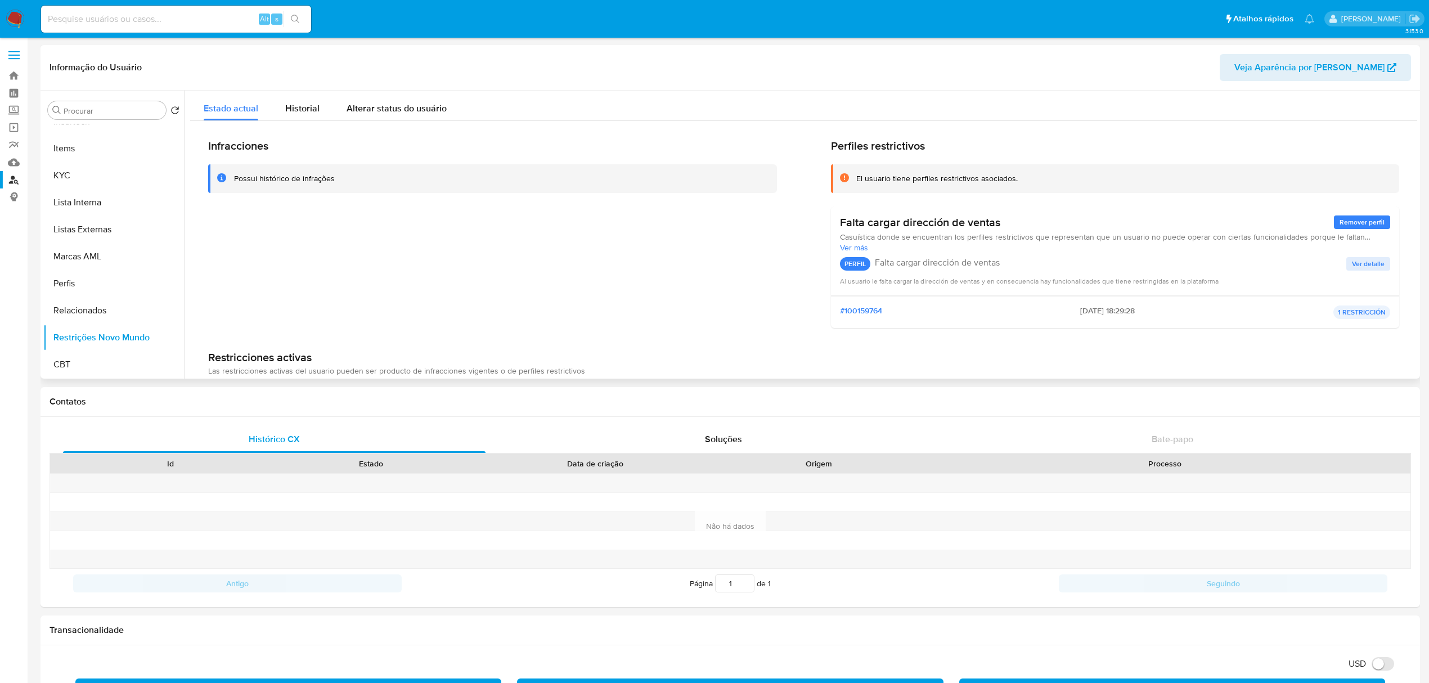
click at [305, 125] on div "Infracciones Possui histórico de infrações Perfiles restrictivos El usuario tie…" at bounding box center [803, 286] width 1227 height 330
click at [298, 117] on div "Historial" at bounding box center [302, 106] width 34 height 30
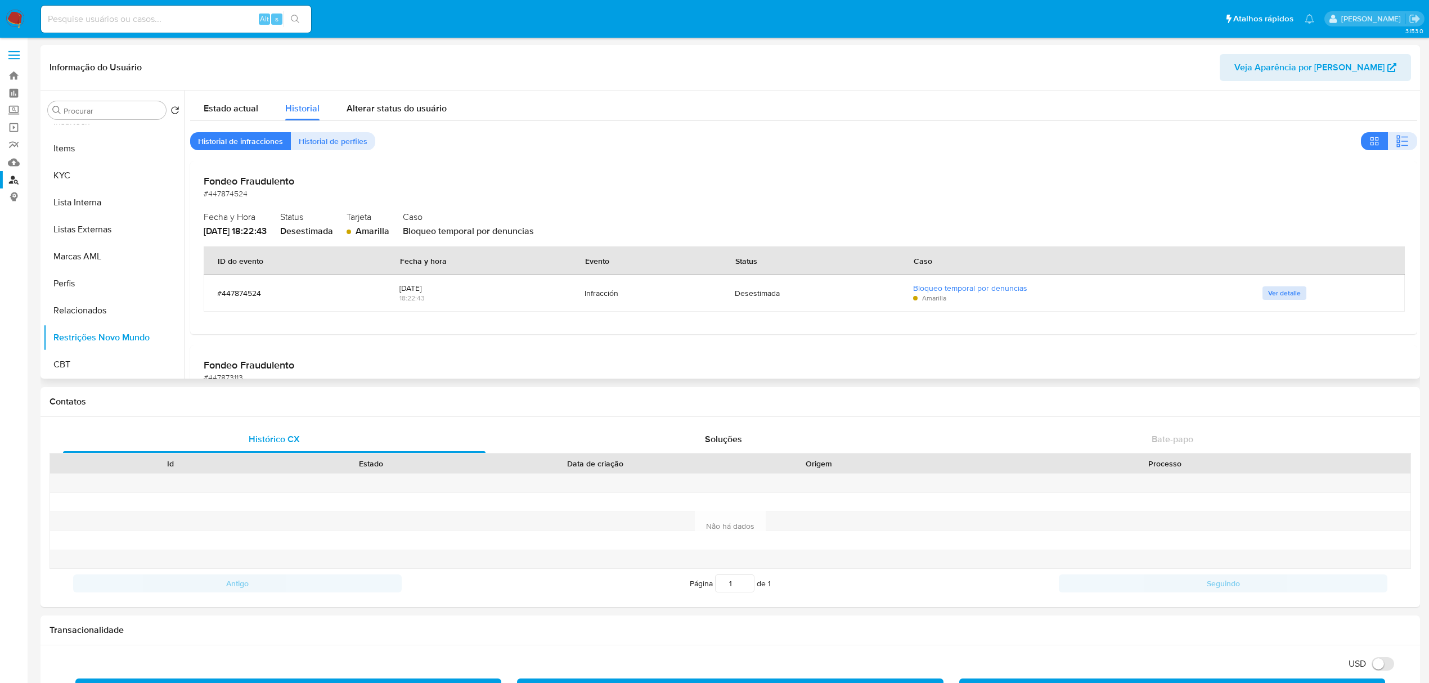
click at [1268, 288] on span "Ver detalle" at bounding box center [1284, 292] width 33 height 11
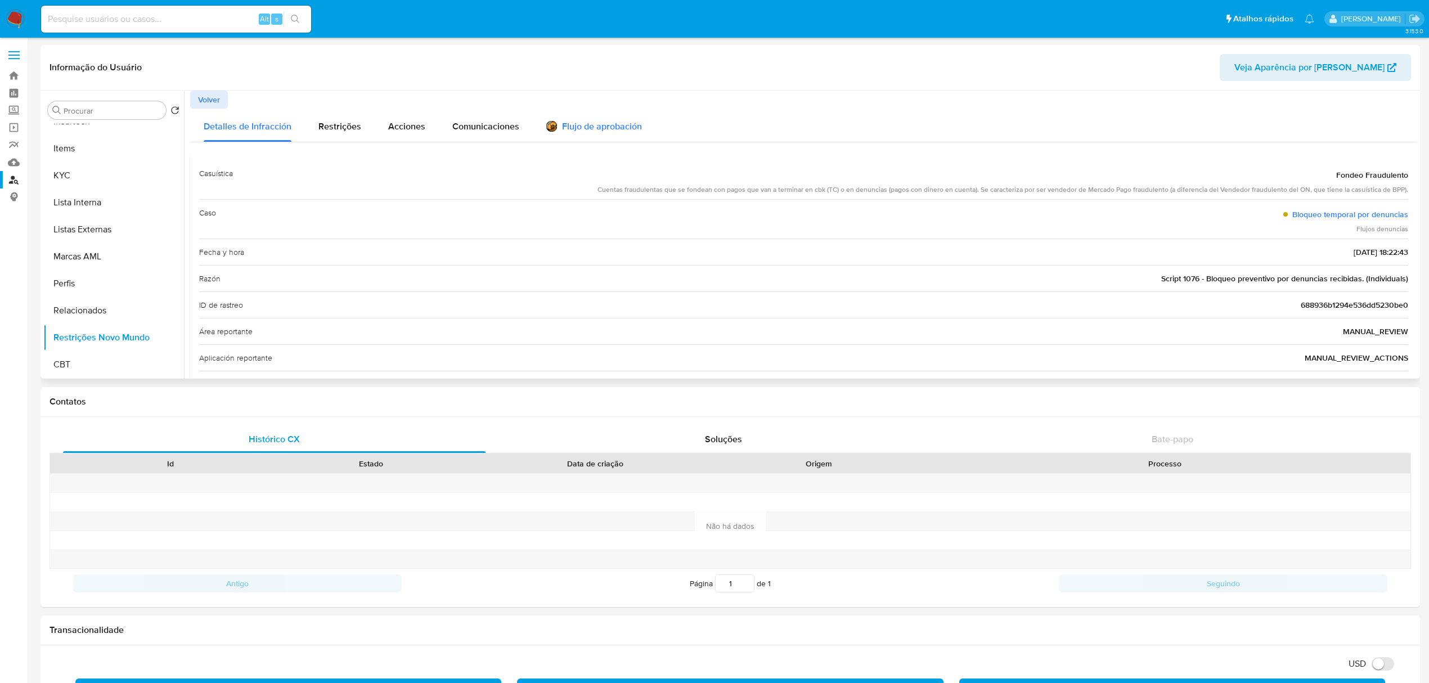
click at [615, 136] on div "Flujo de aprobación" at bounding box center [594, 125] width 96 height 33
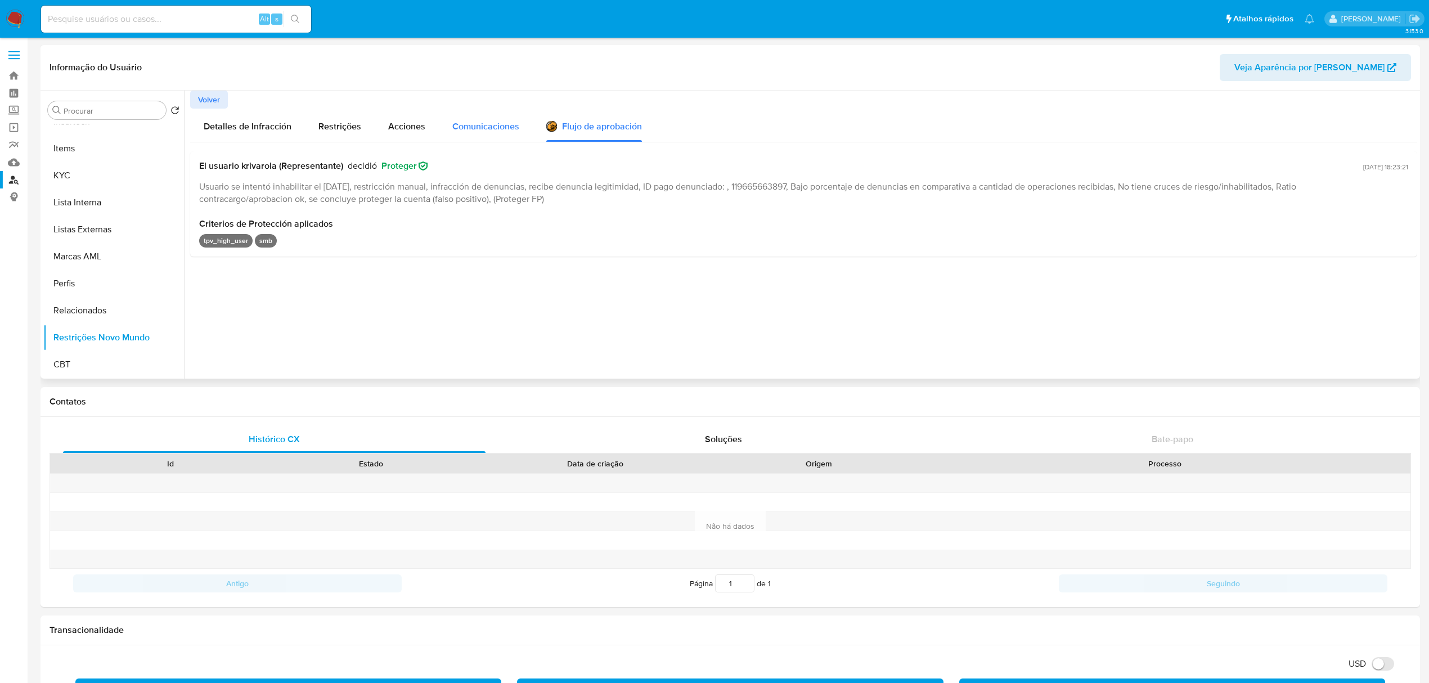
click at [518, 127] on button "Comunicaciones" at bounding box center [486, 125] width 94 height 33
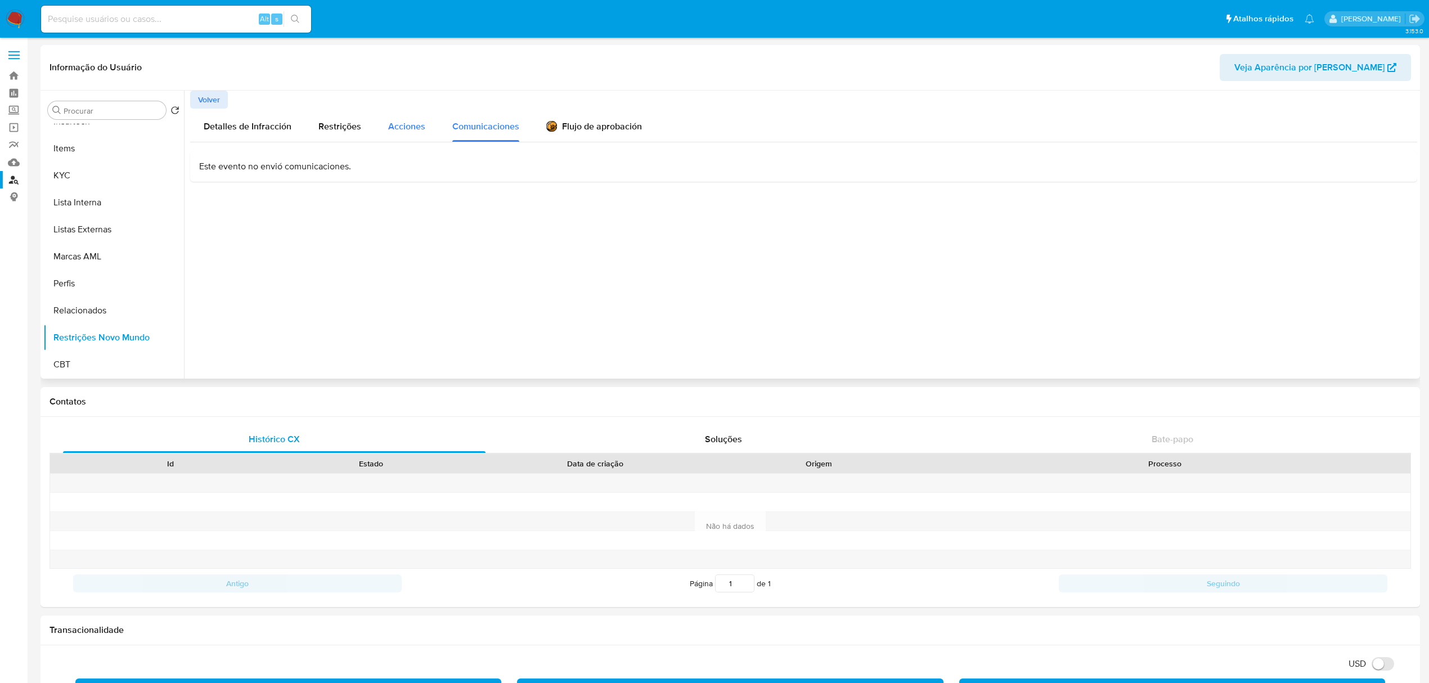
click at [410, 132] on span "Acciones" at bounding box center [406, 126] width 37 height 13
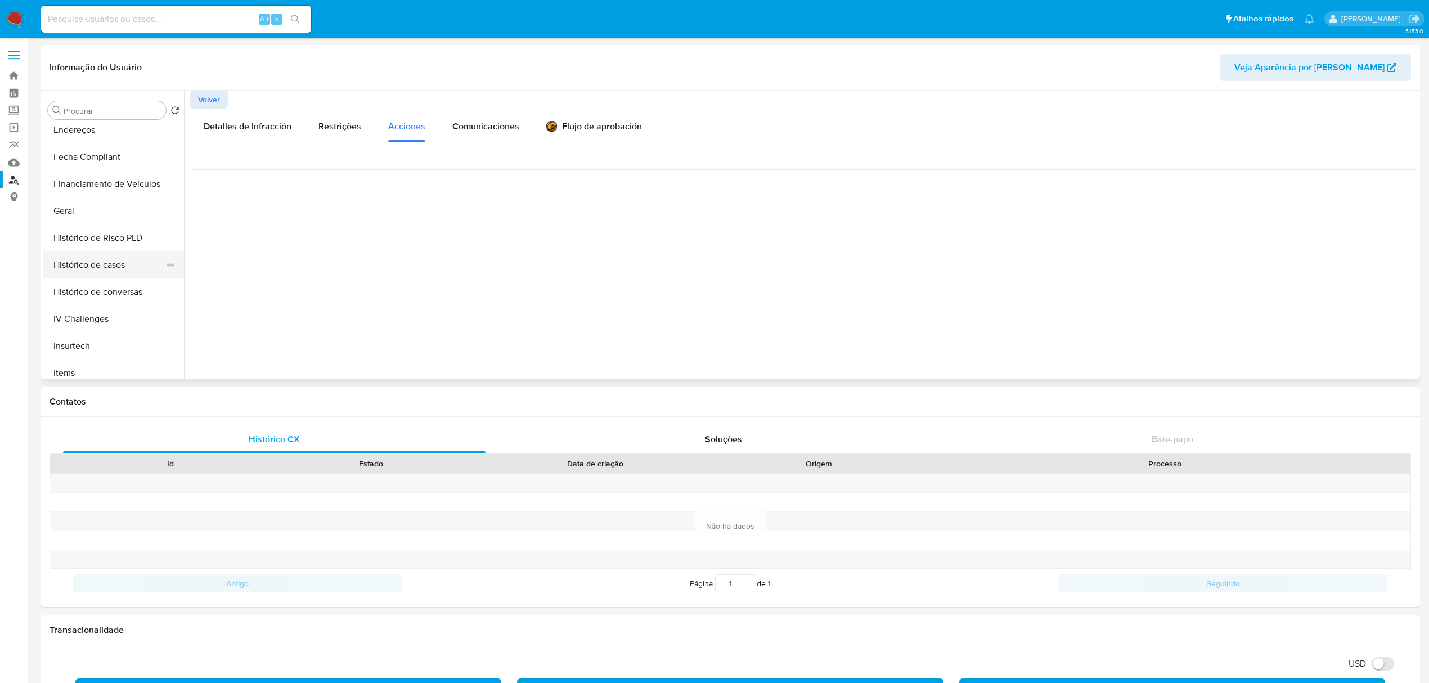
scroll to position [277, 0]
click at [101, 180] on button "Financiamento de Veículos" at bounding box center [109, 184] width 132 height 27
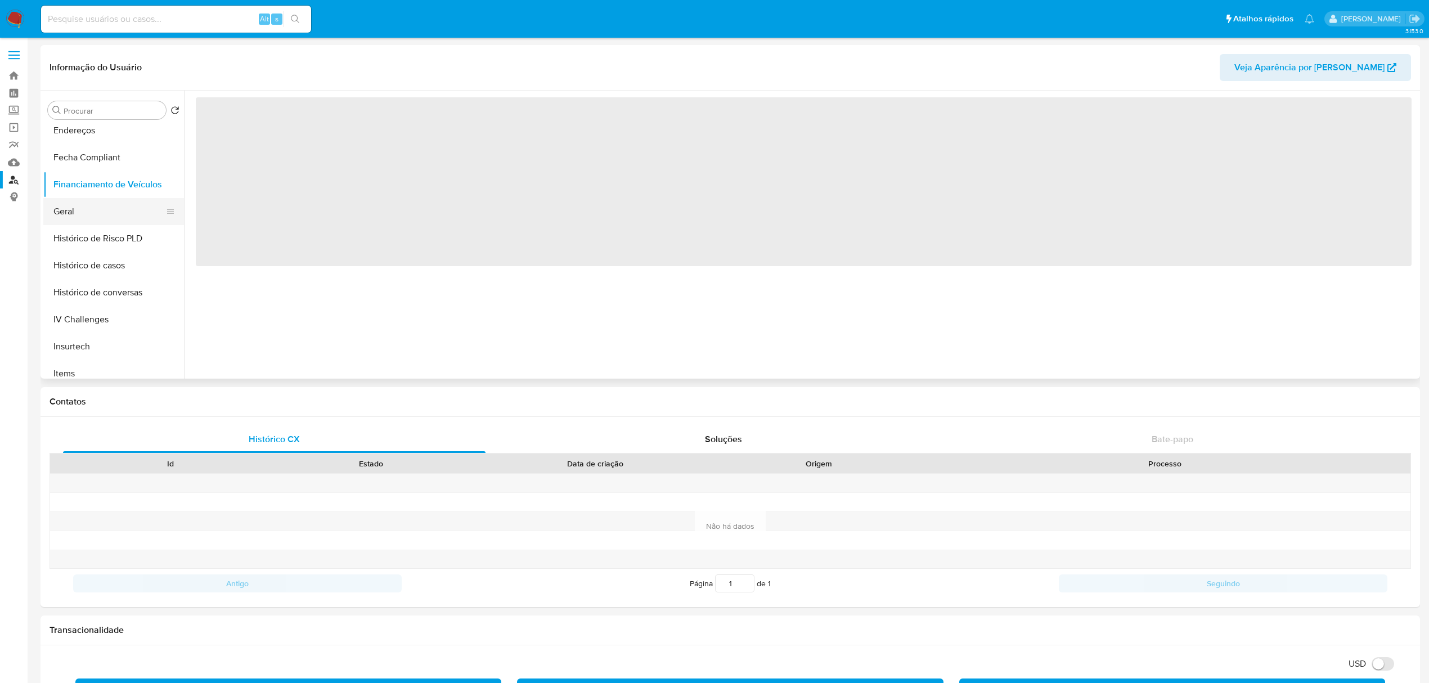
drag, startPoint x: 86, startPoint y: 207, endPoint x: 110, endPoint y: 208, distance: 24.2
click at [86, 207] on button "Geral" at bounding box center [109, 211] width 132 height 27
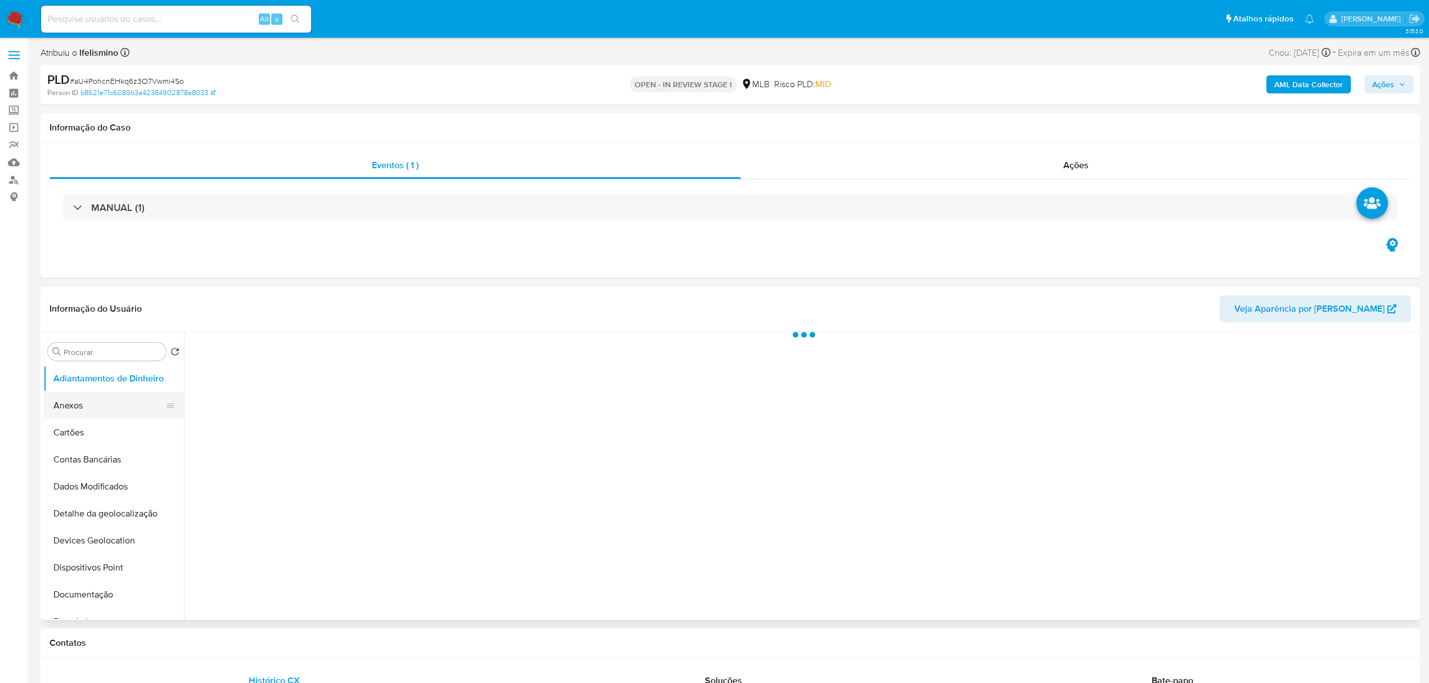
drag, startPoint x: 84, startPoint y: 384, endPoint x: 83, endPoint y: 406, distance: 22.0
click at [83, 388] on button "Adiantamentos de Dinheiro" at bounding box center [113, 378] width 141 height 27
click at [82, 408] on button "Anexos" at bounding box center [109, 405] width 132 height 27
select select "10"
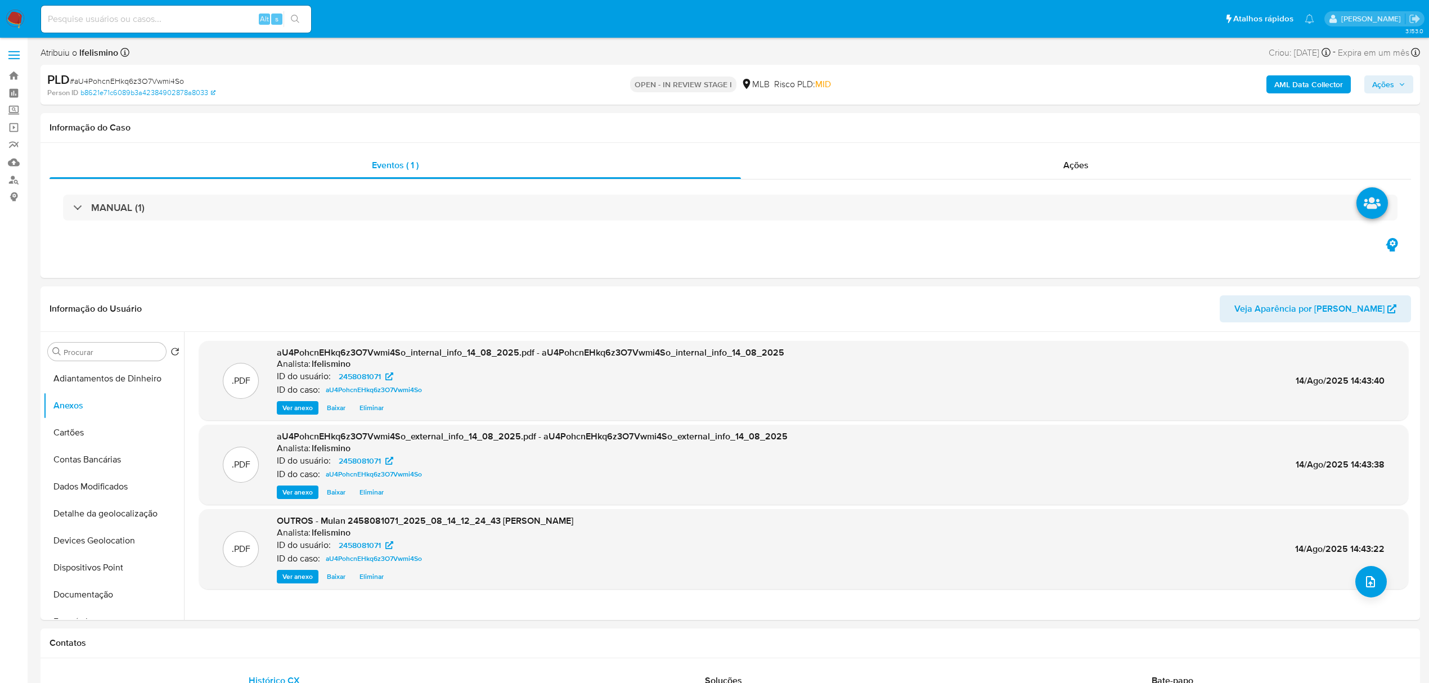
click at [100, 7] on div "Alt s" at bounding box center [176, 19] width 270 height 27
click at [93, 12] on input at bounding box center [176, 19] width 270 height 15
paste input "ywTyiIFqSaXlCzEZj1lFRIeG"
type input "ywTyiIFqSaXlCzEZj1lFRIeG"
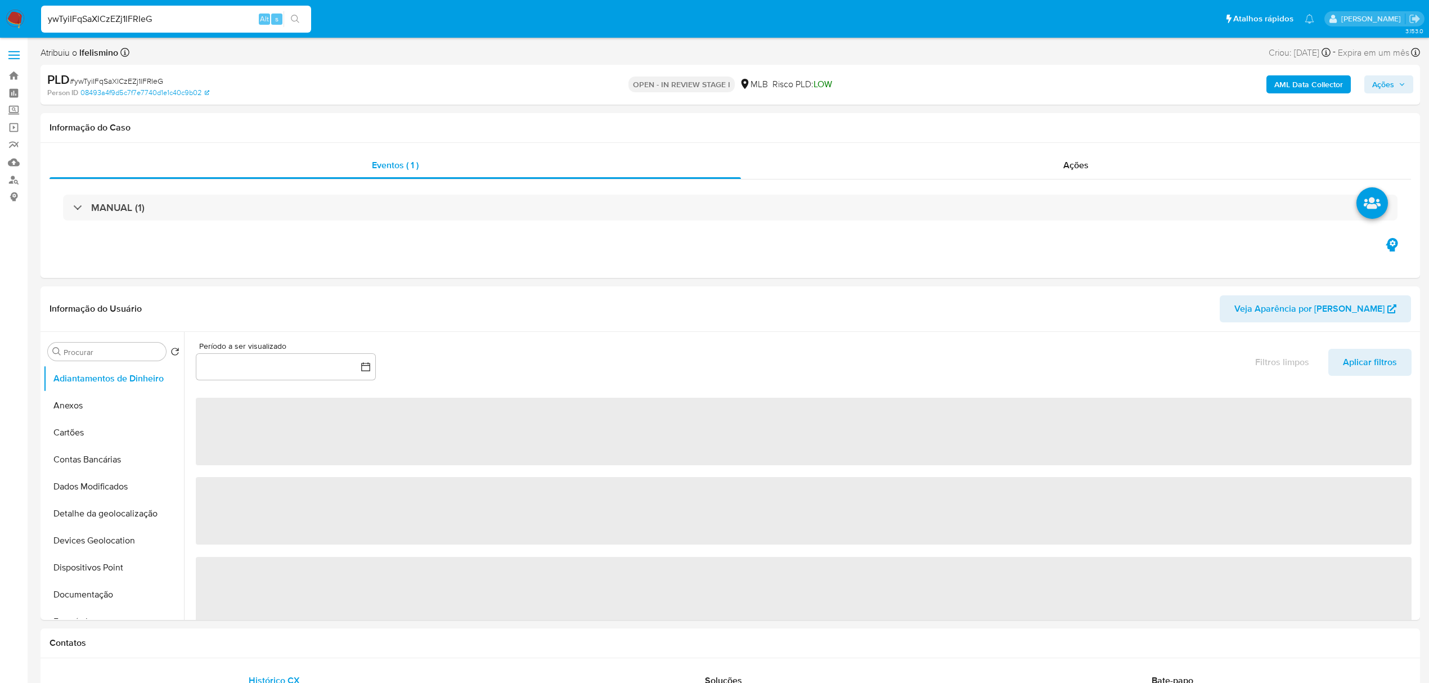
select select "10"
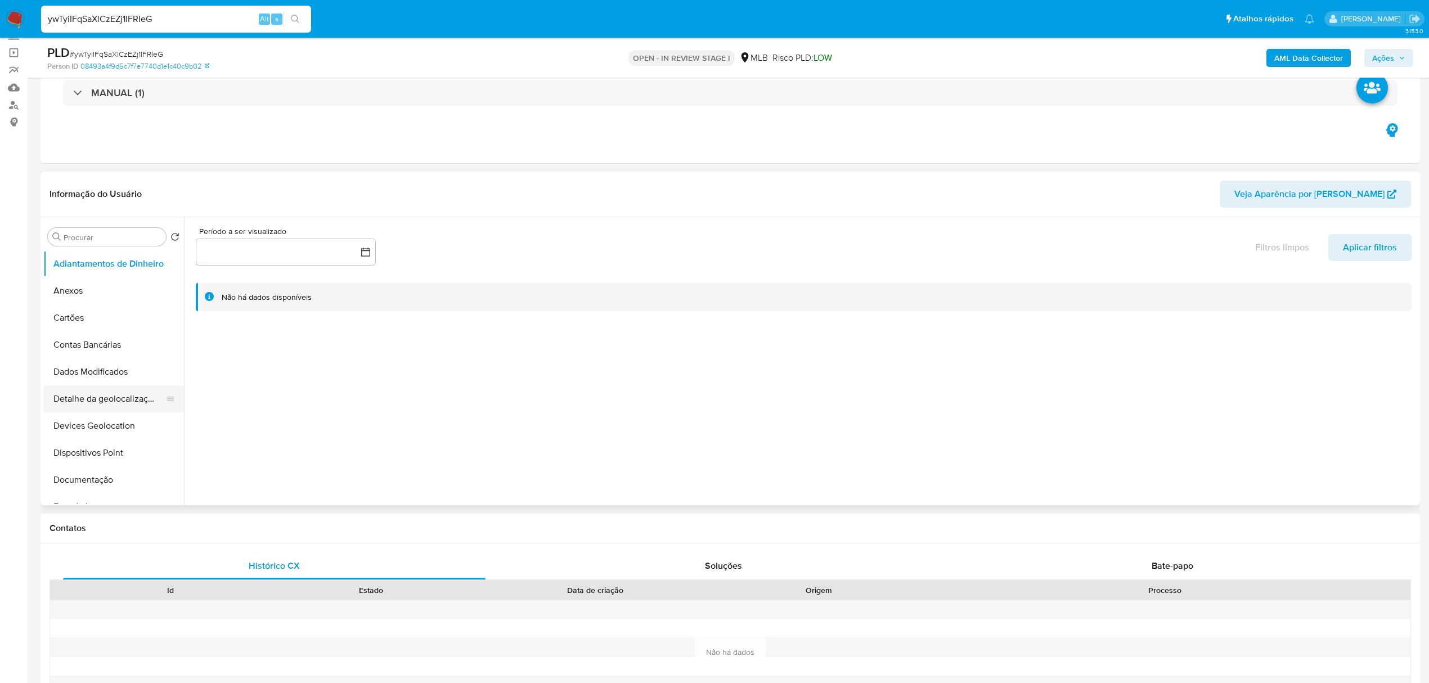
scroll to position [150, 0]
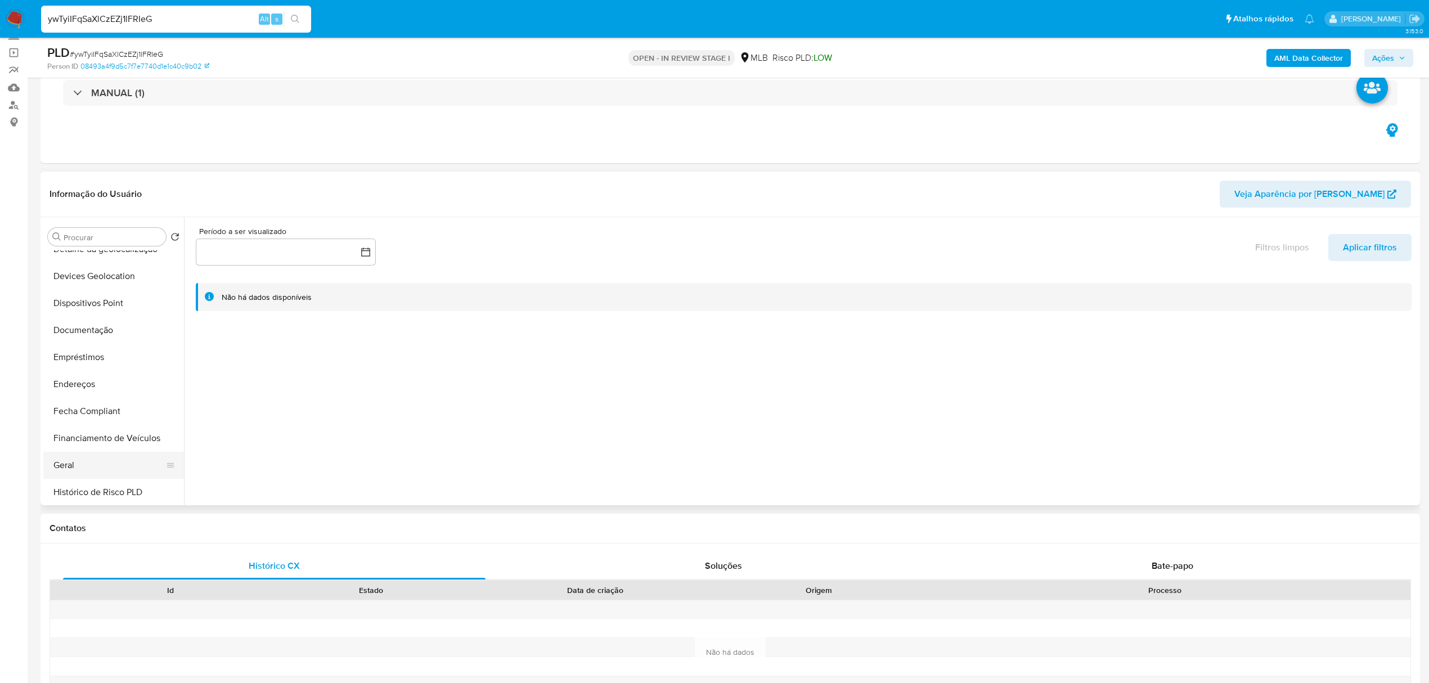
click at [95, 462] on button "Geral" at bounding box center [109, 465] width 132 height 27
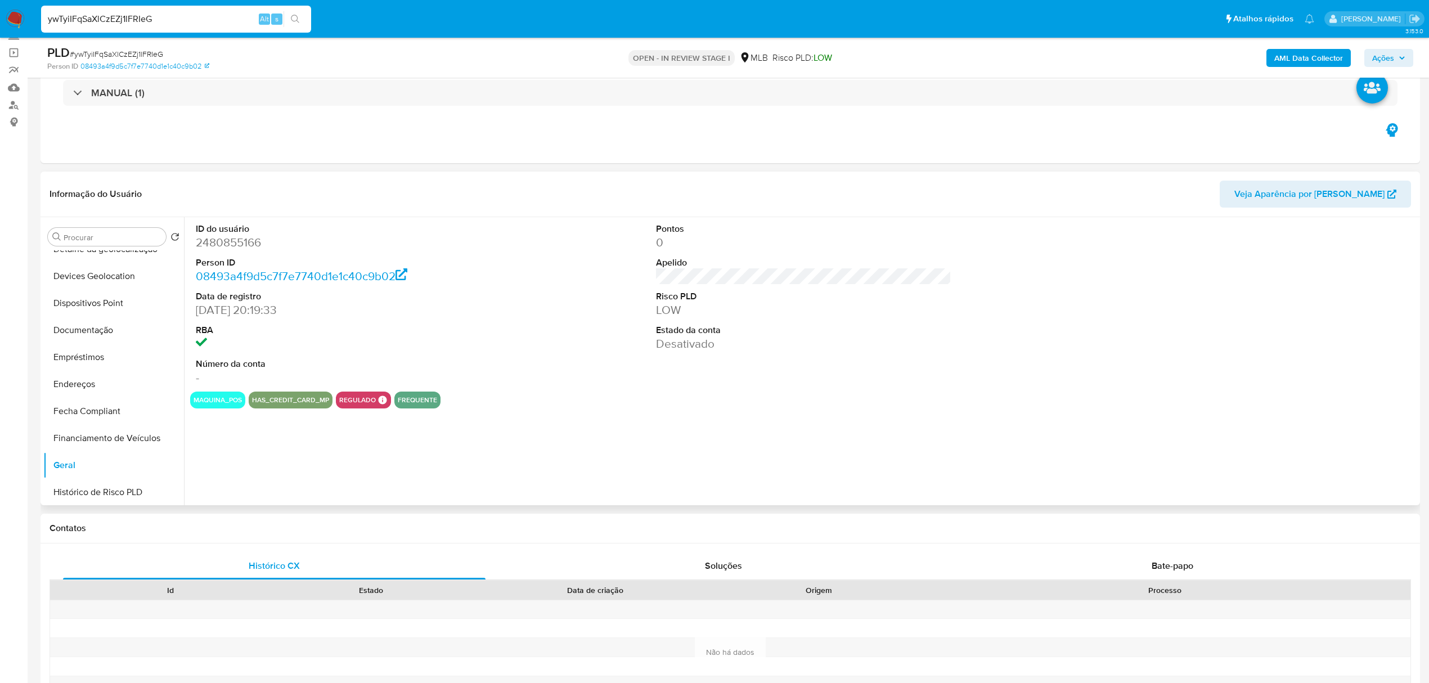
click at [242, 237] on dd "2480855166" at bounding box center [343, 243] width 295 height 16
copy dd "2480855166"
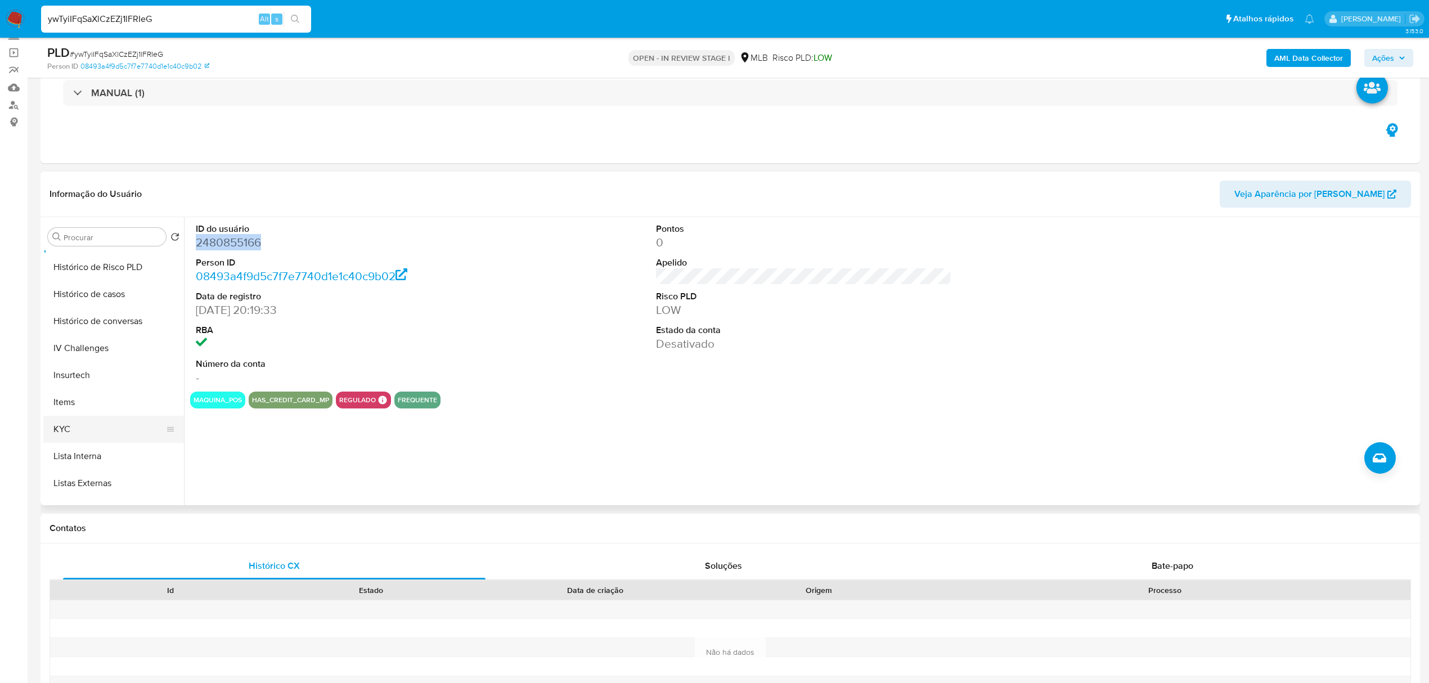
click at [47, 435] on button "KYC" at bounding box center [109, 429] width 132 height 27
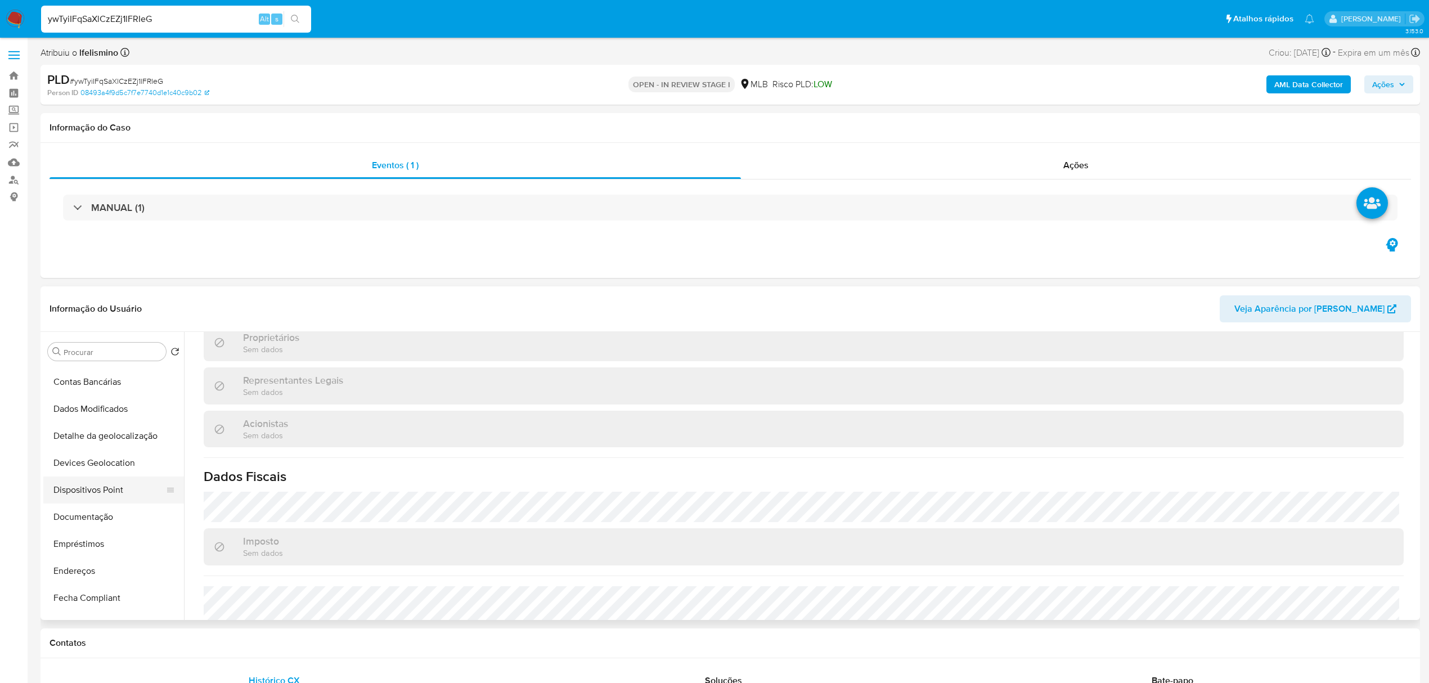
scroll to position [75, 0]
click at [106, 524] on button "Documentação" at bounding box center [109, 519] width 132 height 27
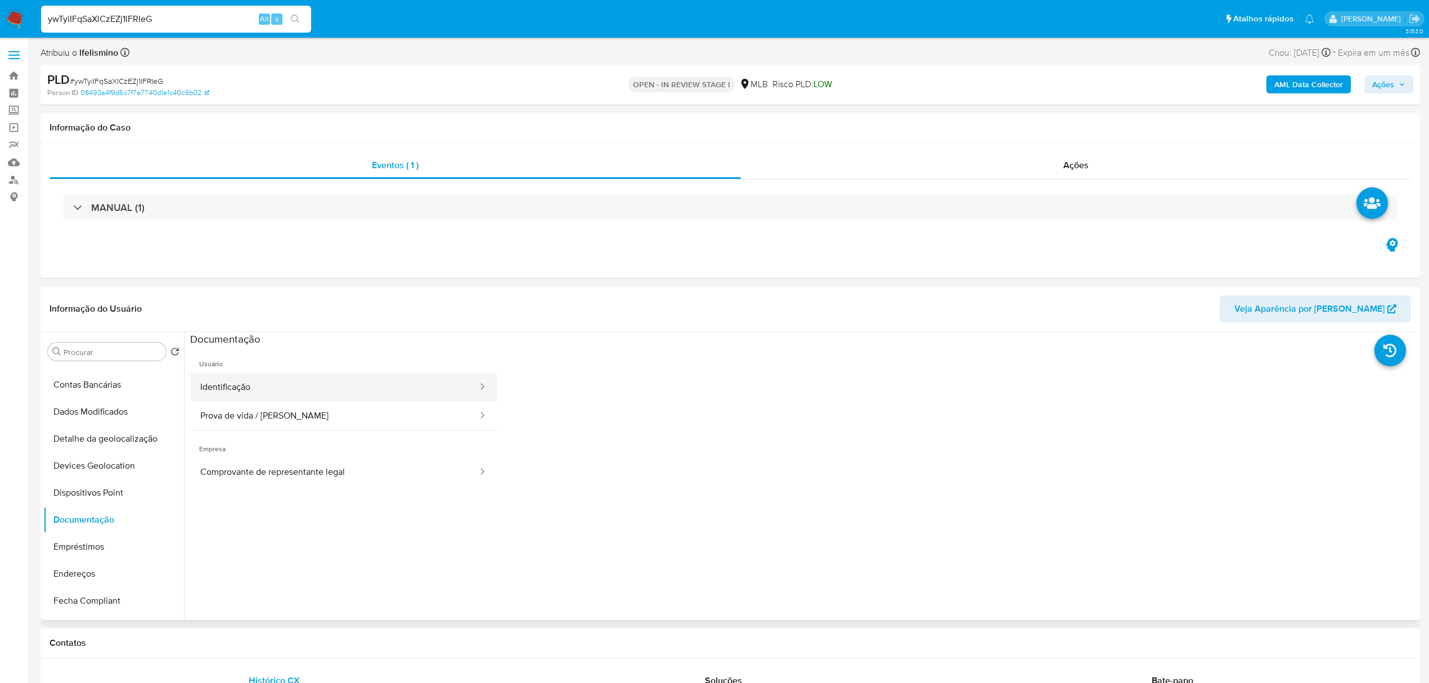
click at [353, 385] on button "Identificação" at bounding box center [334, 387] width 289 height 29
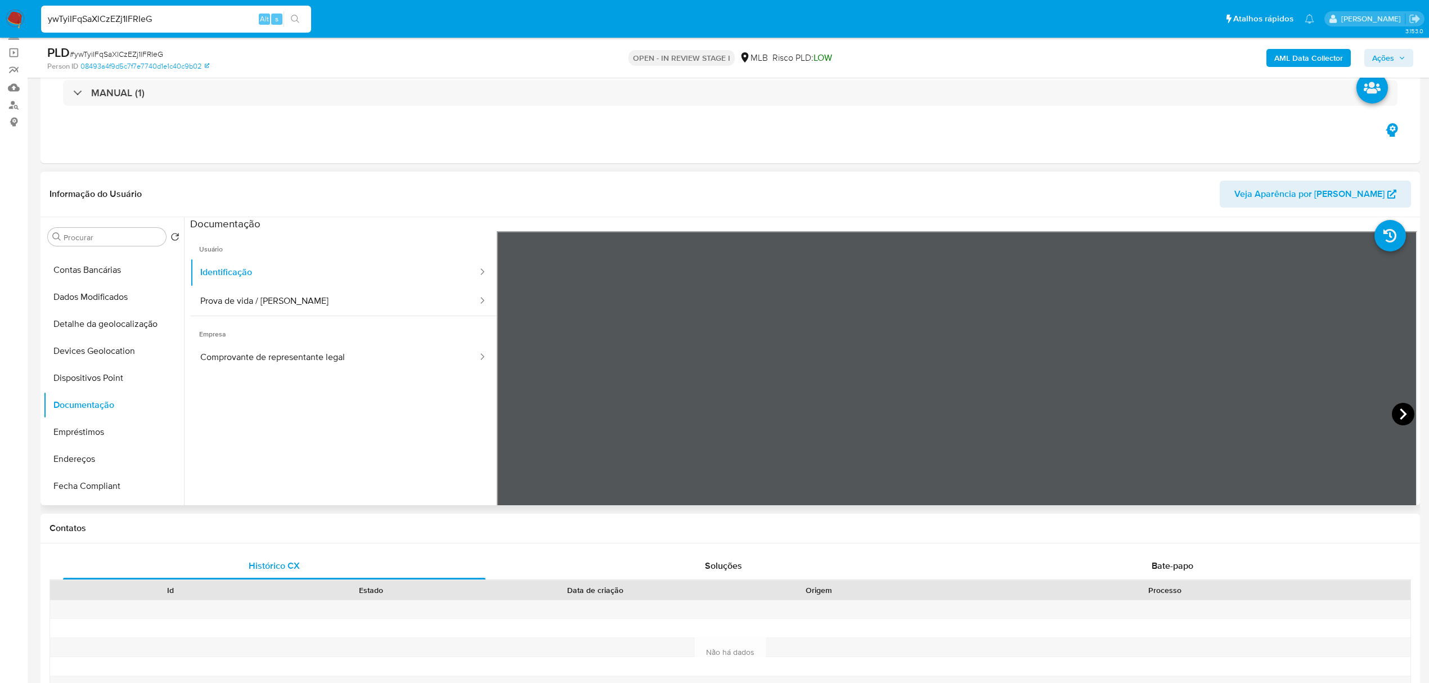
scroll to position [322, 0]
click at [1400, 415] on icon at bounding box center [1403, 413] width 7 height 11
click at [113, 466] on button "Restrições Novo Mundo" at bounding box center [109, 463] width 132 height 27
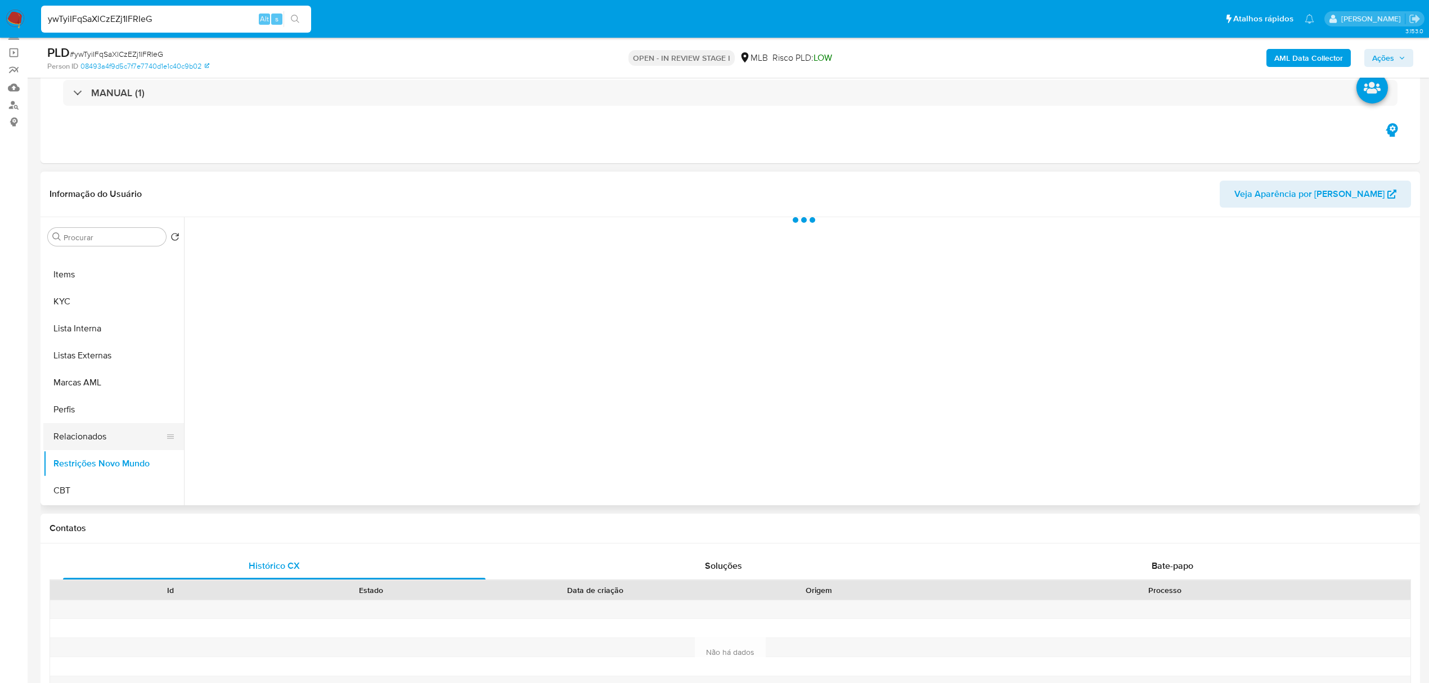
click at [120, 439] on button "Relacionados" at bounding box center [109, 436] width 132 height 27
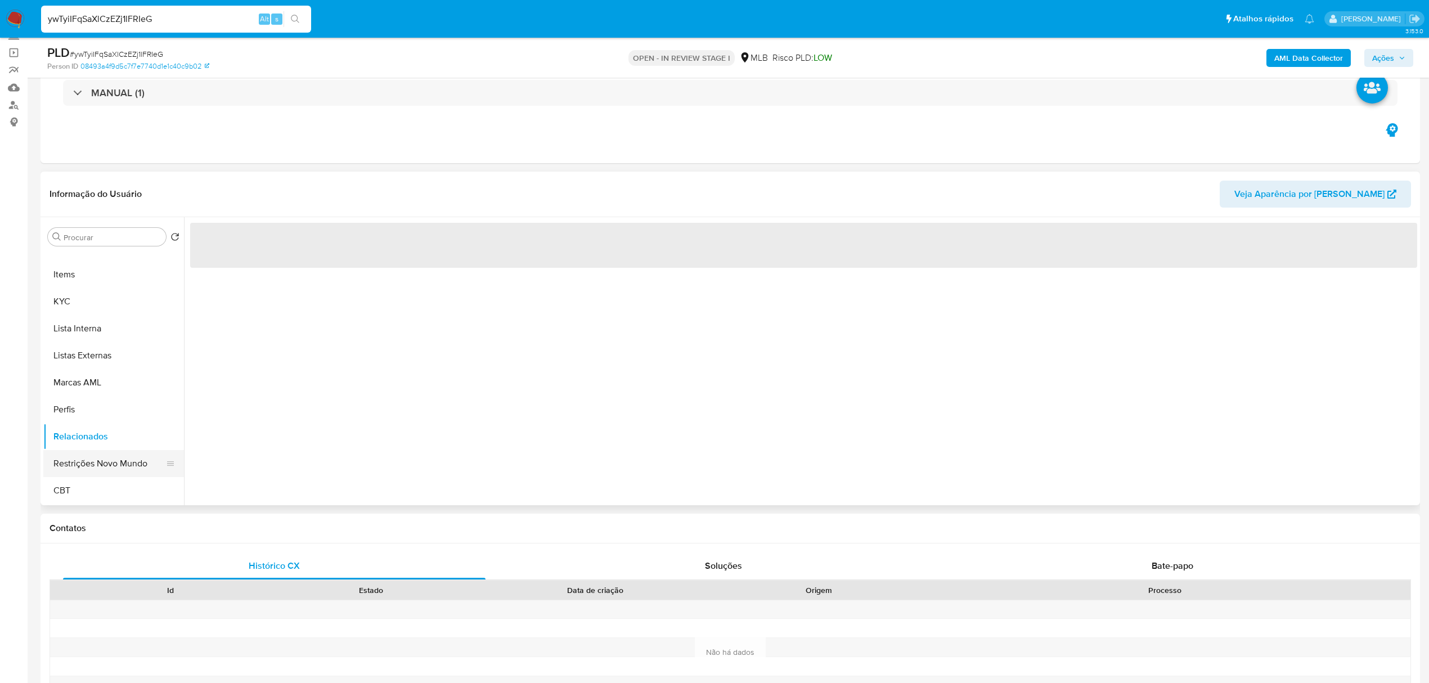
click at [97, 457] on button "Restrições Novo Mundo" at bounding box center [109, 463] width 132 height 27
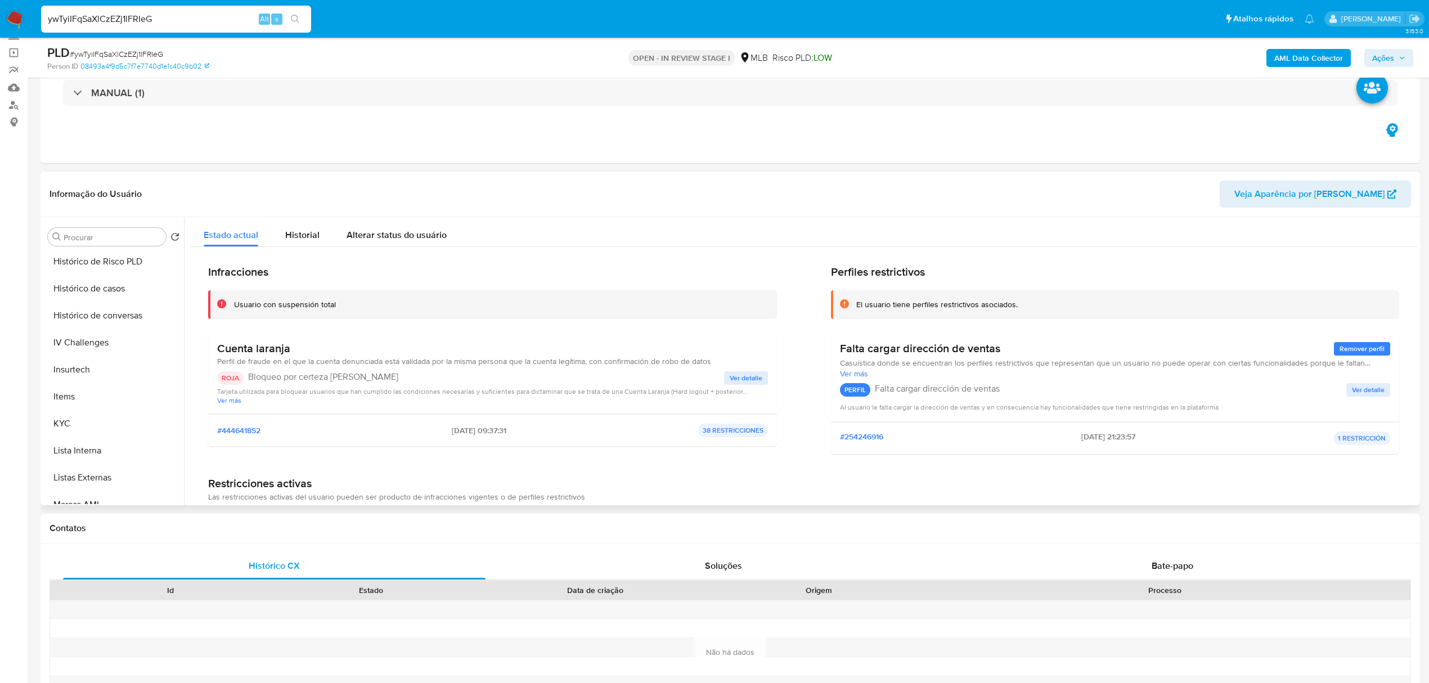
scroll to position [203, 0]
click at [138, 286] on button "Documentação" at bounding box center [109, 277] width 132 height 27
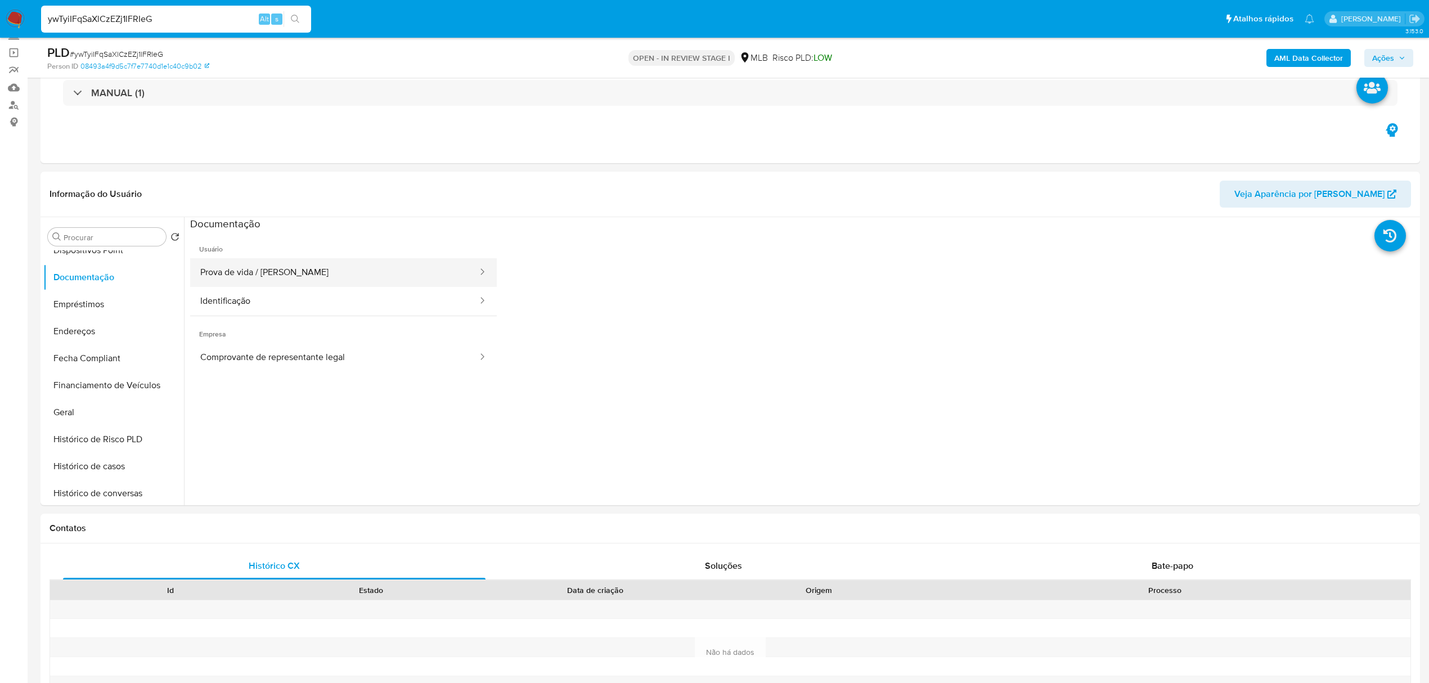
click at [224, 259] on button "Prova de vida / Selfie" at bounding box center [334, 272] width 289 height 29
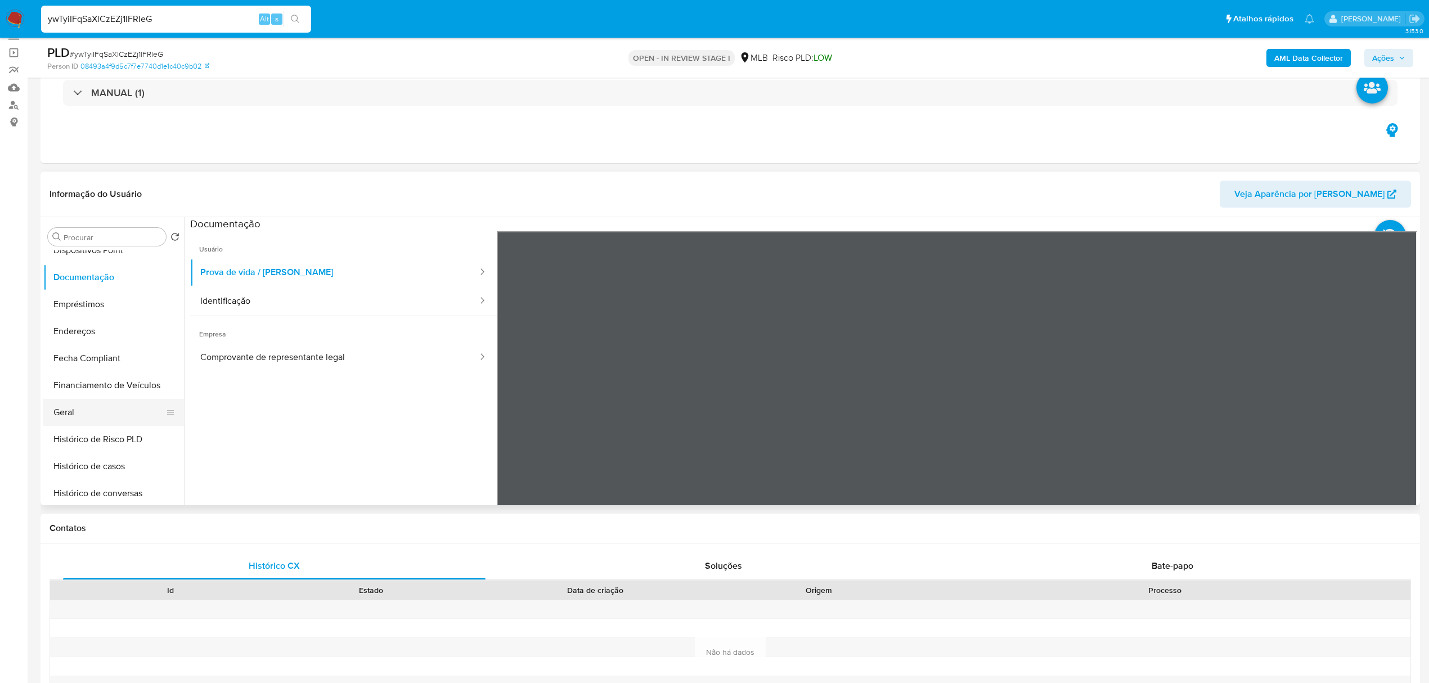
click at [99, 417] on button "Geral" at bounding box center [109, 412] width 132 height 27
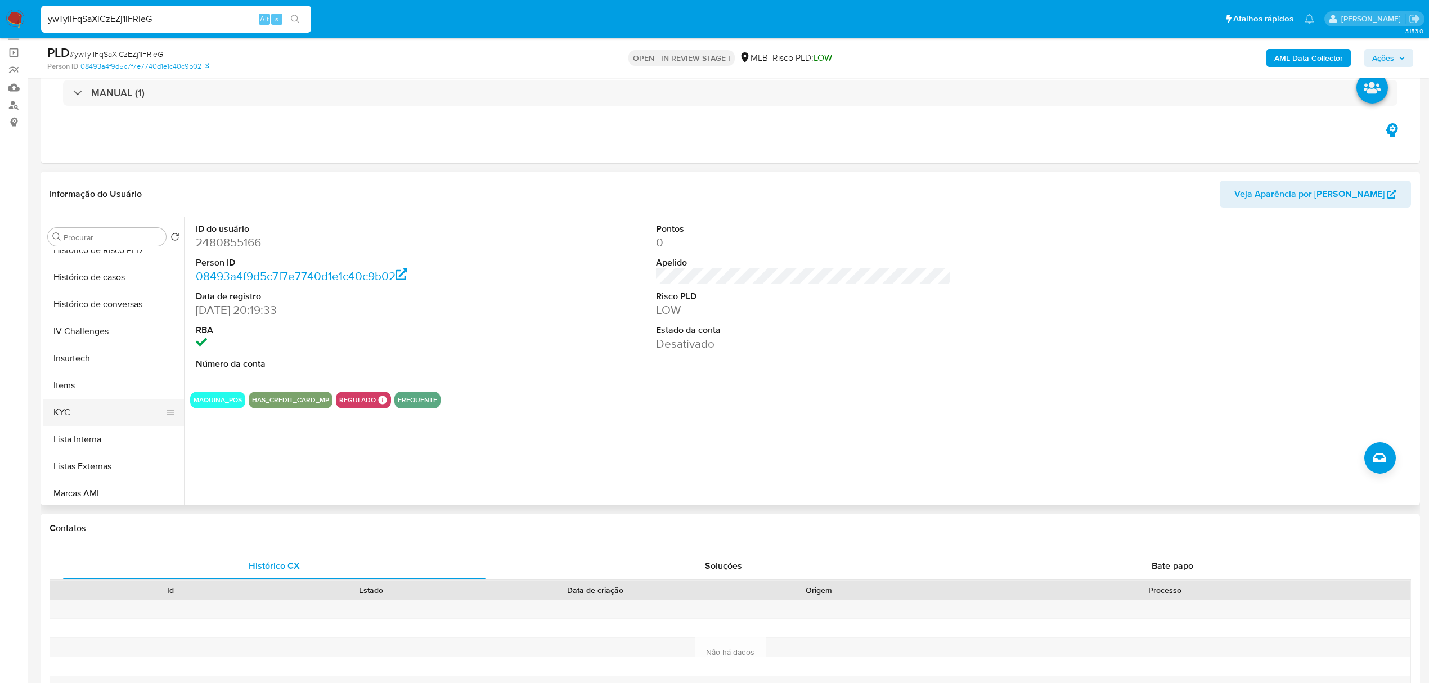
scroll to position [428, 0]
click at [81, 352] on button "Items" at bounding box center [113, 349] width 141 height 27
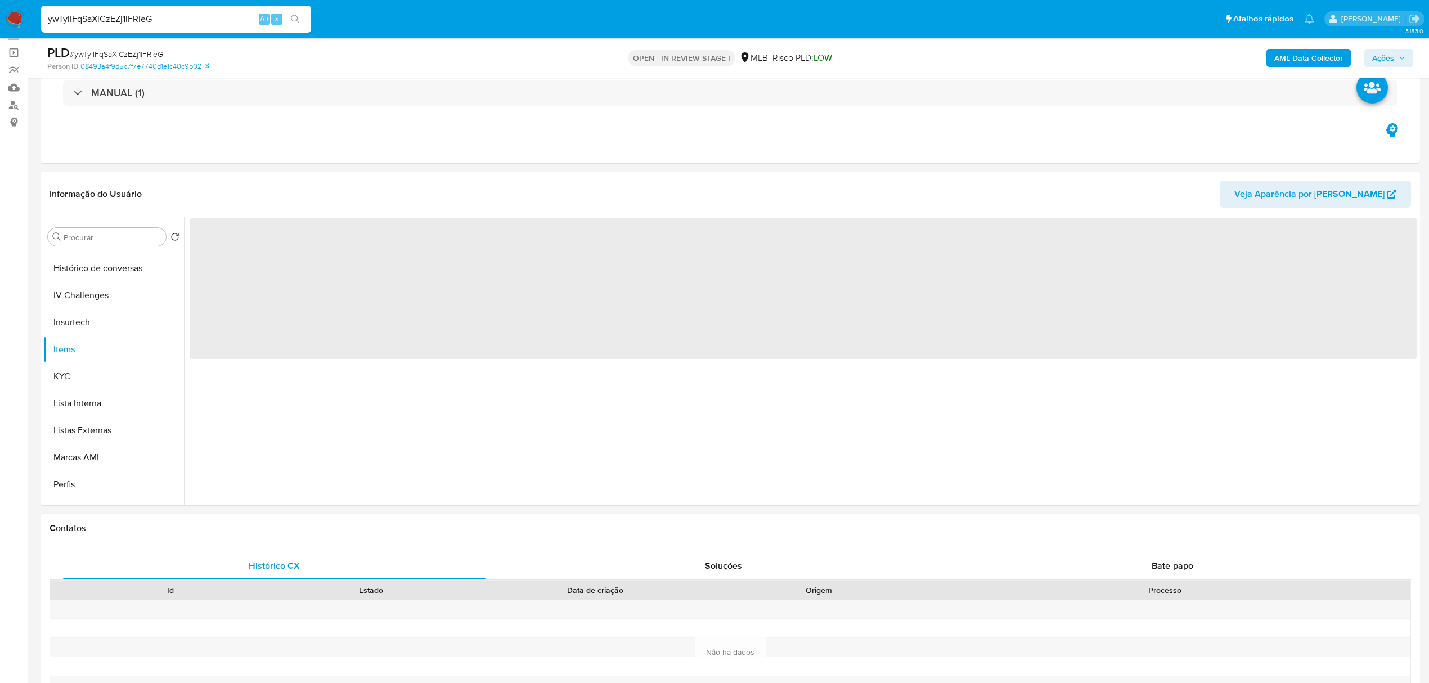
drag, startPoint x: 72, startPoint y: 371, endPoint x: 19, endPoint y: 380, distance: 53.6
click at [71, 374] on button "KYC" at bounding box center [113, 376] width 141 height 27
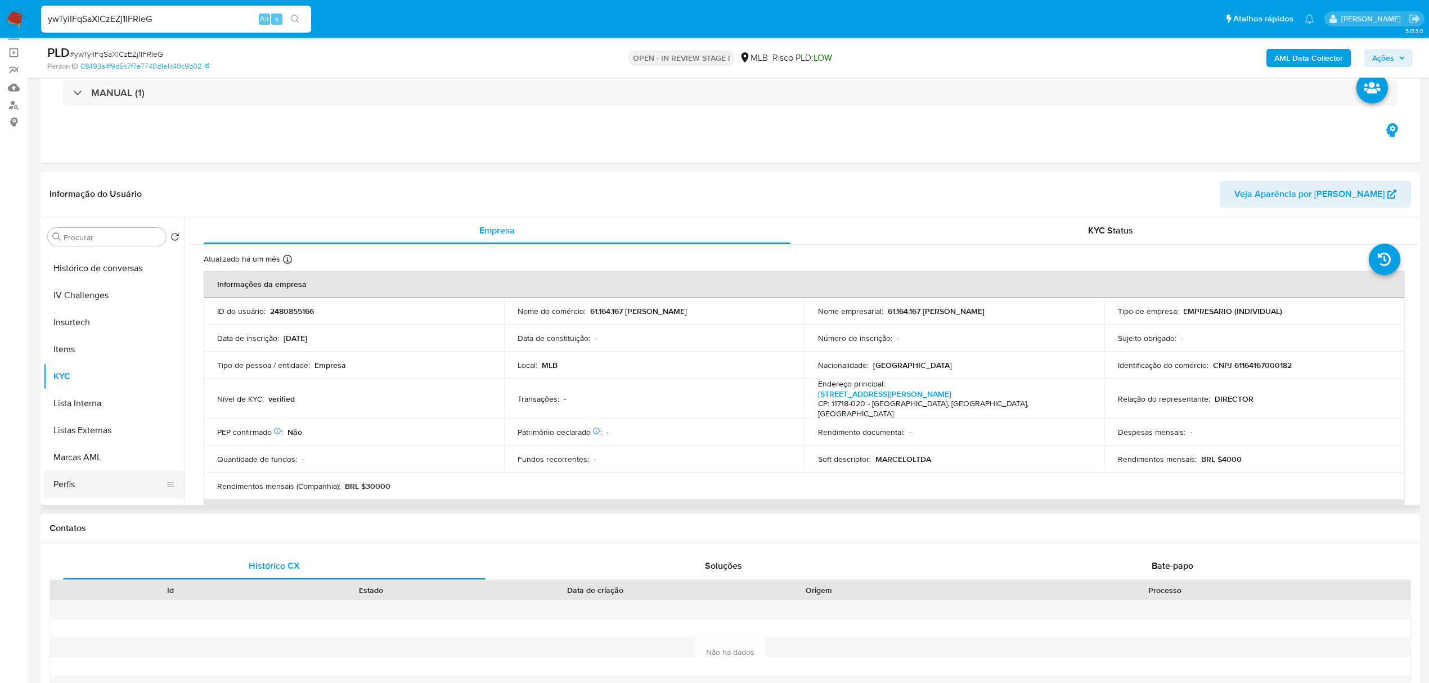
scroll to position [502, 0]
drag, startPoint x: 119, startPoint y: 465, endPoint x: 37, endPoint y: 450, distance: 83.4
click at [119, 465] on button "Restrições Novo Mundo" at bounding box center [113, 463] width 141 height 27
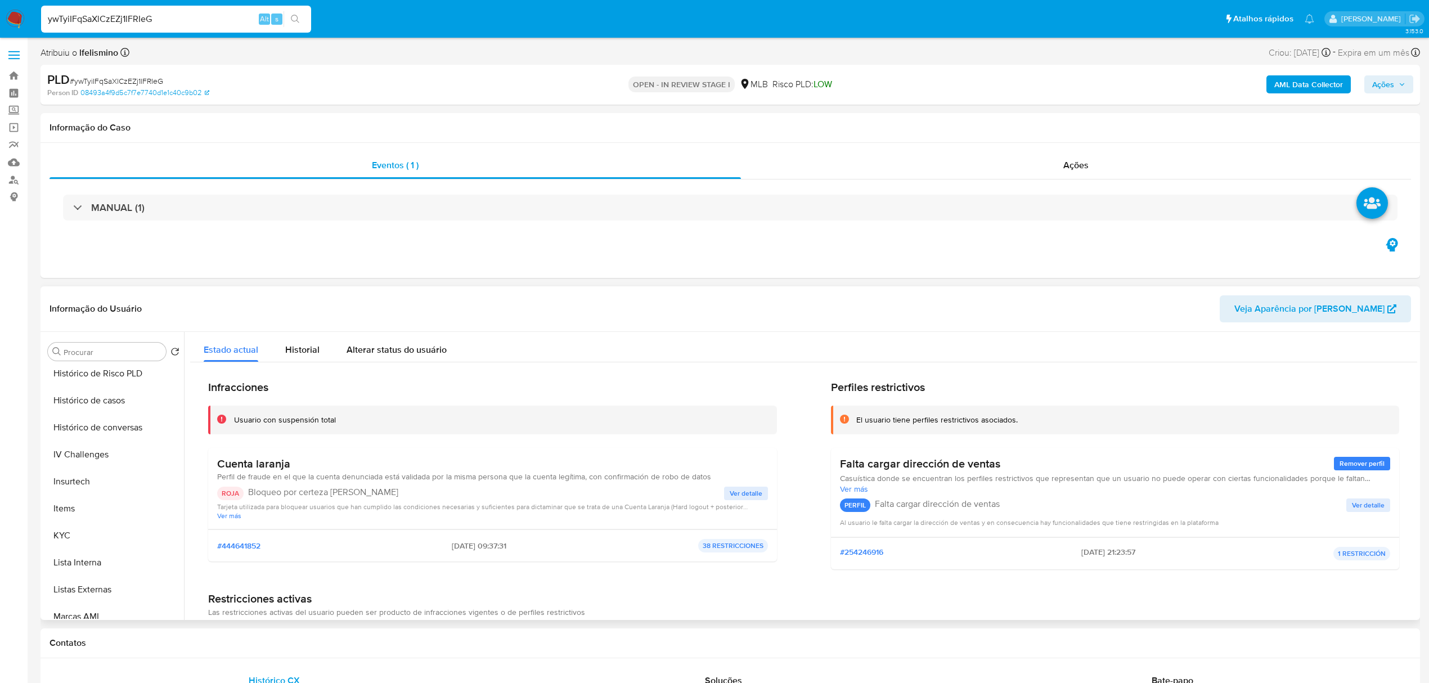
scroll to position [203, 0]
click at [115, 399] on button "Documentação" at bounding box center [109, 392] width 132 height 27
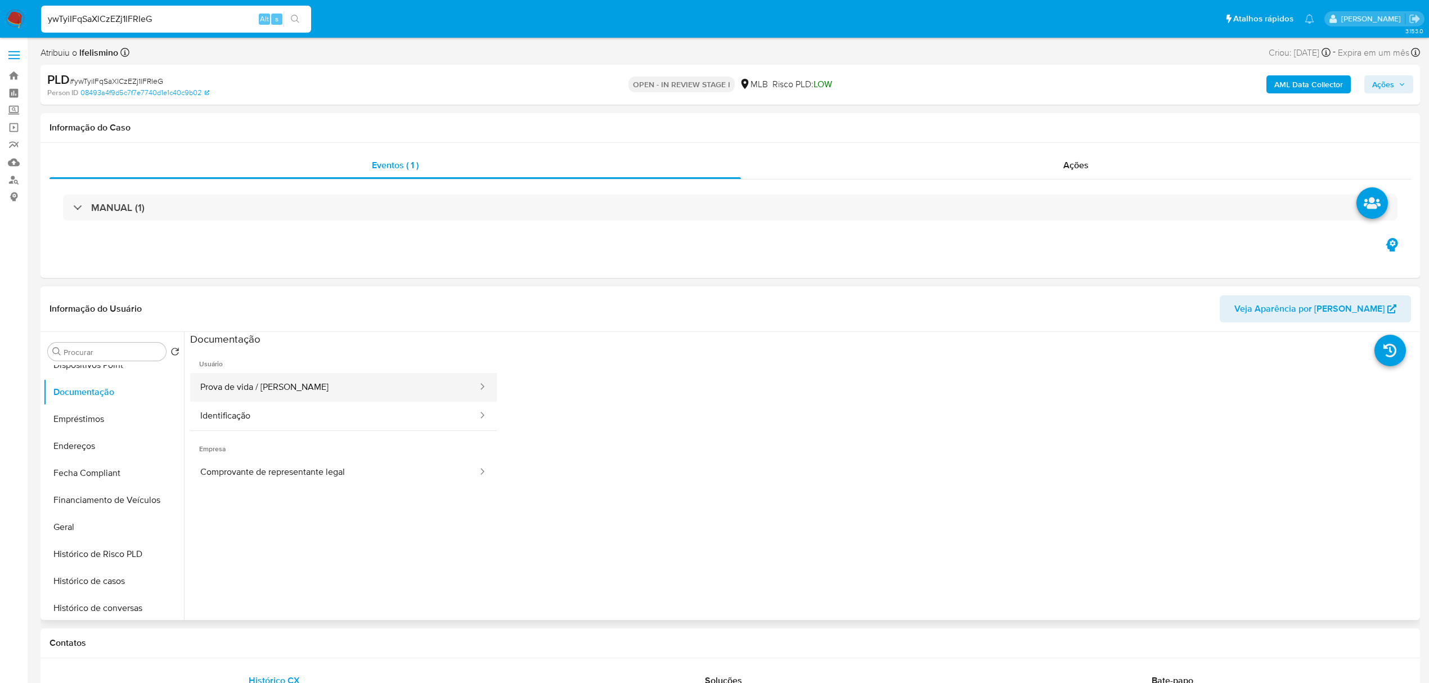
click at [316, 394] on button "Prova de vida / Selfie" at bounding box center [334, 387] width 289 height 29
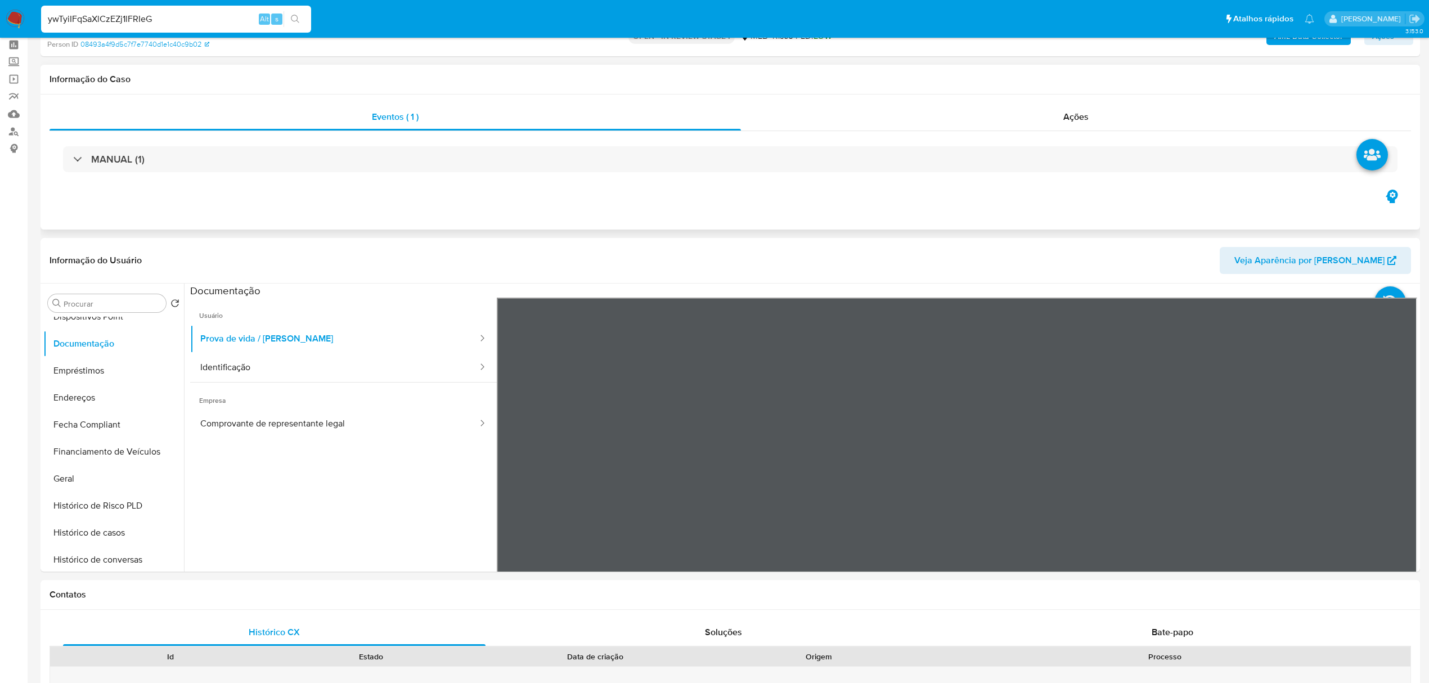
scroll to position [75, 0]
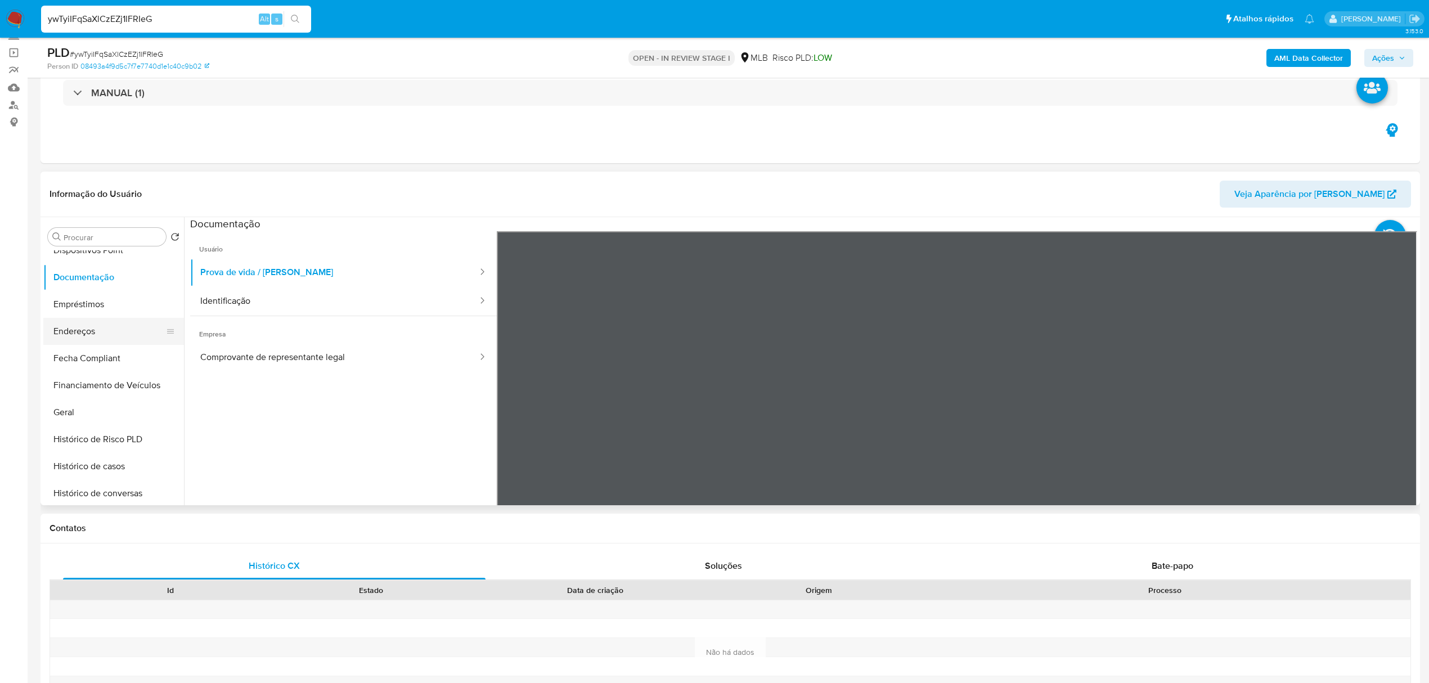
drag, startPoint x: 412, startPoint y: 305, endPoint x: 59, endPoint y: 342, distance: 355.2
click at [410, 304] on button "Identificação" at bounding box center [334, 301] width 289 height 29
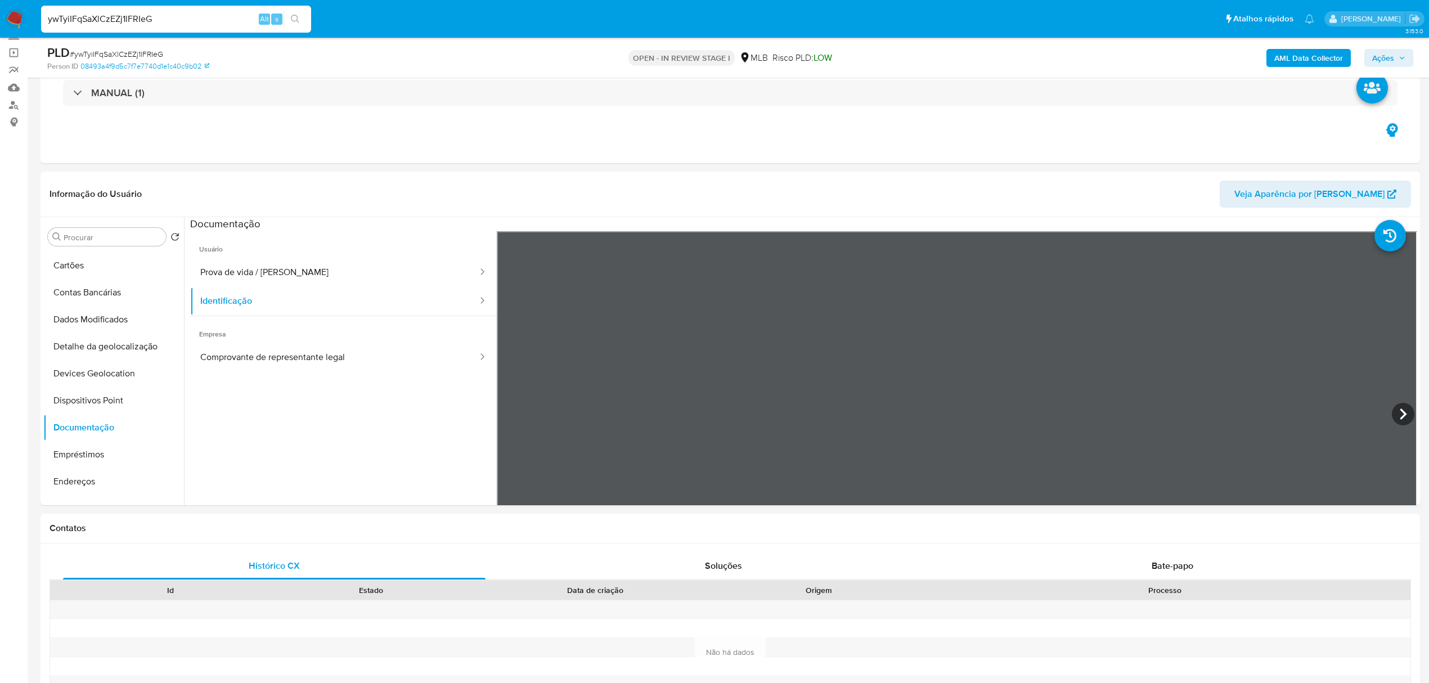
drag, startPoint x: 99, startPoint y: 395, endPoint x: 28, endPoint y: 401, distance: 71.7
click at [95, 395] on button "Dispositivos Point" at bounding box center [113, 400] width 141 height 27
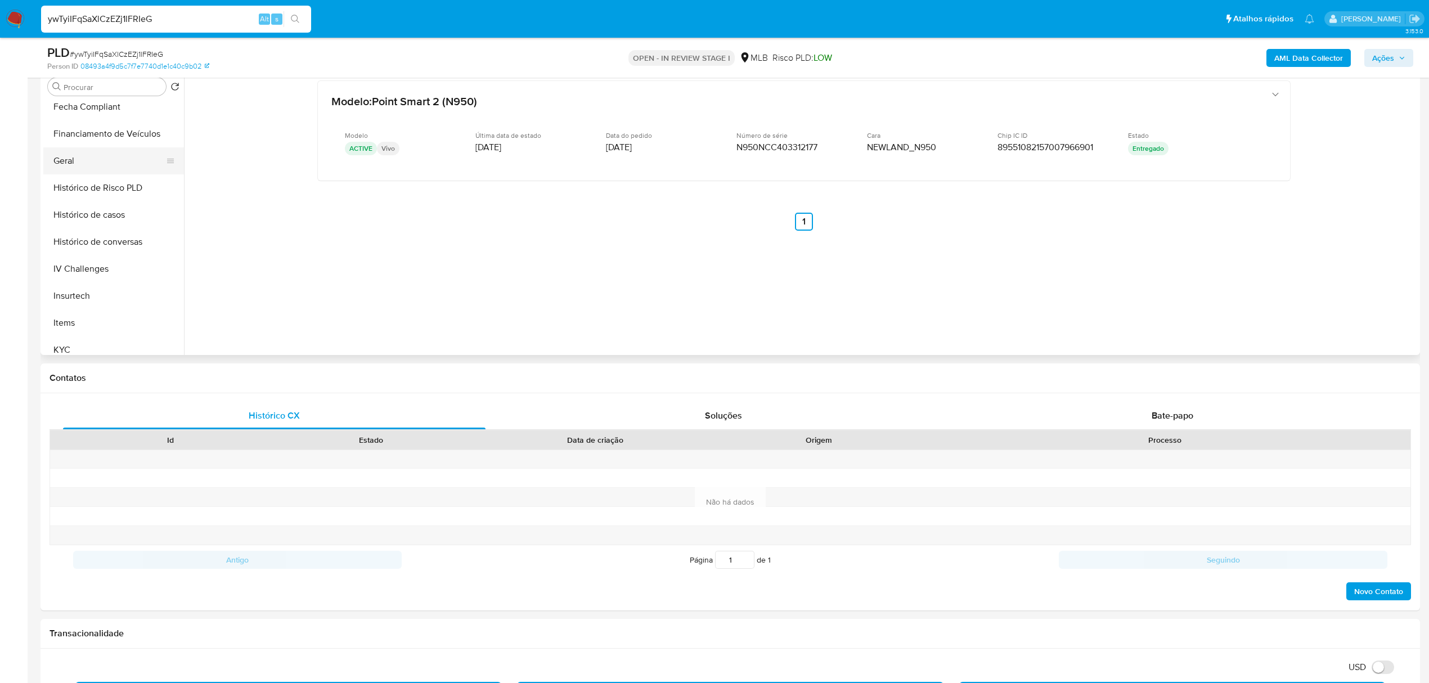
scroll to position [277, 0]
click at [89, 88] on input "Procurar" at bounding box center [113, 87] width 98 height 10
type input "end"
click at [59, 126] on button "Dispositivos Point" at bounding box center [109, 113] width 132 height 27
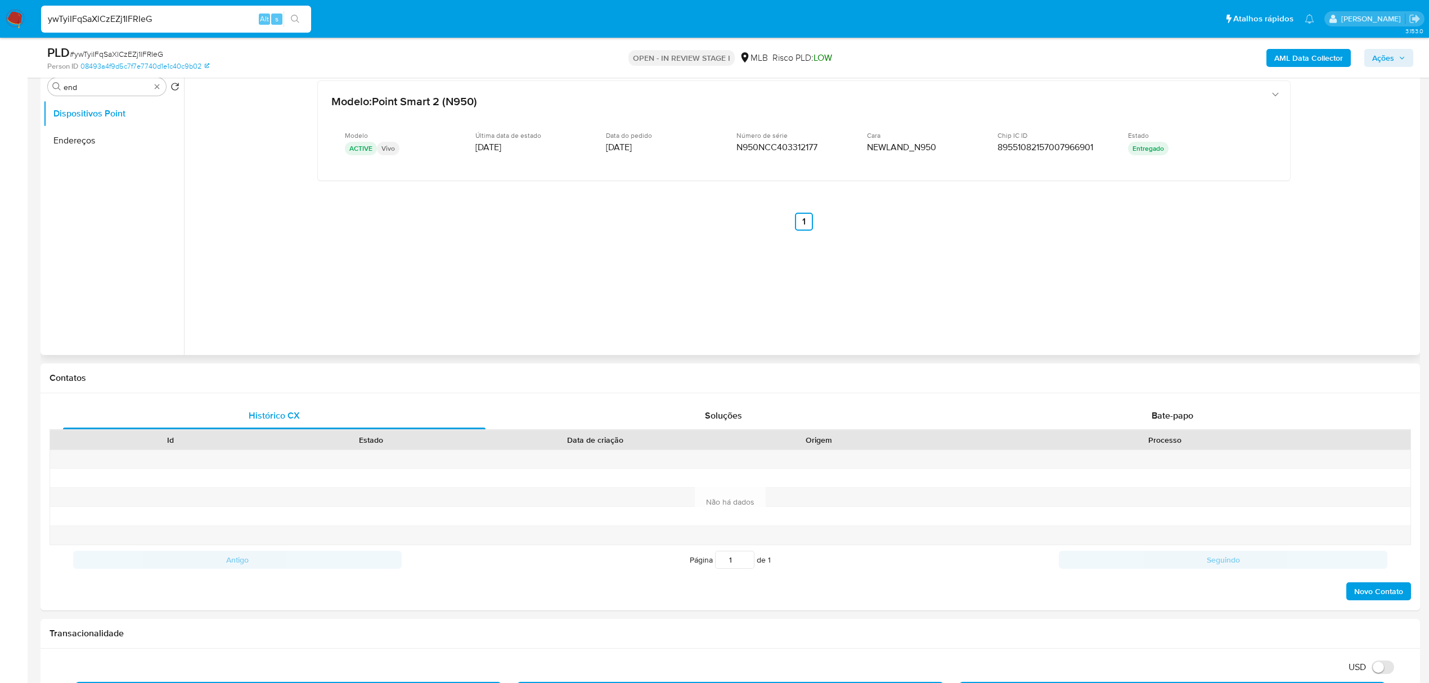
click at [82, 140] on button "Endereços" at bounding box center [113, 140] width 141 height 27
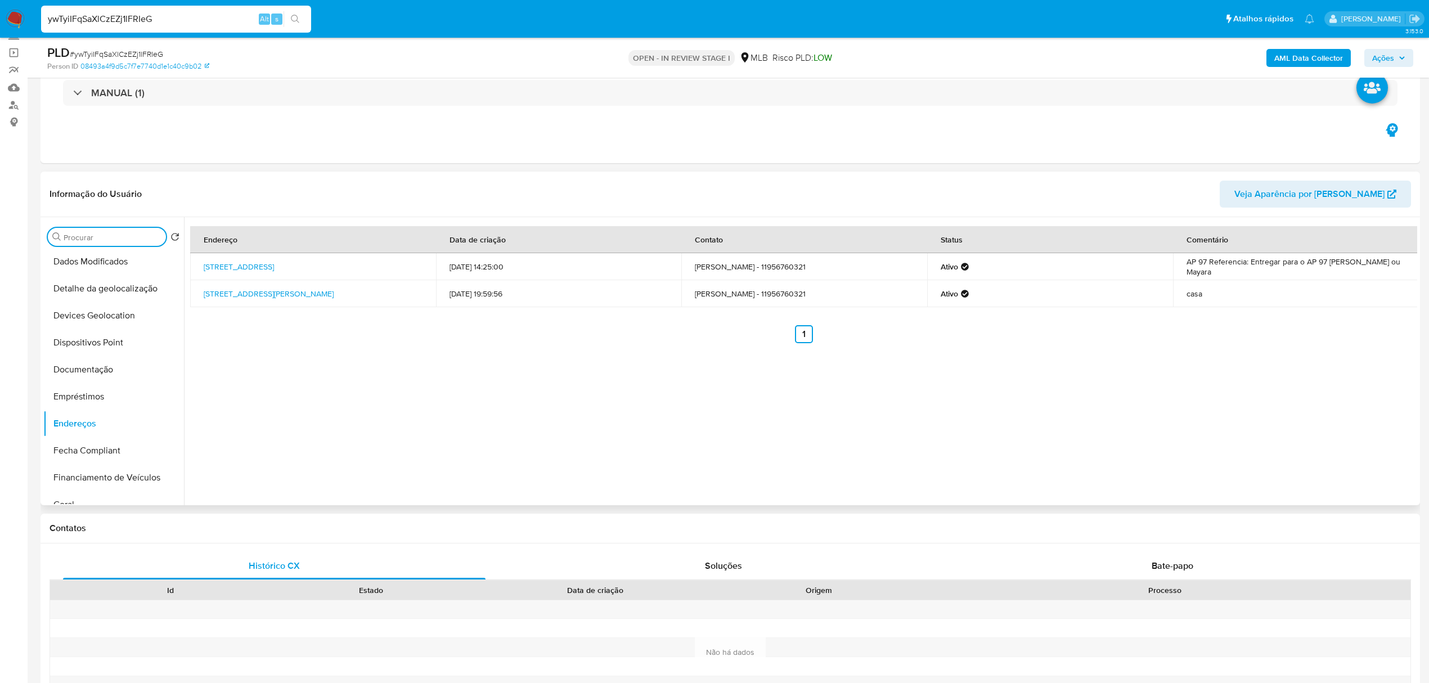
scroll to position [300, 0]
click at [86, 309] on button "Geral" at bounding box center [109, 315] width 132 height 27
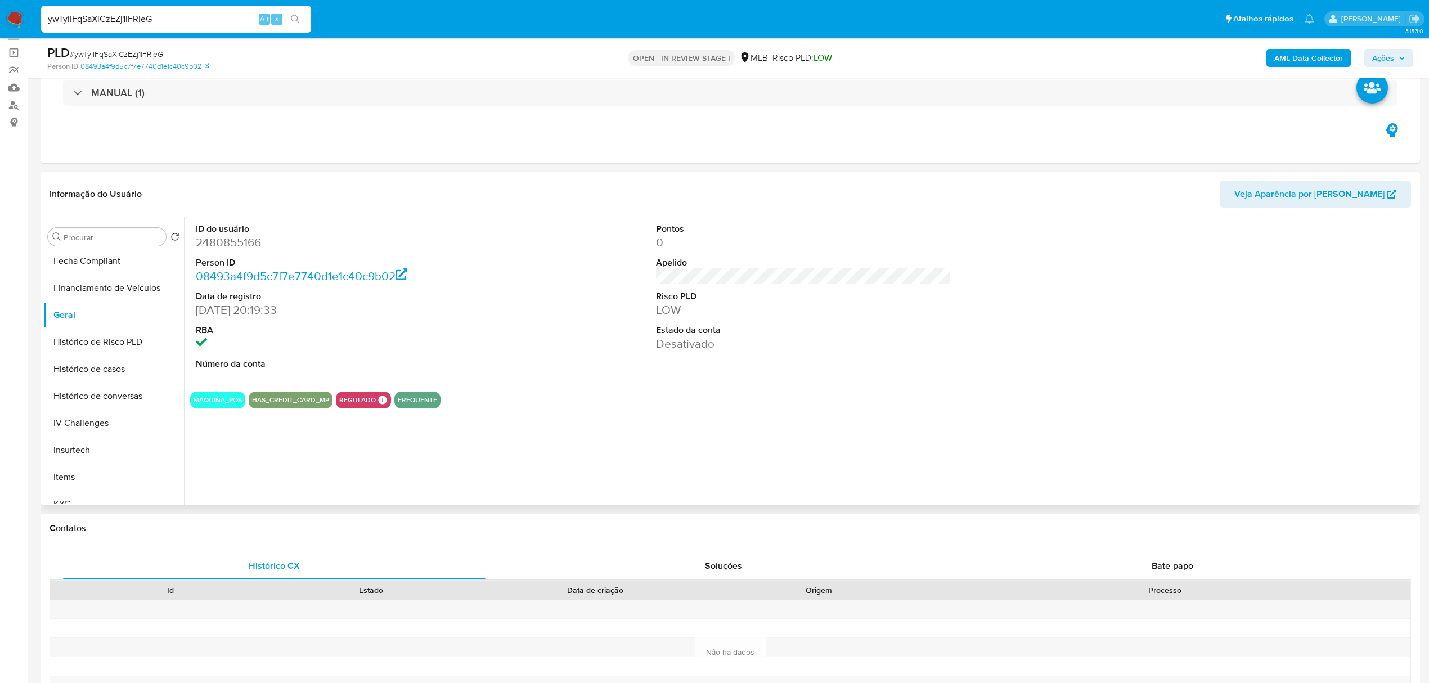
click at [227, 246] on dd "2480855166" at bounding box center [343, 243] width 295 height 16
copy dd "2480855166"
click at [133, 458] on button "Restrições Novo Mundo" at bounding box center [109, 463] width 132 height 27
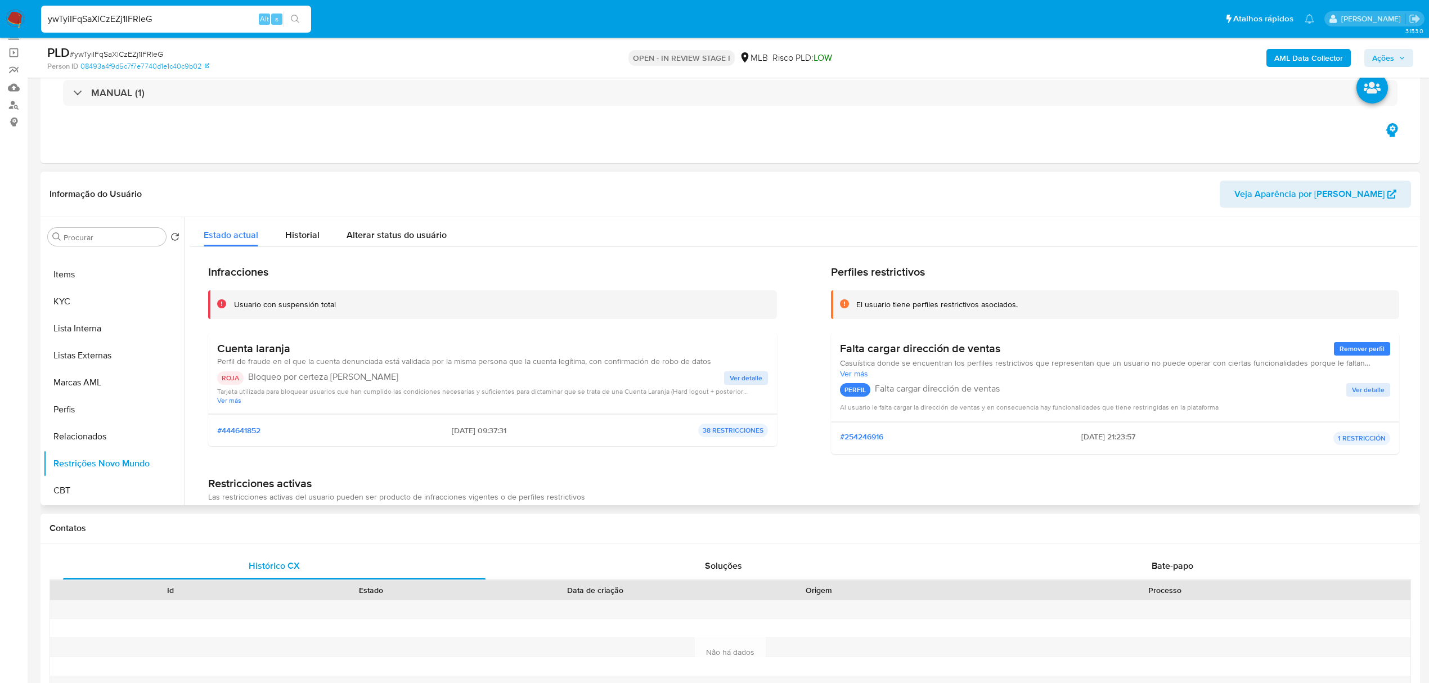
click at [291, 350] on div "Cuenta laranja Perfil de fraude en el que la cuenta denunciada está validada po…" at bounding box center [492, 373] width 569 height 82
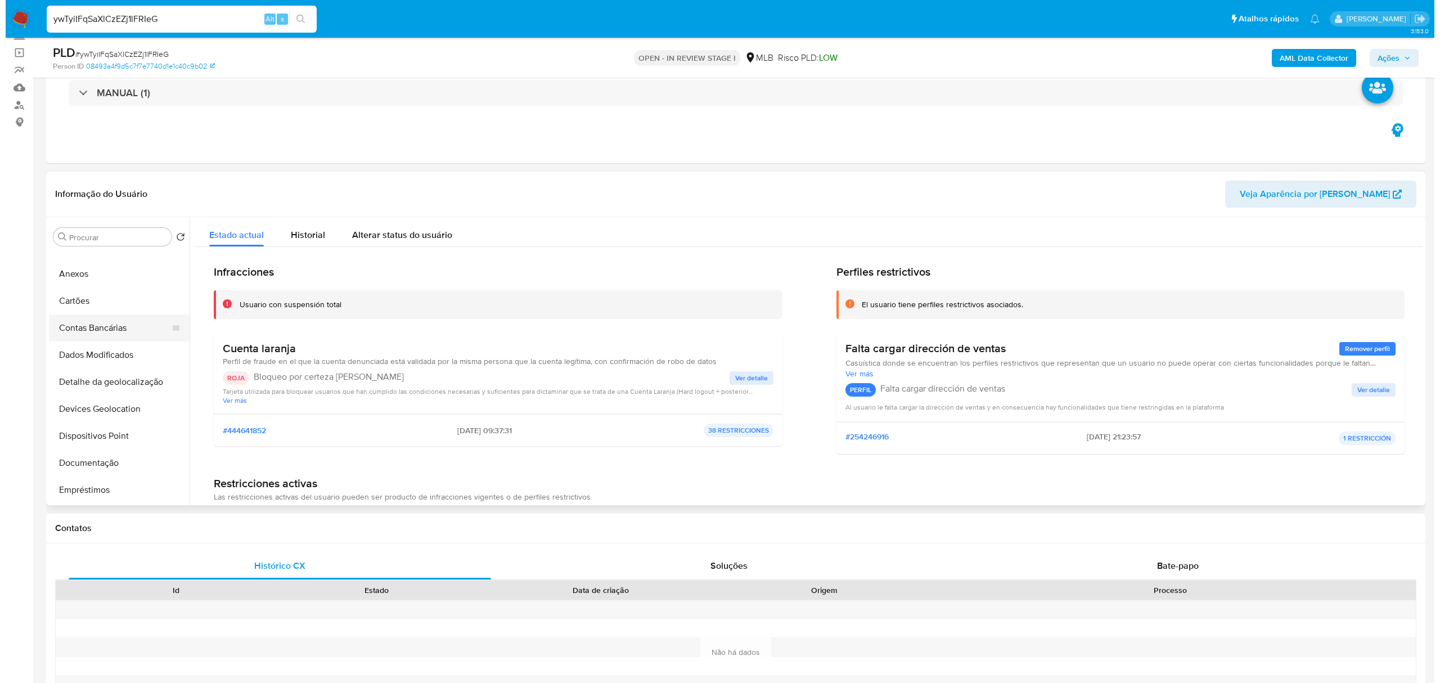
scroll to position [0, 0]
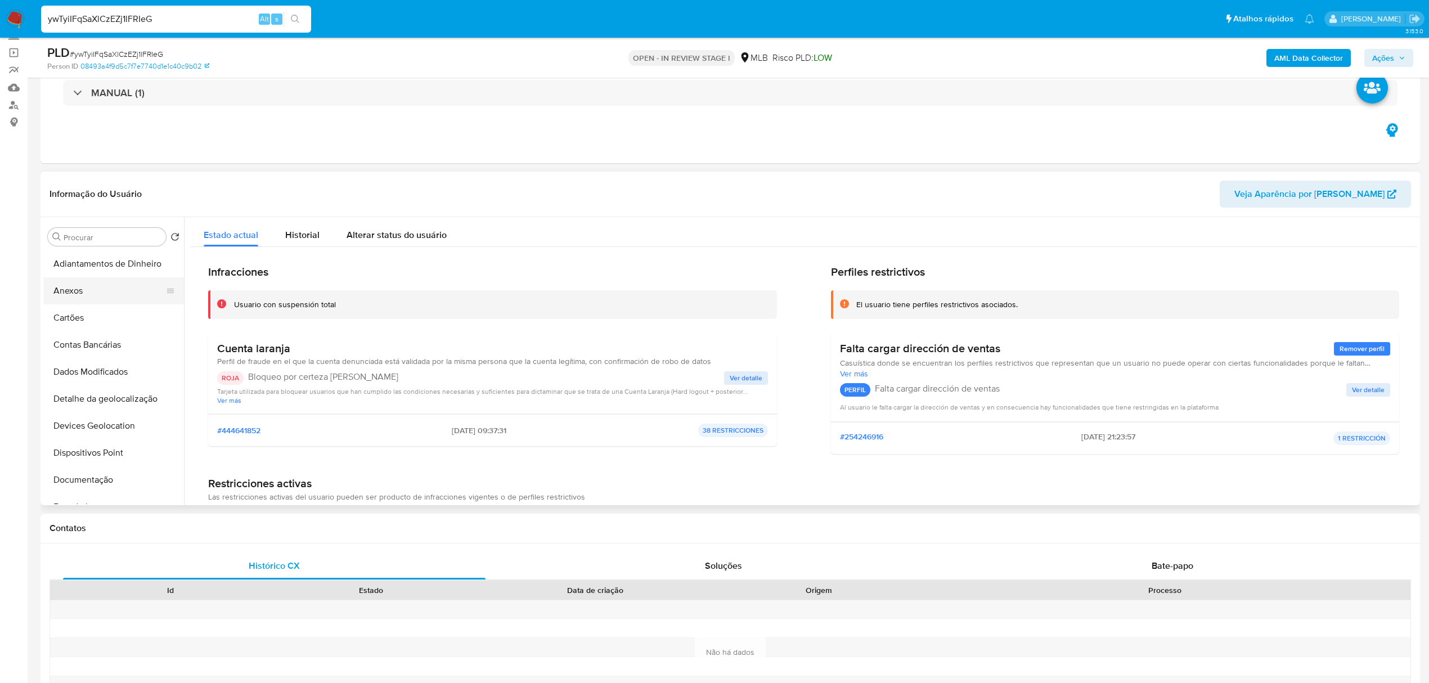
click at [97, 298] on button "Anexos" at bounding box center [109, 290] width 132 height 27
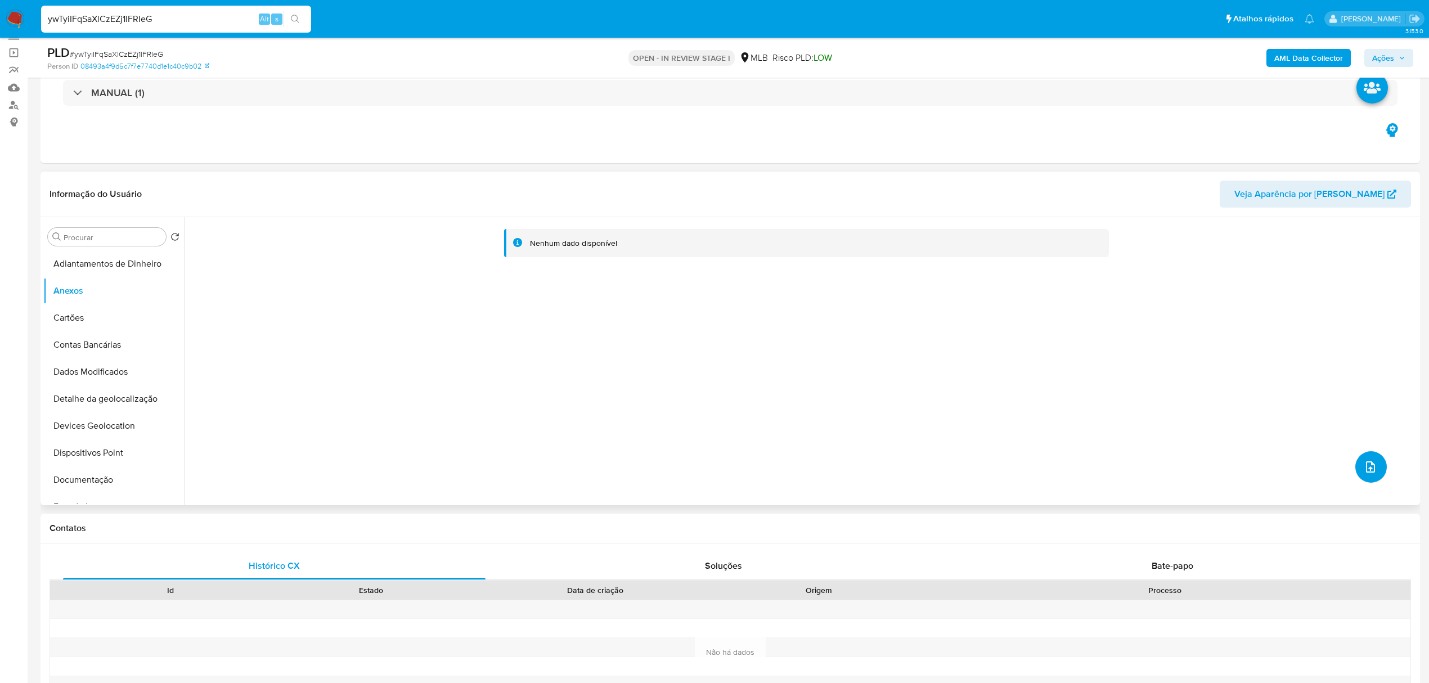
click at [1364, 466] on icon "upload-file" at bounding box center [1371, 467] width 14 height 14
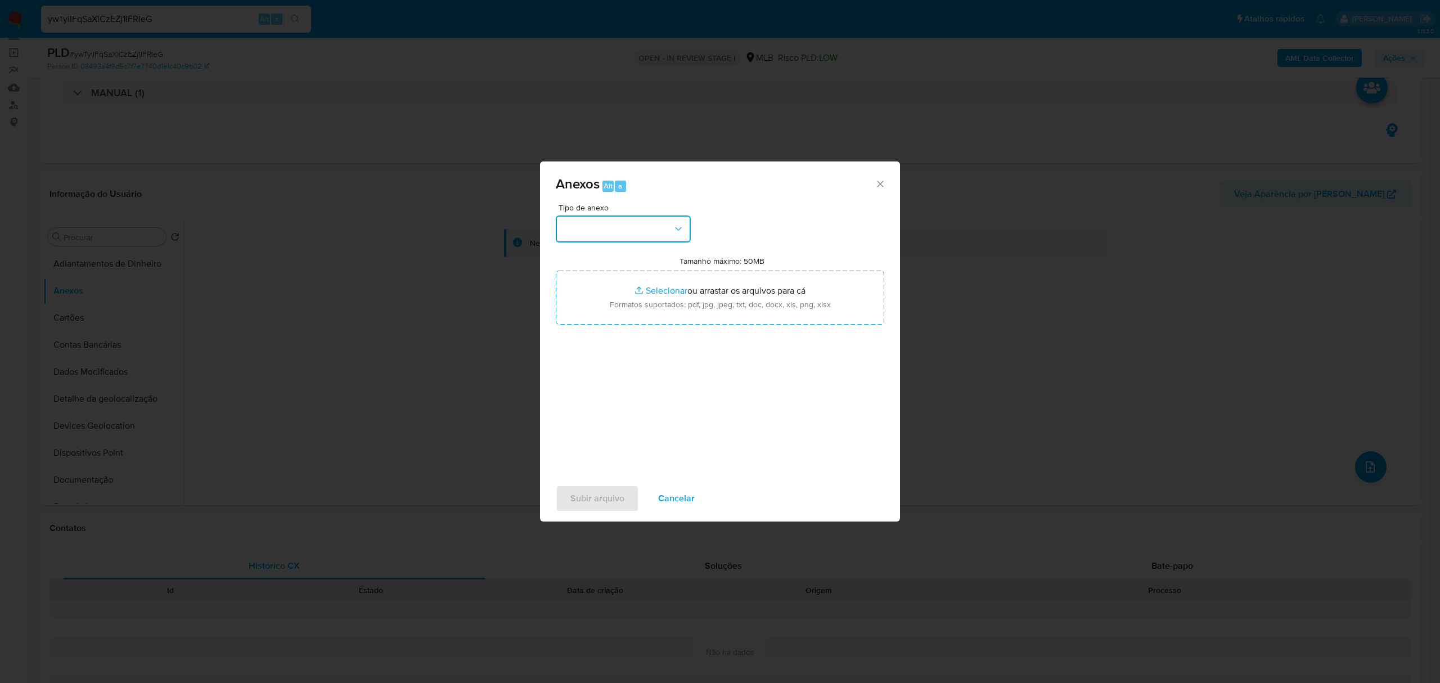
click at [667, 217] on button "button" at bounding box center [623, 228] width 135 height 27
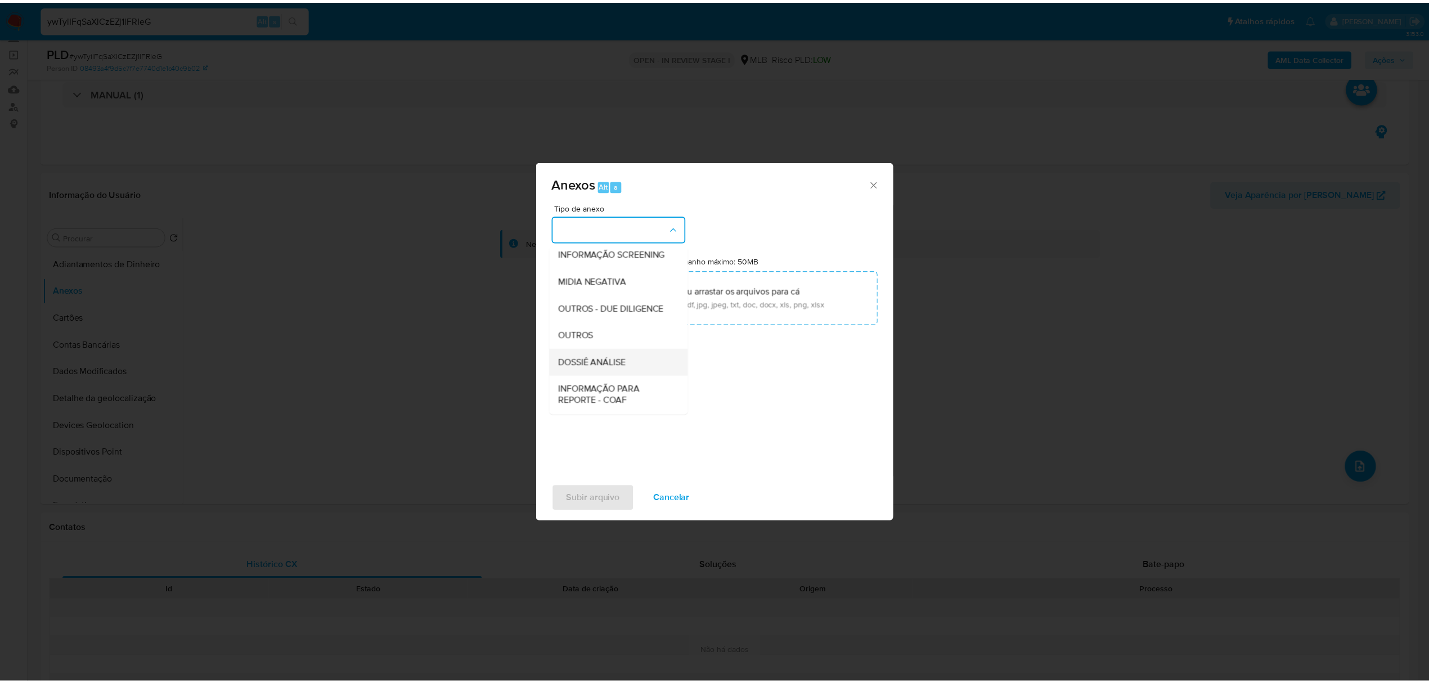
scroll to position [150, 0]
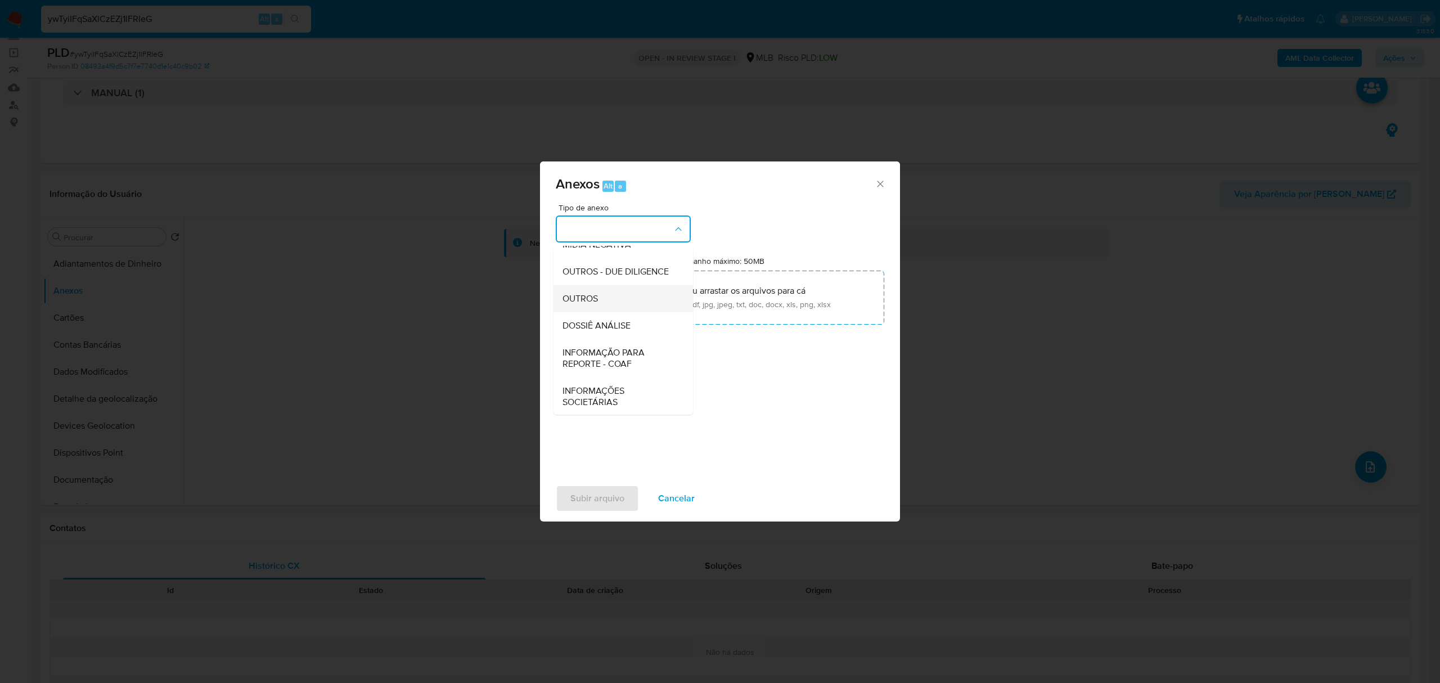
click at [583, 312] on div "OUTROS" at bounding box center [620, 298] width 115 height 27
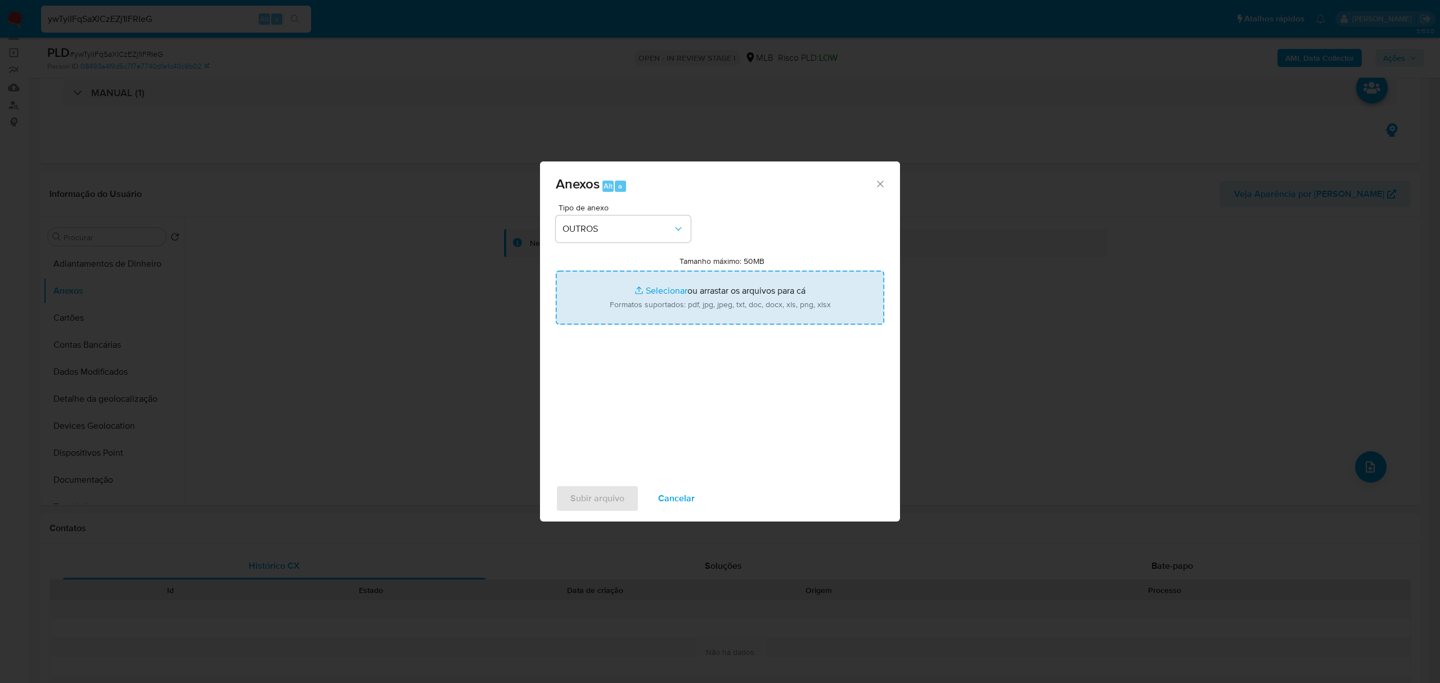
type input "C:\fakepath\Mulan 2480855166_2025_08_14_12_25_26 Marcelo Gonçalves Pereira, CPF…"
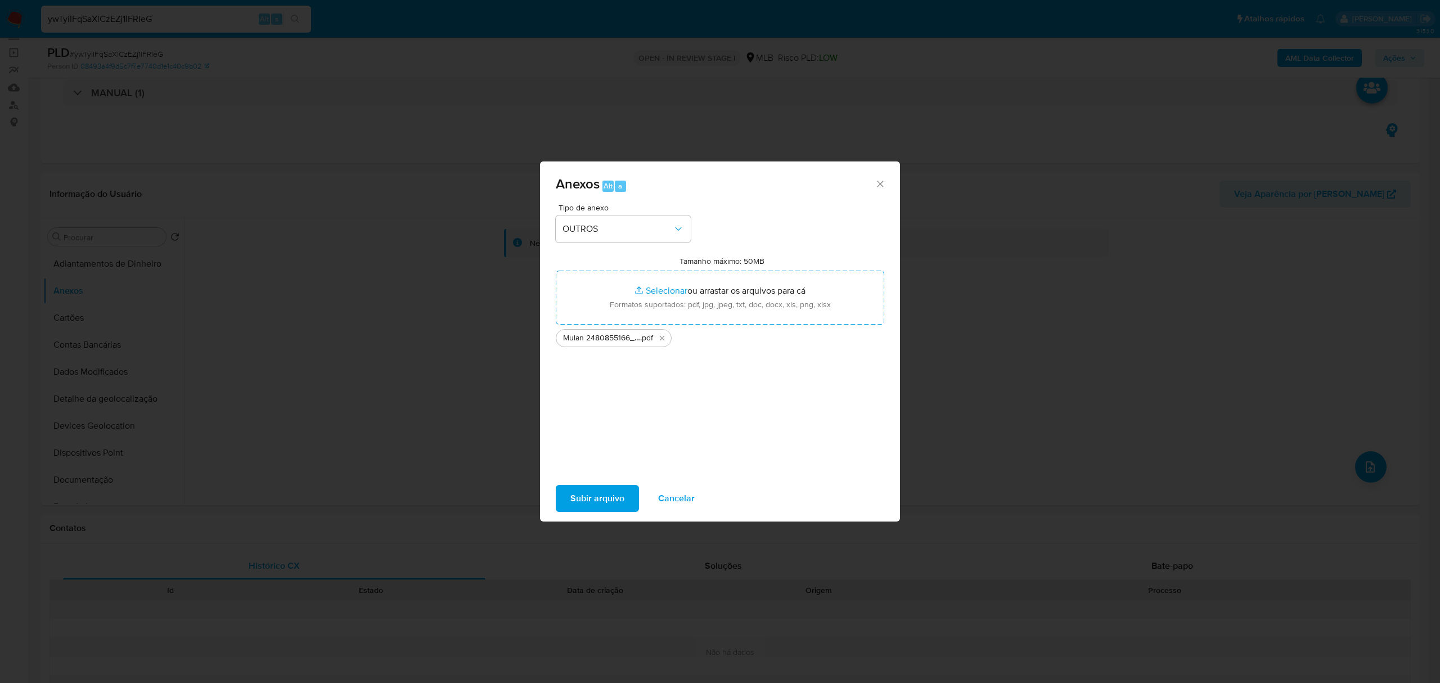
click at [615, 489] on span "Subir arquivo" at bounding box center [597, 498] width 54 height 25
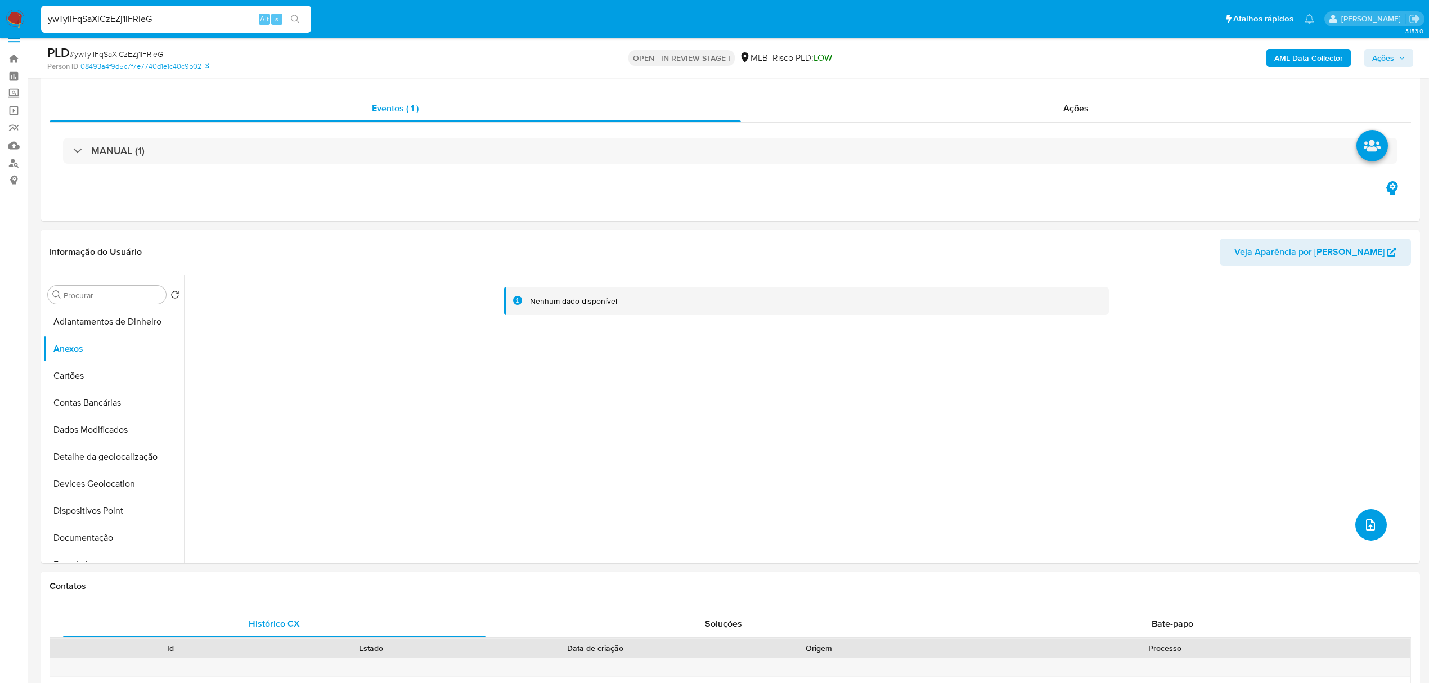
scroll to position [0, 0]
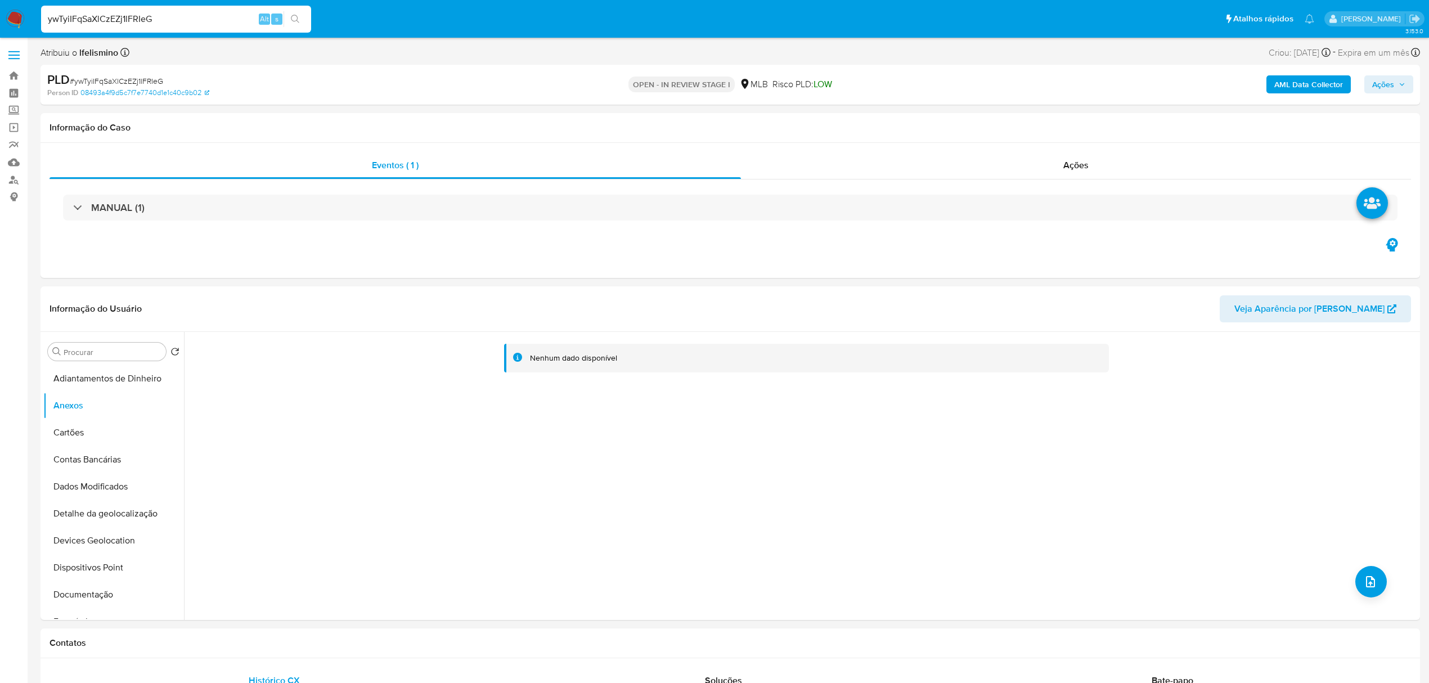
click at [1272, 83] on button "AML Data Collector" at bounding box center [1308, 84] width 84 height 18
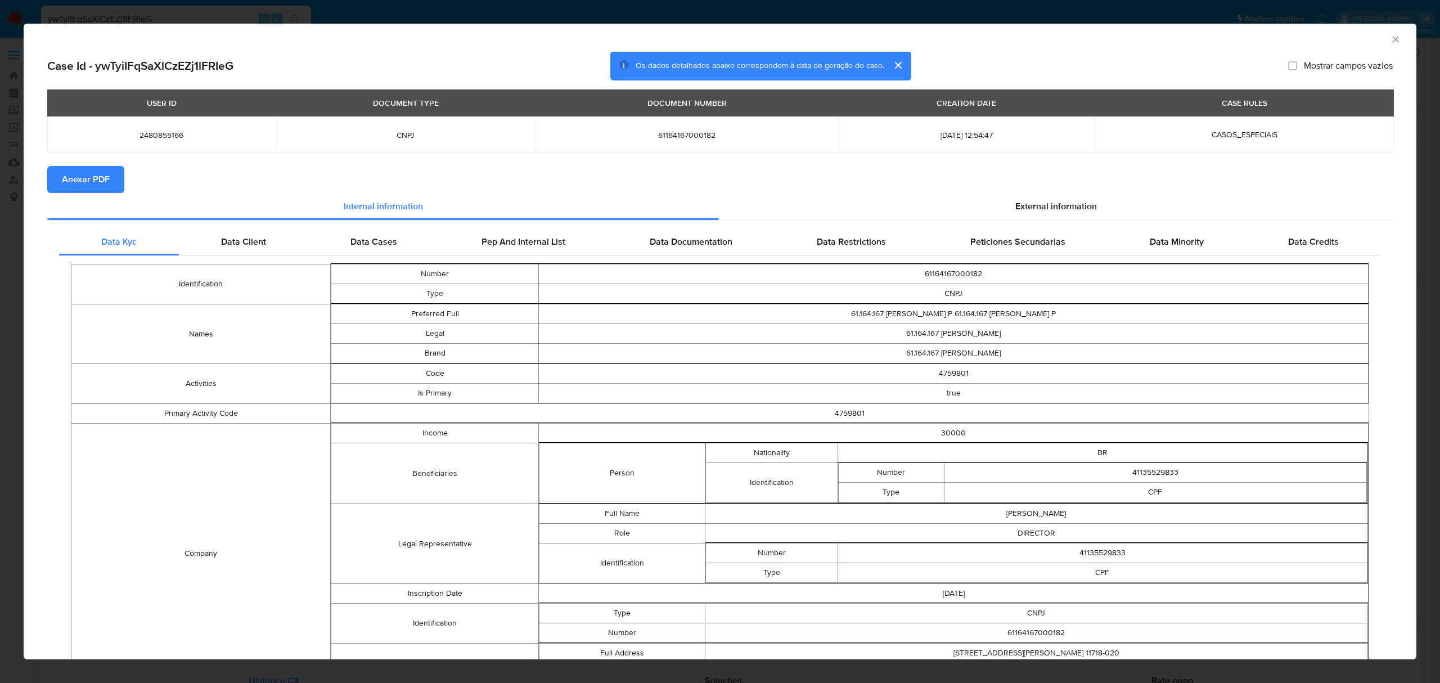
click at [93, 185] on span "Anexar PDF" at bounding box center [86, 179] width 48 height 25
click at [201, 16] on div "AML Data Collector Case Id - ywTyiIFqSaXlCzEZj1lFRIeG Os dados detalhados abaix…" at bounding box center [720, 341] width 1440 height 683
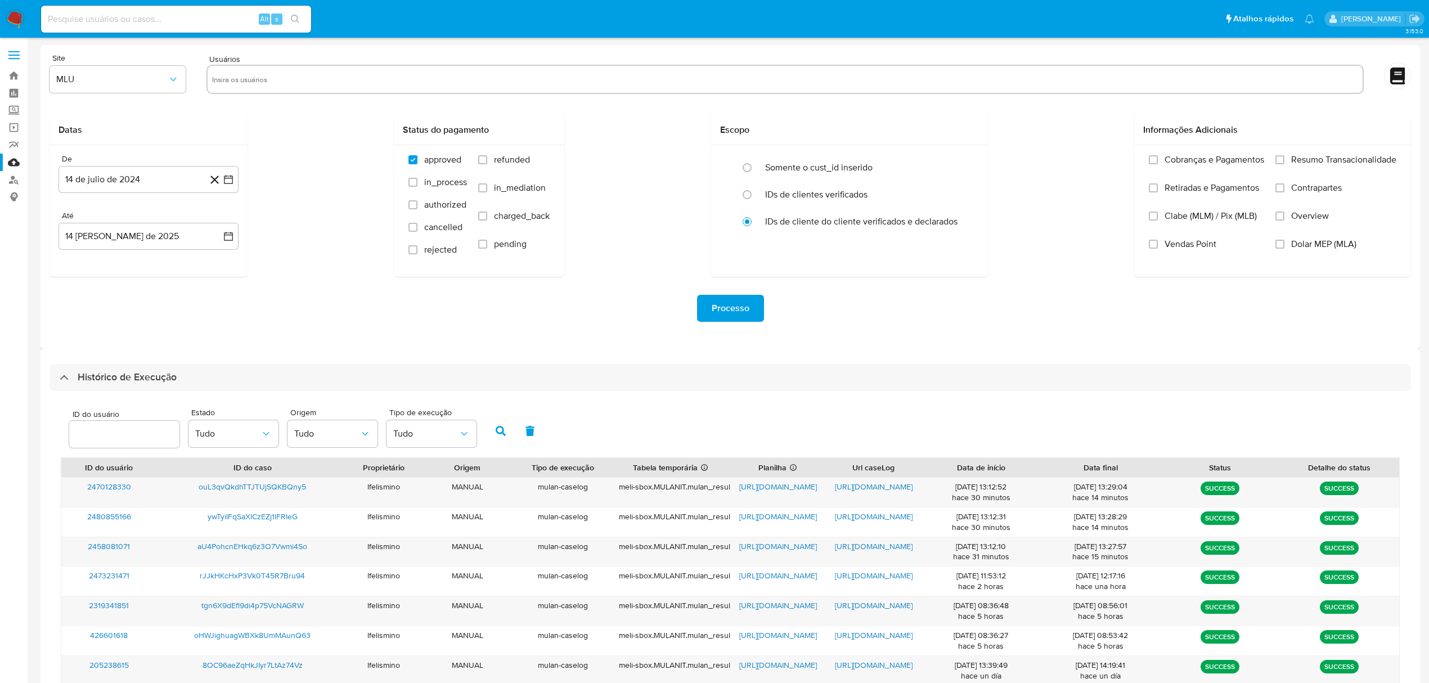
select select "100"
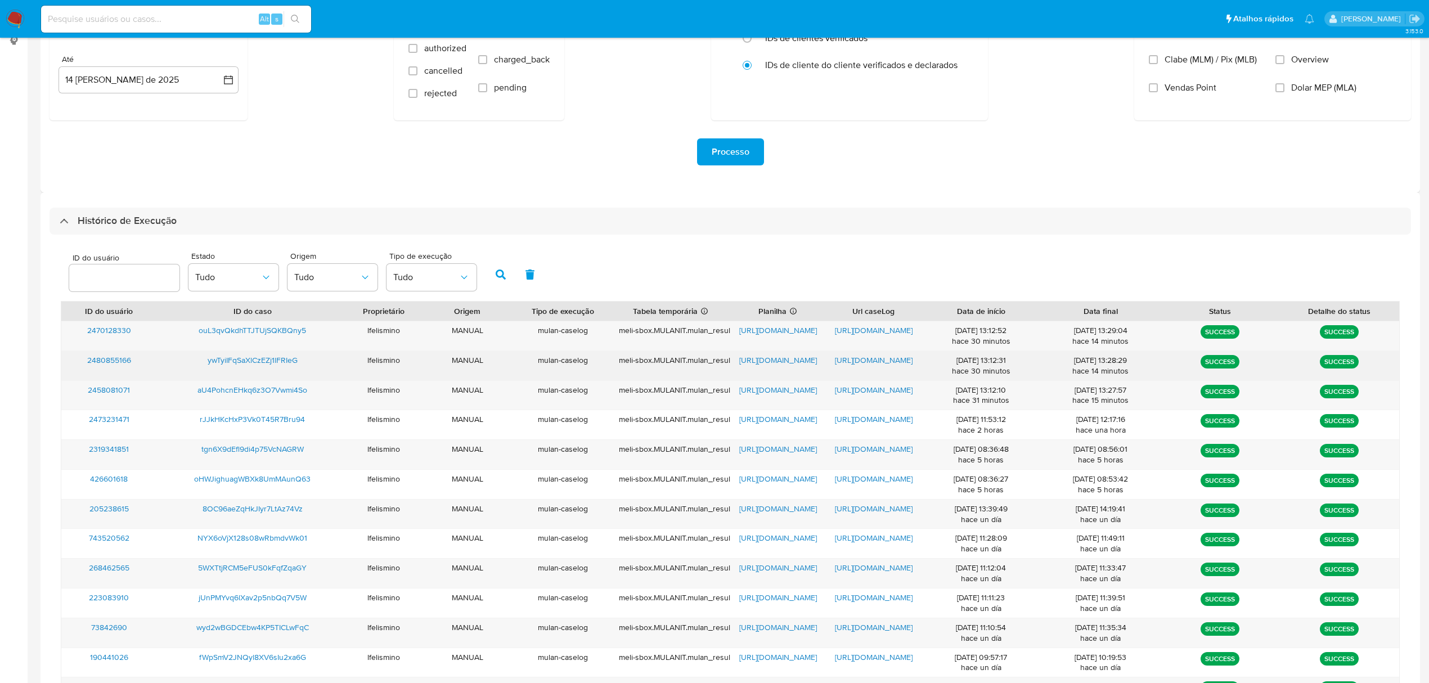
click at [883, 361] on span "[URL][DOMAIN_NAME]" at bounding box center [874, 359] width 78 height 11
click at [771, 361] on span "https://docs.google.com/spreadsheets/d/1gn5EyjclJ3oM-j8N2GLXfLyguM2brOL6afLu9_K…" at bounding box center [778, 359] width 78 height 11
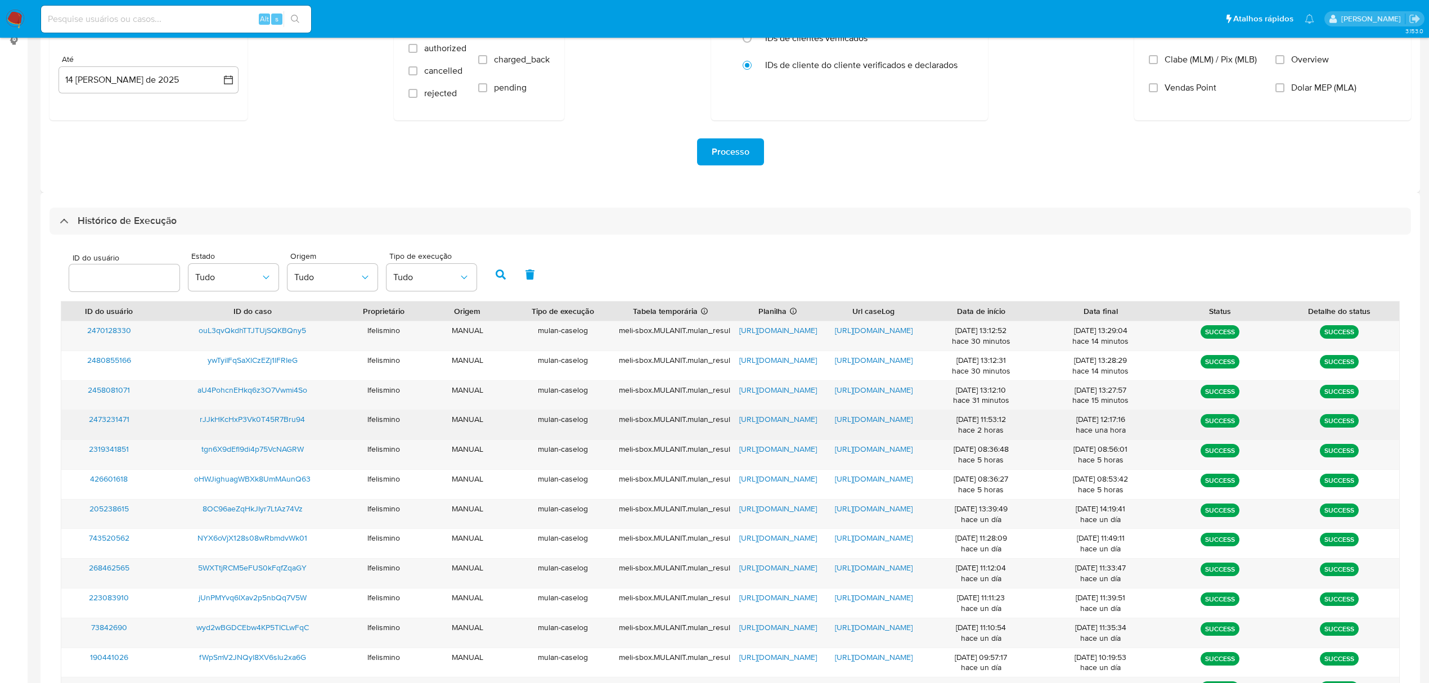
click at [879, 416] on span "https://docs.google.com/document/d/1_3YRLrjRoPOYHT2c4SM-LbmruB5Ka3e6lHmjs-W3NGY…" at bounding box center [874, 418] width 78 height 11
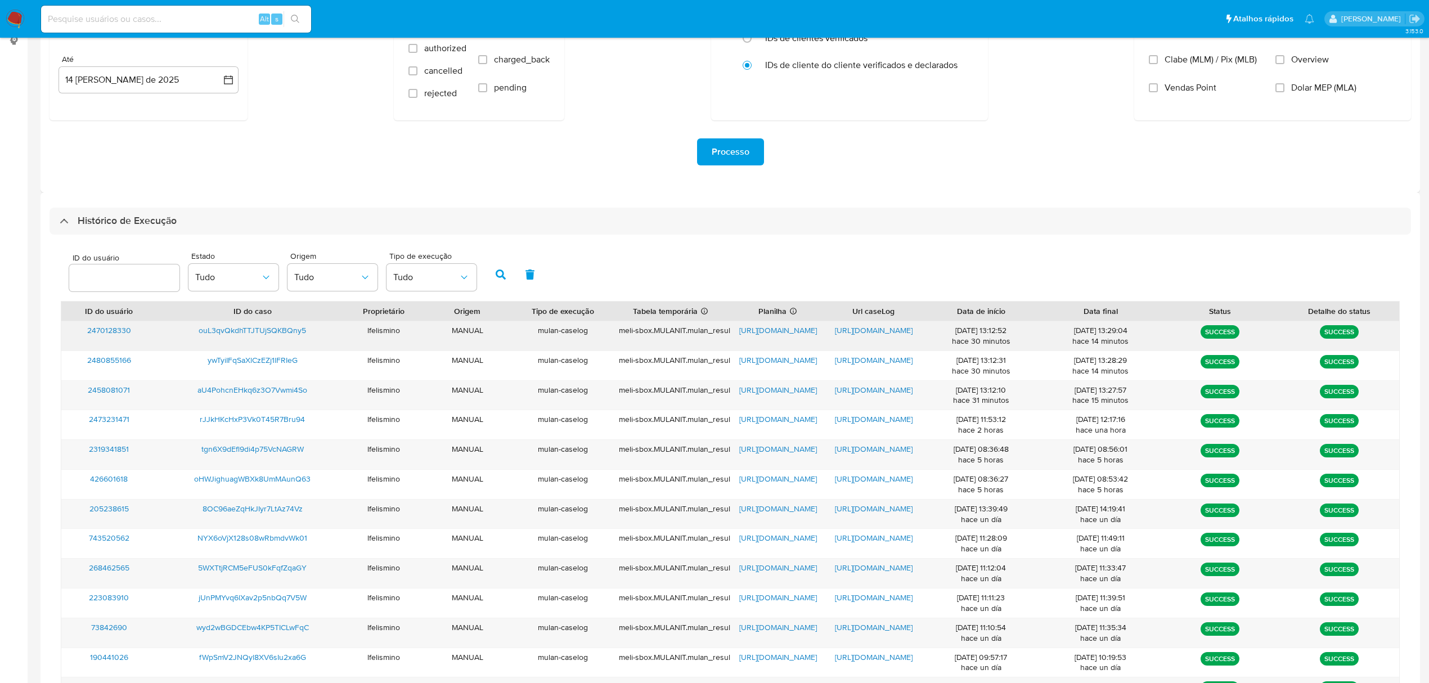
click at [892, 332] on span "https://docs.google.com/document/d/1MuZVy_3bJ3ijKb1gm4njUGrsZXxBnrIbzmSqknvMOXs…" at bounding box center [874, 330] width 78 height 11
click at [791, 326] on span "https://docs.google.com/spreadsheets/d/1WZA-TE5_NV1Raub9EDCKAKrGPRM3TZaPkdMaRlG…" at bounding box center [778, 330] width 78 height 11
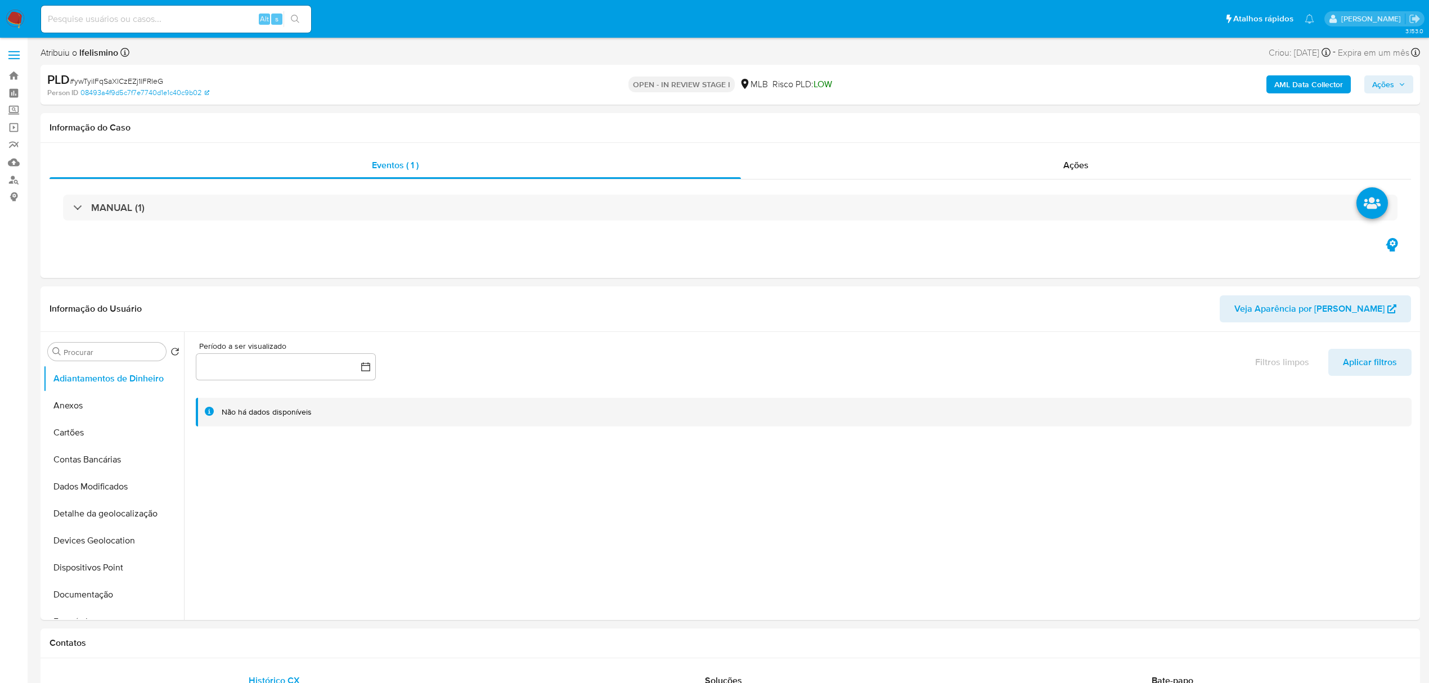
select select "10"
click at [140, 16] on input at bounding box center [176, 19] width 270 height 15
paste input "ouL3qvQkdhTTJTUjSQKBQny5"
type input "ouL3qvQkdhTTJTUjSQKBQny5"
click at [302, 18] on button "search-icon" at bounding box center [295, 19] width 23 height 16
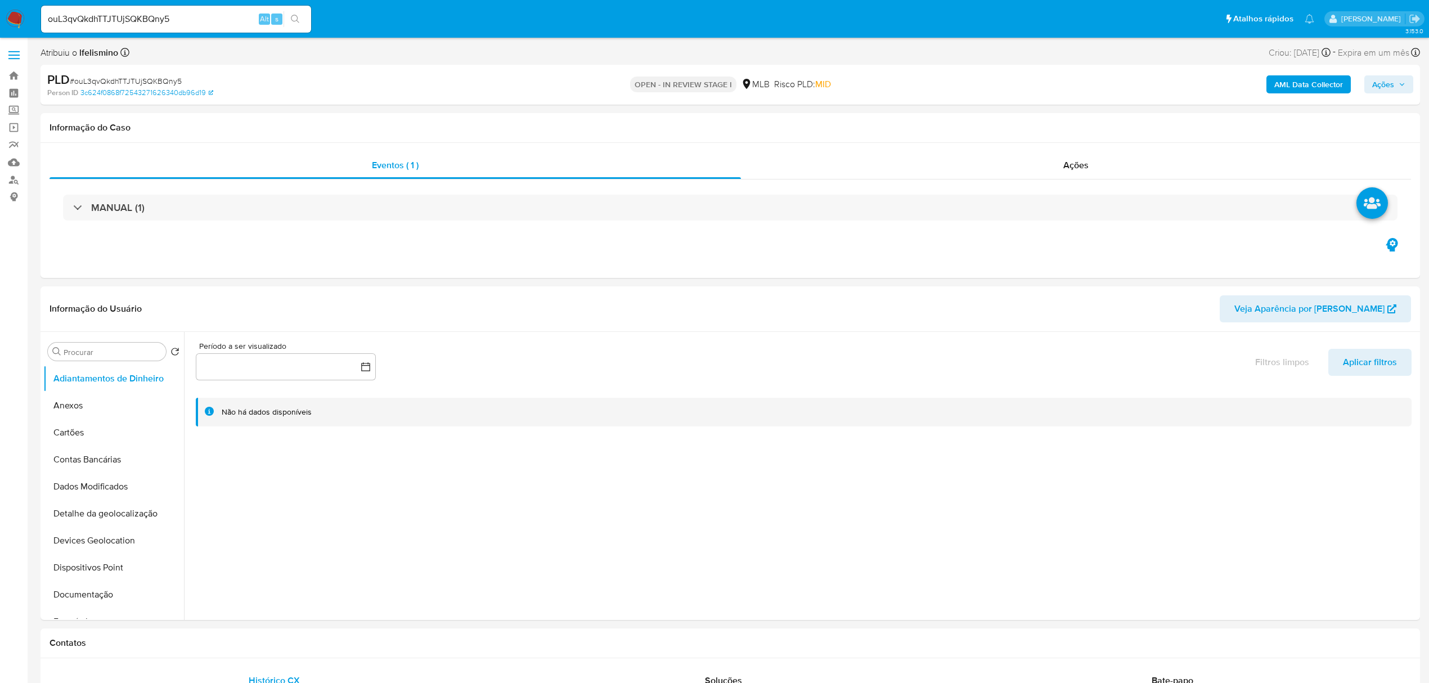
select select "10"
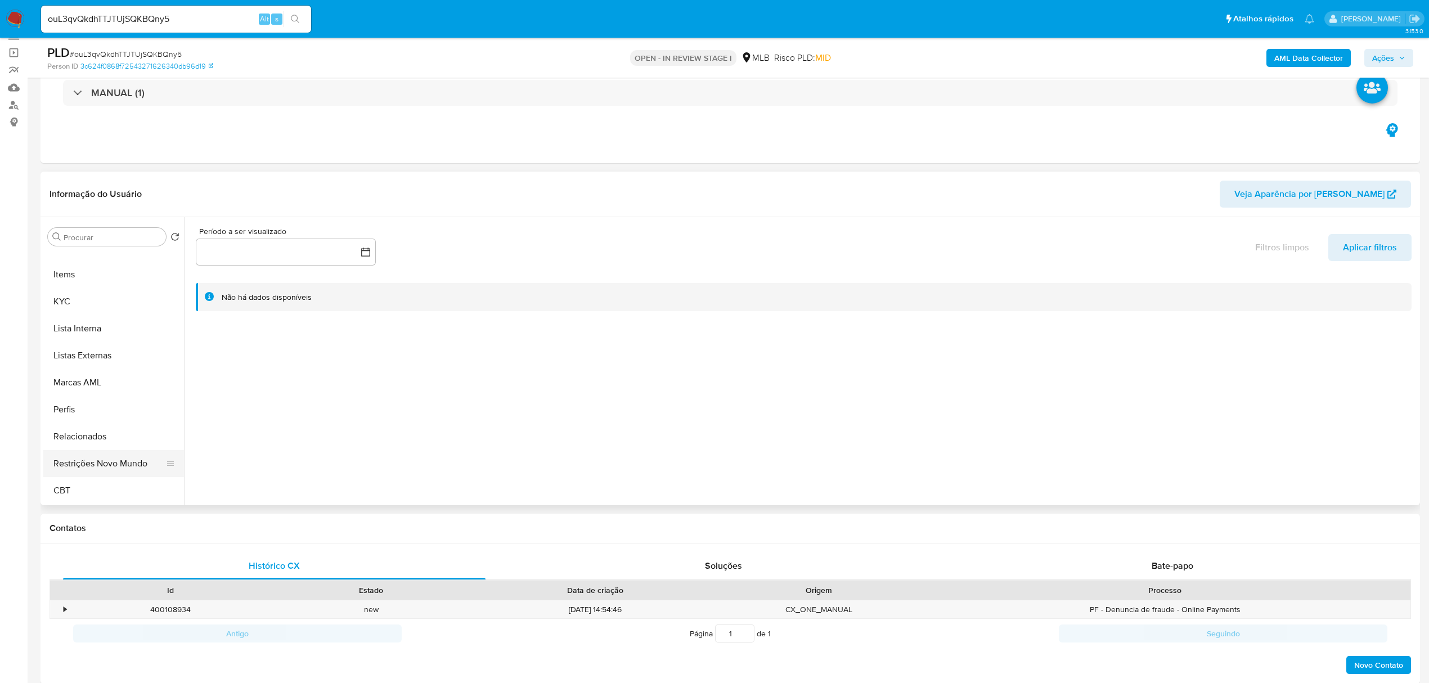
click at [140, 462] on button "Restrições Novo Mundo" at bounding box center [109, 463] width 132 height 27
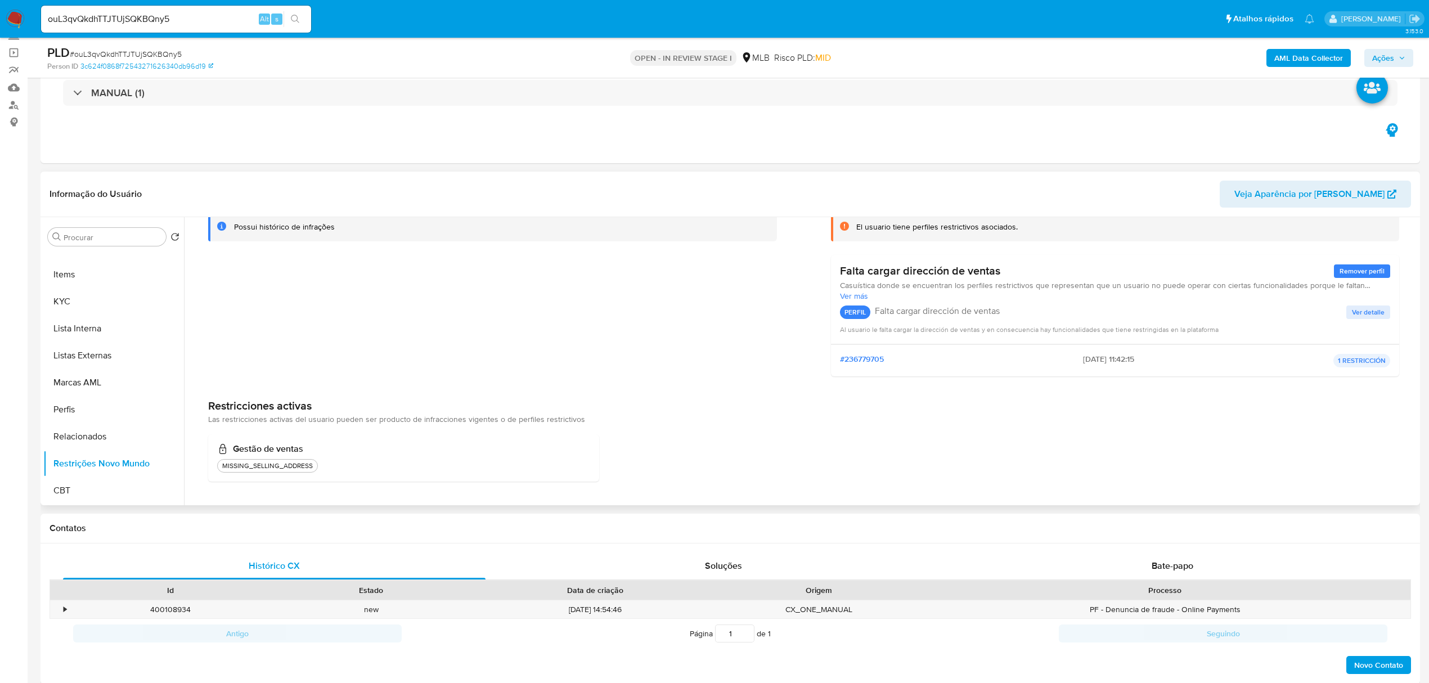
scroll to position [0, 0]
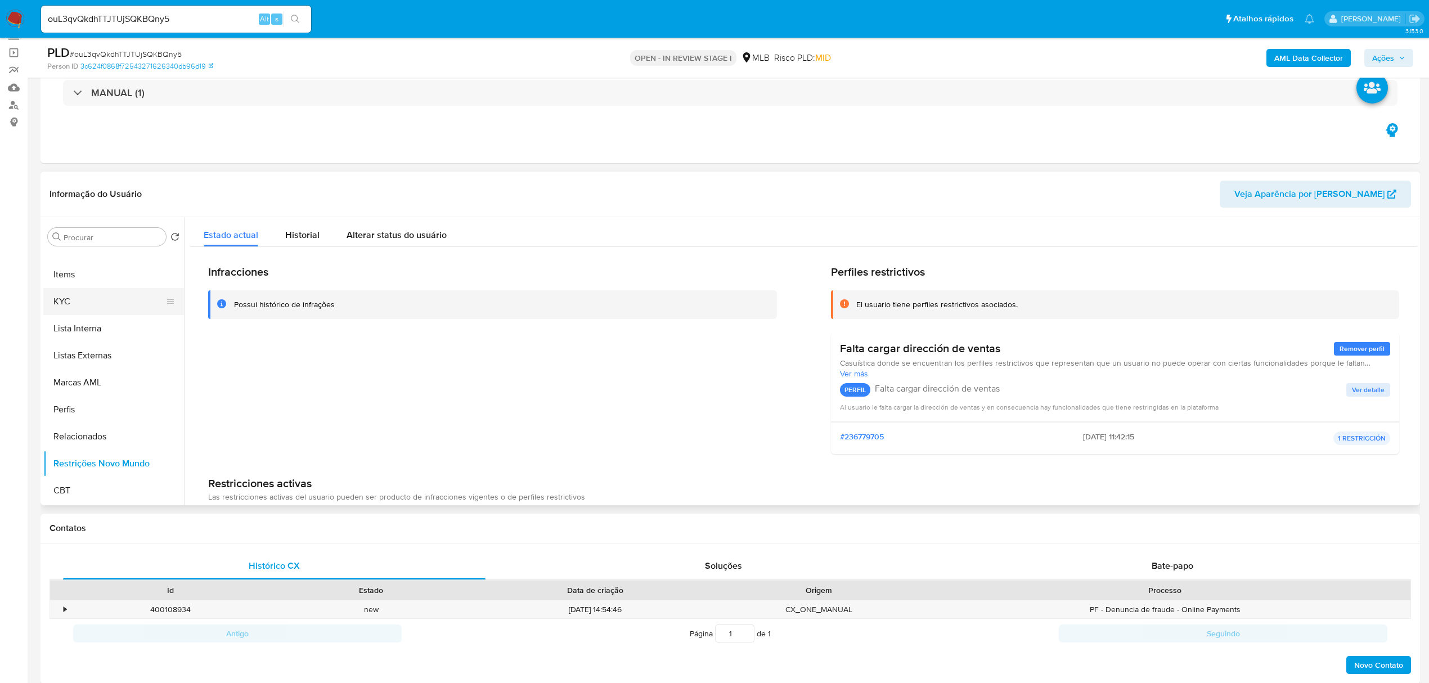
click at [136, 300] on button "KYC" at bounding box center [109, 301] width 132 height 27
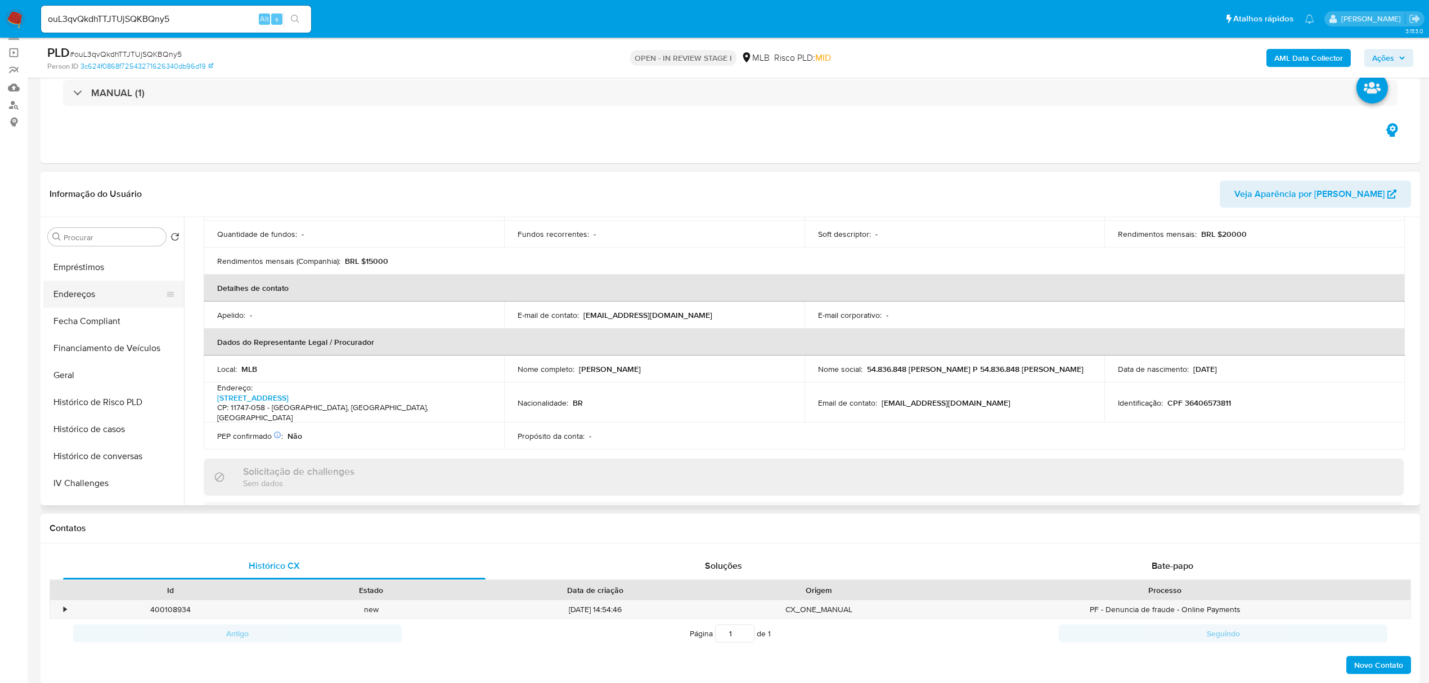
scroll to position [203, 0]
click at [124, 285] on button "Documentação" at bounding box center [109, 277] width 132 height 27
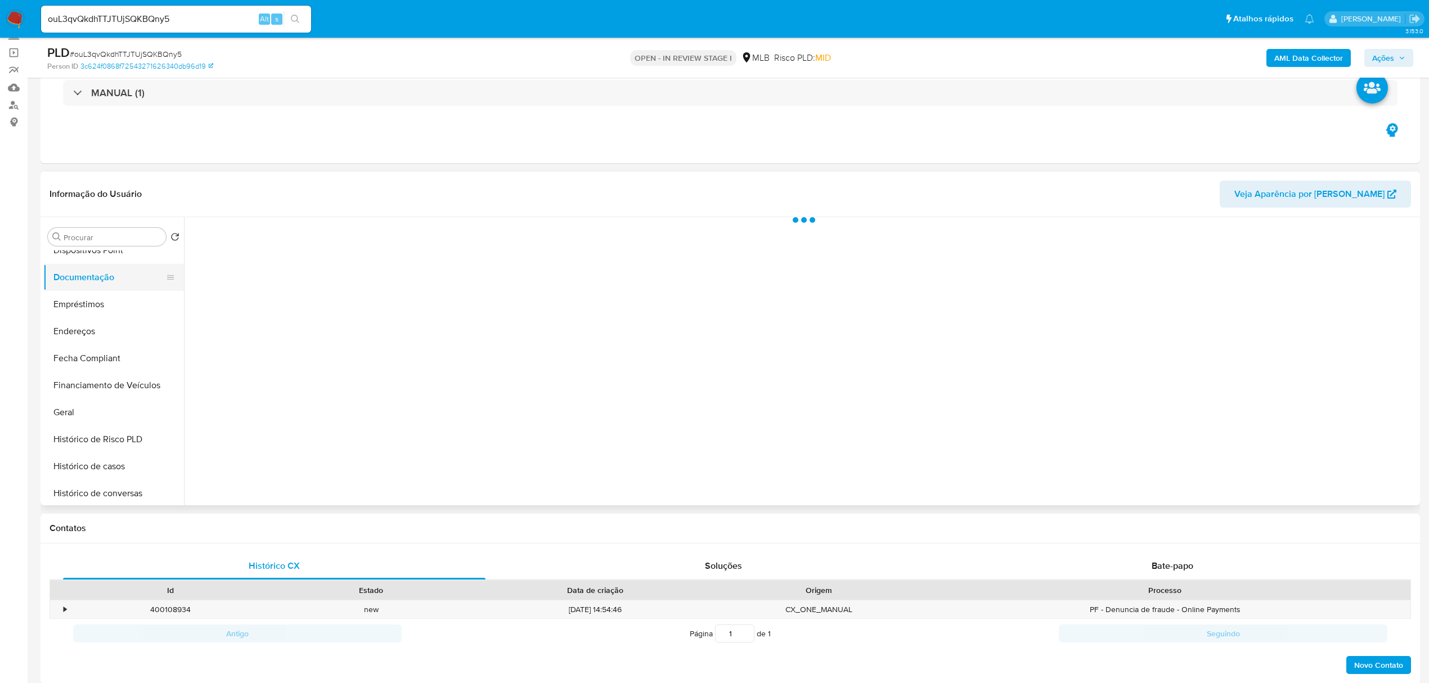
scroll to position [0, 0]
click at [246, 264] on button "Prova de vida / [PERSON_NAME]" at bounding box center [334, 272] width 289 height 29
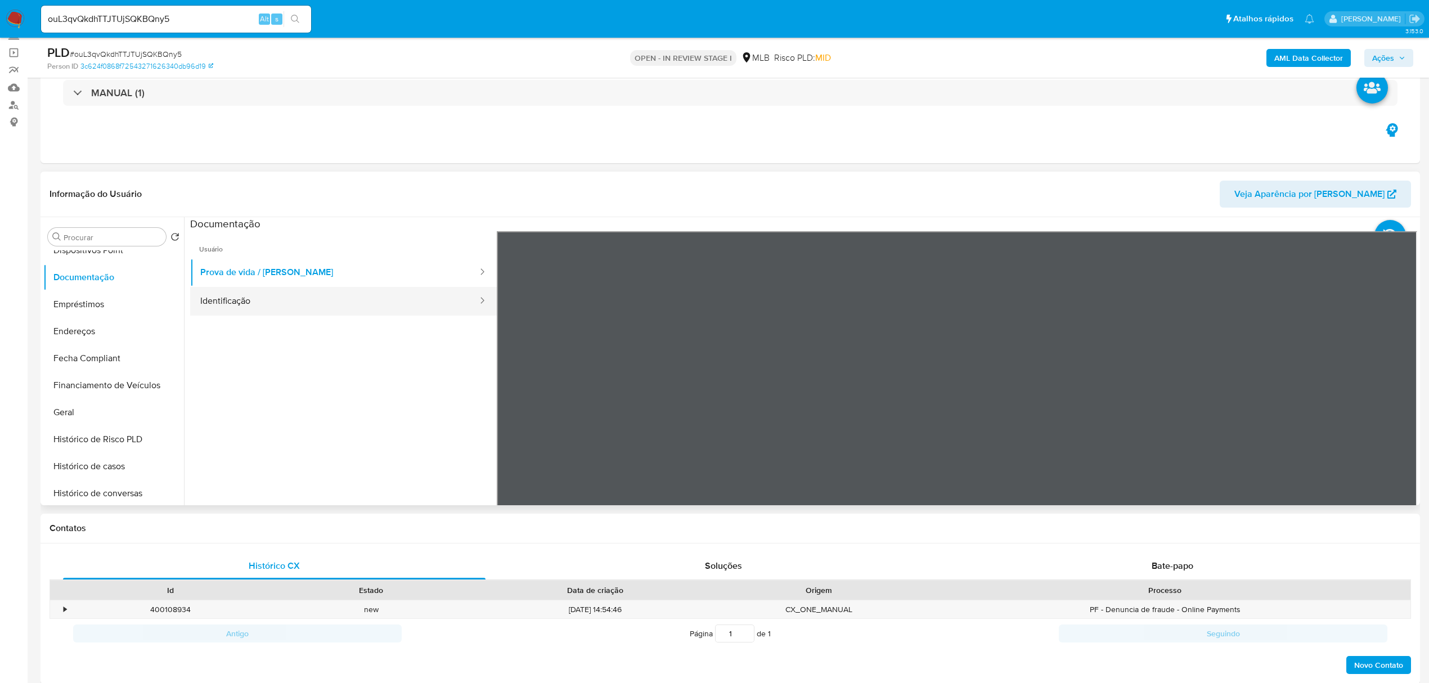
click at [221, 297] on button "Identificação" at bounding box center [334, 301] width 289 height 29
click at [124, 413] on button "Geral" at bounding box center [109, 412] width 132 height 27
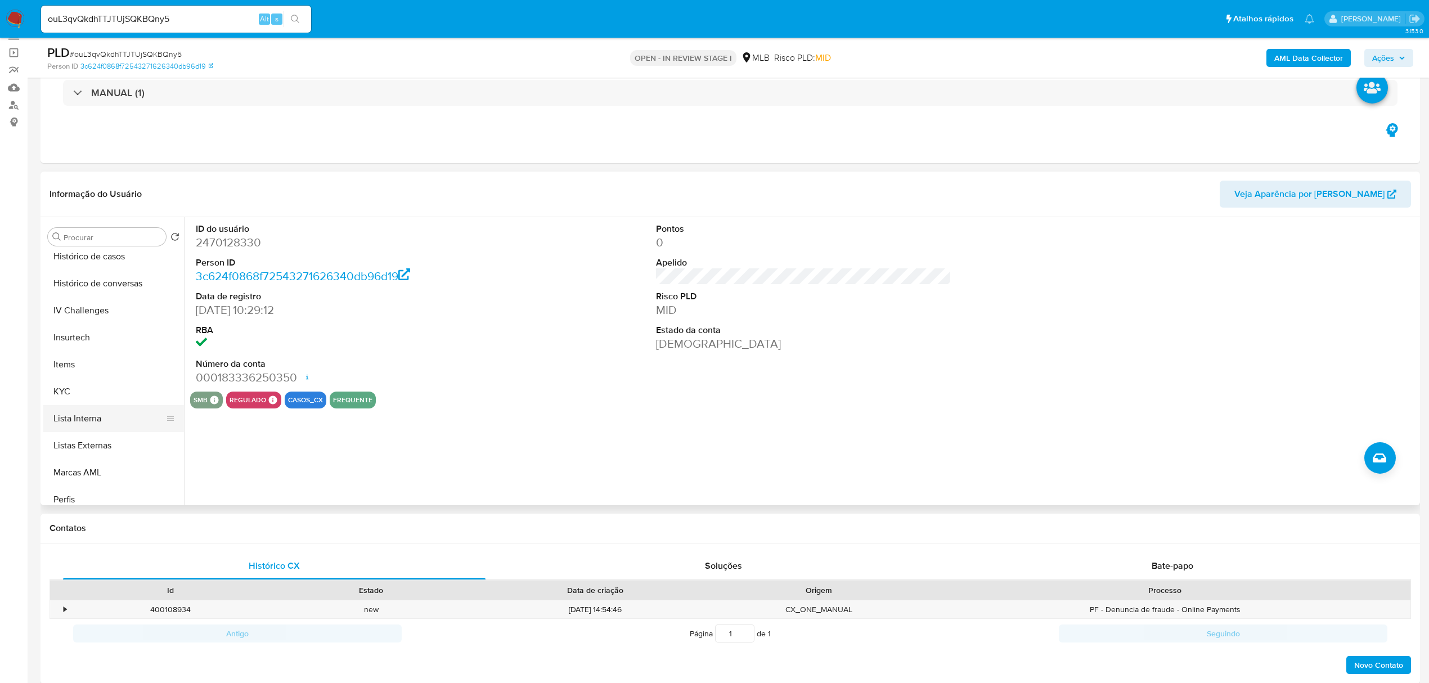
scroll to position [428, 0]
click at [107, 372] on button "KYC" at bounding box center [109, 376] width 132 height 27
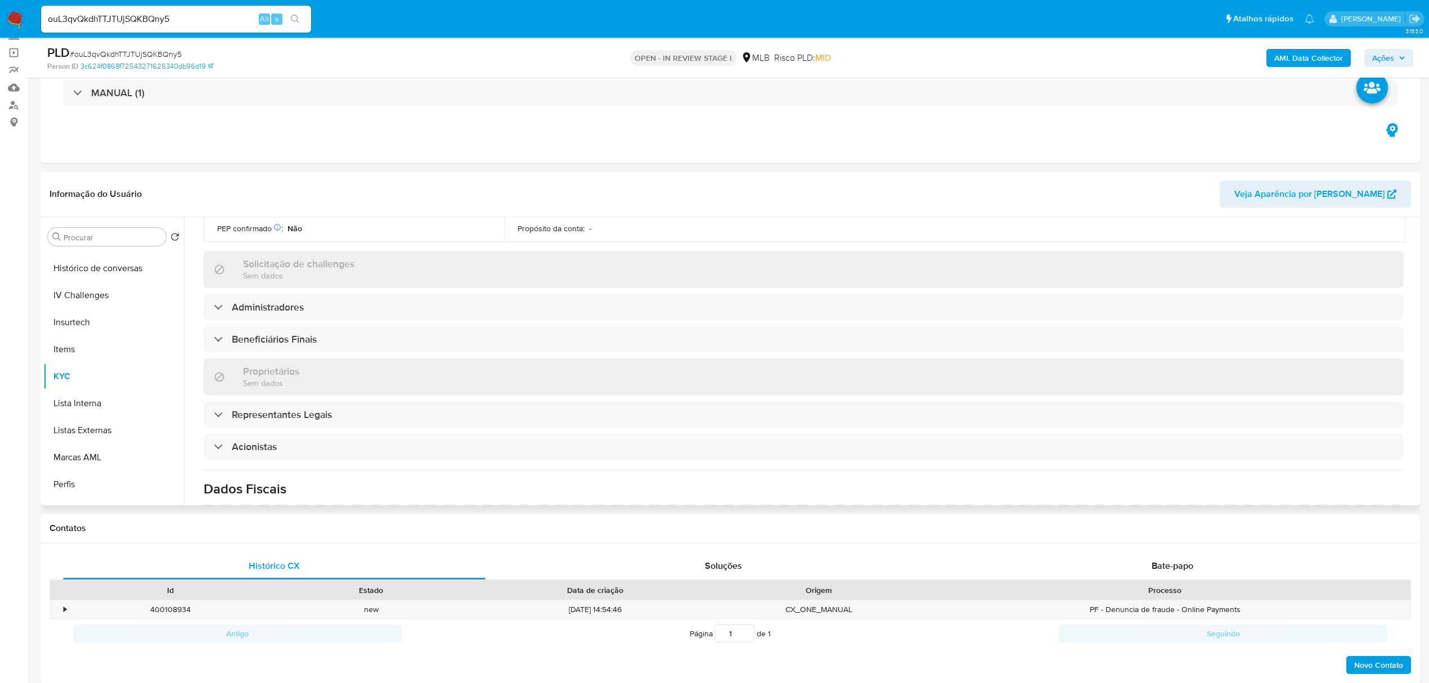
scroll to position [596, 0]
